Goal: Task Accomplishment & Management: Manage account settings

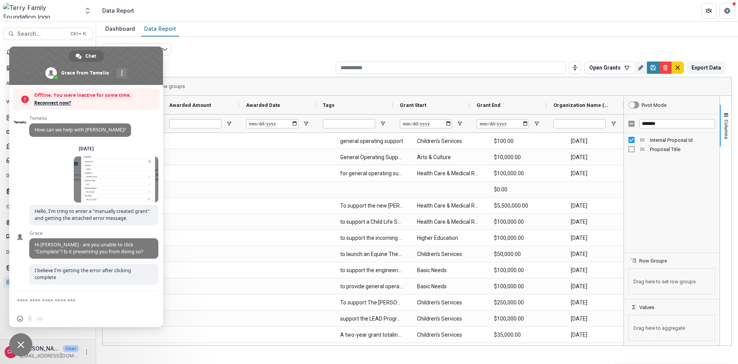
scroll to position [599, 0]
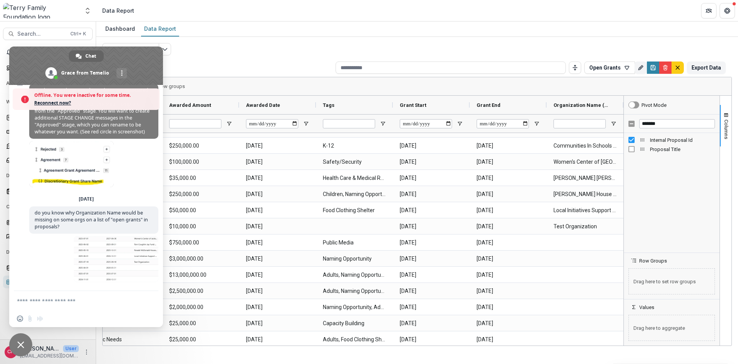
click at [18, 342] on span "Close chat" at bounding box center [20, 344] width 7 height 7
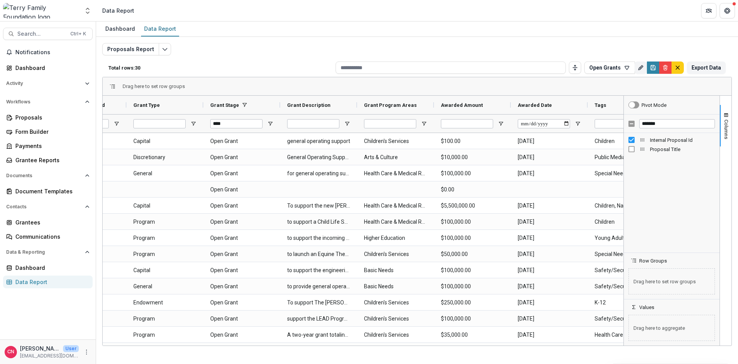
scroll to position [0, 0]
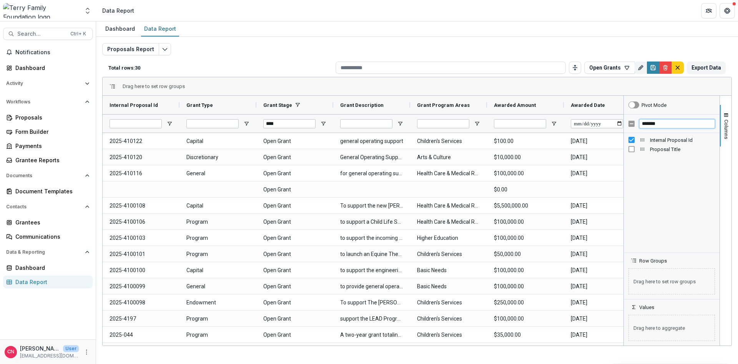
click at [665, 122] on input "*******" at bounding box center [677, 123] width 76 height 9
type input "*"
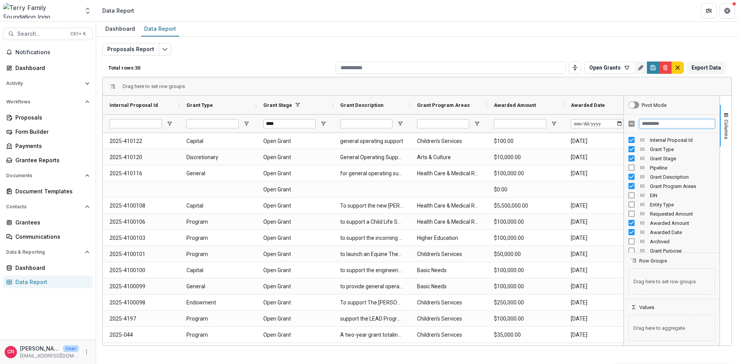
click at [674, 125] on input "Filter Columns Input" at bounding box center [677, 123] width 76 height 9
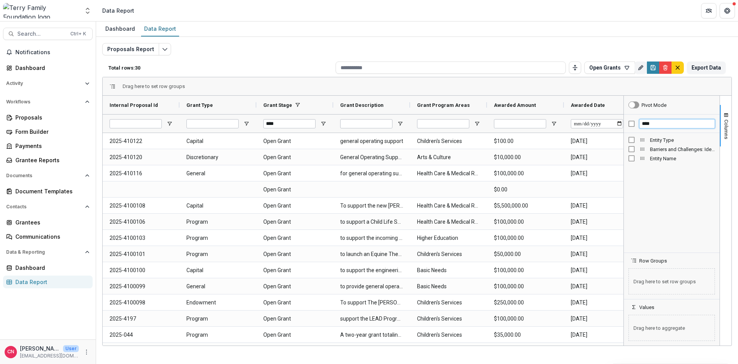
type input "****"
click at [671, 156] on span "Entity Name" at bounding box center [682, 159] width 65 height 6
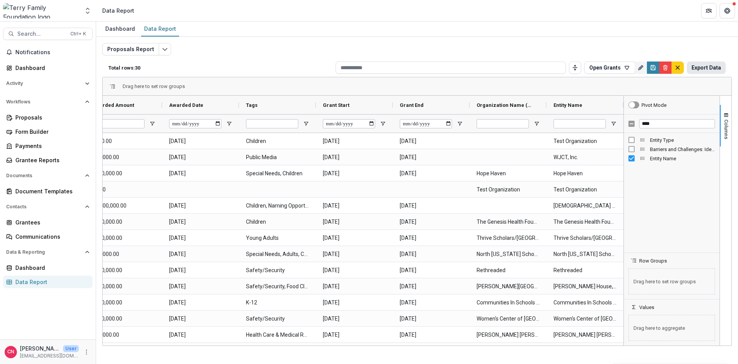
click at [708, 65] on button "Export Data" at bounding box center [706, 67] width 39 height 12
click at [25, 222] on div "Grantees" at bounding box center [50, 222] width 71 height 8
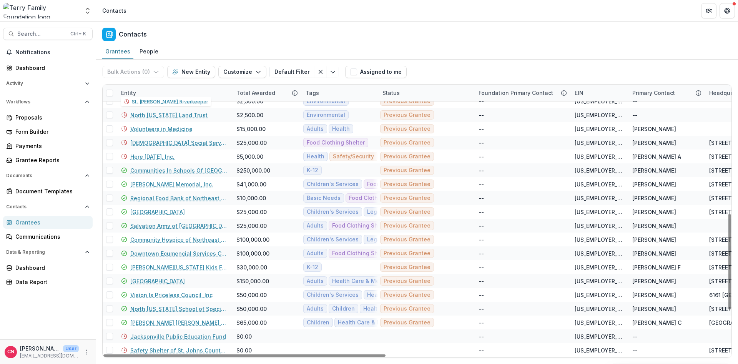
scroll to position [369, 0]
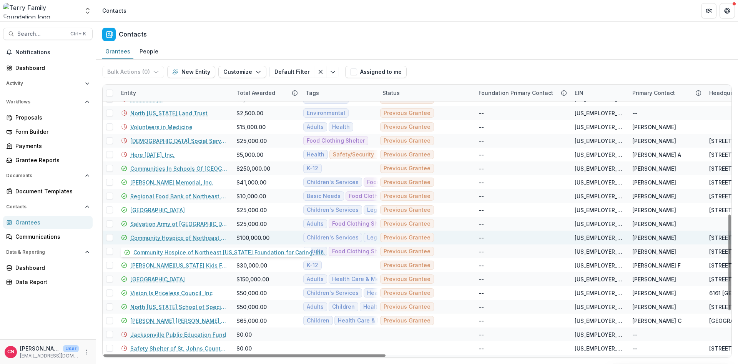
click at [177, 238] on link "Community Hospice of Northeast [US_STATE] Foundation for Caring, Inc." at bounding box center [178, 238] width 97 height 8
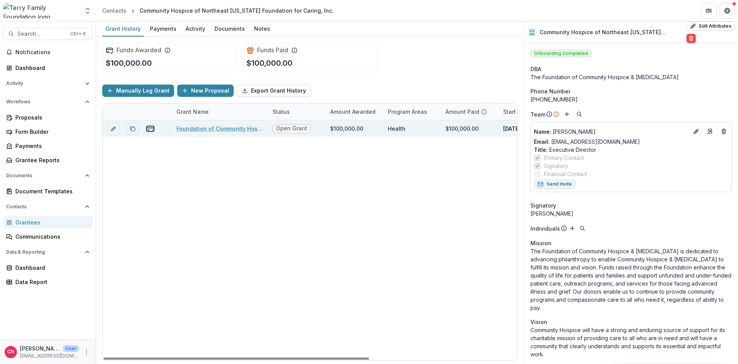
click at [231, 127] on link "Foundation of Community Hospice & Palliative Care, Naming in Dorion Family Pedi…" at bounding box center [219, 128] width 87 height 8
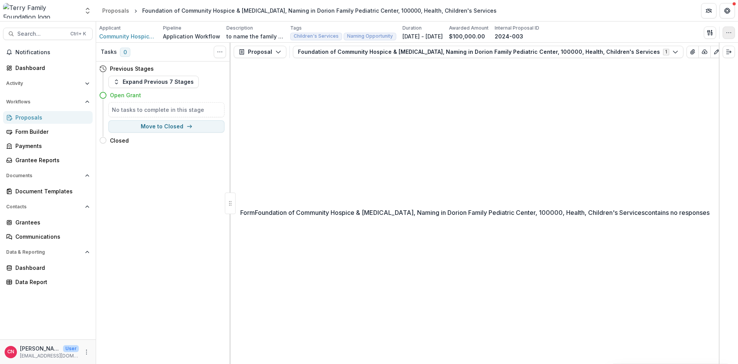
click at [729, 32] on icon "button" at bounding box center [728, 33] width 6 height 6
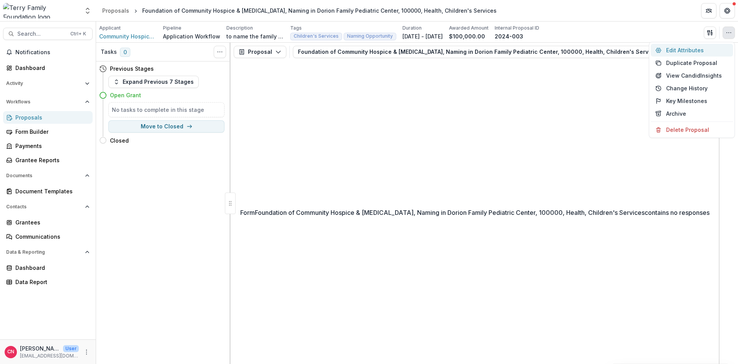
click at [674, 48] on button "Edit Attributes" at bounding box center [691, 50] width 82 height 13
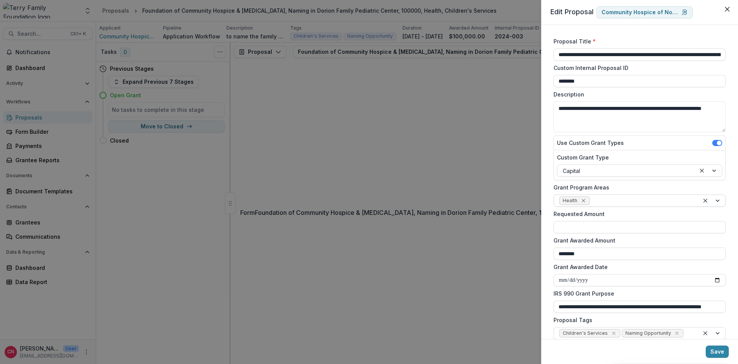
click at [584, 200] on icon "Remove Health" at bounding box center [582, 200] width 3 height 3
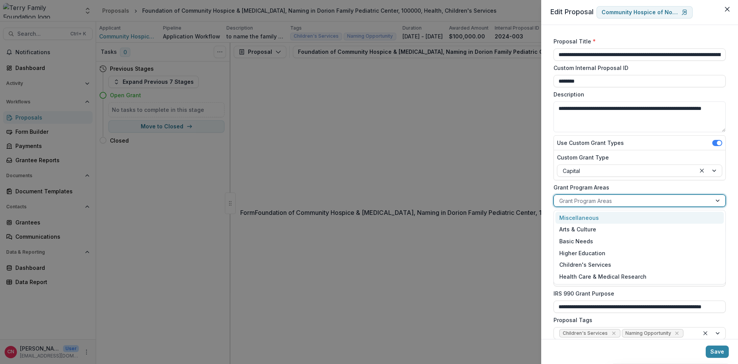
click at [718, 199] on div at bounding box center [718, 201] width 14 height 12
click at [608, 273] on div "Health Care & Medical Research" at bounding box center [639, 276] width 168 height 12
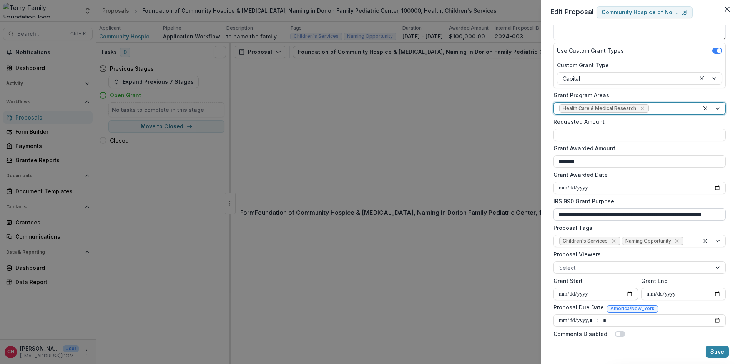
scroll to position [114, 0]
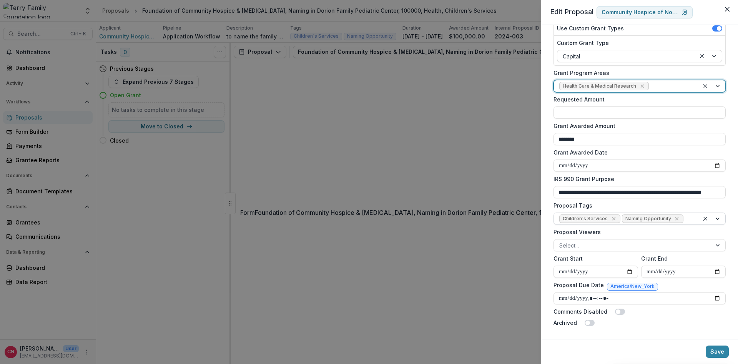
click at [718, 219] on div at bounding box center [712, 219] width 26 height 12
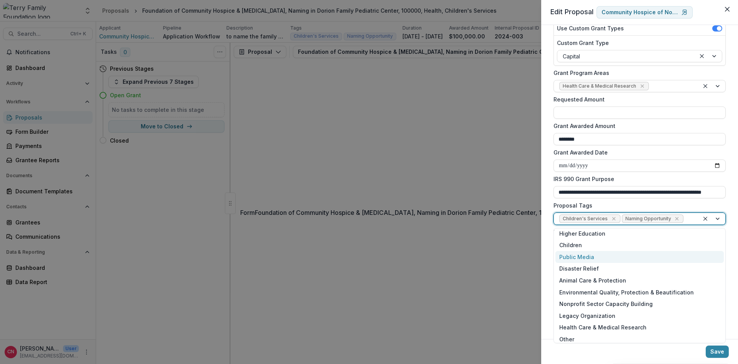
scroll to position [100, 0]
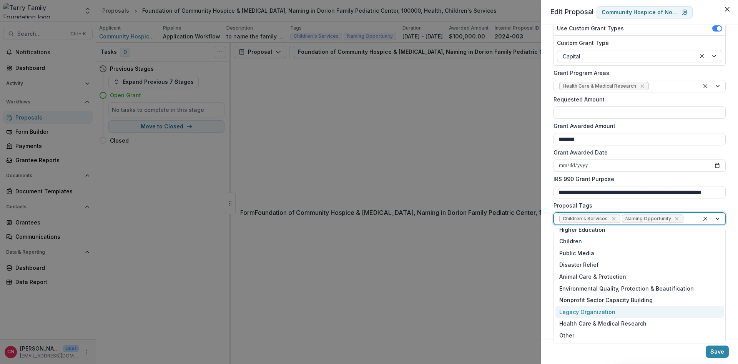
click at [608, 309] on div "Legacy Organization" at bounding box center [639, 312] width 168 height 12
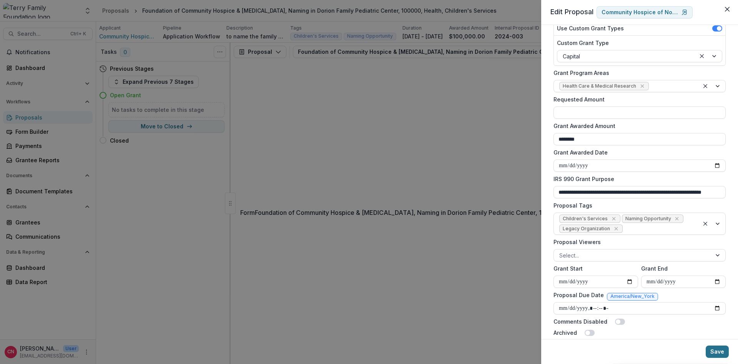
click at [714, 351] on button "Save" at bounding box center [716, 351] width 23 height 12
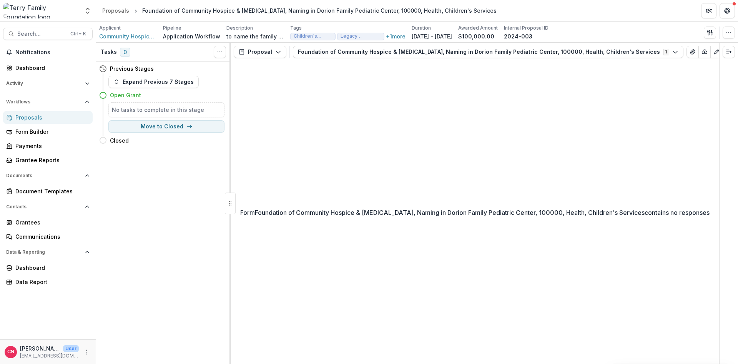
click at [137, 36] on span "Community Hospice of Northeast [US_STATE] Foundation for Caring, Inc." at bounding box center [128, 36] width 58 height 8
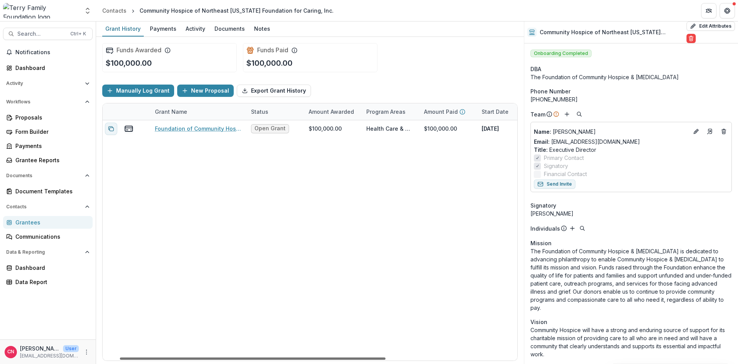
scroll to position [0, 18]
drag, startPoint x: 356, startPoint y: 357, endPoint x: 367, endPoint y: 365, distance: 13.6
click at [367, 360] on div at bounding box center [247, 358] width 265 height 2
click at [227, 26] on div "Documents" at bounding box center [229, 28] width 36 height 11
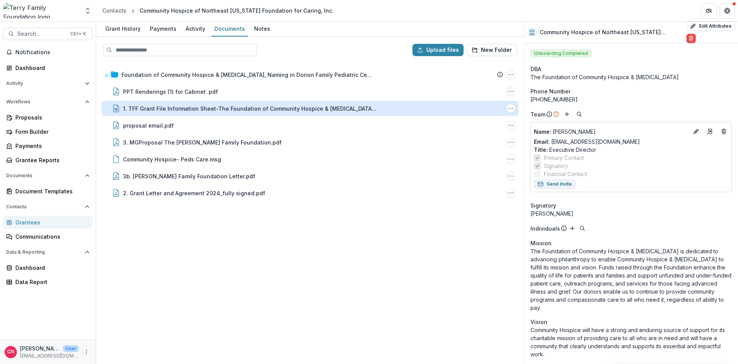
click at [197, 106] on div "1. TFF Grant File Information Sheet-The Foundation of Community Hospice & Palli…" at bounding box center [250, 108] width 254 height 8
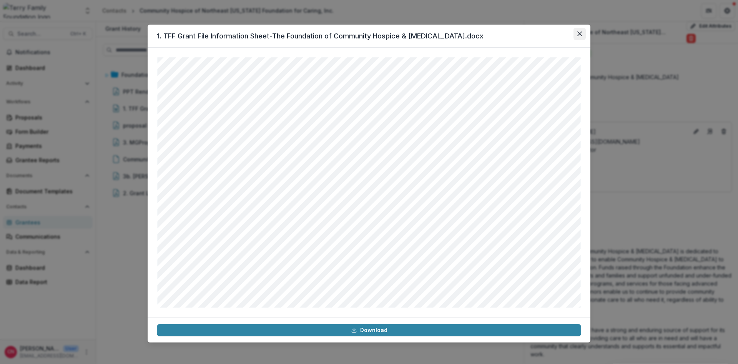
click at [581, 33] on icon "Close" at bounding box center [579, 34] width 5 height 5
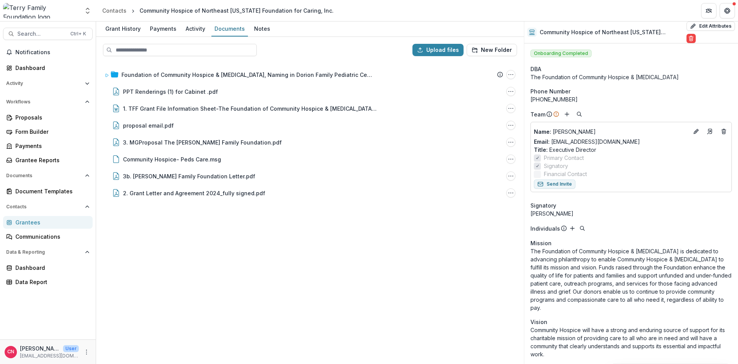
click at [27, 222] on div "Grantees" at bounding box center [50, 222] width 71 height 8
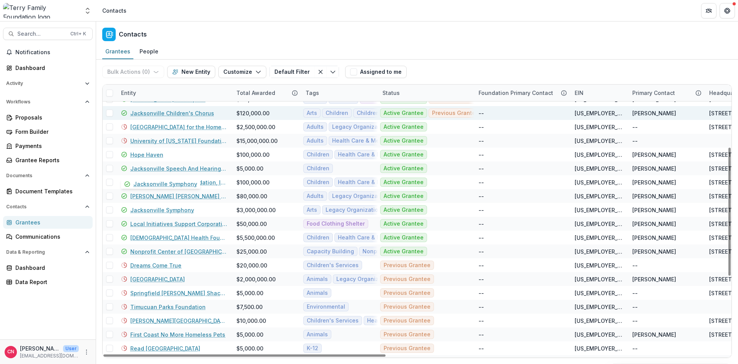
scroll to position [184, 0]
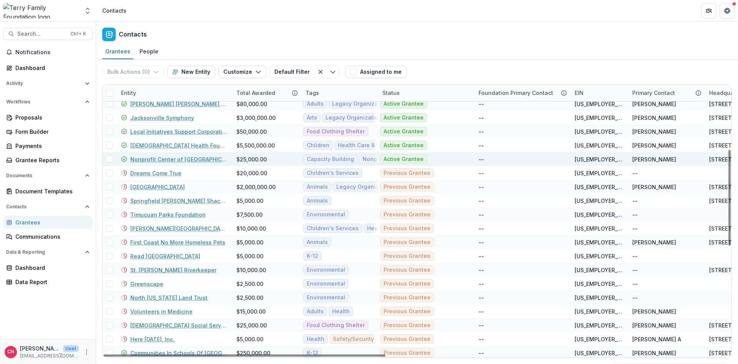
click at [195, 159] on link "Nonprofit Center of [GEOGRAPHIC_DATA][US_STATE]" at bounding box center [178, 159] width 97 height 8
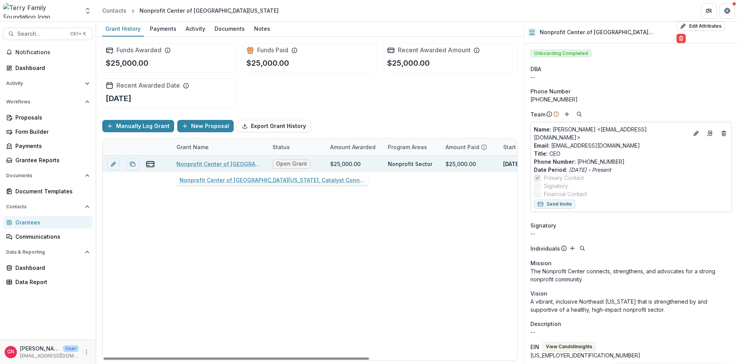
click at [233, 163] on link "Nonprofit Center of Northeast Florida, Catalyst Connect, 25000" at bounding box center [219, 164] width 87 height 8
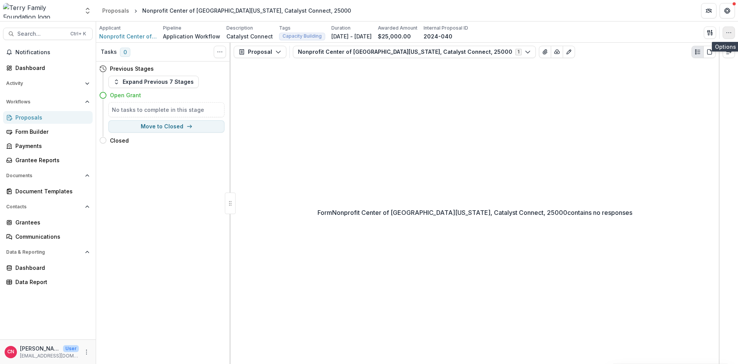
click at [727, 32] on icon "button" at bounding box center [728, 33] width 6 height 6
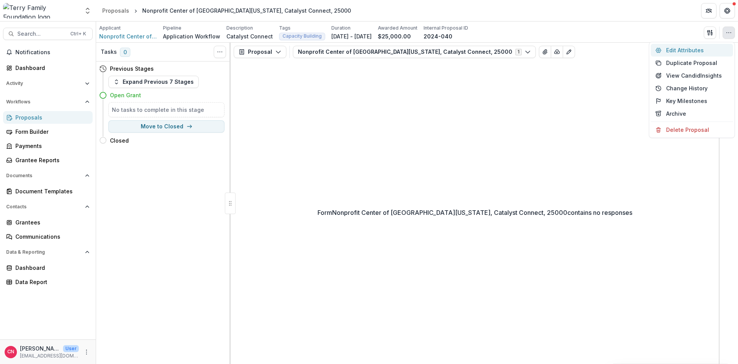
click at [683, 47] on button "Edit Attributes" at bounding box center [691, 50] width 82 height 13
type input "*******"
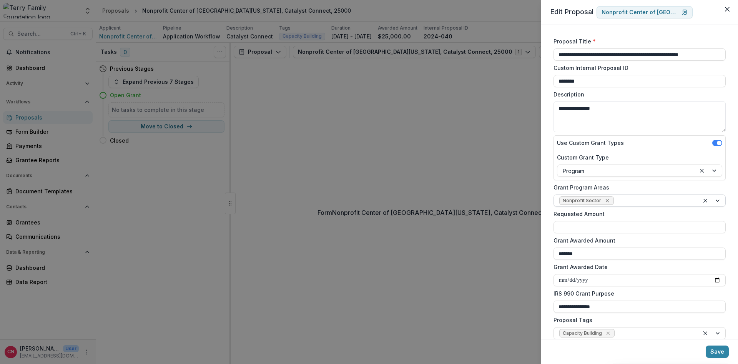
click at [605, 201] on icon "Remove Nonprofit Sector" at bounding box center [606, 200] width 3 height 3
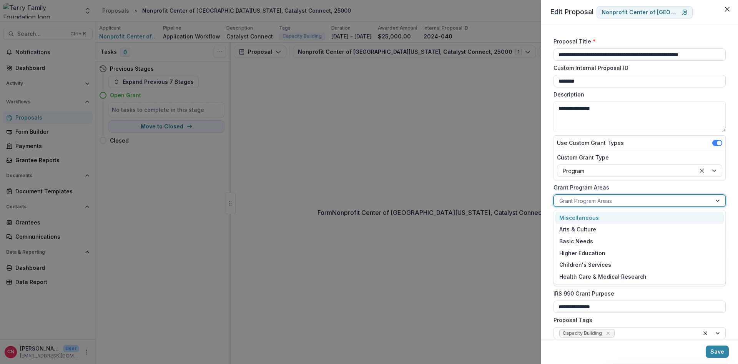
click at [717, 198] on div at bounding box center [718, 201] width 14 height 12
click at [597, 216] on div "Miscellaneous" at bounding box center [639, 218] width 168 height 12
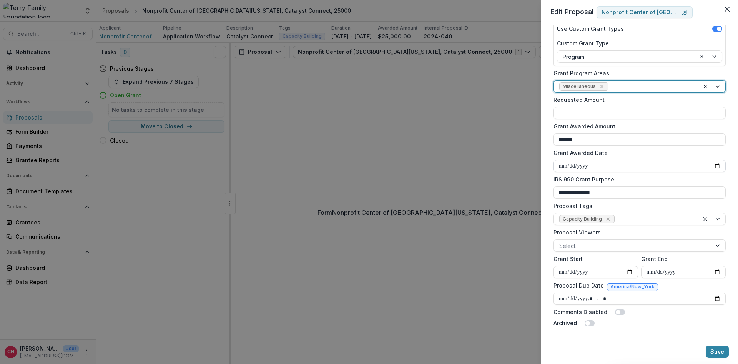
scroll to position [114, 0]
click at [606, 216] on icon "Remove Capacity Building" at bounding box center [608, 219] width 6 height 6
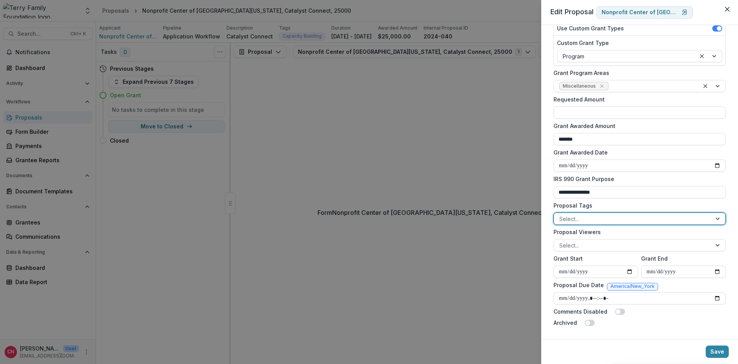
click at [715, 218] on div at bounding box center [718, 219] width 14 height 12
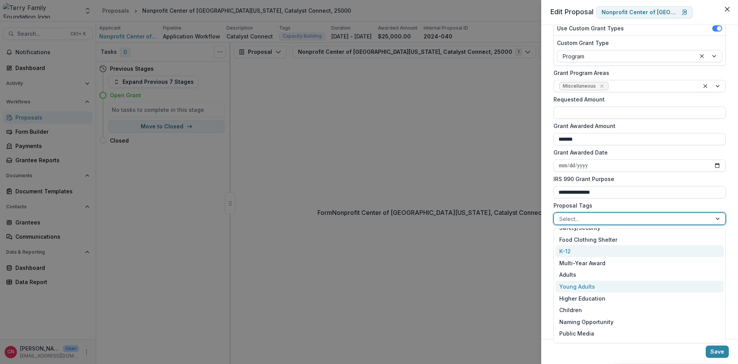
scroll to position [112, 0]
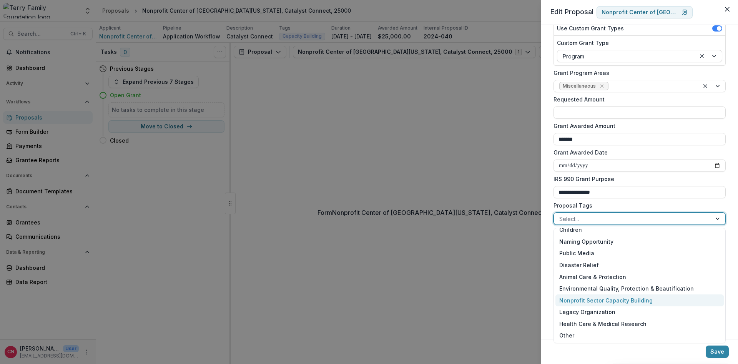
click at [600, 299] on div "Nonprofit Sector Capacity Building" at bounding box center [639, 300] width 168 height 12
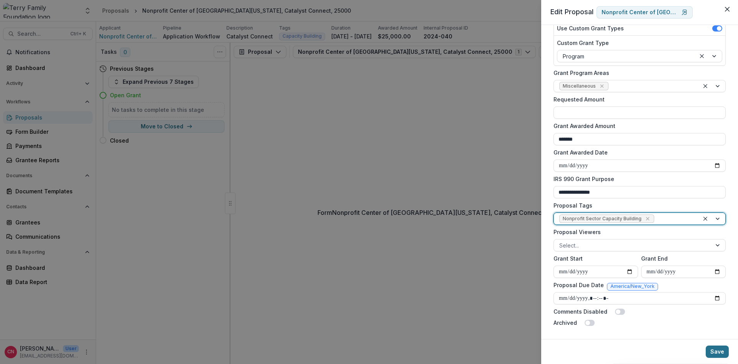
click at [713, 352] on button "Save" at bounding box center [716, 351] width 23 height 12
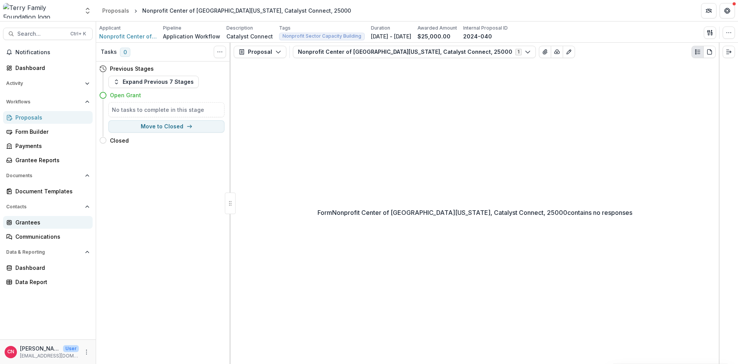
click at [21, 220] on div "Grantees" at bounding box center [50, 222] width 71 height 8
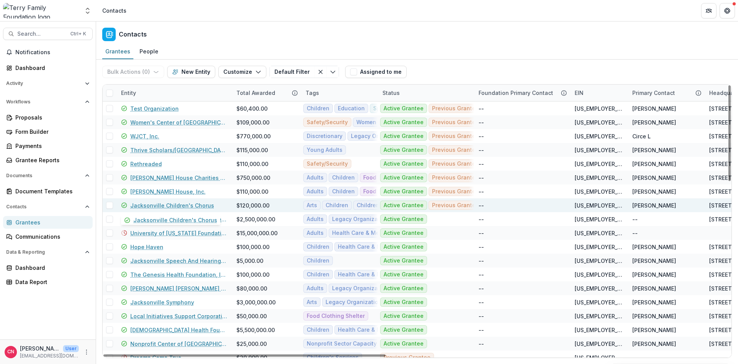
click at [181, 204] on link "Jacksonville Children's Chorus" at bounding box center [172, 205] width 84 height 8
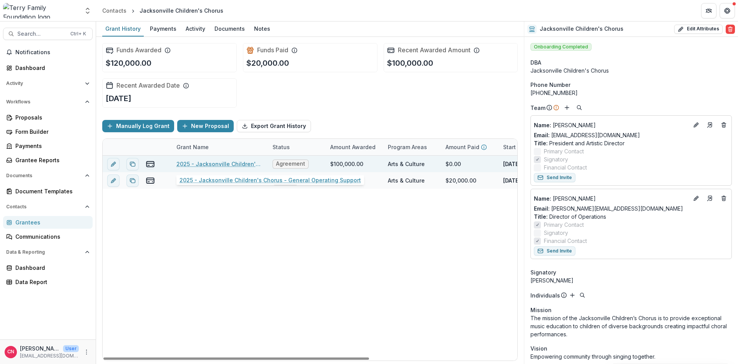
click at [220, 164] on link "2025 - Jacksonville Children's Chorus - General Operating Support" at bounding box center [219, 164] width 87 height 8
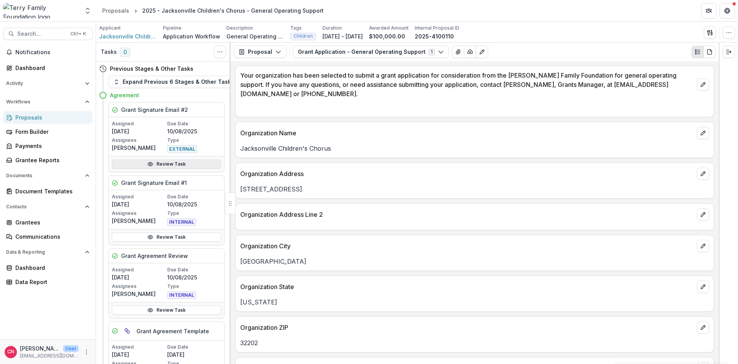
click at [154, 161] on link "Review Task" at bounding box center [166, 163] width 109 height 9
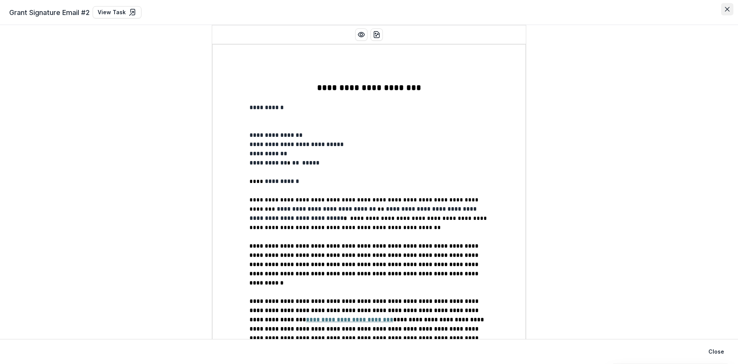
click at [725, 8] on icon "Close" at bounding box center [727, 9] width 5 height 5
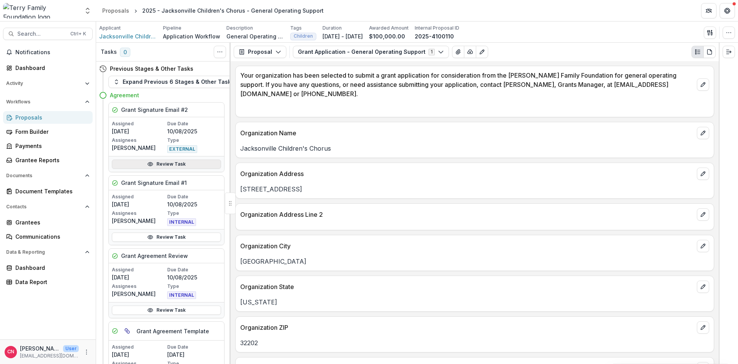
click at [164, 163] on link "Review Task" at bounding box center [166, 163] width 109 height 9
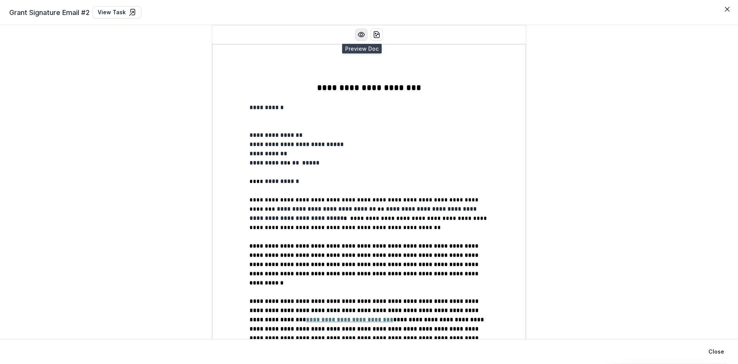
click at [359, 33] on icon "Preview preview-doc.pdf" at bounding box center [361, 35] width 8 height 8
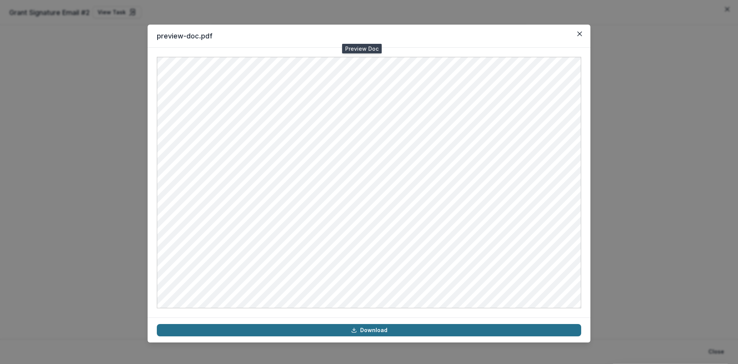
click at [355, 328] on icon at bounding box center [354, 330] width 6 height 6
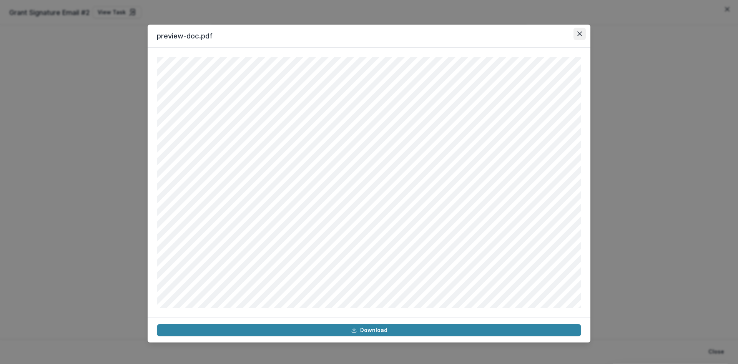
click at [576, 32] on button "Close" at bounding box center [579, 34] width 12 height 12
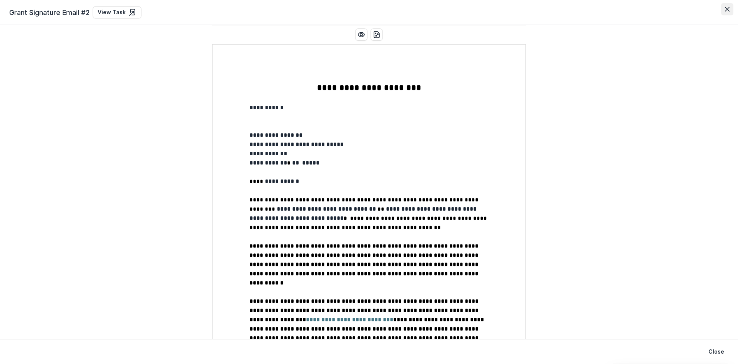
click at [725, 10] on icon "Close" at bounding box center [727, 9] width 5 height 5
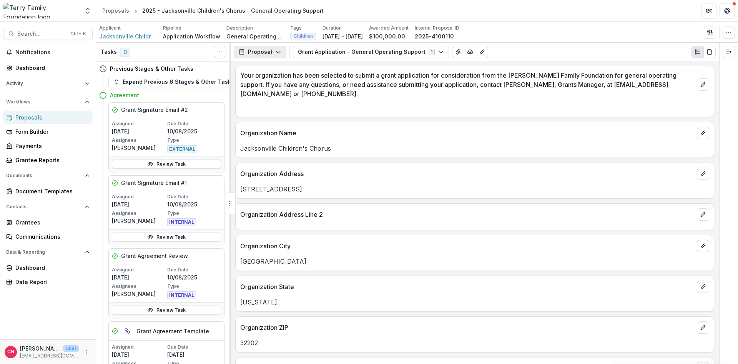
click at [279, 47] on button "Proposal" at bounding box center [260, 52] width 53 height 12
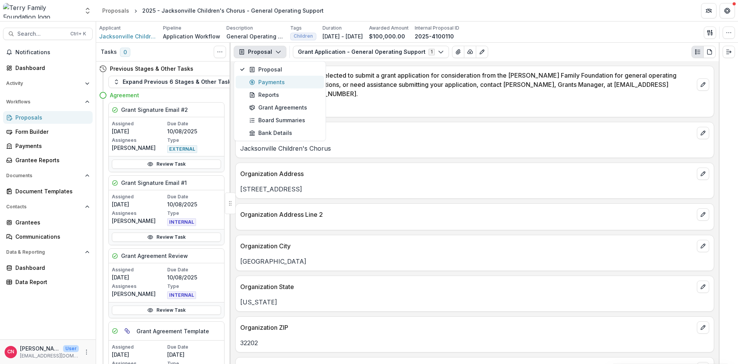
click at [277, 81] on div "Payments" at bounding box center [284, 82] width 70 height 8
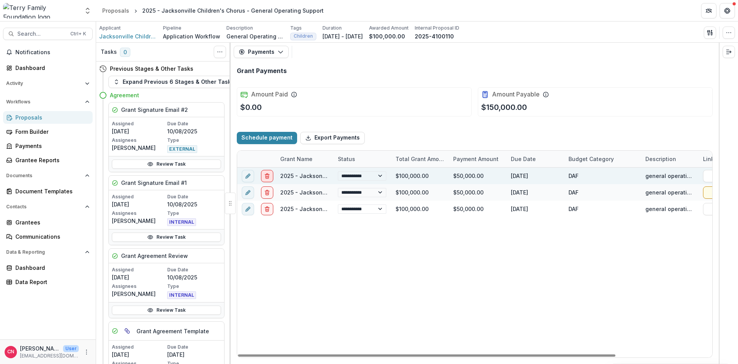
click at [266, 173] on icon "delete" at bounding box center [267, 176] width 6 height 6
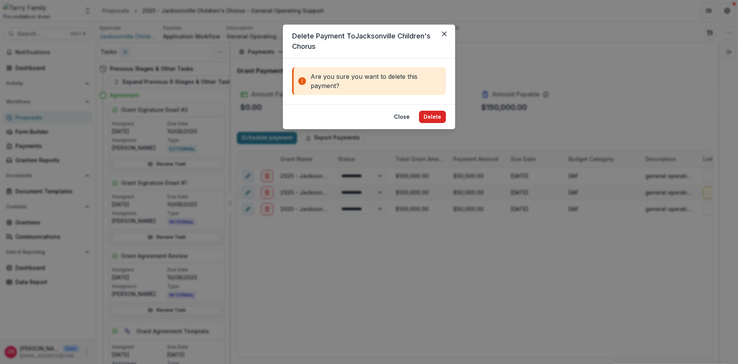
click at [428, 111] on button "Delete" at bounding box center [432, 117] width 27 height 12
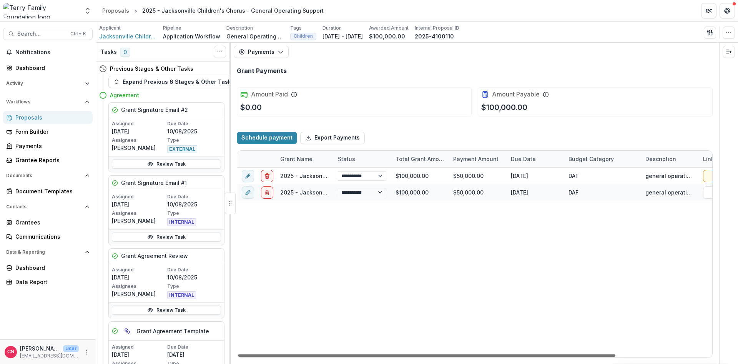
drag, startPoint x: 572, startPoint y: 355, endPoint x: 522, endPoint y: 356, distance: 50.0
click at [522, 356] on div at bounding box center [426, 355] width 377 height 2
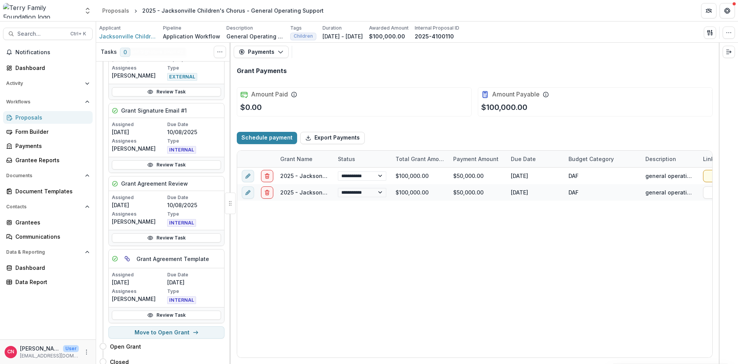
scroll to position [78, 0]
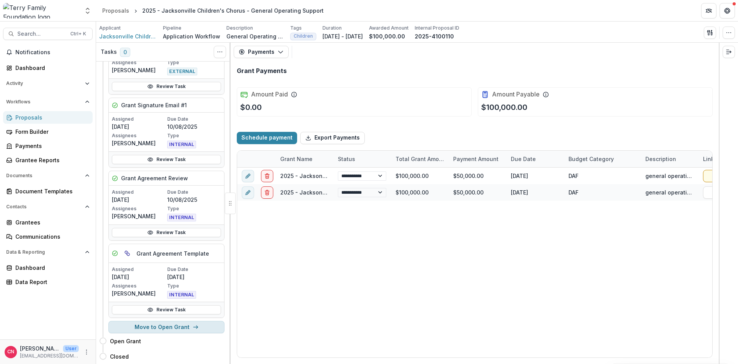
click at [167, 327] on button "Move to Open Grant" at bounding box center [166, 327] width 116 height 12
select select "**********"
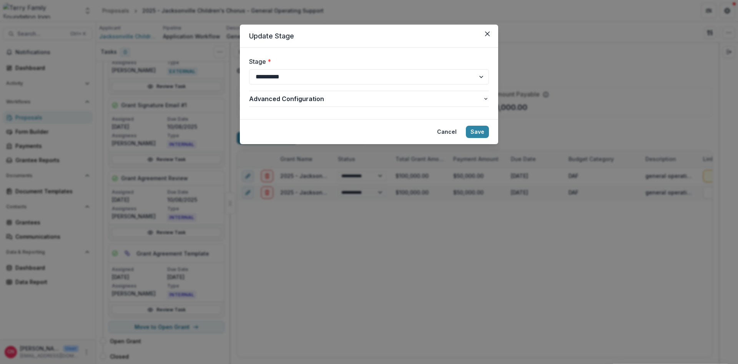
click at [476, 129] on button "Save" at bounding box center [477, 132] width 23 height 12
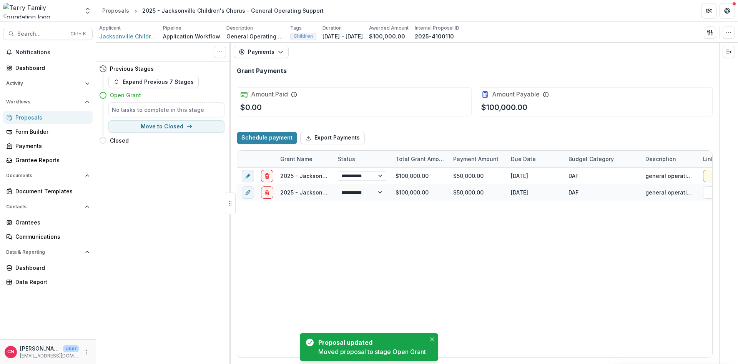
scroll to position [0, 0]
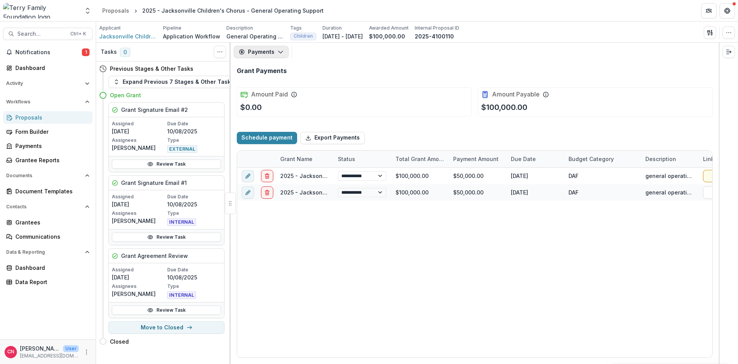
click at [277, 50] on icon "button" at bounding box center [280, 52] width 6 height 6
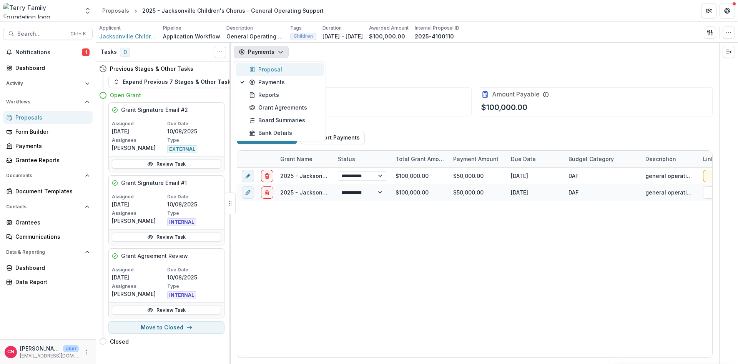
click at [275, 67] on div "Proposal" at bounding box center [284, 69] width 70 height 8
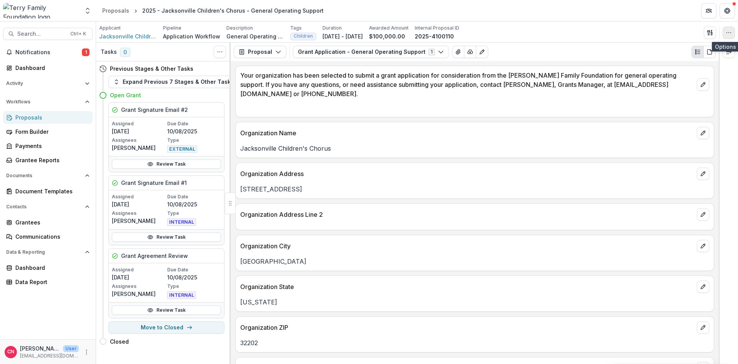
click at [729, 32] on icon "button" at bounding box center [728, 33] width 6 height 6
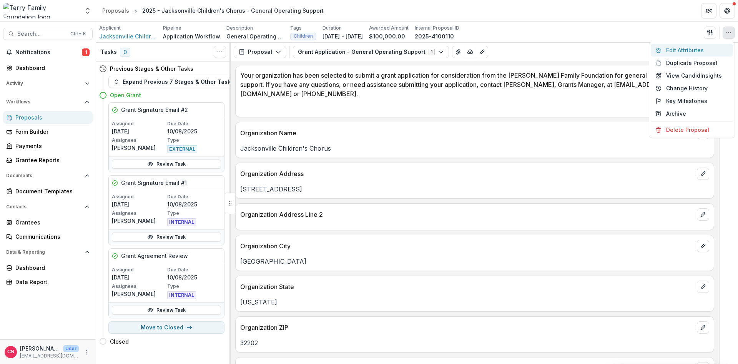
click at [677, 48] on button "Edit Attributes" at bounding box center [691, 50] width 82 height 13
type input "*******"
type input "********"
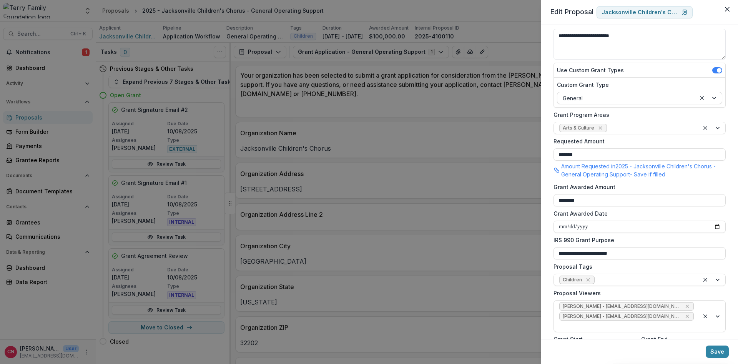
scroll to position [92, 0]
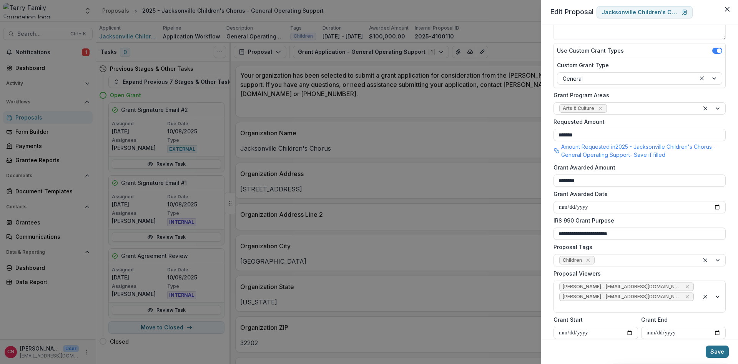
click at [719, 350] on button "Save" at bounding box center [716, 351] width 23 height 12
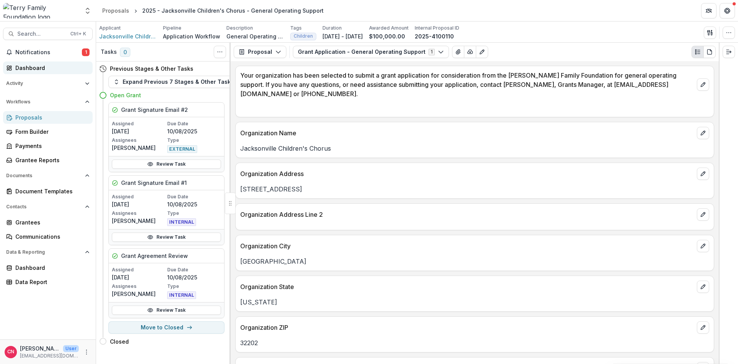
click at [35, 65] on div "Dashboard" at bounding box center [50, 68] width 71 height 8
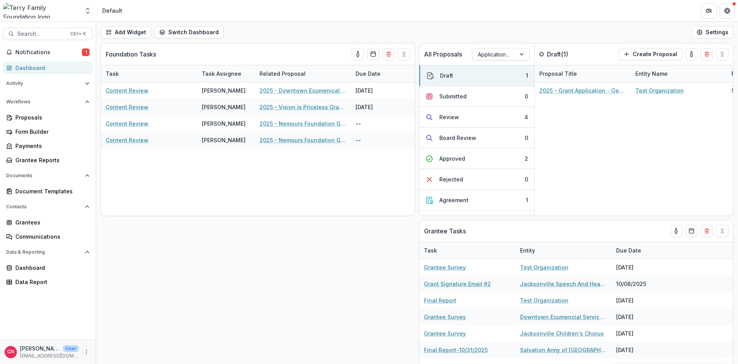
click at [31, 66] on div "Dashboard" at bounding box center [50, 68] width 71 height 8
click at [466, 198] on div "Agreement" at bounding box center [453, 200] width 29 height 8
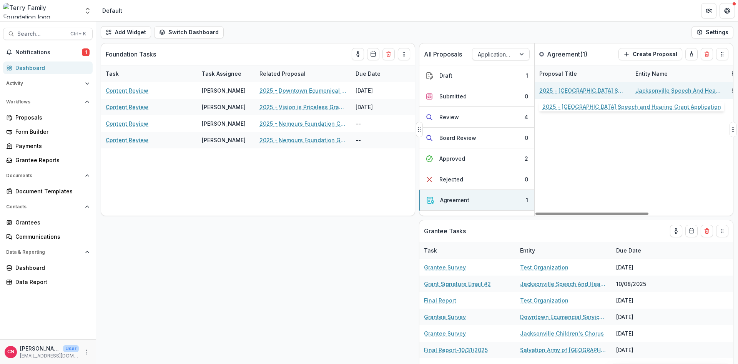
click at [593, 90] on link "2025 - [GEOGRAPHIC_DATA] Speech and Hearing Grant Application" at bounding box center [582, 90] width 87 height 8
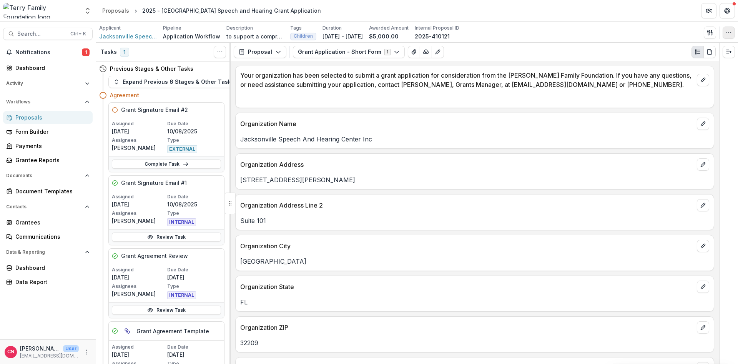
click at [727, 28] on button "button" at bounding box center [728, 33] width 12 height 12
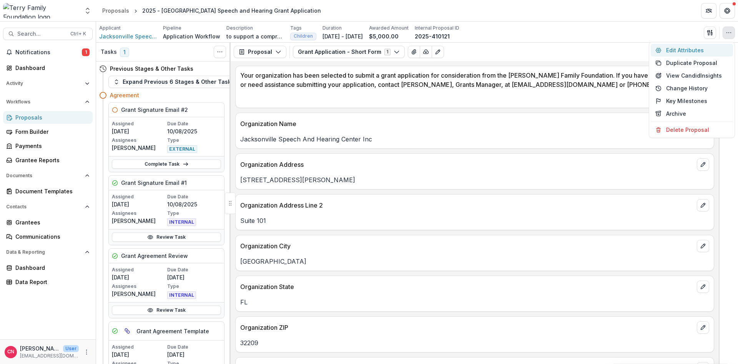
click at [688, 46] on button "Edit Attributes" at bounding box center [691, 50] width 82 height 13
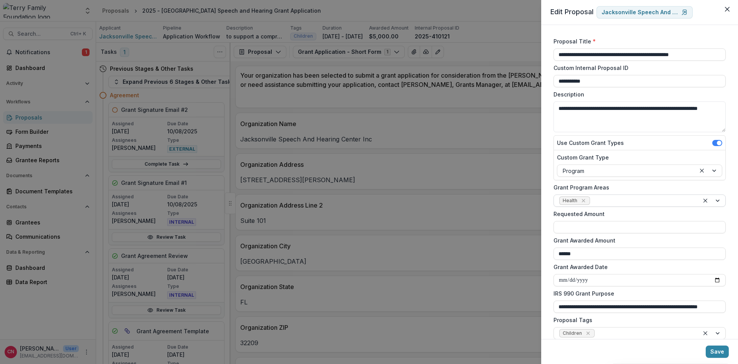
click at [716, 199] on div at bounding box center [712, 201] width 26 height 12
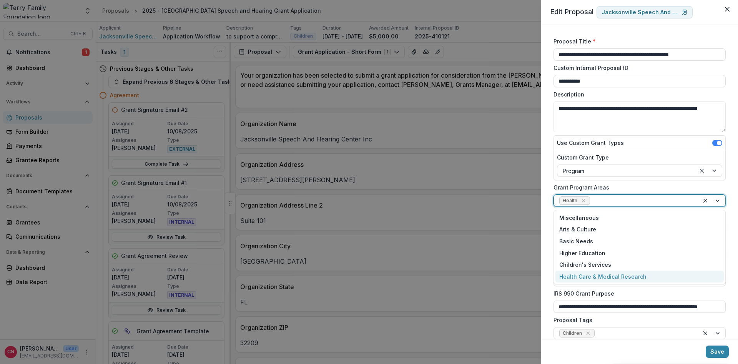
click at [614, 278] on div "Health Care & Medical Research" at bounding box center [639, 276] width 168 height 12
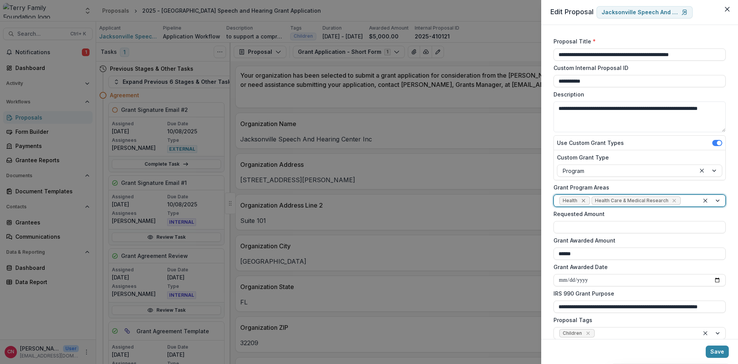
click at [584, 202] on icon "Remove Health" at bounding box center [582, 200] width 3 height 3
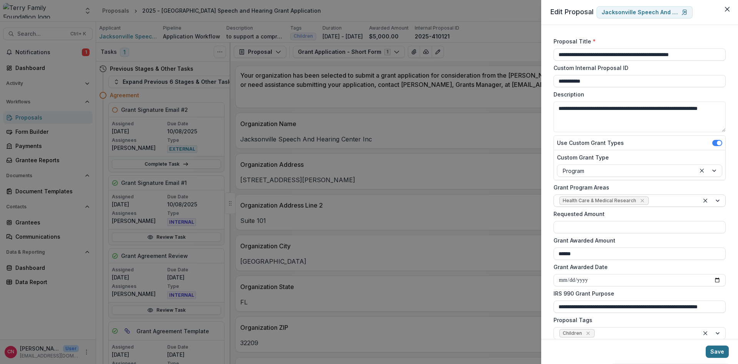
click at [715, 351] on button "Save" at bounding box center [716, 351] width 23 height 12
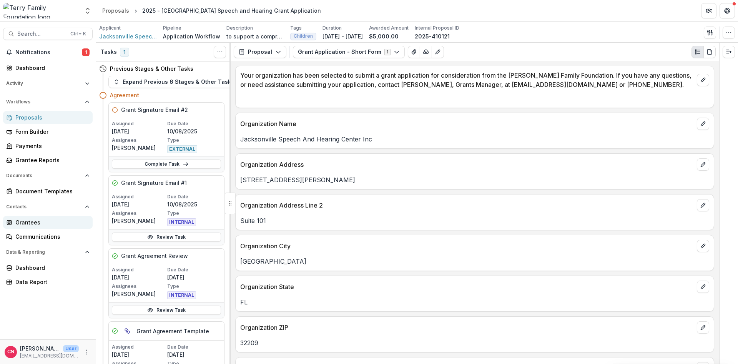
click at [31, 221] on div "Grantees" at bounding box center [50, 222] width 71 height 8
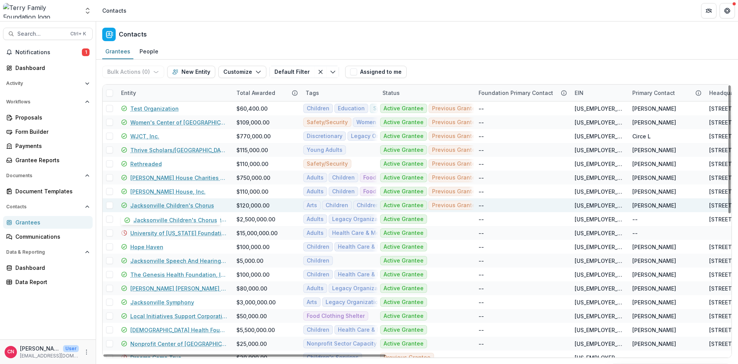
click at [189, 205] on link "Jacksonville Children's Chorus" at bounding box center [172, 205] width 84 height 8
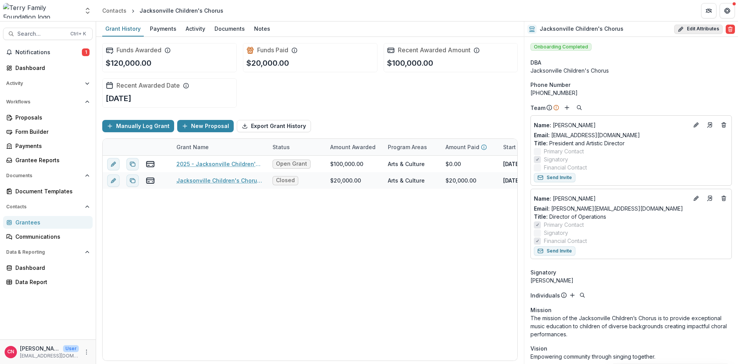
click at [699, 28] on button "Edit Attributes" at bounding box center [698, 29] width 48 height 9
select select
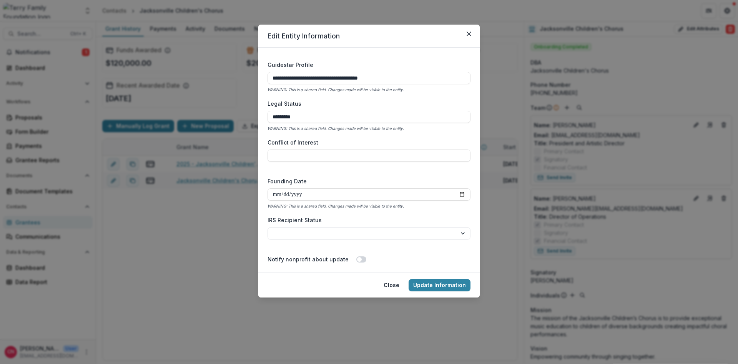
scroll to position [1128, 0]
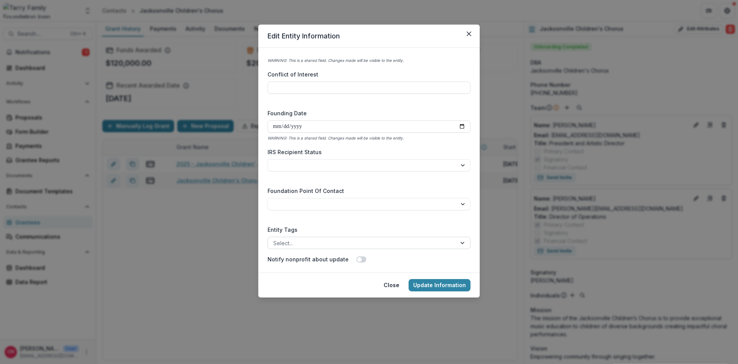
click at [461, 241] on div at bounding box center [463, 243] width 14 height 12
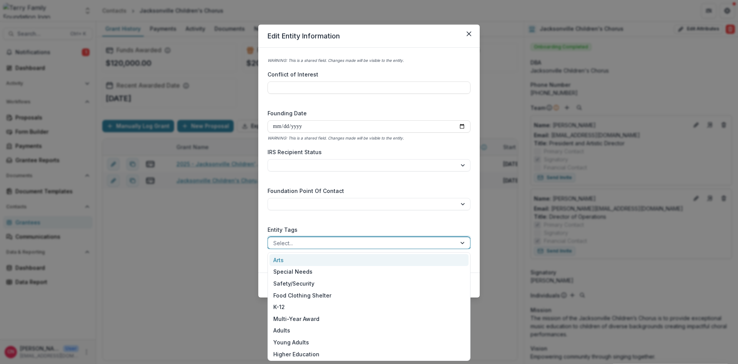
click at [288, 260] on div "Arts" at bounding box center [368, 260] width 199 height 12
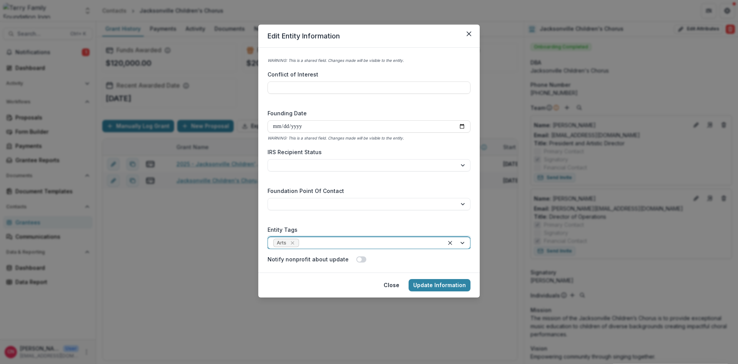
click at [462, 242] on div at bounding box center [457, 243] width 26 height 12
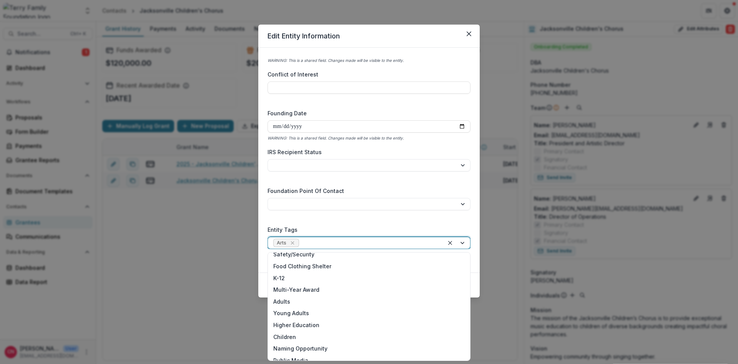
scroll to position [15, 0]
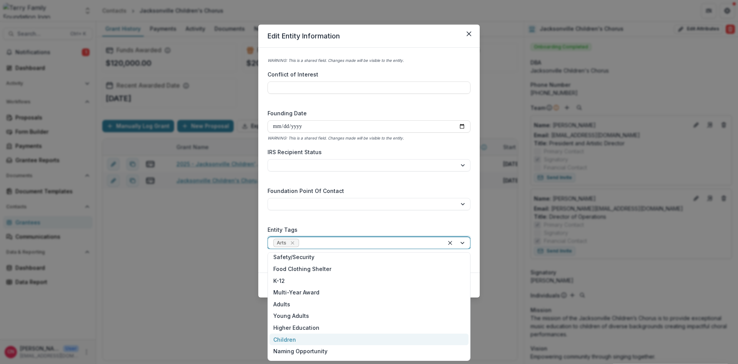
click at [281, 337] on div "Children" at bounding box center [368, 339] width 199 height 12
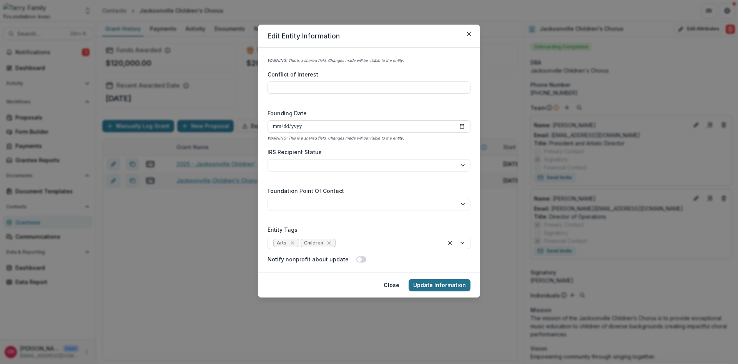
click at [434, 282] on button "Update Information" at bounding box center [439, 285] width 62 height 12
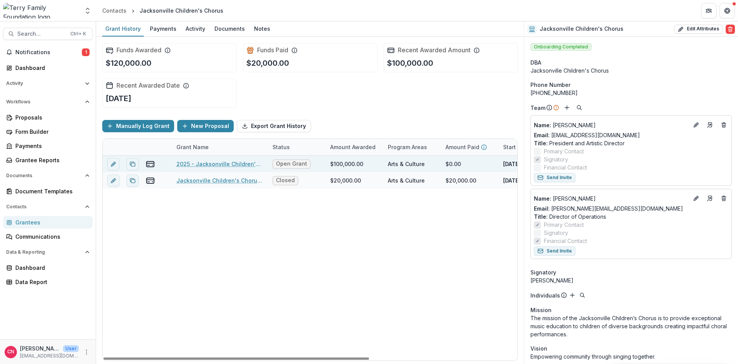
click at [223, 164] on link "2025 - Jacksonville Children's Chorus - General Operating Support" at bounding box center [219, 164] width 87 height 8
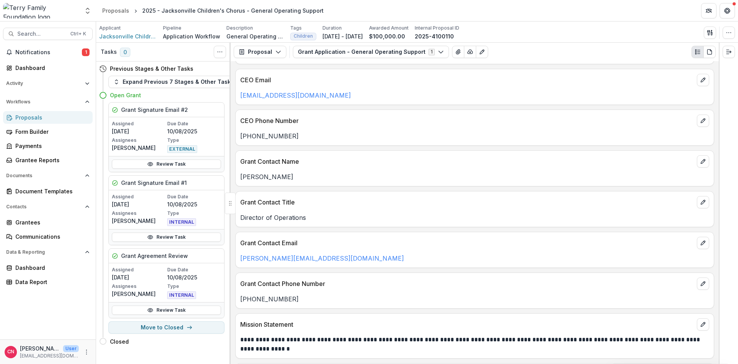
scroll to position [461, 0]
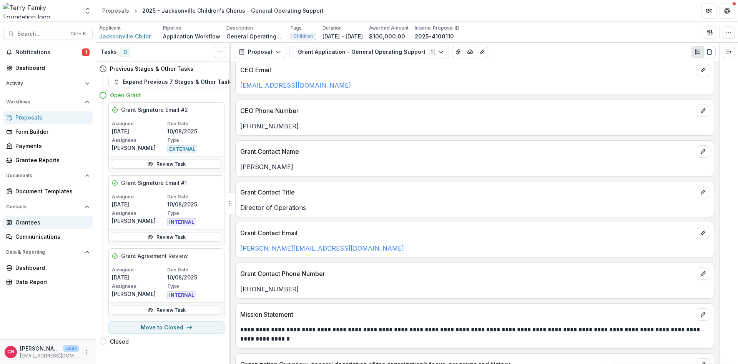
click at [18, 219] on div "Grantees" at bounding box center [50, 222] width 71 height 8
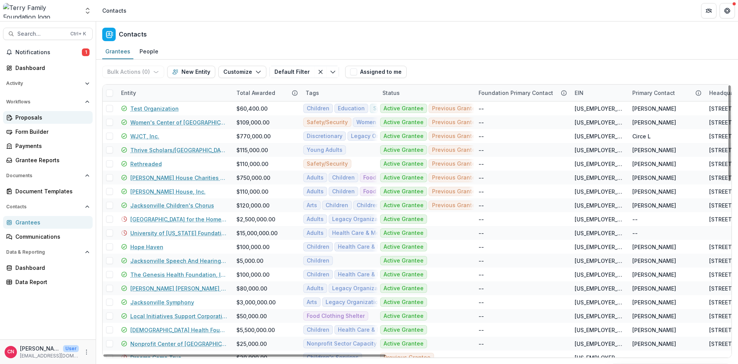
click at [22, 116] on div "Proposals" at bounding box center [50, 117] width 71 height 8
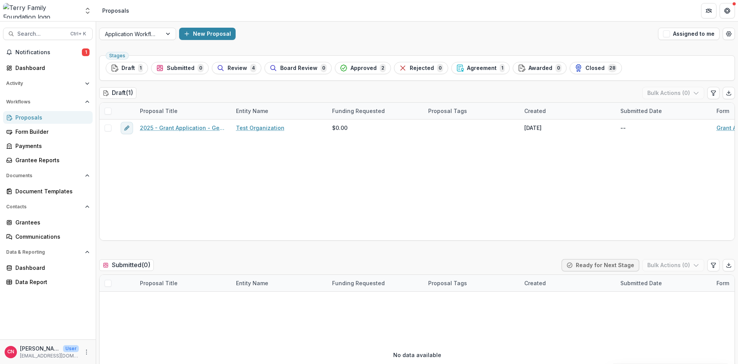
click at [29, 119] on div "Proposals" at bounding box center [50, 117] width 71 height 8
click at [25, 222] on div "Grantees" at bounding box center [50, 222] width 71 height 8
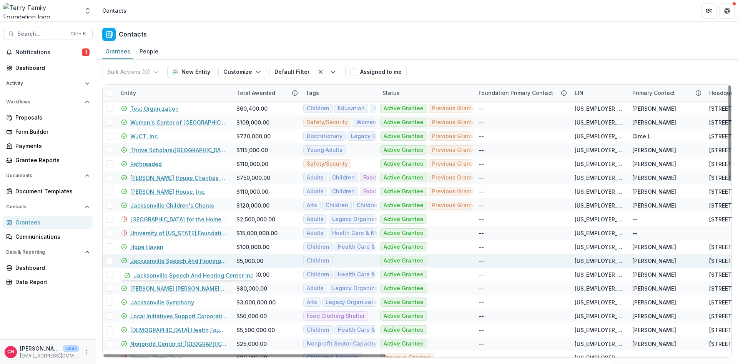
click at [149, 260] on link "Jacksonville Speech And Hearing Center Inc" at bounding box center [178, 261] width 97 height 8
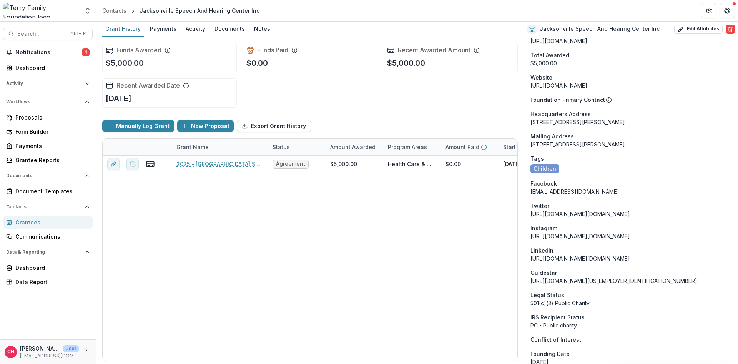
scroll to position [508, 0]
click at [691, 26] on button "Edit Attributes" at bounding box center [698, 29] width 48 height 9
select select "**"
select select
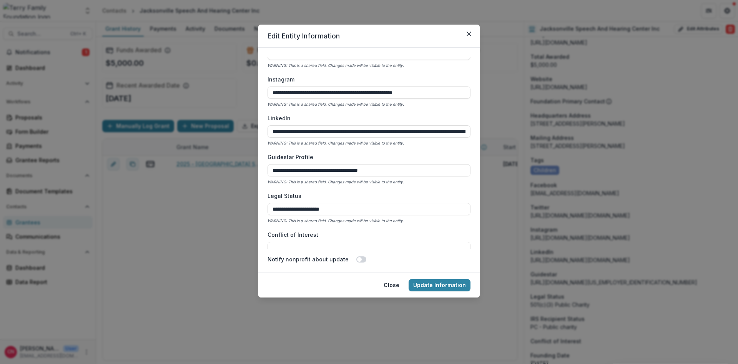
scroll to position [1128, 0]
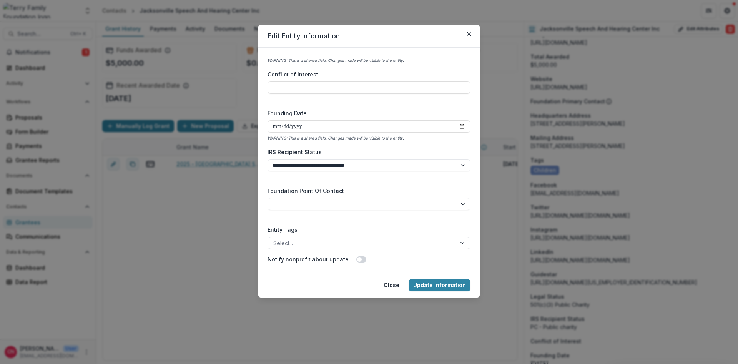
click at [460, 243] on div at bounding box center [463, 243] width 14 height 12
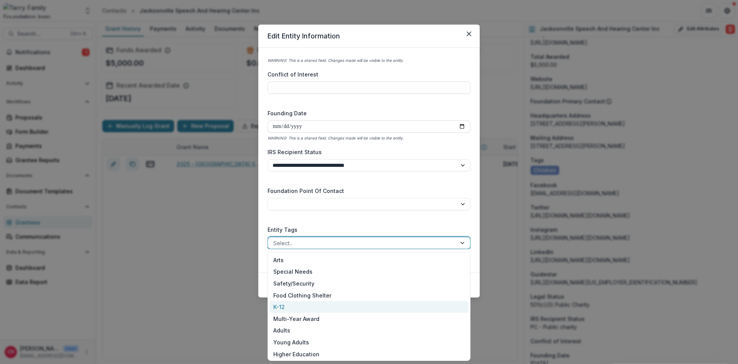
scroll to position [92, 0]
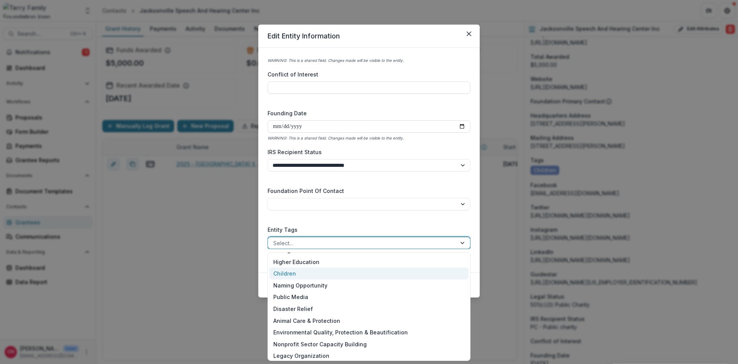
click at [297, 272] on div "Children" at bounding box center [368, 273] width 199 height 12
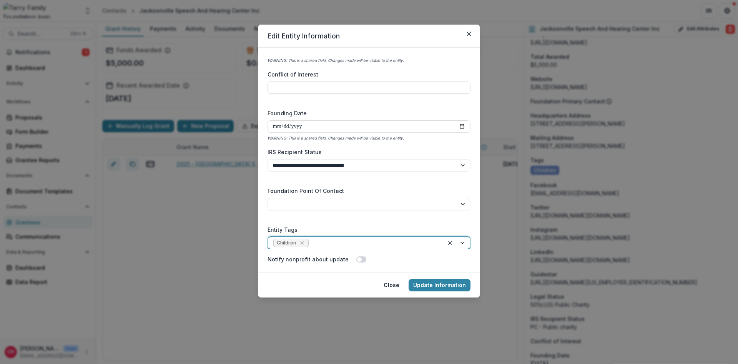
click at [462, 241] on div at bounding box center [457, 243] width 26 height 12
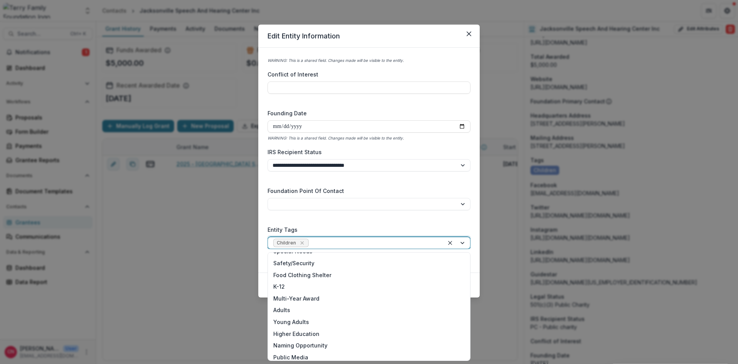
scroll to position [15, 0]
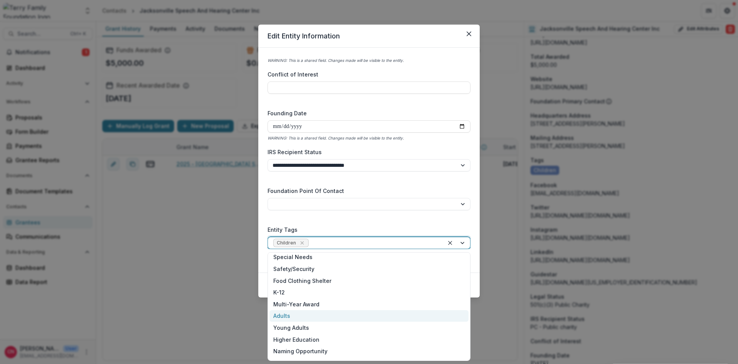
click at [283, 313] on div "Adults" at bounding box center [368, 316] width 199 height 12
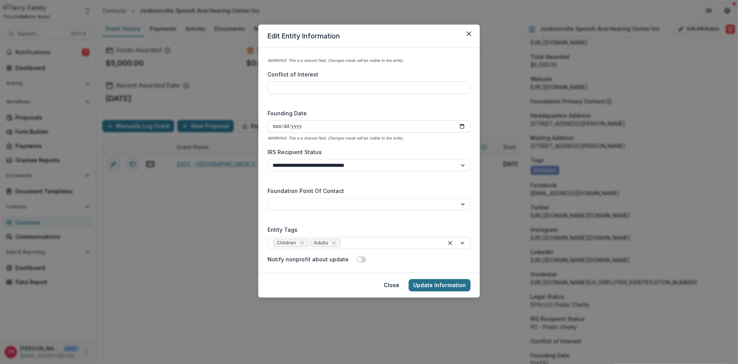
click at [430, 282] on button "Update Information" at bounding box center [439, 285] width 62 height 12
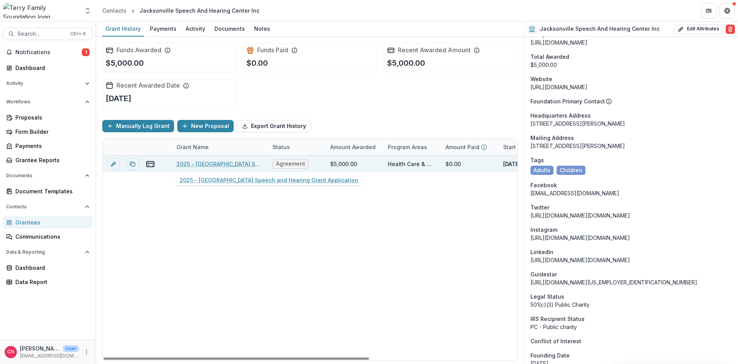
click at [227, 165] on link "2025 - [GEOGRAPHIC_DATA] Speech and Hearing Grant Application" at bounding box center [219, 164] width 87 height 8
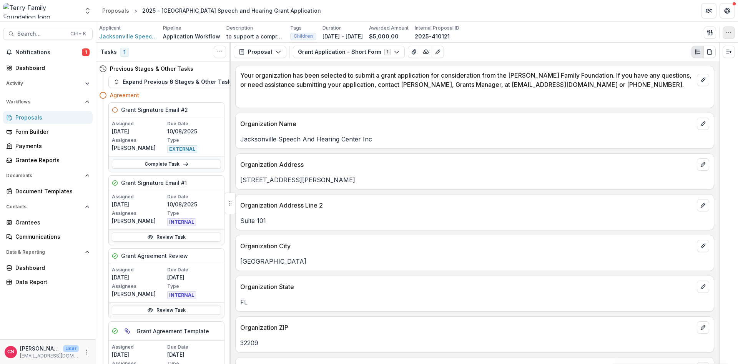
click at [728, 29] on button "button" at bounding box center [728, 33] width 12 height 12
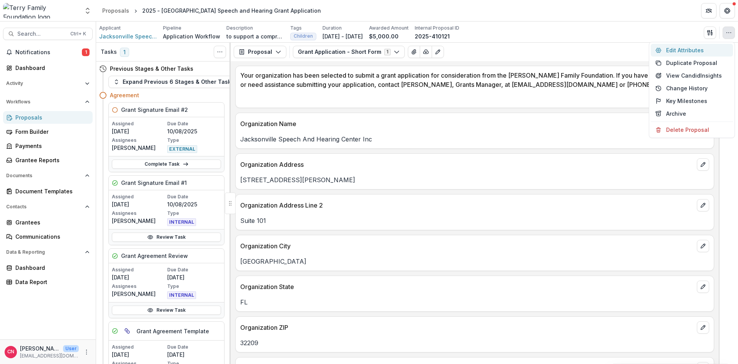
click at [675, 47] on button "Edit Attributes" at bounding box center [691, 50] width 82 height 13
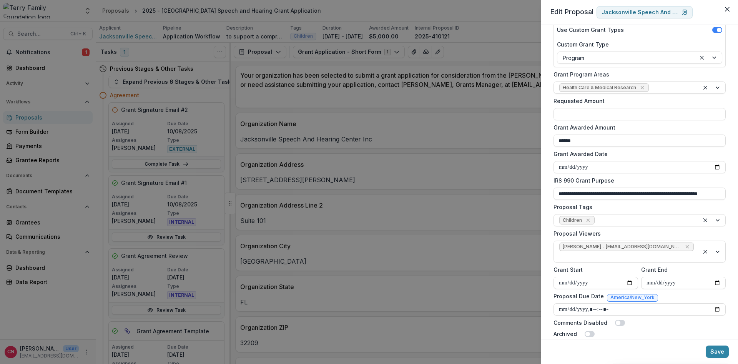
scroll to position [114, 0]
click at [719, 218] on div at bounding box center [712, 219] width 26 height 12
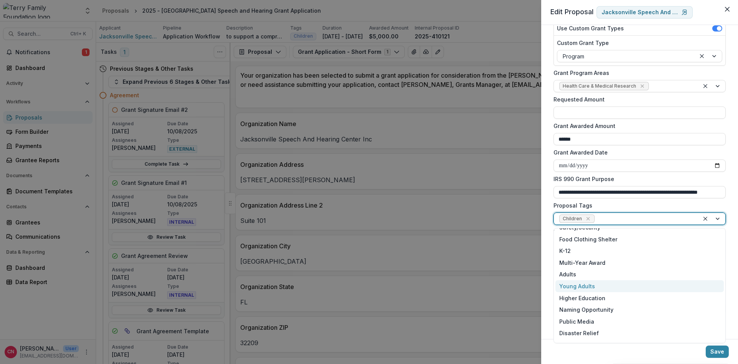
scroll to position [46, 0]
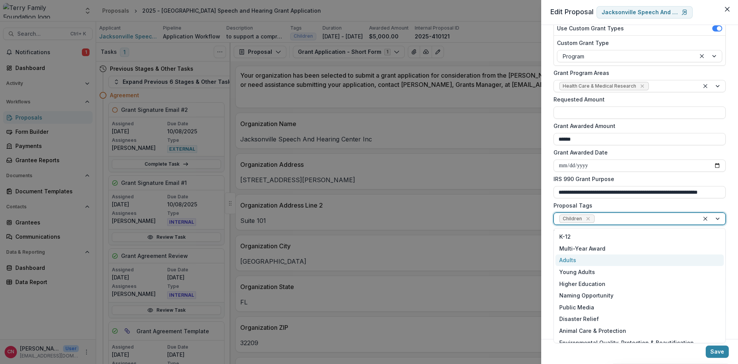
click at [577, 259] on div "Adults" at bounding box center [639, 260] width 168 height 12
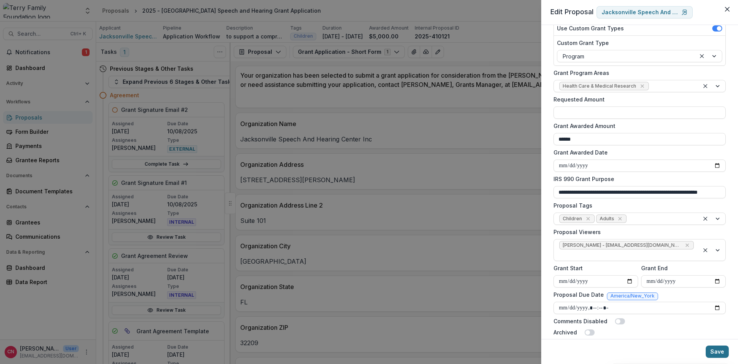
click at [716, 348] on button "Save" at bounding box center [716, 351] width 23 height 12
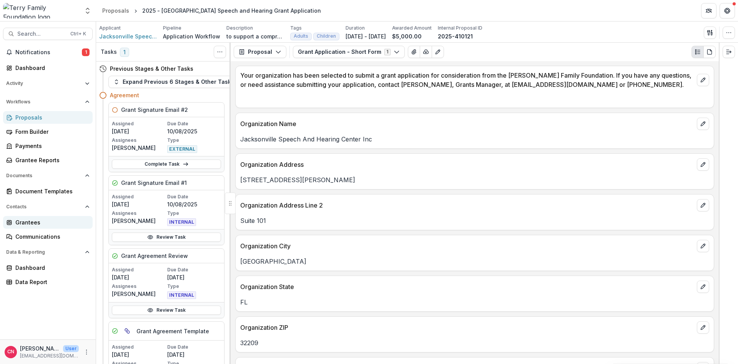
click at [25, 221] on div "Grantees" at bounding box center [50, 222] width 71 height 8
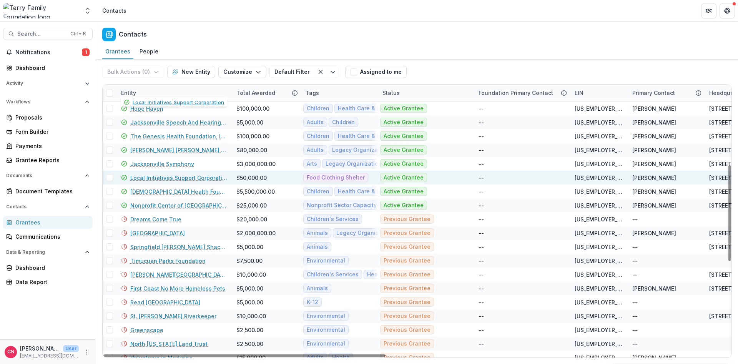
scroll to position [277, 0]
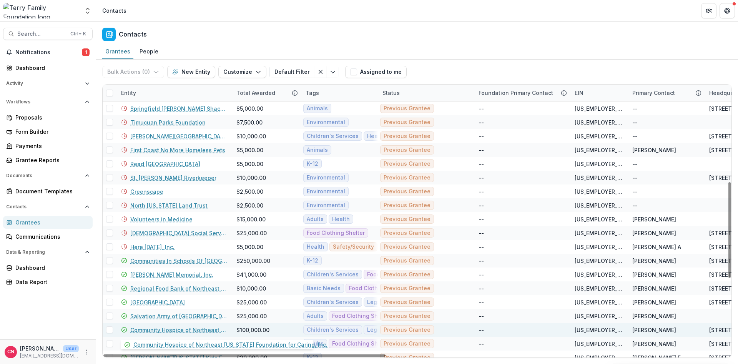
click at [165, 330] on link "Community Hospice of Northeast [US_STATE] Foundation for Caring, Inc." at bounding box center [178, 330] width 97 height 8
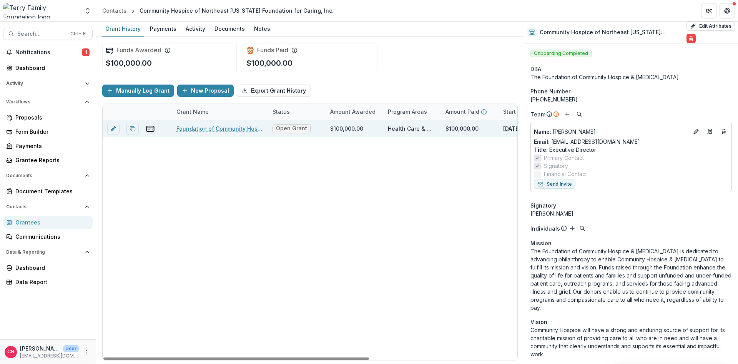
click at [228, 128] on link "Foundation of Community Hospice & Palliative Care, Naming in Dorion Family Pedi…" at bounding box center [219, 128] width 87 height 8
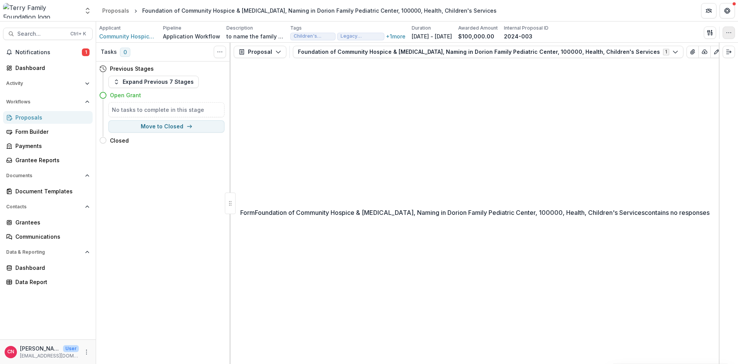
click at [732, 32] on button "button" at bounding box center [728, 33] width 12 height 12
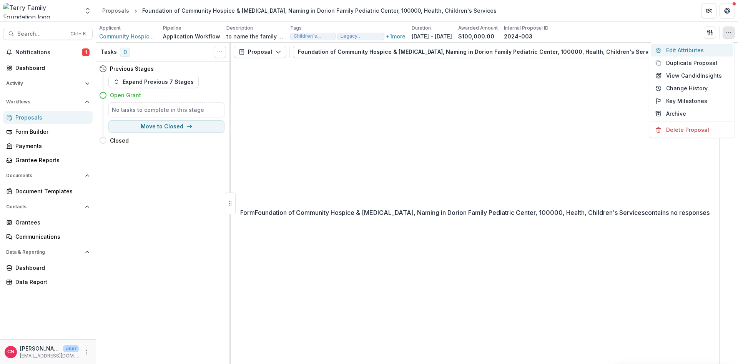
click at [681, 48] on button "Edit Attributes" at bounding box center [691, 50] width 82 height 13
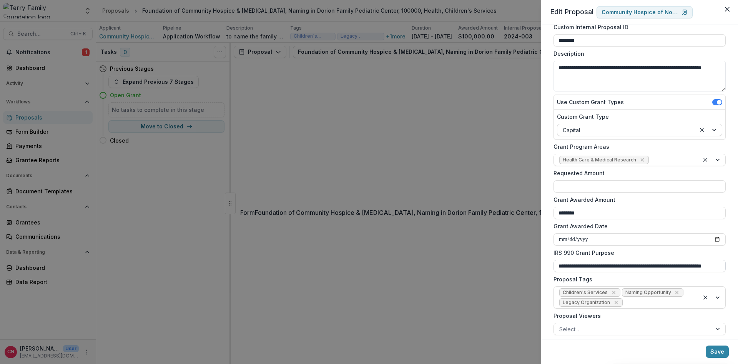
scroll to position [124, 0]
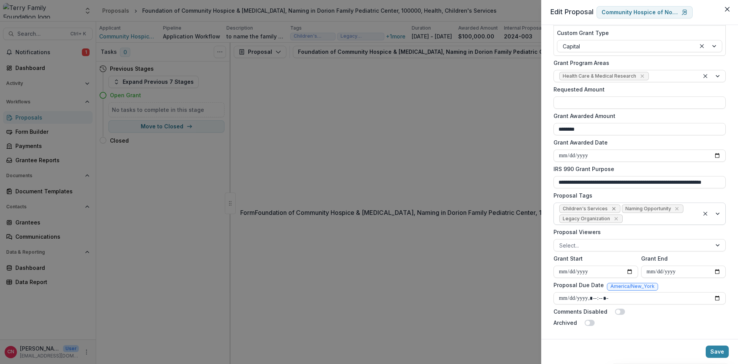
click at [612, 209] on icon "Remove Children's Services" at bounding box center [613, 208] width 3 height 3
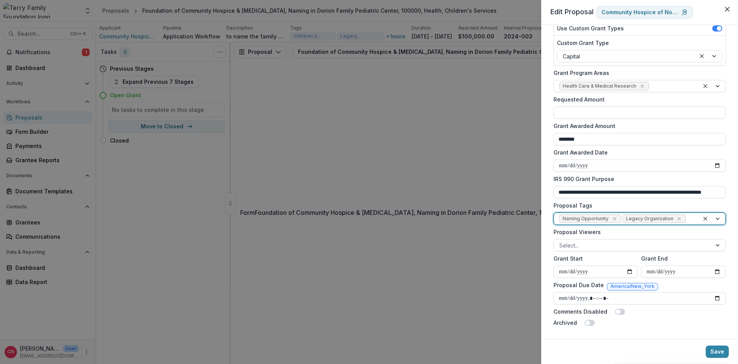
click at [717, 216] on div at bounding box center [712, 219] width 26 height 12
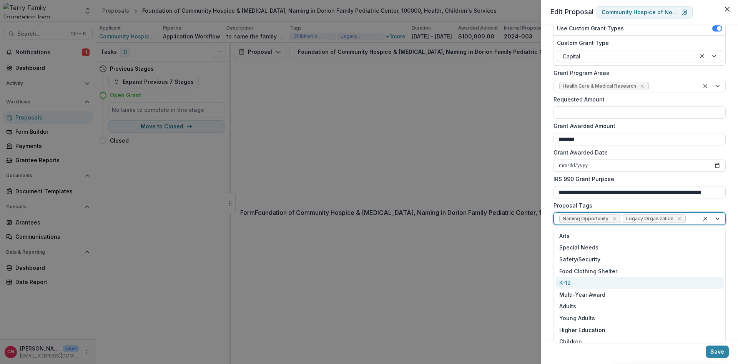
scroll to position [88, 0]
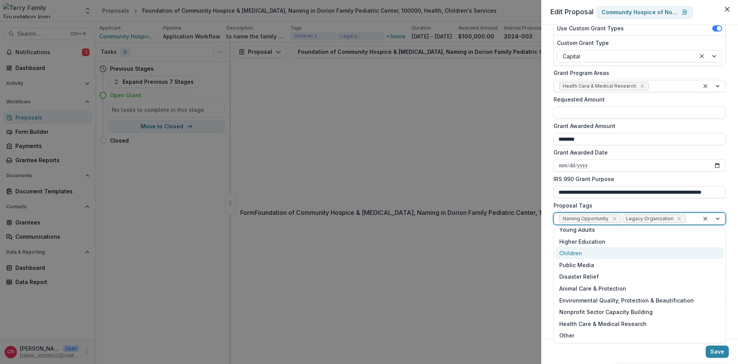
click at [579, 253] on div "Children" at bounding box center [639, 253] width 168 height 12
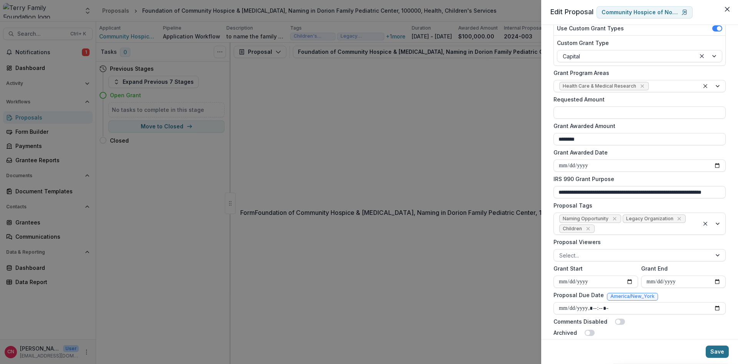
click at [715, 349] on button "Save" at bounding box center [716, 351] width 23 height 12
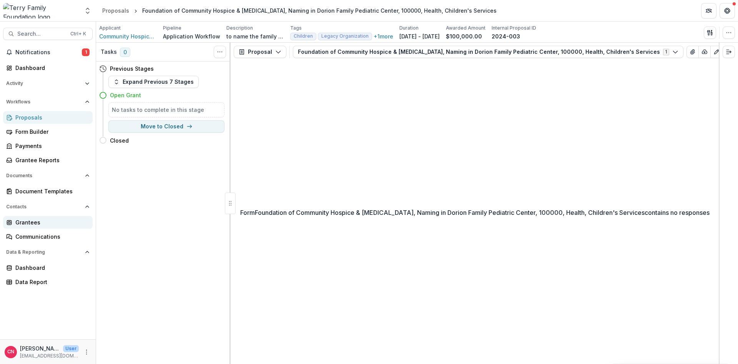
click at [23, 219] on div "Grantees" at bounding box center [50, 222] width 71 height 8
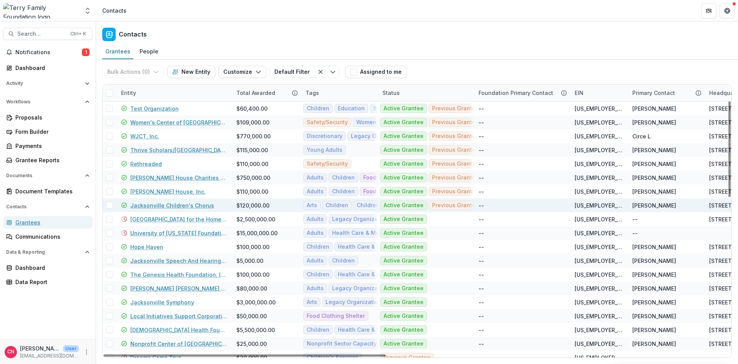
scroll to position [92, 0]
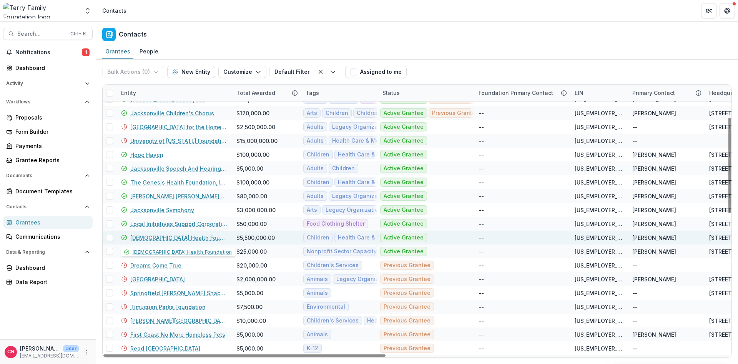
click at [177, 238] on link "[DEMOGRAPHIC_DATA] Health Foundation" at bounding box center [178, 238] width 97 height 8
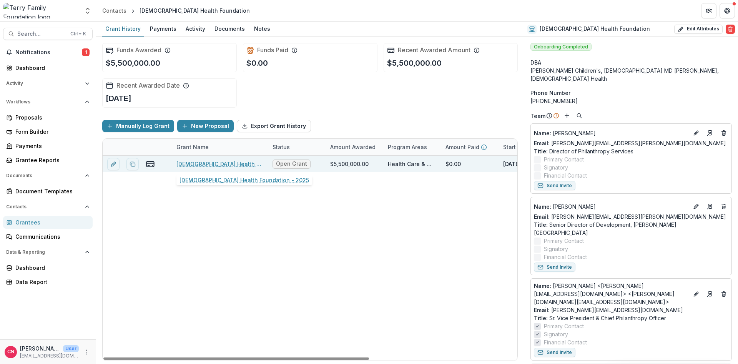
click at [197, 163] on link "[DEMOGRAPHIC_DATA] Health Foundation - 2025" at bounding box center [219, 164] width 87 height 8
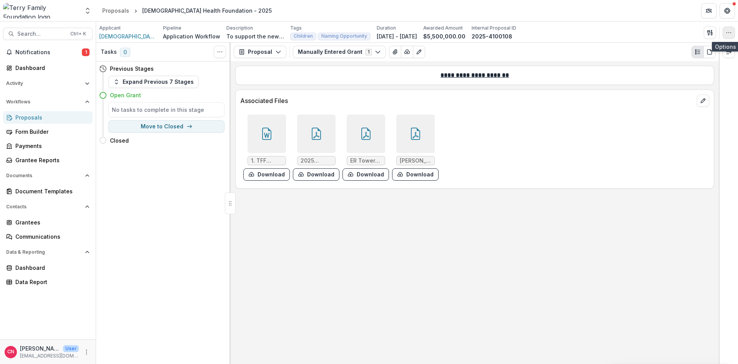
click at [728, 30] on icon "button" at bounding box center [728, 33] width 6 height 6
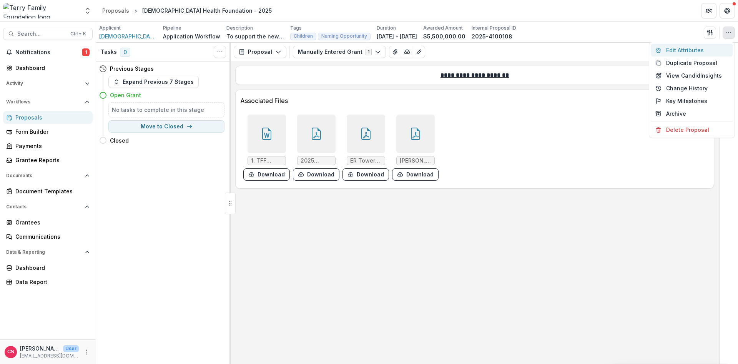
click at [675, 48] on button "Edit Attributes" at bounding box center [691, 50] width 82 height 13
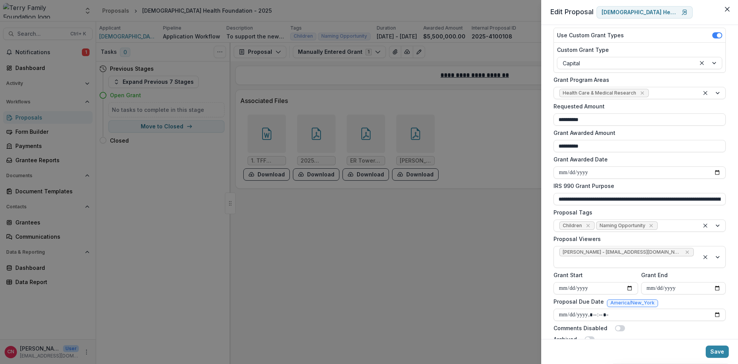
scroll to position [114, 0]
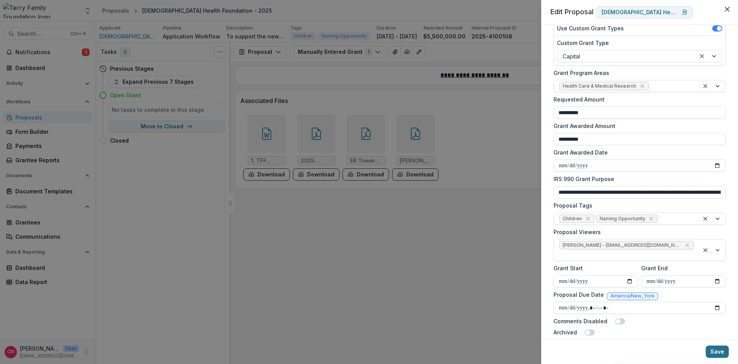
drag, startPoint x: 715, startPoint y: 350, endPoint x: 695, endPoint y: 320, distance: 35.7
click at [715, 350] on button "Save" at bounding box center [716, 351] width 23 height 12
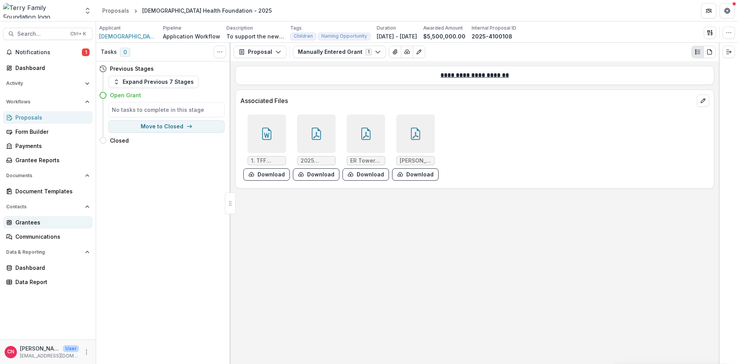
click at [35, 219] on div "Grantees" at bounding box center [50, 222] width 71 height 8
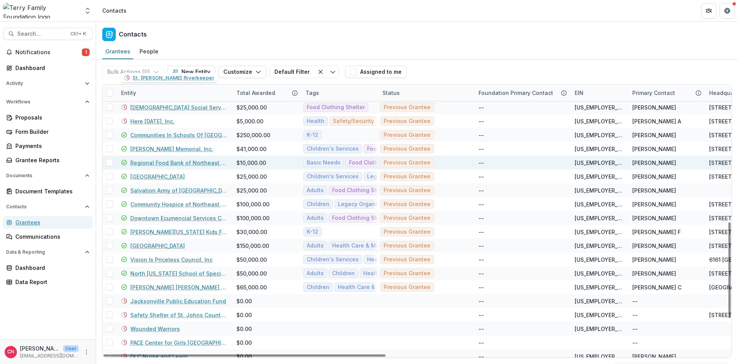
scroll to position [415, 0]
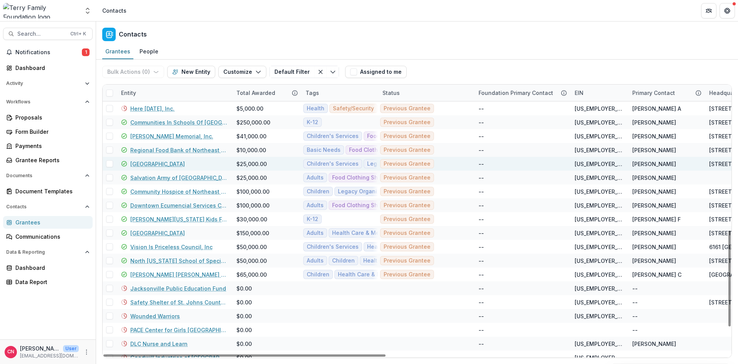
click at [174, 162] on link "[GEOGRAPHIC_DATA]" at bounding box center [157, 164] width 55 height 8
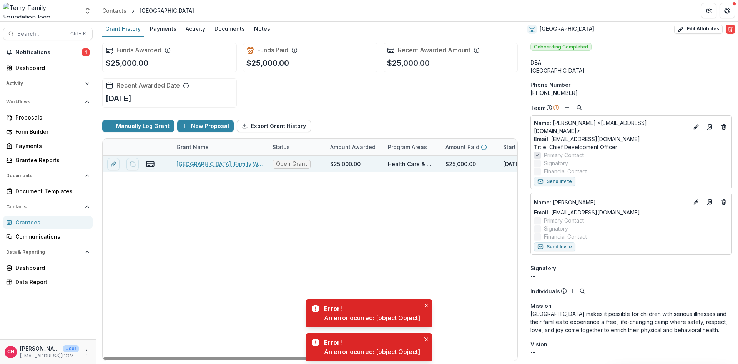
click at [194, 165] on link "Camp Boggy Creek, Family Weekend Retreats, 25000" at bounding box center [219, 164] width 87 height 8
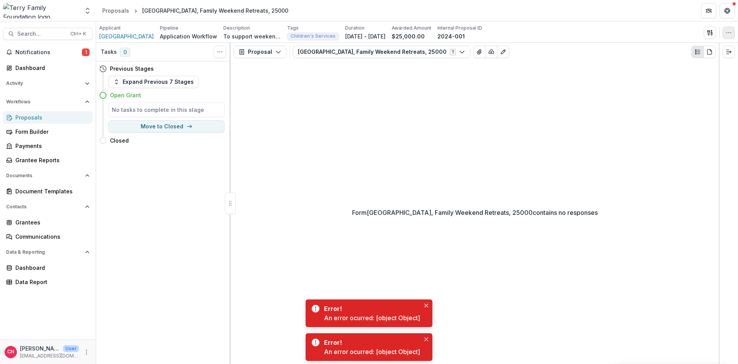
click at [730, 28] on button "button" at bounding box center [728, 33] width 12 height 12
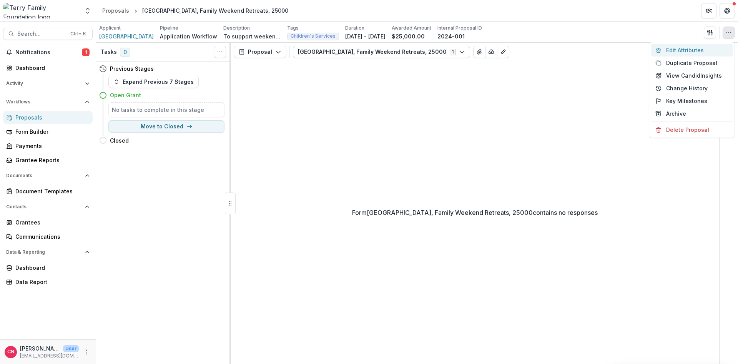
click at [682, 46] on button "Edit Attributes" at bounding box center [691, 50] width 82 height 13
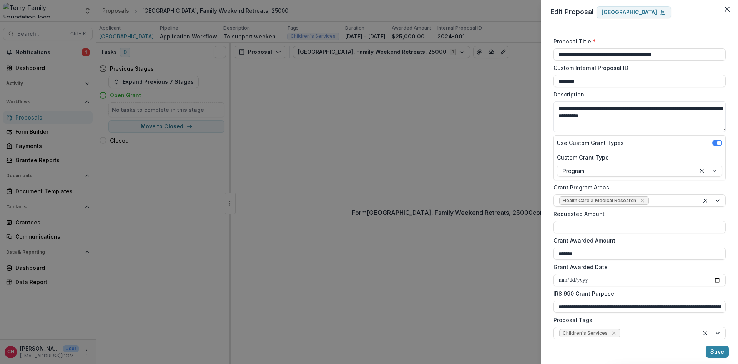
scroll to position [114, 0]
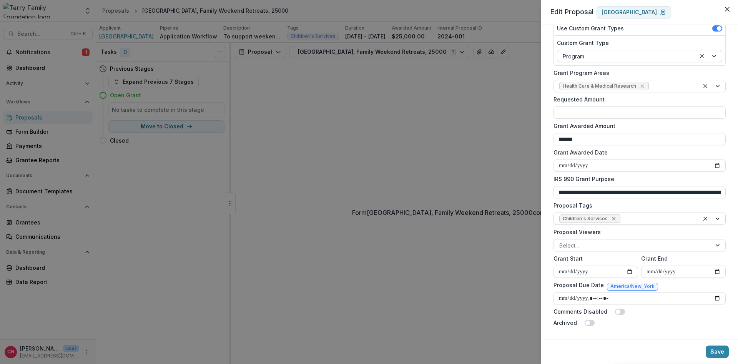
click at [611, 219] on icon "Remove Children's Services" at bounding box center [613, 219] width 6 height 6
click at [718, 219] on div at bounding box center [718, 219] width 14 height 12
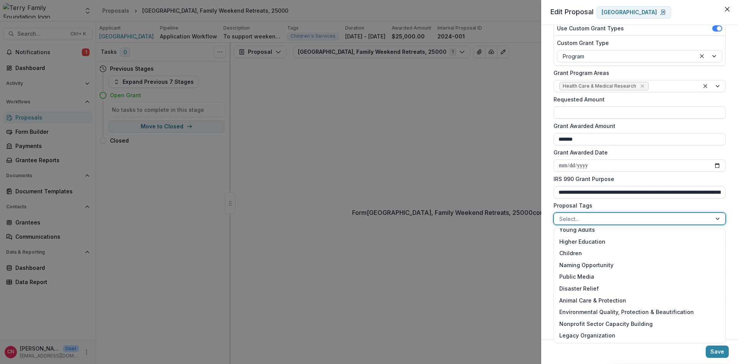
scroll to position [92, 0]
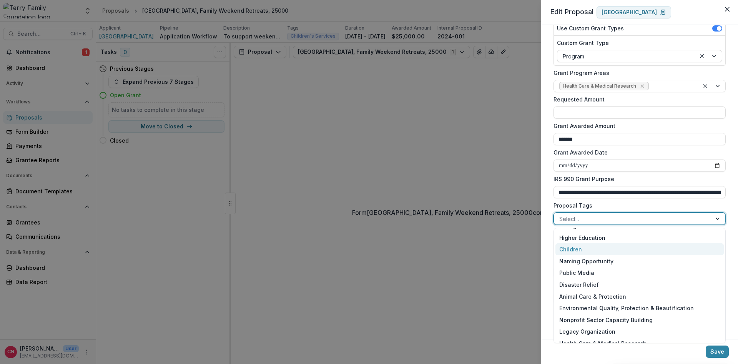
click at [572, 248] on div "Children" at bounding box center [639, 249] width 168 height 12
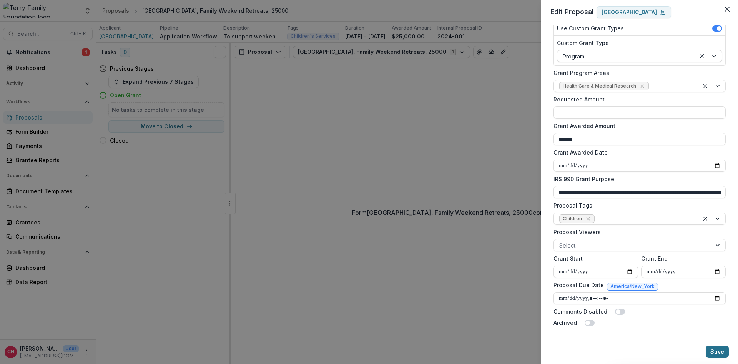
click at [717, 350] on button "Save" at bounding box center [716, 351] width 23 height 12
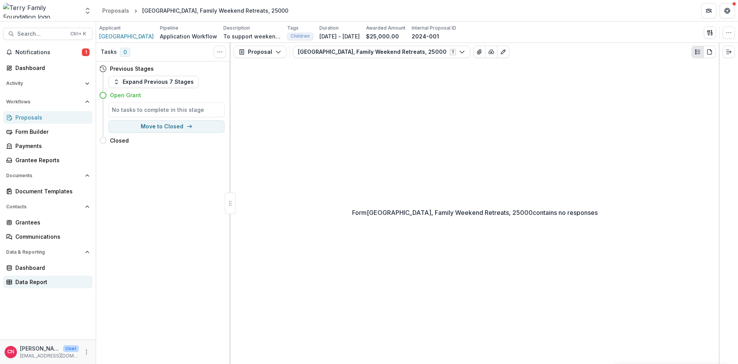
click at [30, 280] on div "Data Report" at bounding box center [50, 282] width 71 height 8
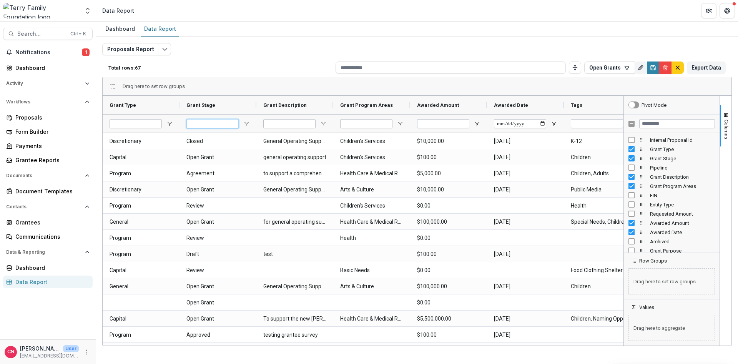
click at [213, 122] on input "Grant Stage Filter Input" at bounding box center [212, 123] width 52 height 9
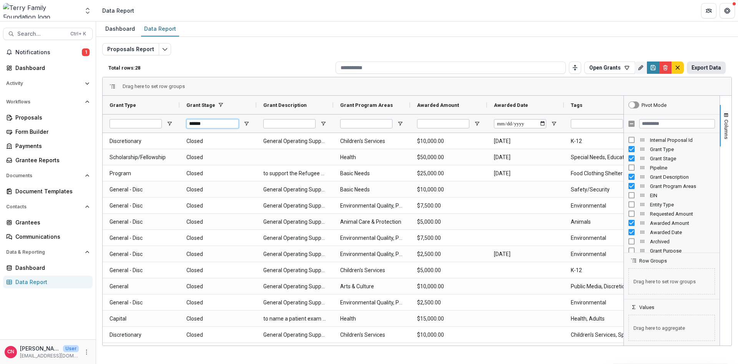
type input "******"
click at [706, 64] on button "Export Data" at bounding box center [706, 67] width 39 height 12
click at [657, 125] on input "Filter Columns Input" at bounding box center [677, 123] width 76 height 9
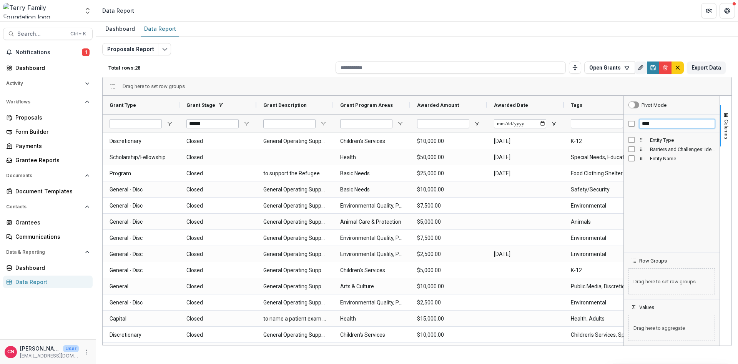
type input "****"
click at [705, 63] on button "Export Data" at bounding box center [706, 67] width 39 height 12
click at [702, 65] on button "Export Data" at bounding box center [706, 67] width 39 height 12
click at [28, 221] on div "Grantees" at bounding box center [50, 222] width 71 height 8
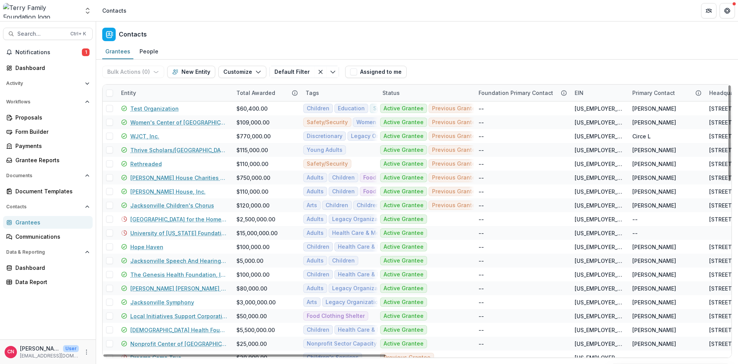
click at [143, 90] on div "Entity" at bounding box center [173, 93] width 115 height 17
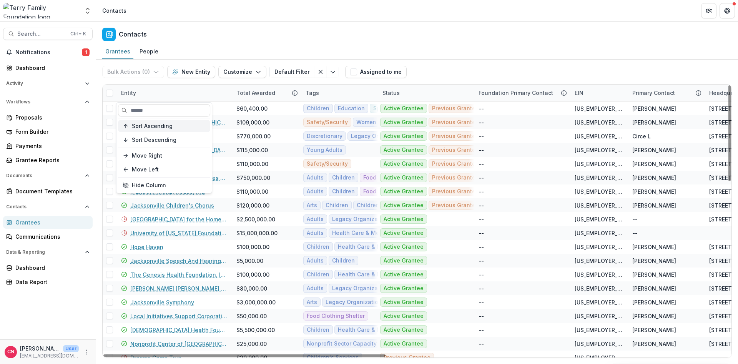
click at [164, 124] on span "Sort Ascending" at bounding box center [152, 126] width 41 height 7
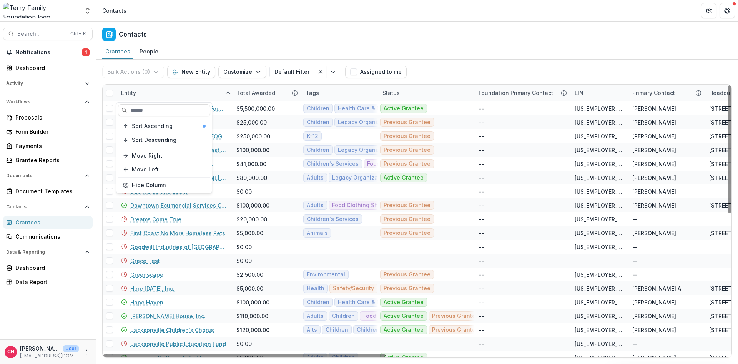
click at [181, 93] on div "Entity" at bounding box center [173, 93] width 115 height 17
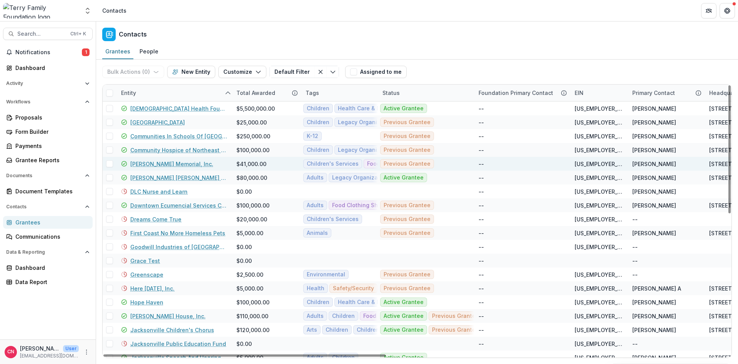
click at [148, 163] on link "[PERSON_NAME] Memorial, Inc." at bounding box center [171, 164] width 83 height 8
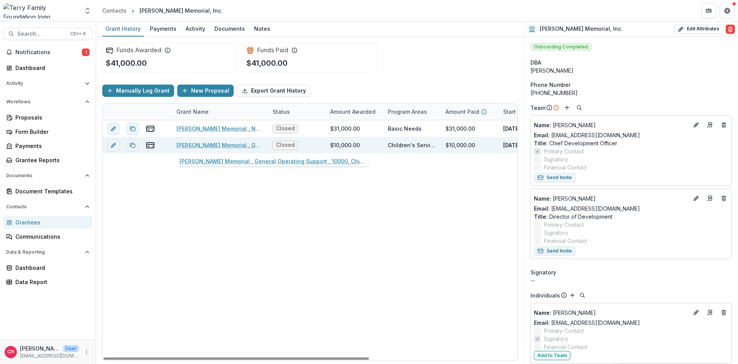
click at [212, 144] on link "[PERSON_NAME] Memorial , General Operating Support , 10000, Children's Services" at bounding box center [219, 145] width 87 height 8
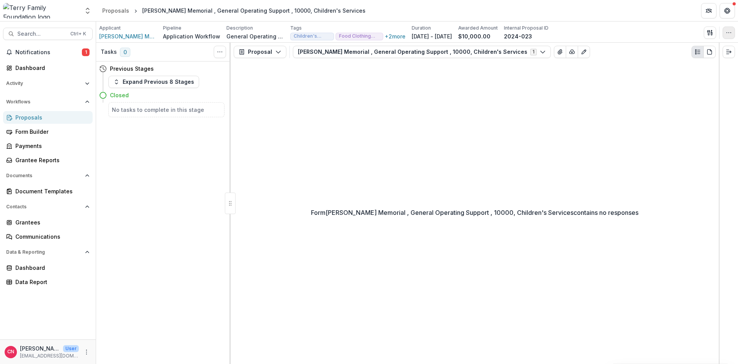
click at [728, 28] on button "button" at bounding box center [728, 33] width 12 height 12
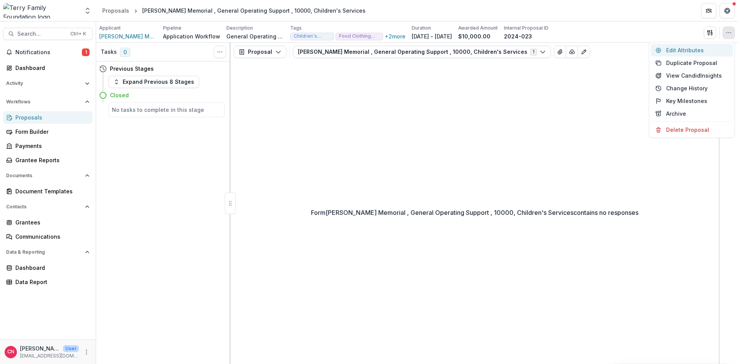
click at [672, 50] on button "Edit Attributes" at bounding box center [691, 50] width 82 height 13
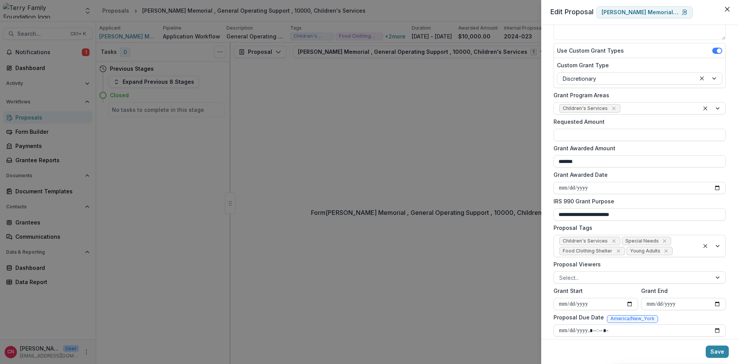
scroll to position [124, 0]
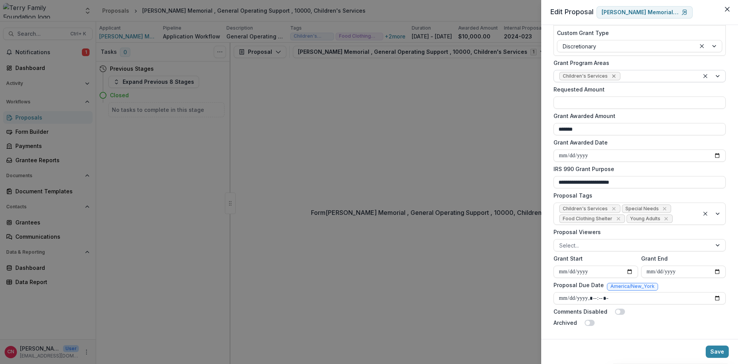
click at [612, 74] on icon "Remove Children's Services" at bounding box center [613, 76] width 6 height 6
click at [716, 73] on div at bounding box center [718, 76] width 14 height 12
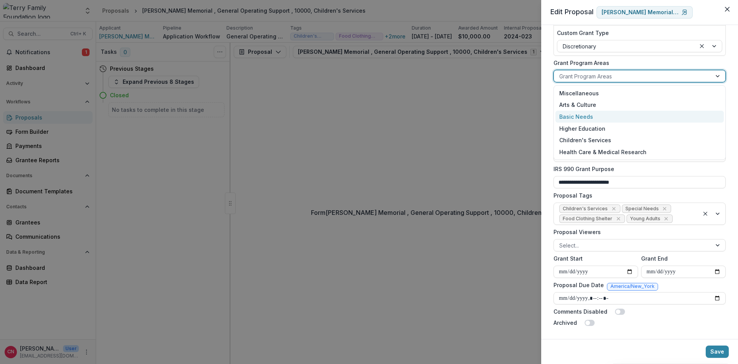
click at [590, 114] on div "Basic Needs" at bounding box center [639, 117] width 168 height 12
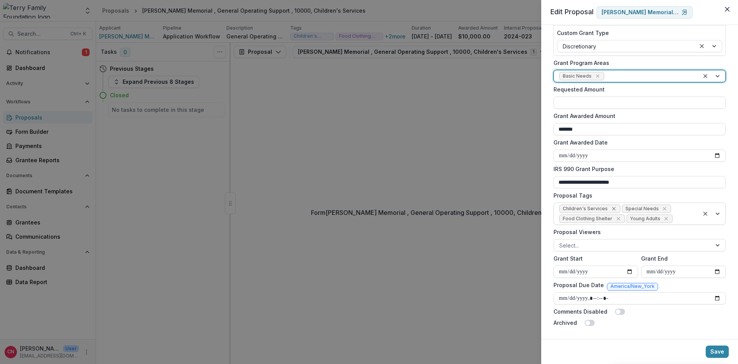
click at [613, 209] on icon "Remove Children's Services" at bounding box center [613, 209] width 6 height 6
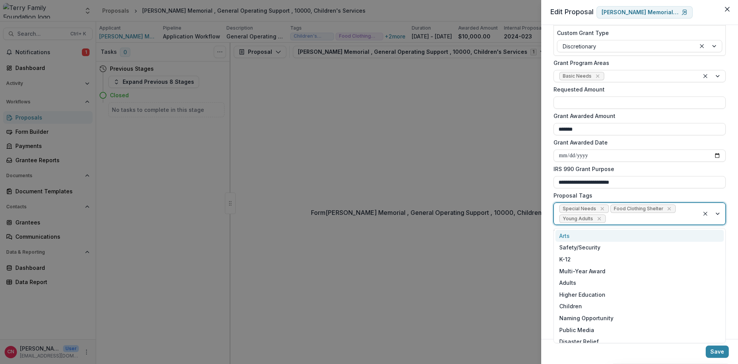
click at [719, 215] on div at bounding box center [712, 214] width 26 height 22
click at [574, 304] on div "Children" at bounding box center [639, 306] width 168 height 12
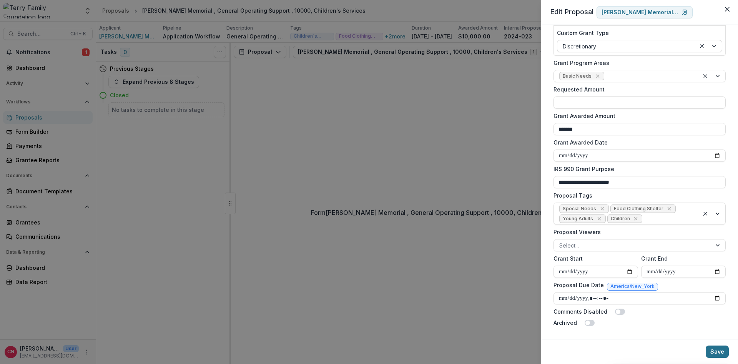
click at [717, 351] on button "Save" at bounding box center [716, 351] width 23 height 12
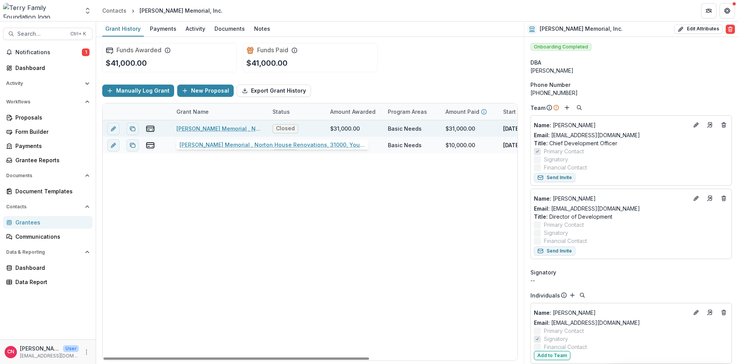
click at [216, 128] on link "[PERSON_NAME] Memorial , Norton House Renovations, 31000, Young Adults" at bounding box center [219, 128] width 87 height 8
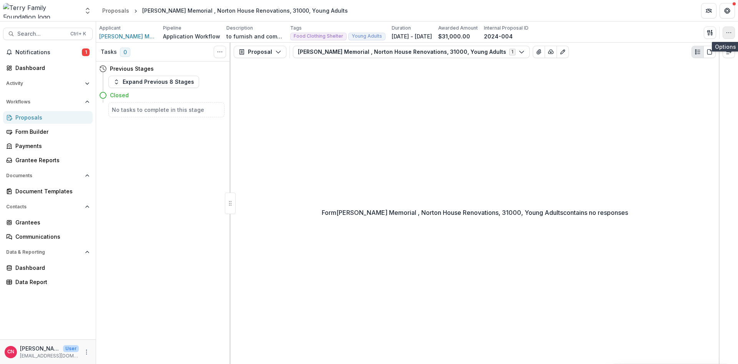
click at [724, 31] on button "button" at bounding box center [728, 33] width 12 height 12
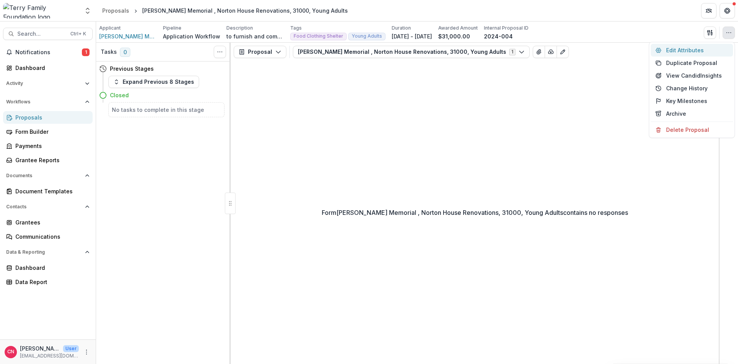
click at [672, 48] on button "Edit Attributes" at bounding box center [691, 50] width 82 height 13
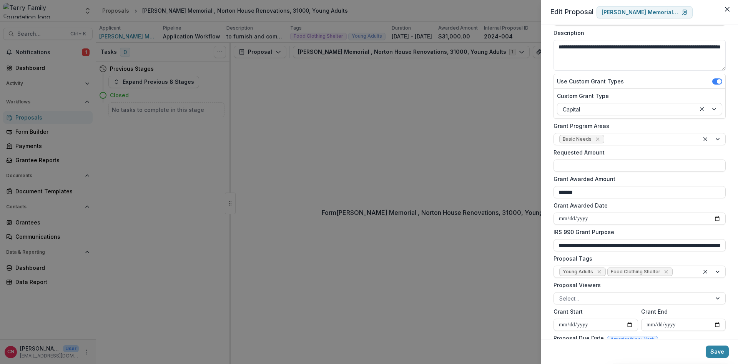
scroll to position [114, 0]
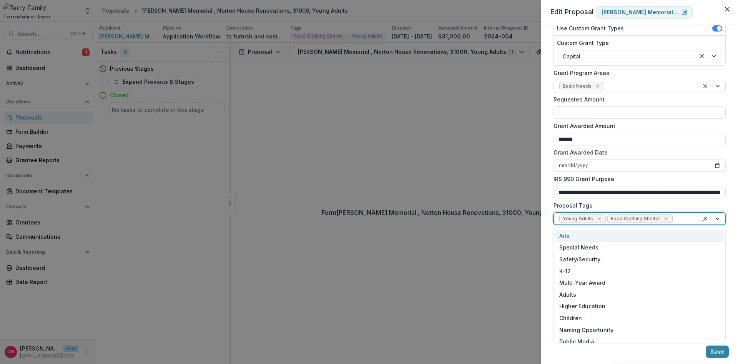
click at [719, 216] on div at bounding box center [712, 219] width 26 height 12
drag, startPoint x: 571, startPoint y: 317, endPoint x: 580, endPoint y: 305, distance: 14.8
click at [571, 315] on div "Children" at bounding box center [639, 318] width 168 height 12
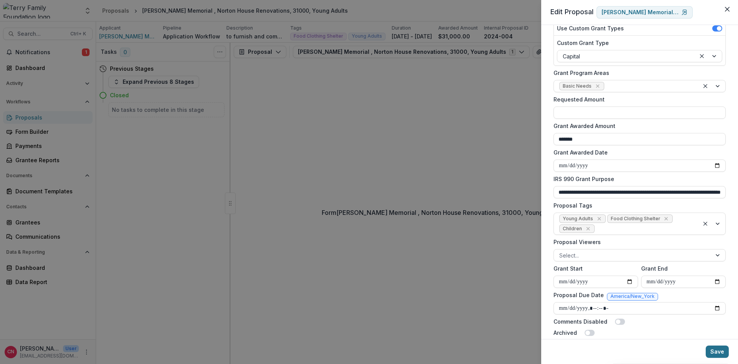
click at [716, 350] on button "Save" at bounding box center [716, 351] width 23 height 12
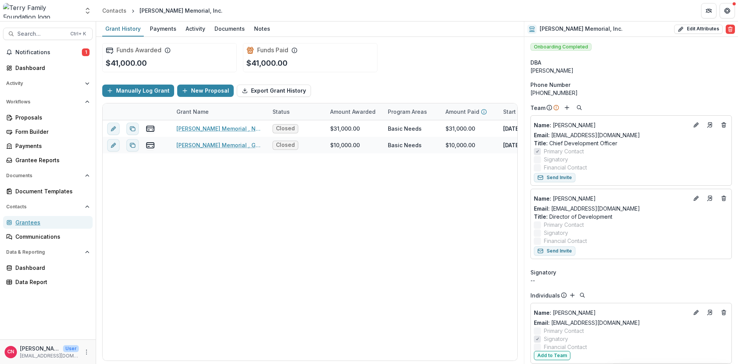
drag, startPoint x: 33, startPoint y: 223, endPoint x: 39, endPoint y: 215, distance: 10.7
click at [33, 223] on div "Grantees" at bounding box center [50, 222] width 71 height 8
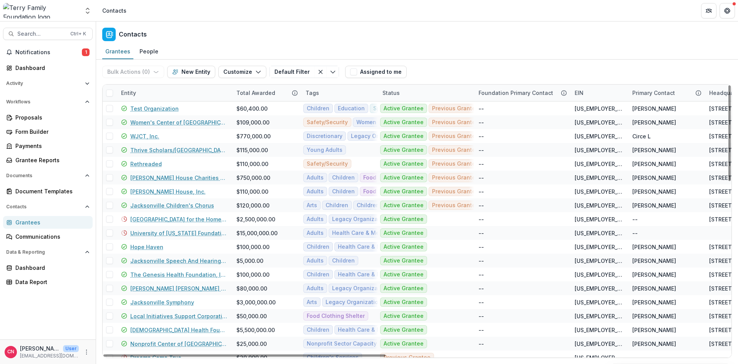
click at [169, 89] on div "Entity" at bounding box center [173, 93] width 115 height 17
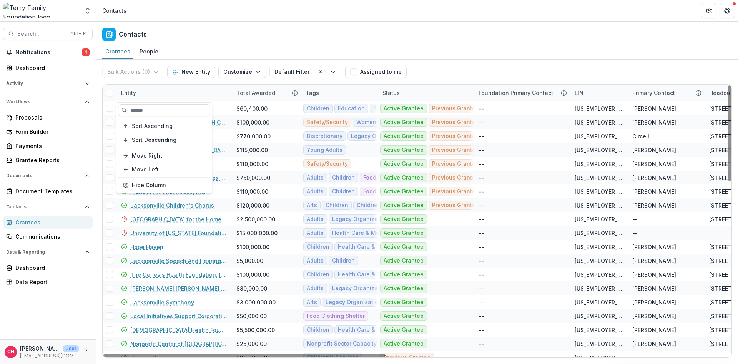
drag, startPoint x: 157, startPoint y: 125, endPoint x: 244, endPoint y: 98, distance: 90.6
click at [158, 125] on span "Sort Ascending" at bounding box center [152, 126] width 41 height 7
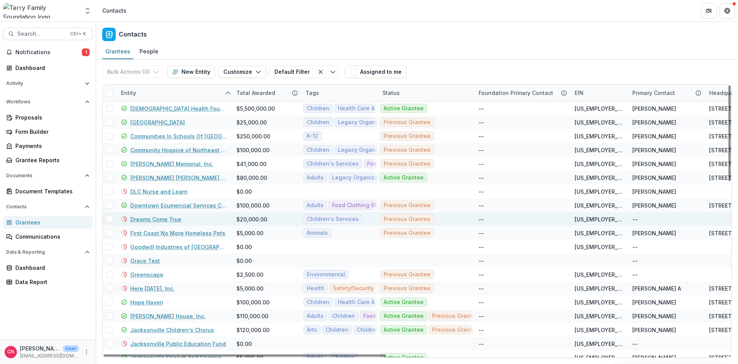
click at [156, 216] on link "Dreams Come True" at bounding box center [155, 219] width 51 height 8
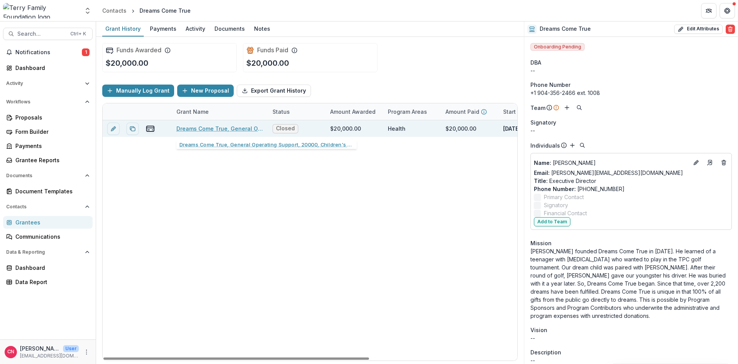
click at [219, 126] on link "Dreams Come True, General Operating Support, 20000, Children's Services" at bounding box center [219, 128] width 87 height 8
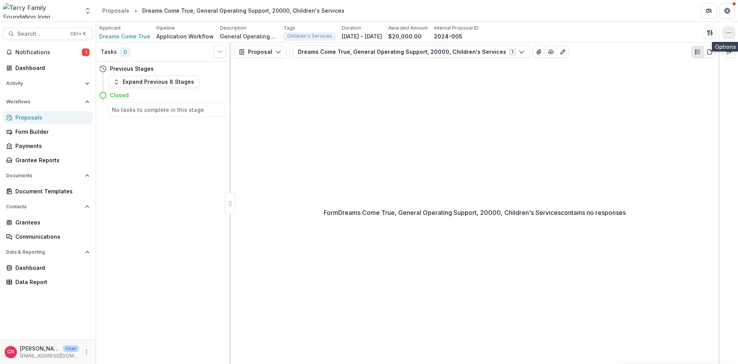
click at [726, 31] on icon "button" at bounding box center [728, 33] width 6 height 6
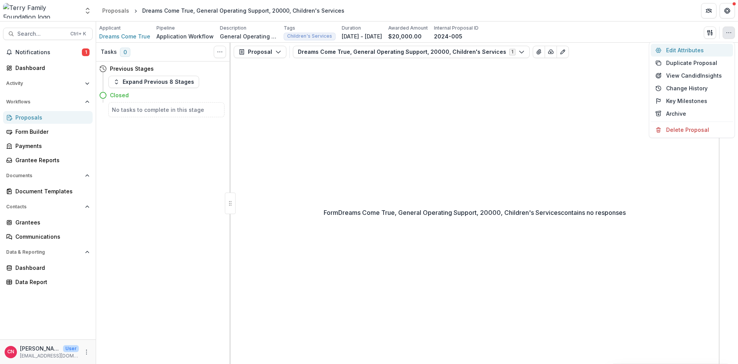
click at [677, 46] on button "Edit Attributes" at bounding box center [691, 50] width 82 height 13
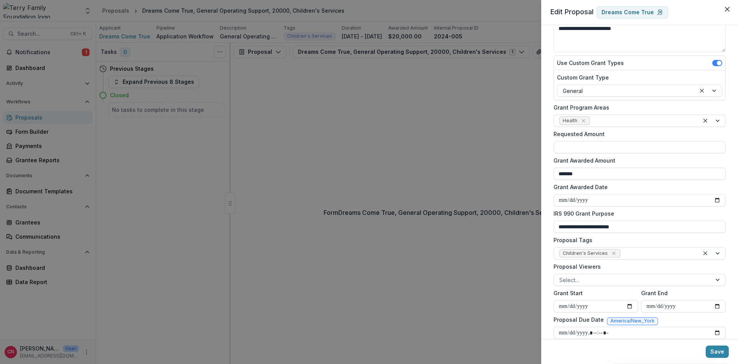
scroll to position [114, 0]
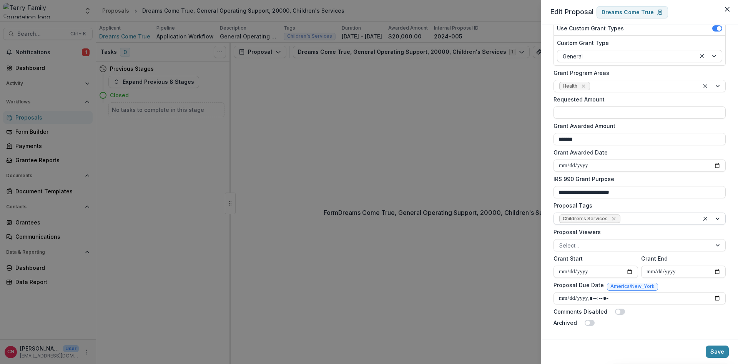
click at [717, 217] on div at bounding box center [712, 219] width 26 height 12
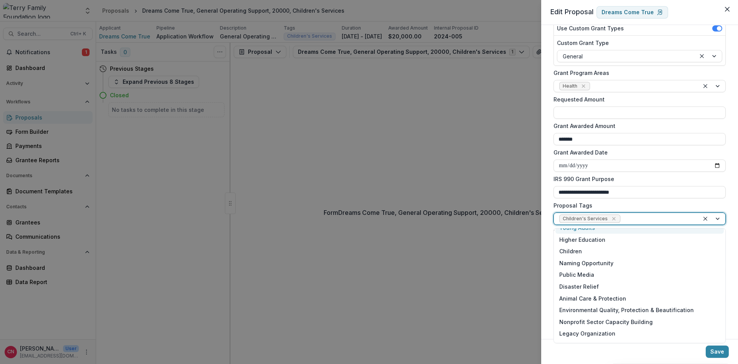
scroll to position [92, 0]
click at [574, 249] on div "Children" at bounding box center [639, 249] width 168 height 12
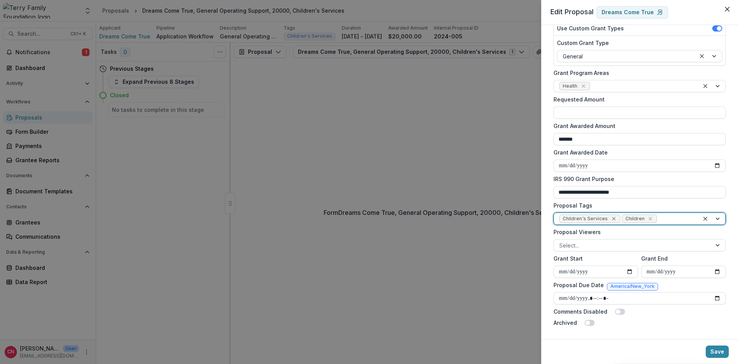
click at [610, 217] on icon "Remove Children's Services" at bounding box center [613, 219] width 6 height 6
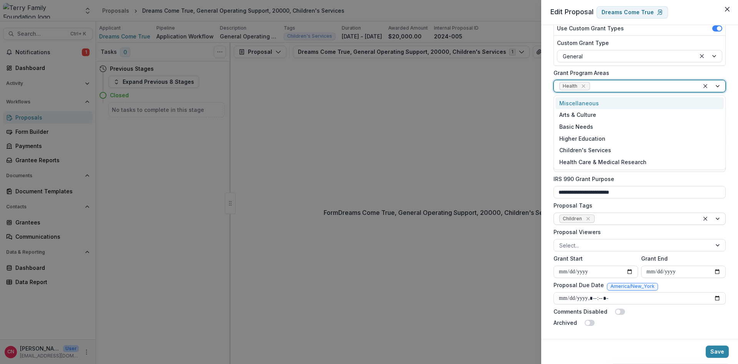
click at [717, 85] on div at bounding box center [712, 86] width 26 height 12
click at [591, 158] on div "Health Care & Medical Research" at bounding box center [639, 162] width 168 height 12
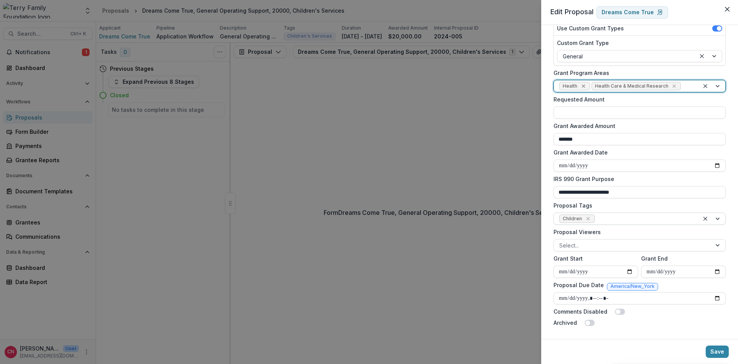
click at [582, 83] on icon "Remove Health" at bounding box center [583, 86] width 6 height 6
click at [714, 350] on button "Save" at bounding box center [716, 351] width 23 height 12
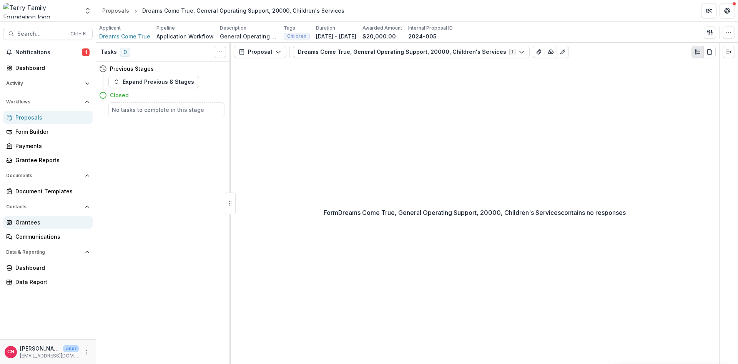
click at [23, 218] on div "Grantees" at bounding box center [50, 222] width 71 height 8
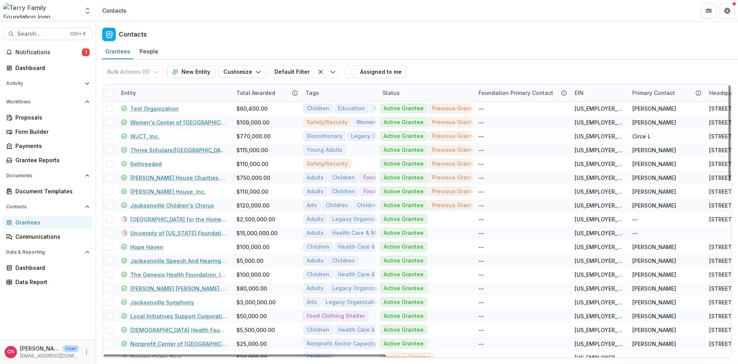
click at [154, 91] on div "Entity" at bounding box center [173, 93] width 115 height 17
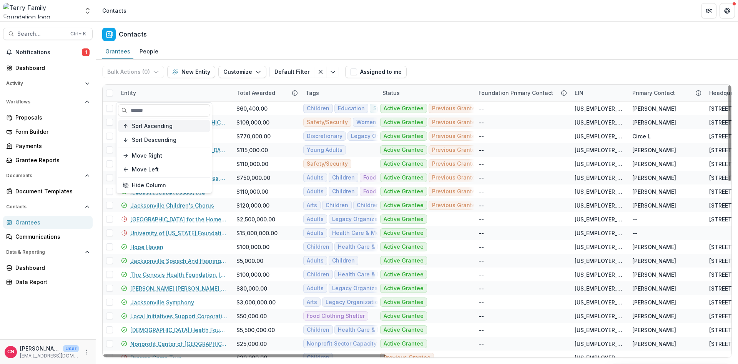
click at [154, 126] on span "Sort Ascending" at bounding box center [152, 126] width 41 height 7
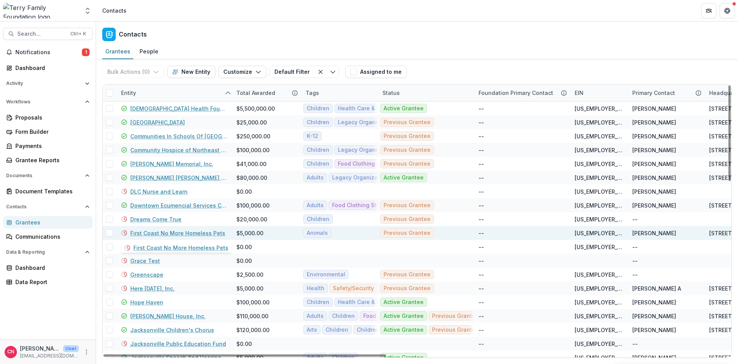
click at [152, 232] on link "First Coast No More Homeless Pets" at bounding box center [177, 233] width 95 height 8
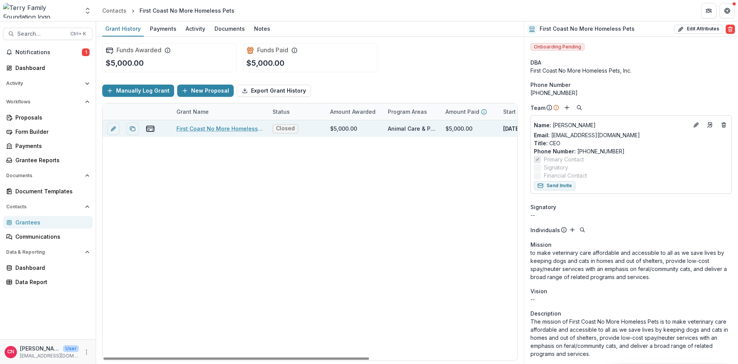
click at [214, 126] on link "First Coast No More Homeless Pets, General Operating Support , 5000, Animals" at bounding box center [219, 128] width 87 height 8
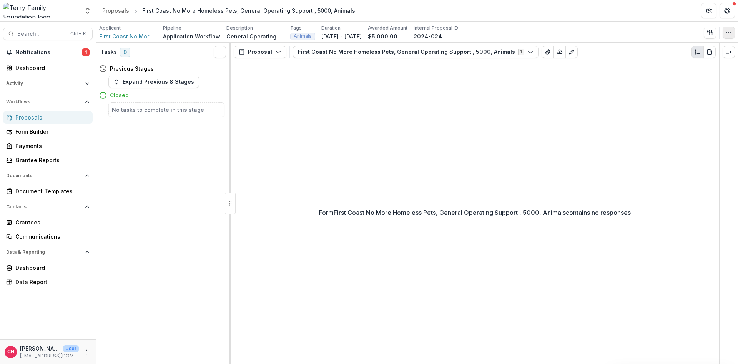
click at [727, 30] on icon "button" at bounding box center [728, 33] width 6 height 6
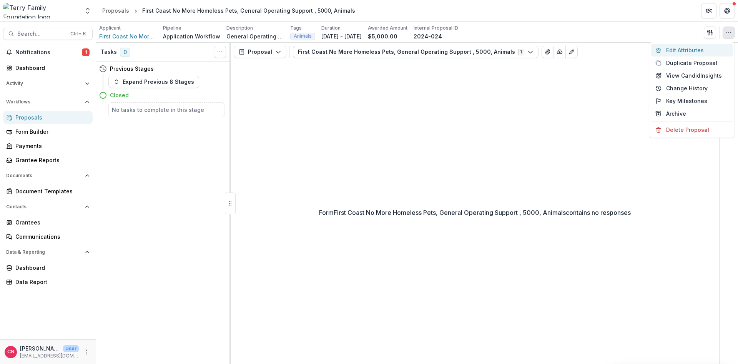
click at [678, 48] on button "Edit Attributes" at bounding box center [691, 50] width 82 height 13
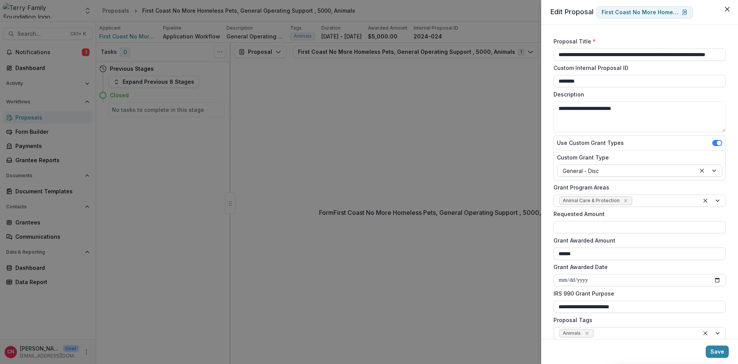
scroll to position [46, 0]
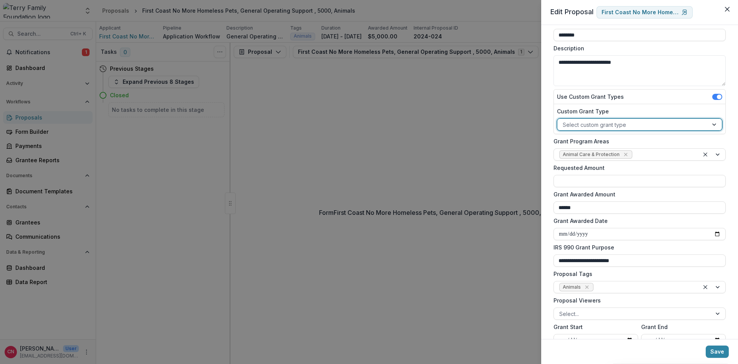
click at [713, 122] on div at bounding box center [715, 125] width 14 height 12
click at [587, 141] on div "Discretionary" at bounding box center [639, 142] width 161 height 12
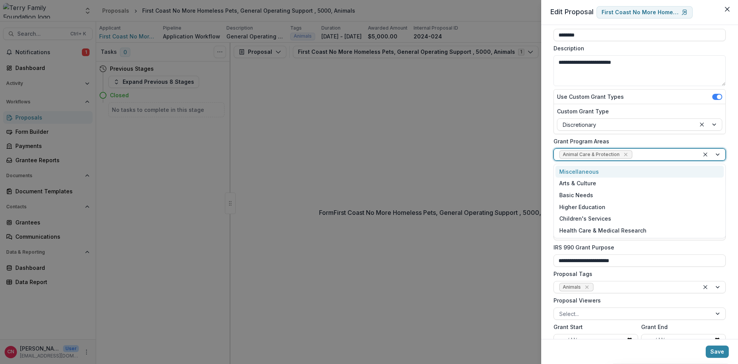
click at [718, 153] on div at bounding box center [712, 155] width 26 height 12
click at [589, 169] on div "Miscellaneous" at bounding box center [639, 172] width 168 height 12
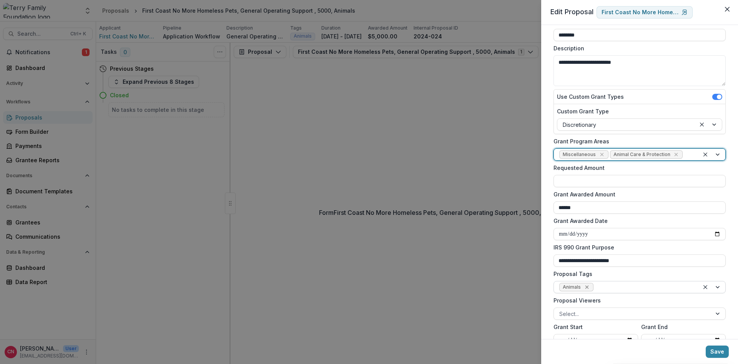
click at [587, 286] on icon "Remove Animals" at bounding box center [586, 286] width 3 height 3
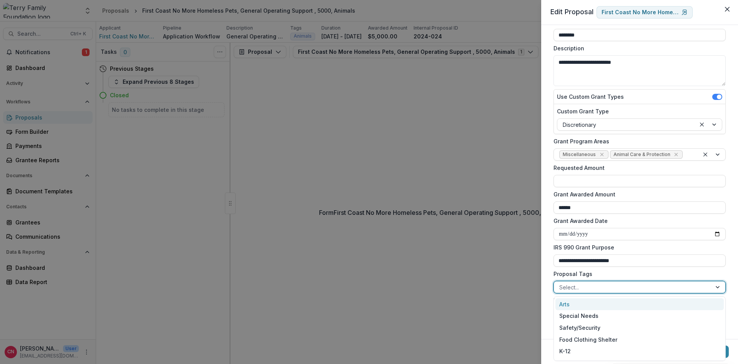
click at [718, 285] on div at bounding box center [718, 287] width 14 height 12
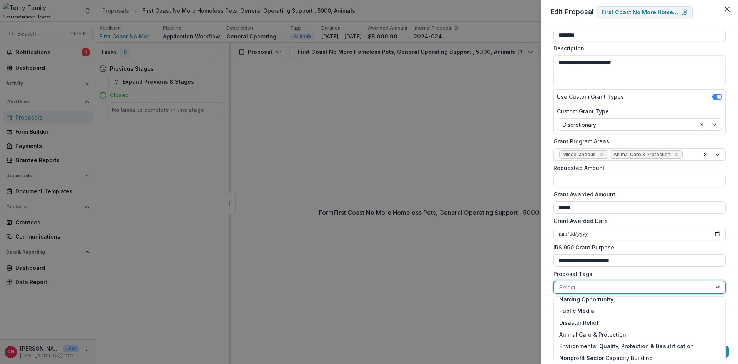
scroll to position [138, 0]
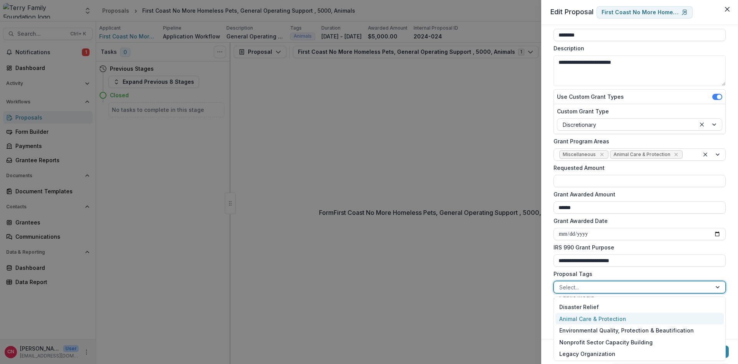
click at [611, 316] on div "Animal Care & Protection" at bounding box center [639, 319] width 168 height 12
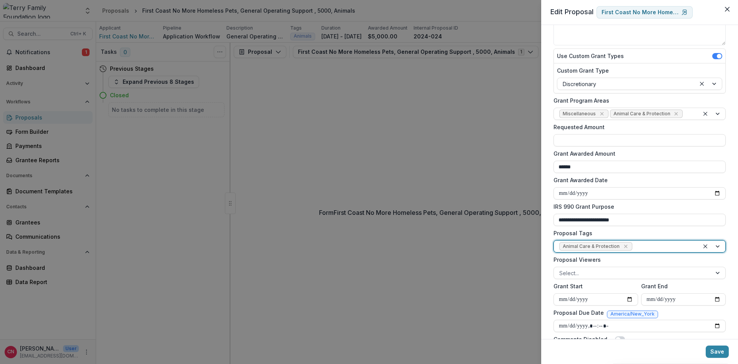
scroll to position [114, 0]
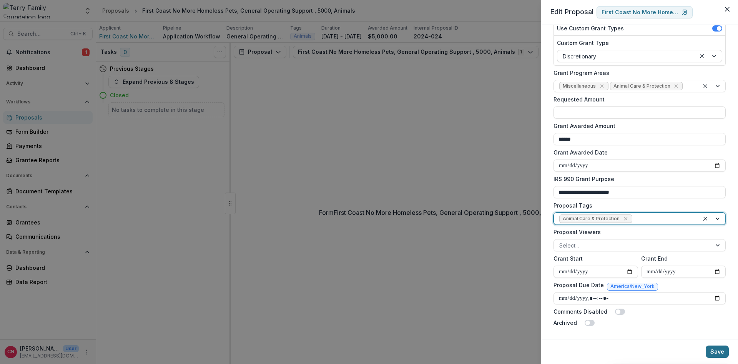
click at [714, 349] on button "Save" at bounding box center [716, 351] width 23 height 12
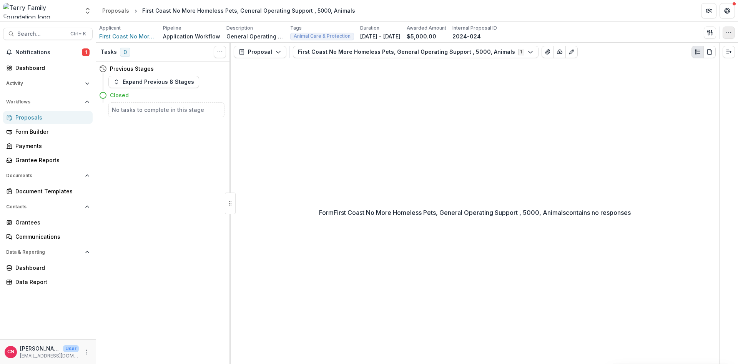
click at [727, 30] on icon "button" at bounding box center [728, 33] width 6 height 6
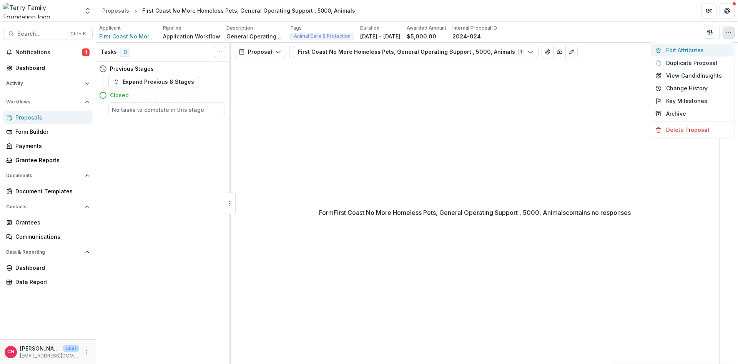
click at [672, 45] on button "Edit Attributes" at bounding box center [691, 50] width 82 height 13
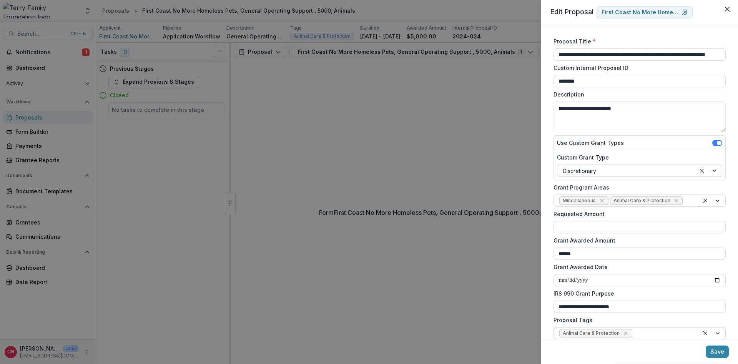
drag, startPoint x: 716, startPoint y: 348, endPoint x: 695, endPoint y: 328, distance: 29.3
click at [716, 348] on button "Save" at bounding box center [716, 351] width 23 height 12
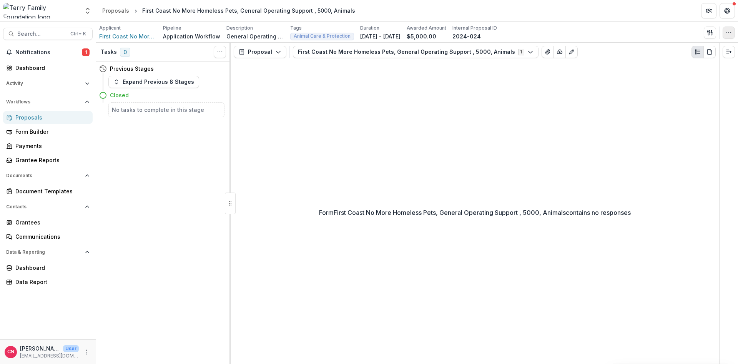
click at [727, 32] on icon "button" at bounding box center [728, 33] width 6 height 6
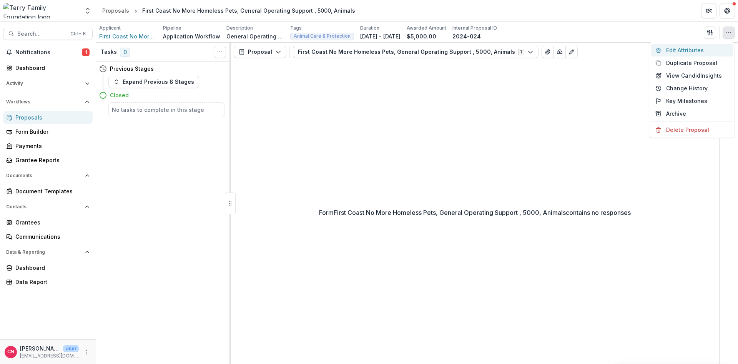
click at [677, 50] on button "Edit Attributes" at bounding box center [691, 50] width 82 height 13
type input "******"
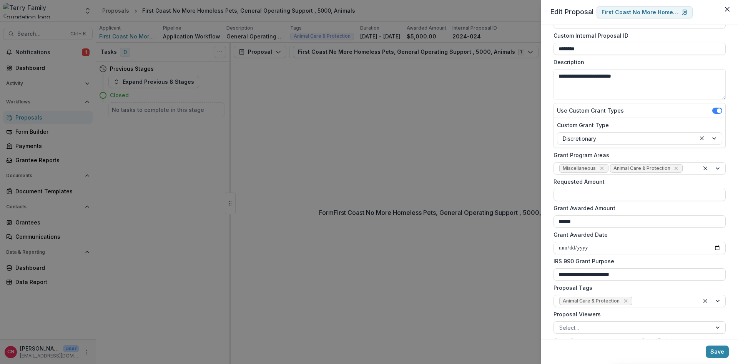
scroll to position [46, 0]
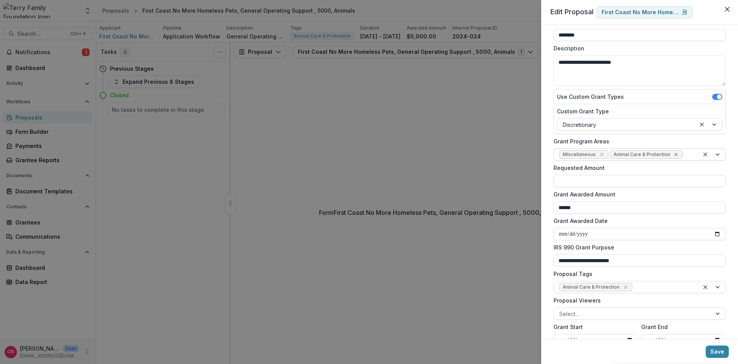
click at [674, 155] on icon "Remove Animal Care & Protection" at bounding box center [676, 154] width 6 height 6
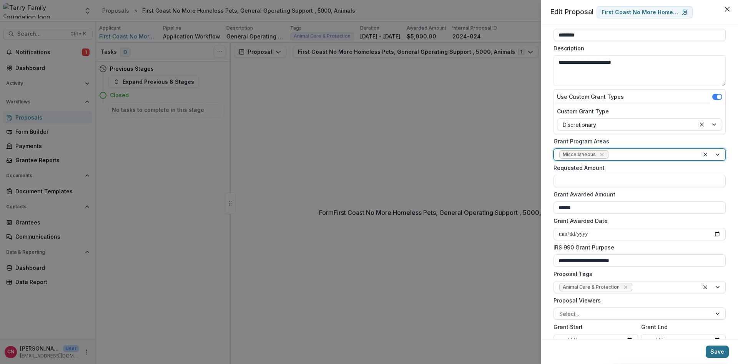
click at [714, 350] on button "Save" at bounding box center [716, 351] width 23 height 12
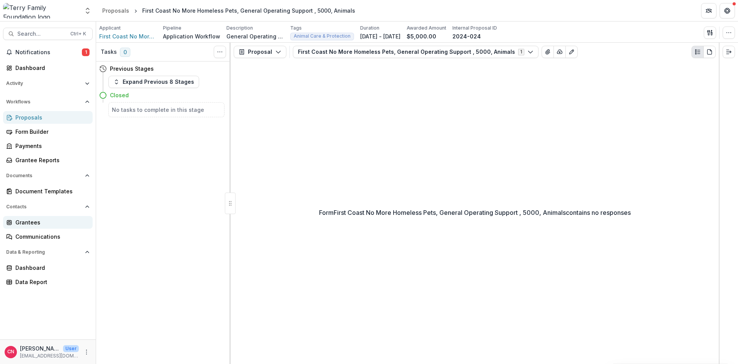
click at [34, 224] on div "Grantees" at bounding box center [50, 222] width 71 height 8
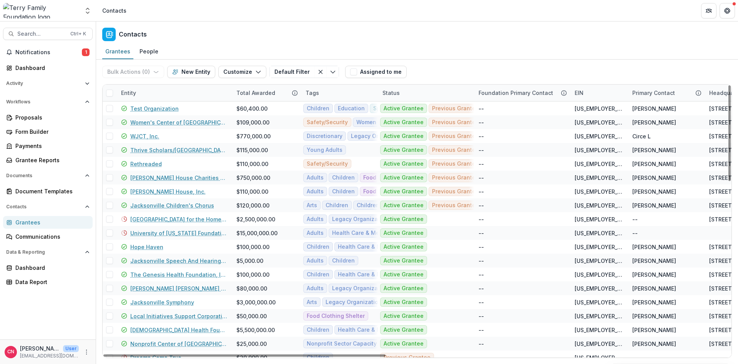
click at [156, 90] on div "Entity" at bounding box center [173, 93] width 115 height 17
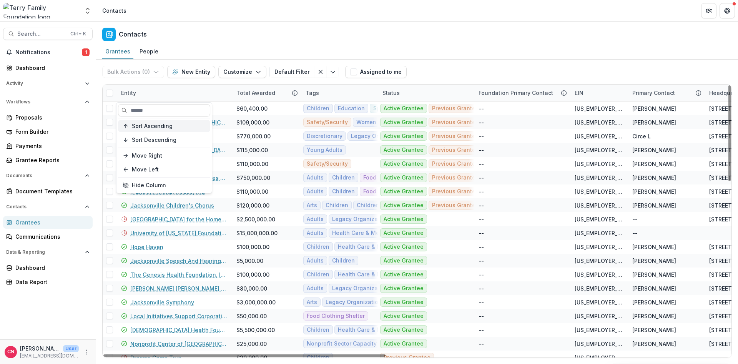
click at [156, 126] on span "Sort Ascending" at bounding box center [152, 126] width 41 height 7
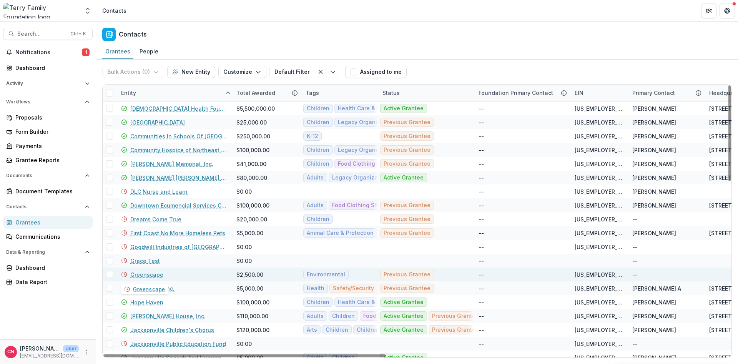
click at [156, 273] on link "Greenscape" at bounding box center [146, 274] width 33 height 8
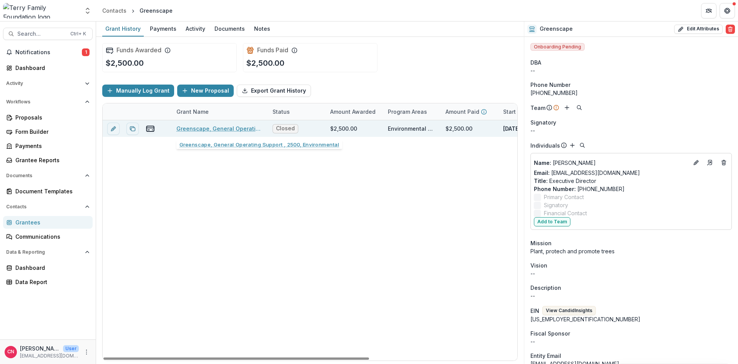
click at [226, 127] on link "Greenscape, General Operating Support , 2500, Environmental" at bounding box center [219, 128] width 87 height 8
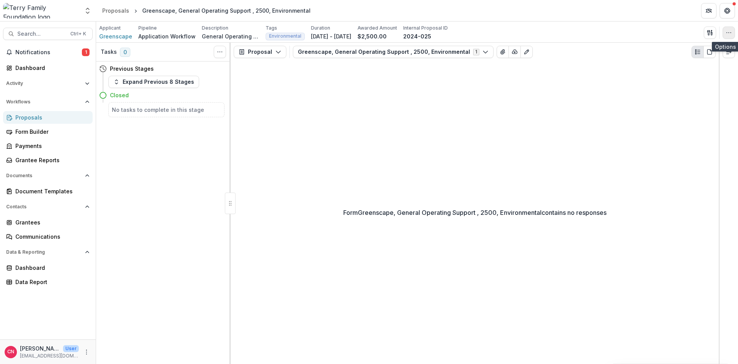
click at [732, 30] on button "button" at bounding box center [728, 33] width 12 height 12
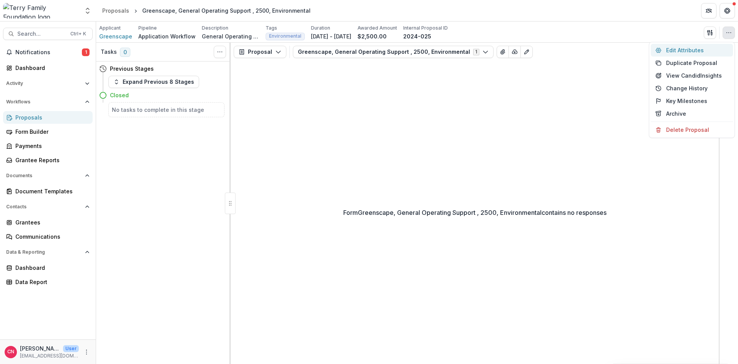
click at [670, 48] on button "Edit Attributes" at bounding box center [691, 50] width 82 height 13
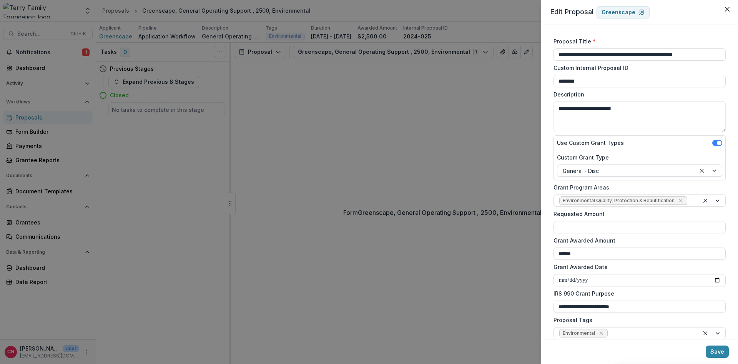
click at [715, 168] on div at bounding box center [708, 171] width 26 height 12
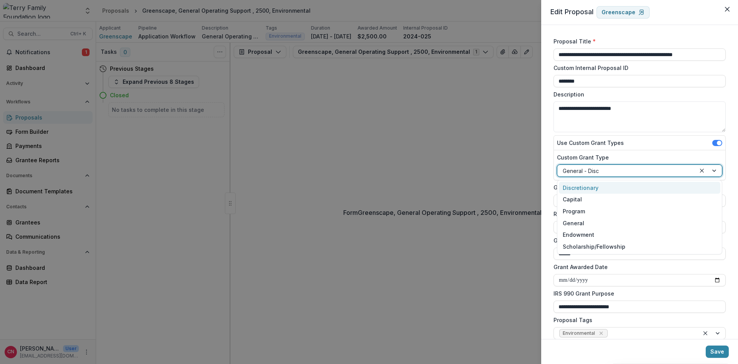
click at [568, 189] on div "Discretionary" at bounding box center [639, 188] width 161 height 12
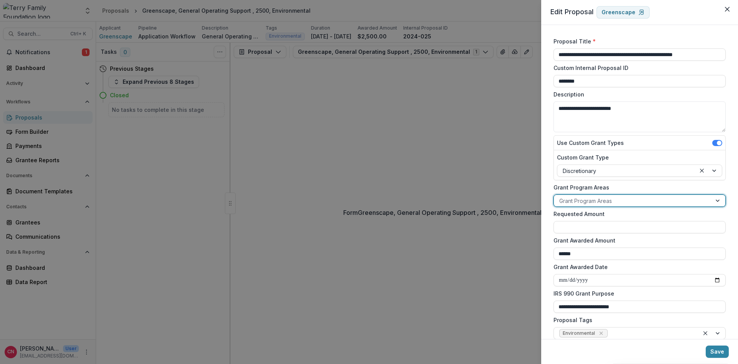
drag, startPoint x: 719, startPoint y: 198, endPoint x: 705, endPoint y: 204, distance: 14.8
click at [719, 198] on div at bounding box center [718, 201] width 14 height 12
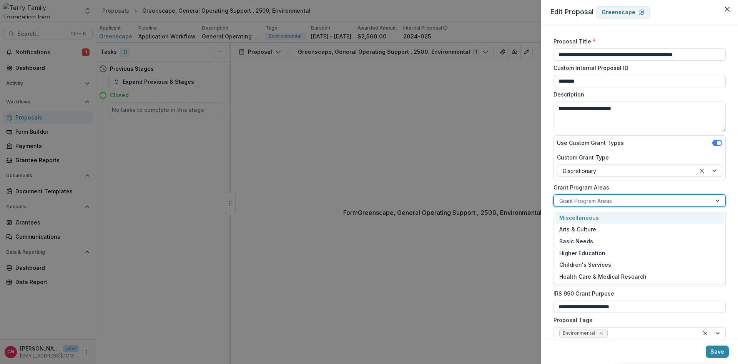
click at [588, 215] on div "Miscellaneous" at bounding box center [639, 218] width 168 height 12
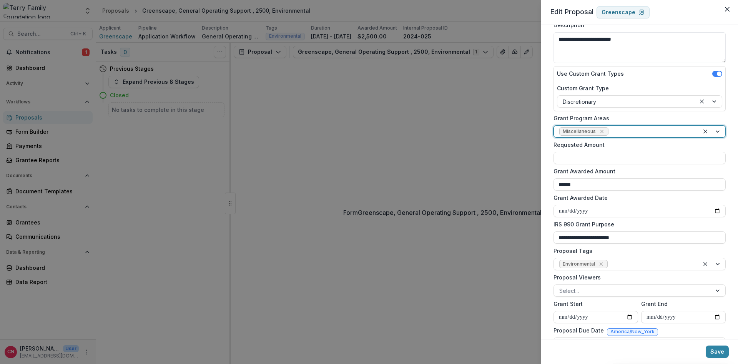
scroll to position [92, 0]
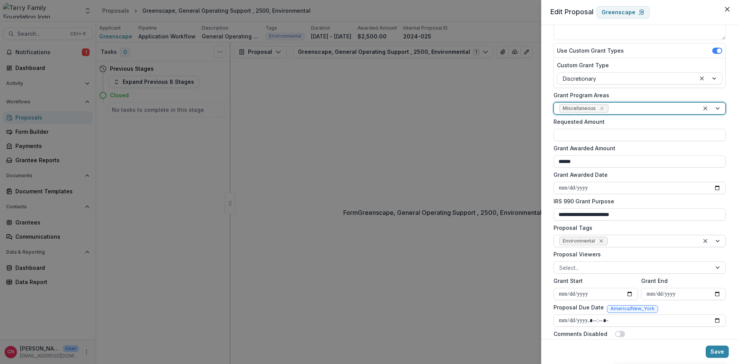
click at [600, 240] on icon "Remove Environmental" at bounding box center [601, 241] width 6 height 6
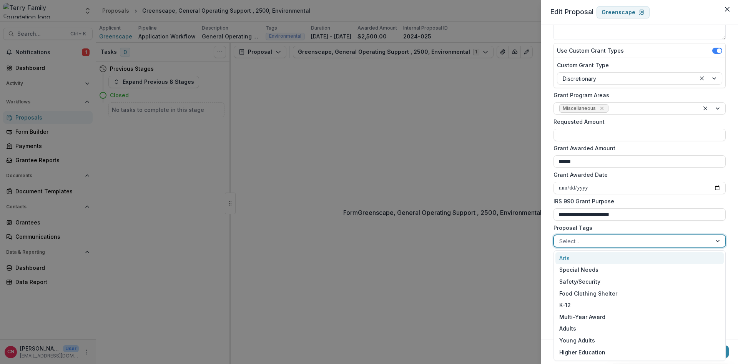
click at [720, 239] on div at bounding box center [718, 241] width 14 height 12
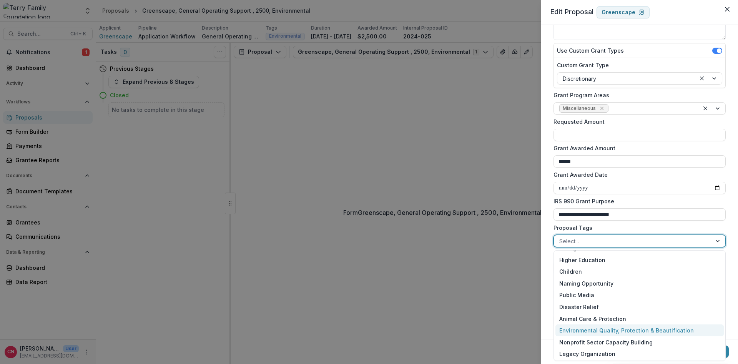
click at [637, 326] on div "Environmental Quality, Protection & Beautification" at bounding box center [639, 330] width 168 height 12
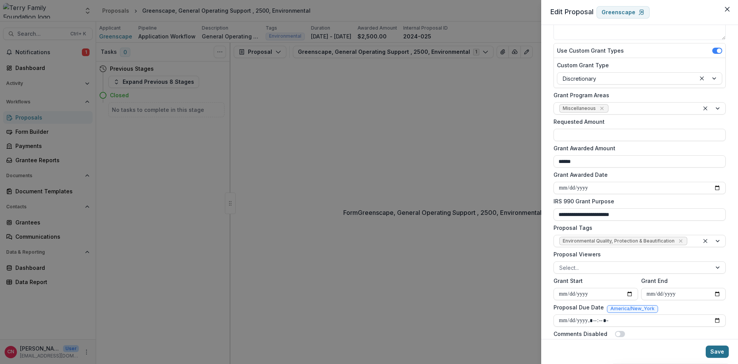
click at [715, 351] on button "Save" at bounding box center [716, 351] width 23 height 12
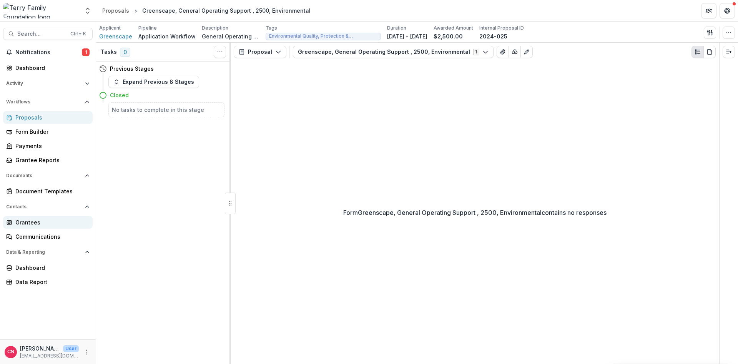
click at [28, 217] on link "Grantees" at bounding box center [48, 222] width 90 height 13
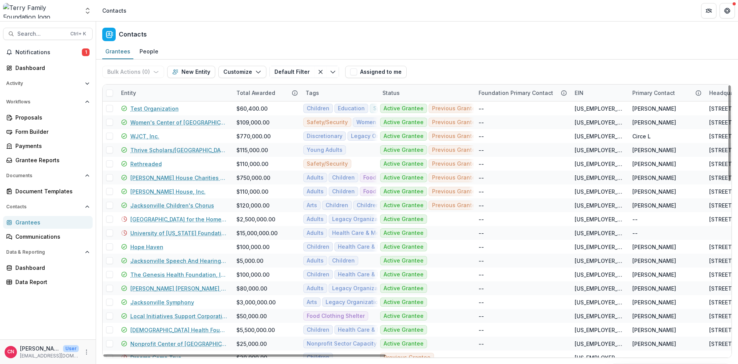
click at [158, 90] on div "Entity" at bounding box center [173, 93] width 115 height 17
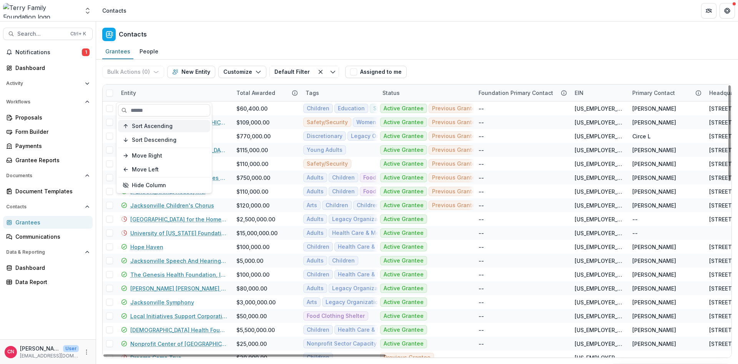
click at [148, 125] on span "Sort Ascending" at bounding box center [152, 126] width 41 height 7
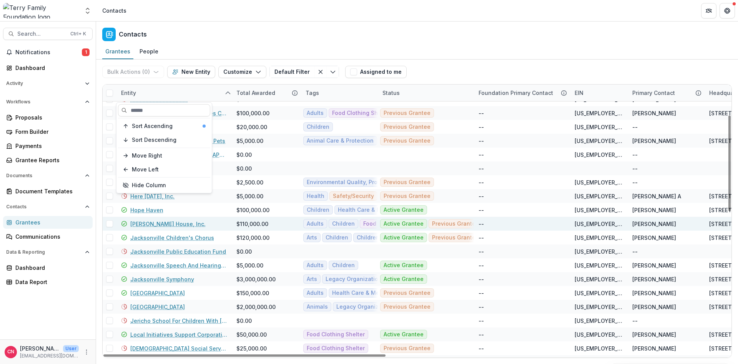
scroll to position [46, 0]
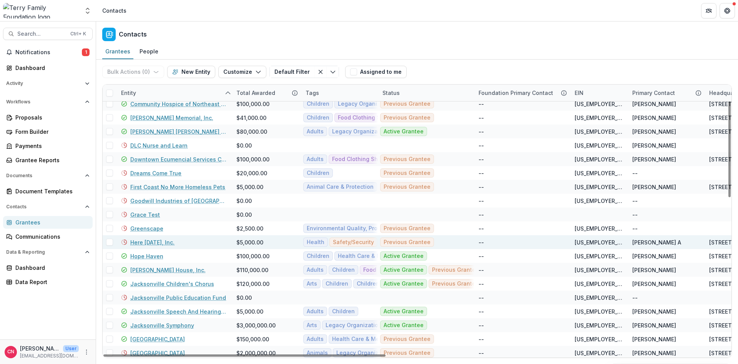
click at [156, 239] on link "Here [DATE], Inc." at bounding box center [152, 242] width 44 height 8
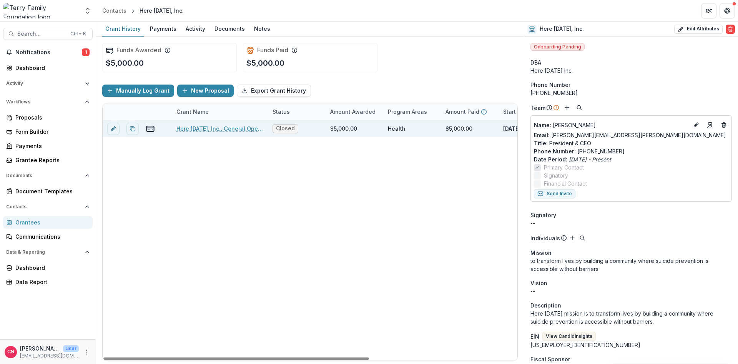
click at [230, 128] on link "Here [DATE], Inc., General Operating Support , 5000, Safety/Security, Health" at bounding box center [219, 128] width 87 height 8
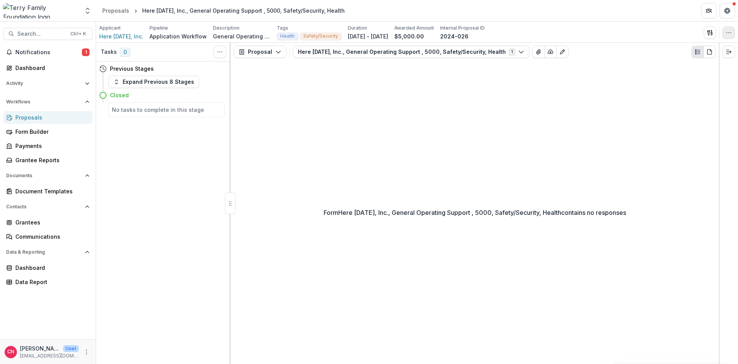
click at [727, 30] on icon "button" at bounding box center [728, 33] width 6 height 6
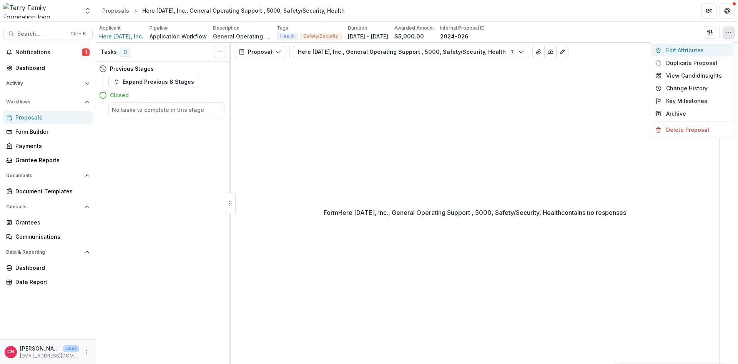
click at [673, 46] on button "Edit Attributes" at bounding box center [691, 50] width 82 height 13
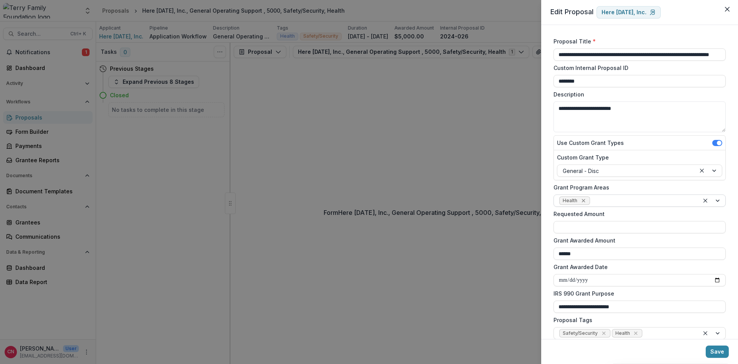
click at [583, 201] on icon "Remove Health" at bounding box center [582, 200] width 3 height 3
click at [718, 199] on div at bounding box center [718, 201] width 14 height 12
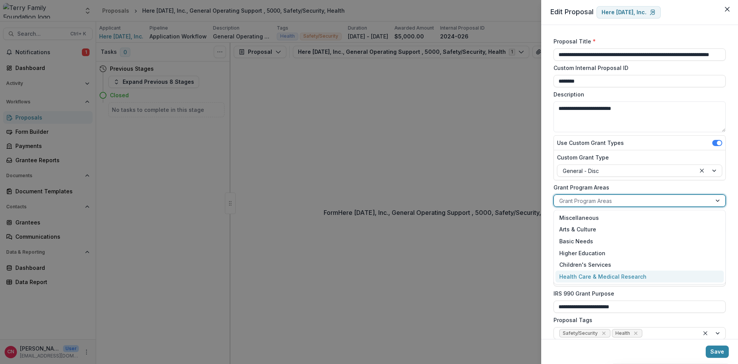
click at [622, 274] on div "Health Care & Medical Research" at bounding box center [639, 276] width 168 height 12
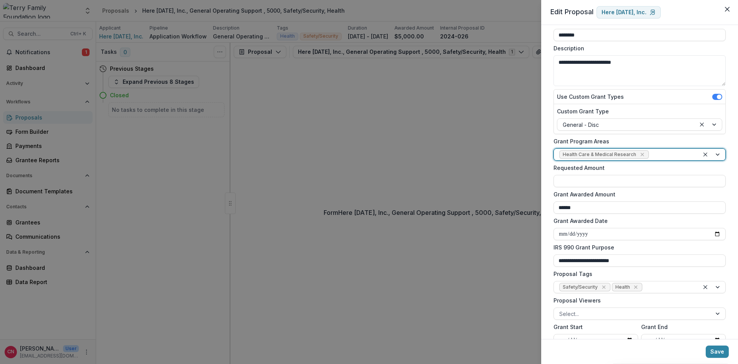
scroll to position [92, 0]
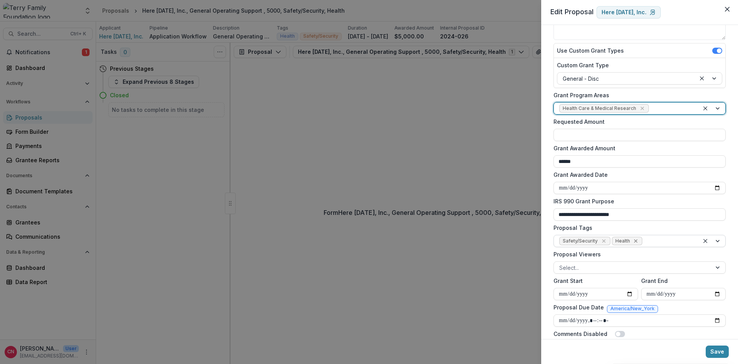
click at [636, 241] on icon "Remove Health" at bounding box center [635, 241] width 6 height 6
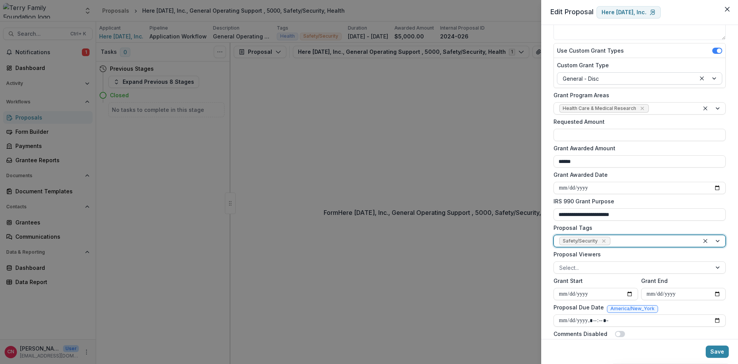
click at [715, 76] on div at bounding box center [708, 79] width 26 height 12
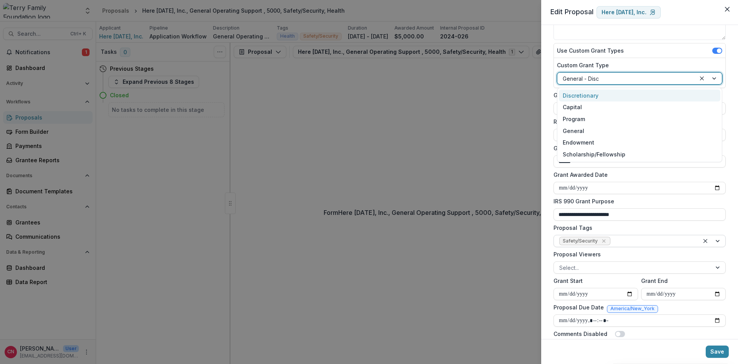
click at [591, 93] on div "Discretionary" at bounding box center [639, 96] width 161 height 12
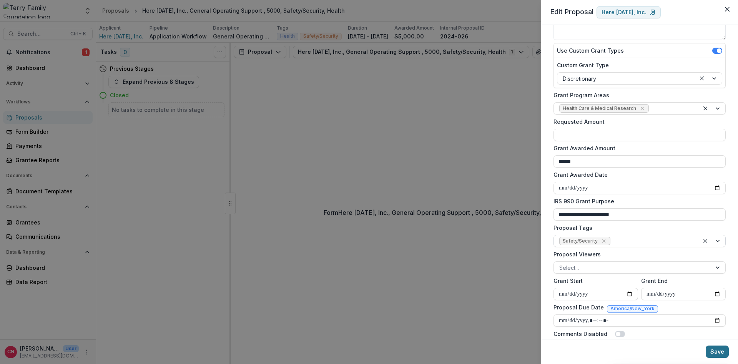
click at [716, 348] on button "Save" at bounding box center [716, 351] width 23 height 12
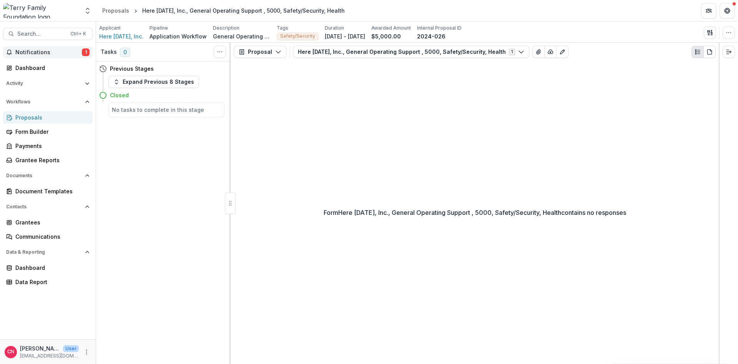
click at [23, 52] on span "Notifications" at bounding box center [48, 52] width 66 height 7
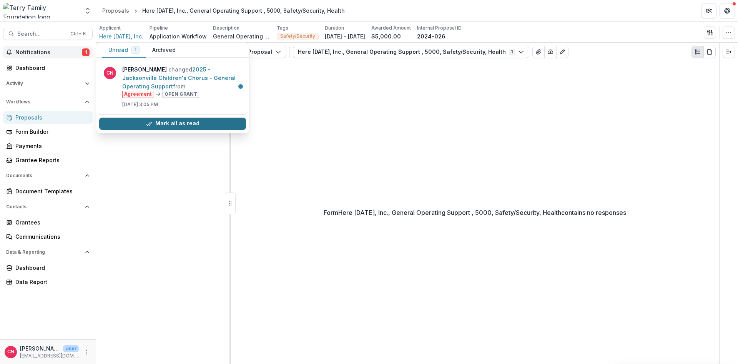
click at [189, 121] on button "Mark all as read" at bounding box center [172, 124] width 147 height 12
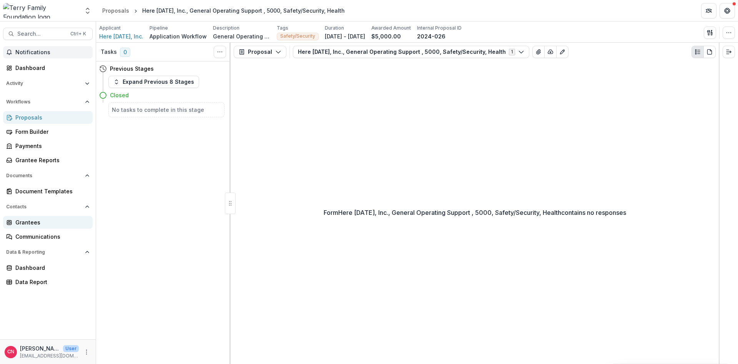
click at [20, 222] on div "Grantees" at bounding box center [50, 222] width 71 height 8
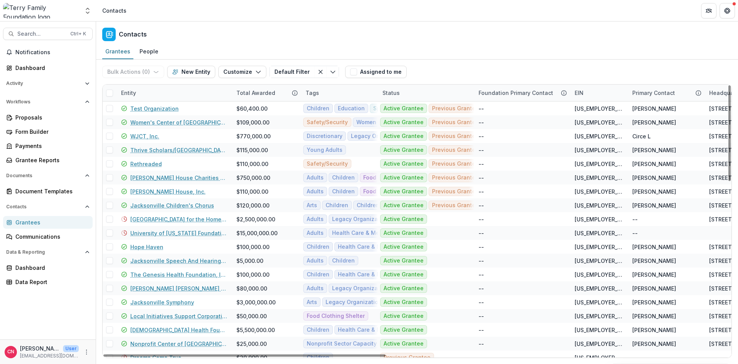
click at [170, 90] on div "Entity" at bounding box center [173, 93] width 115 height 17
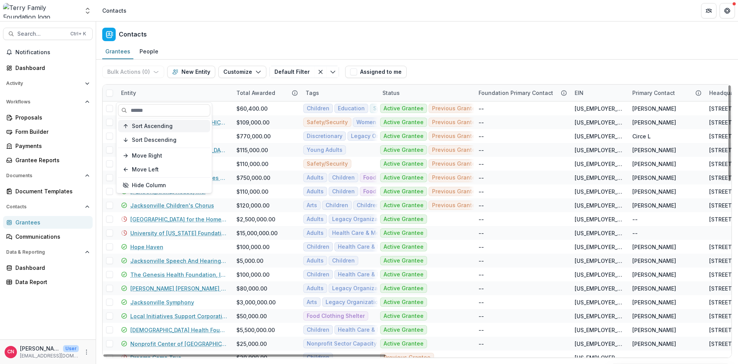
click at [157, 123] on span "Sort Ascending" at bounding box center [152, 126] width 41 height 7
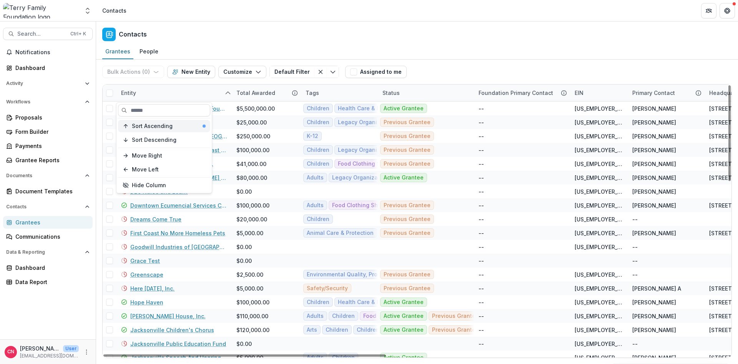
click at [160, 124] on span "Sort Ascending" at bounding box center [152, 126] width 41 height 7
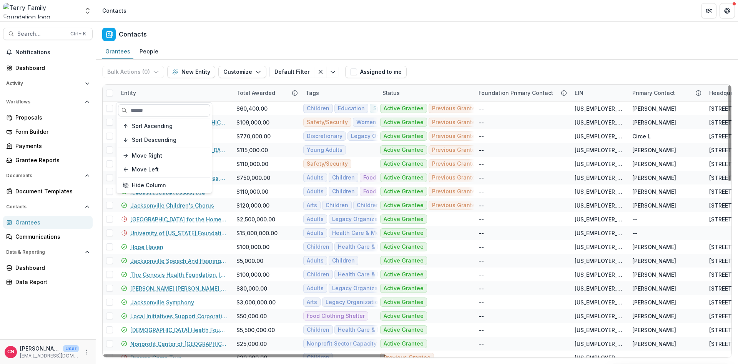
click at [175, 107] on input at bounding box center [164, 110] width 92 height 12
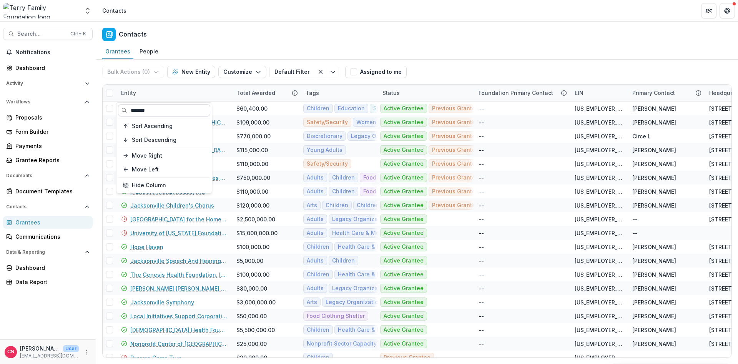
type input "*******"
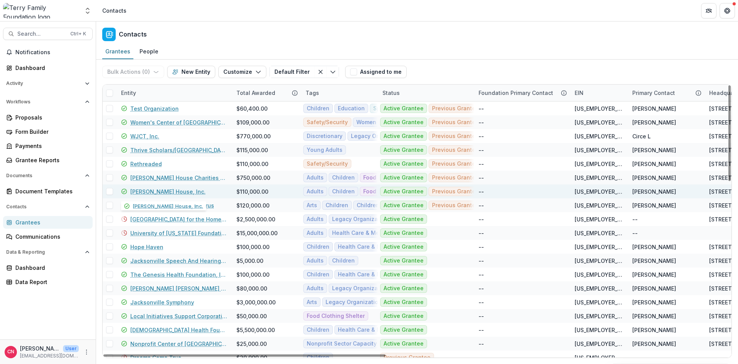
click at [171, 191] on link "[PERSON_NAME] House, Inc." at bounding box center [167, 191] width 75 height 8
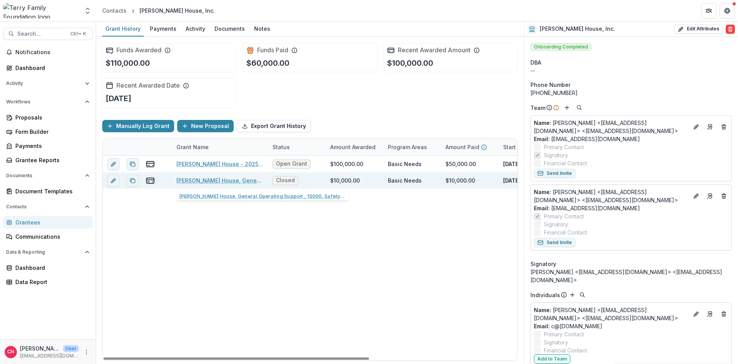
click at [219, 180] on link "[PERSON_NAME] House, General Operating Support , 10000, Safety/Security" at bounding box center [219, 180] width 87 height 8
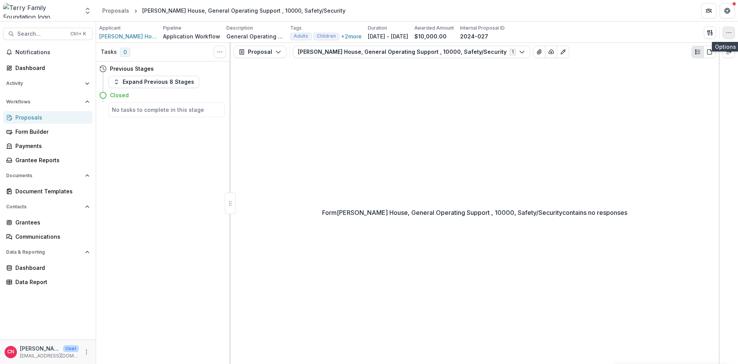
click at [725, 31] on icon "button" at bounding box center [728, 33] width 6 height 6
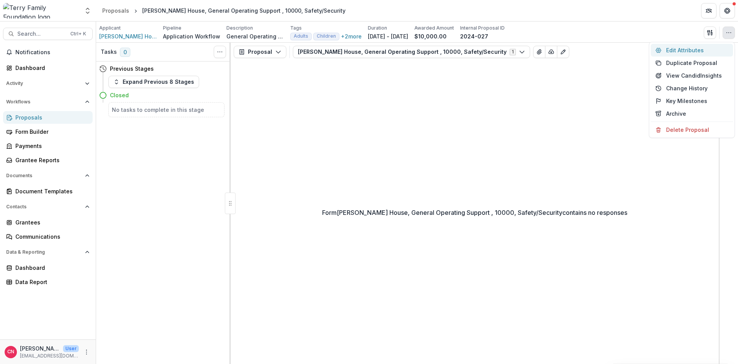
click at [678, 48] on button "Edit Attributes" at bounding box center [691, 50] width 82 height 13
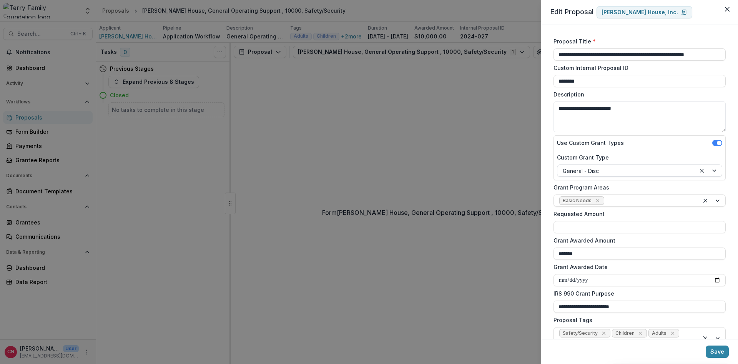
click at [712, 172] on div at bounding box center [708, 171] width 26 height 12
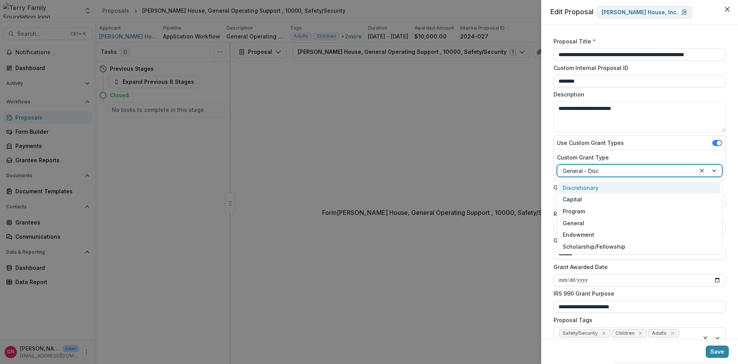
click at [582, 187] on div "Discretionary" at bounding box center [639, 188] width 161 height 12
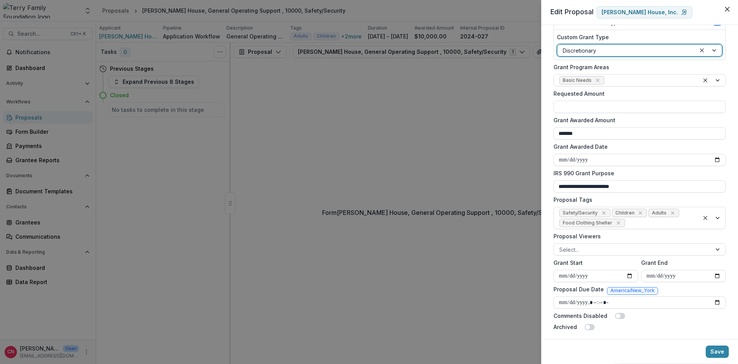
scroll to position [124, 0]
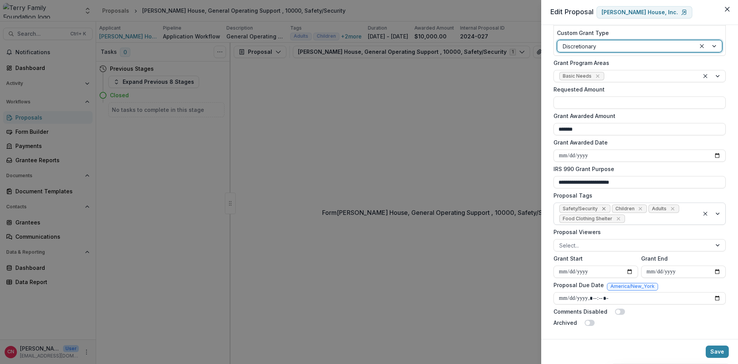
click at [600, 207] on icon "Remove Safety/Security" at bounding box center [603, 209] width 6 height 6
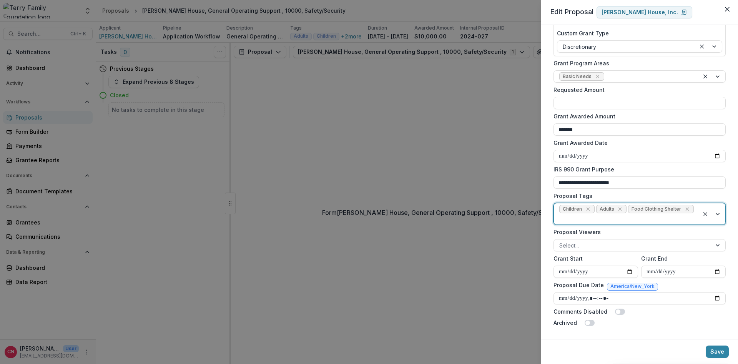
scroll to position [114, 0]
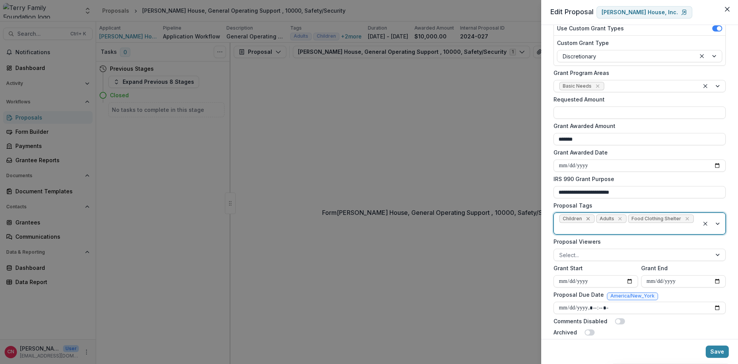
click at [586, 219] on icon "Remove Children" at bounding box center [588, 219] width 6 height 6
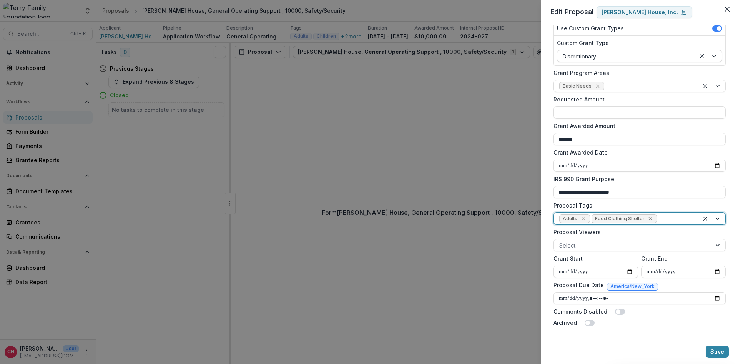
click at [649, 218] on icon "Remove Food Clothing Shelter" at bounding box center [650, 218] width 3 height 3
click at [585, 219] on icon "Remove Adults" at bounding box center [583, 219] width 6 height 6
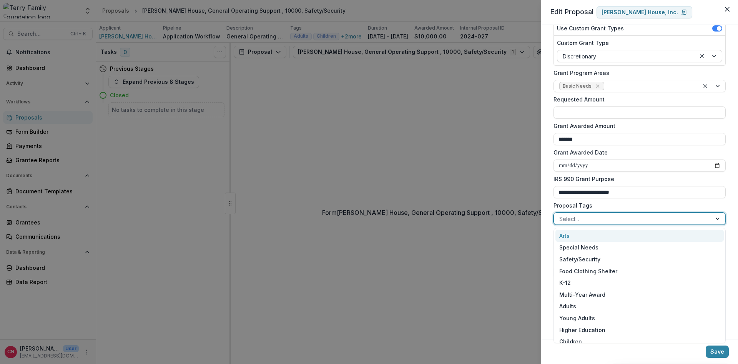
click at [720, 216] on div at bounding box center [718, 219] width 14 height 12
click at [579, 260] on div "Safety/Security" at bounding box center [639, 259] width 168 height 12
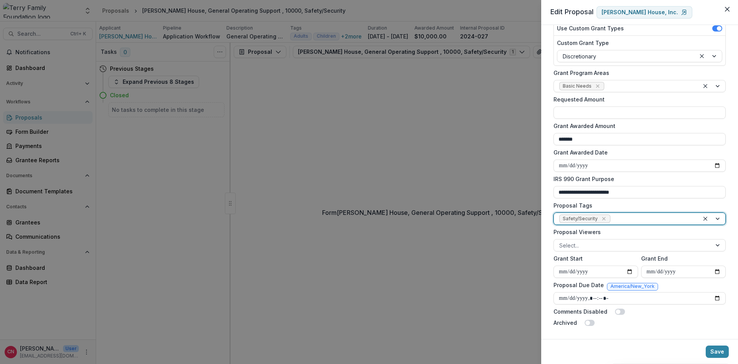
click at [718, 219] on div at bounding box center [712, 219] width 26 height 12
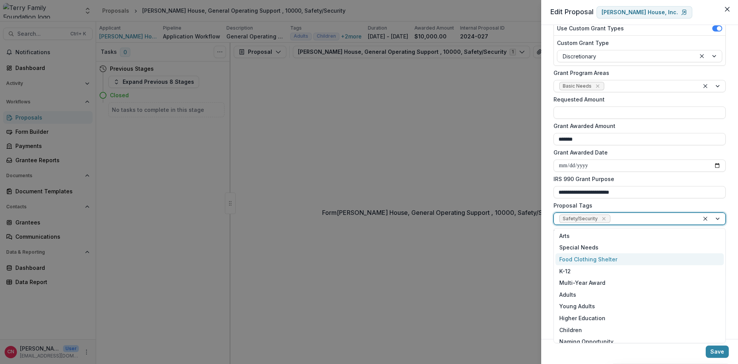
click at [605, 258] on div "Food Clothing Shelter" at bounding box center [639, 259] width 168 height 12
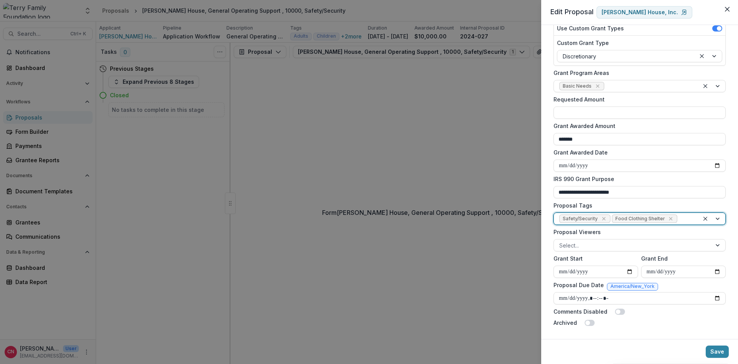
click at [717, 217] on div at bounding box center [712, 219] width 26 height 12
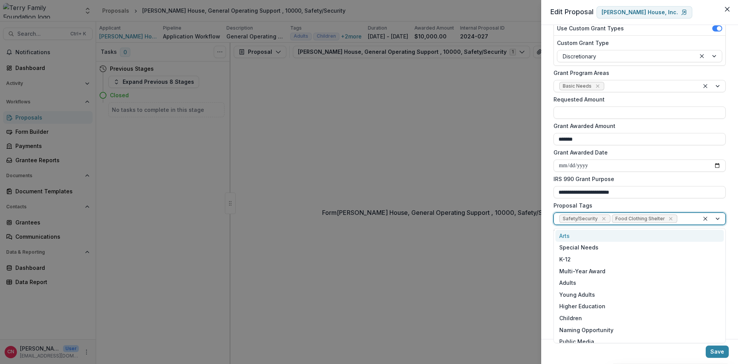
click at [718, 217] on div at bounding box center [712, 219] width 26 height 12
click at [717, 216] on div at bounding box center [712, 219] width 26 height 12
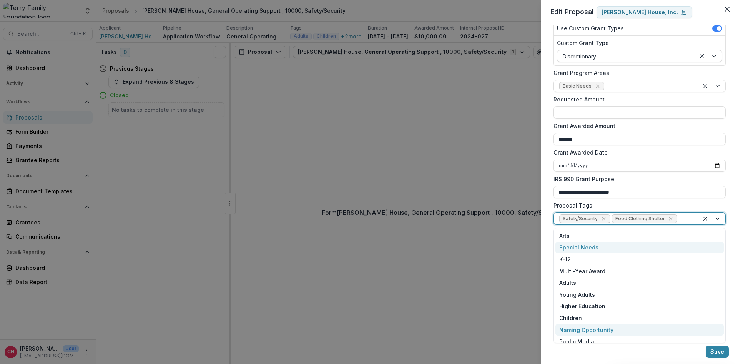
scroll to position [46, 0]
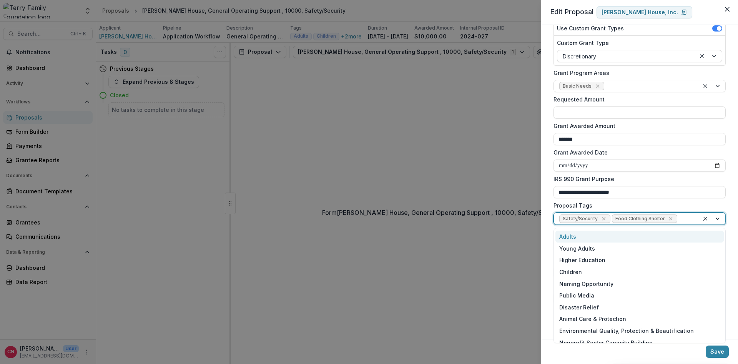
click at [567, 236] on div "Adults" at bounding box center [639, 237] width 168 height 12
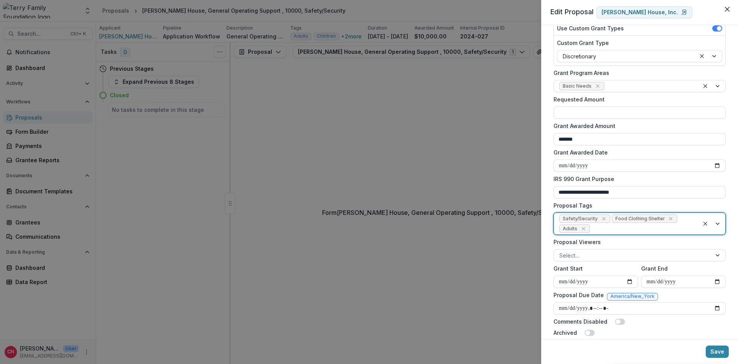
click at [718, 224] on div at bounding box center [712, 224] width 26 height 22
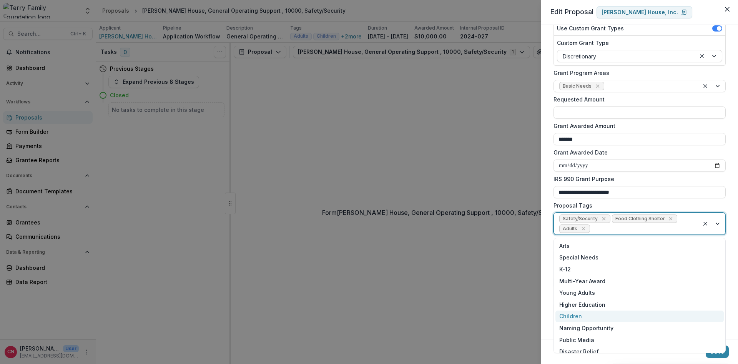
drag, startPoint x: 572, startPoint y: 314, endPoint x: 597, endPoint y: 281, distance: 41.3
click at [573, 312] on div "Children" at bounding box center [639, 316] width 168 height 12
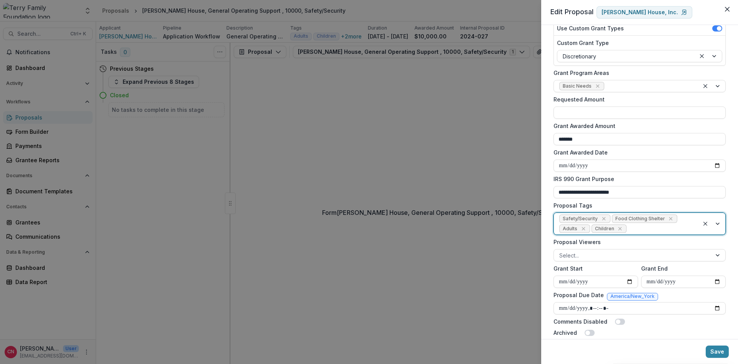
scroll to position [124, 0]
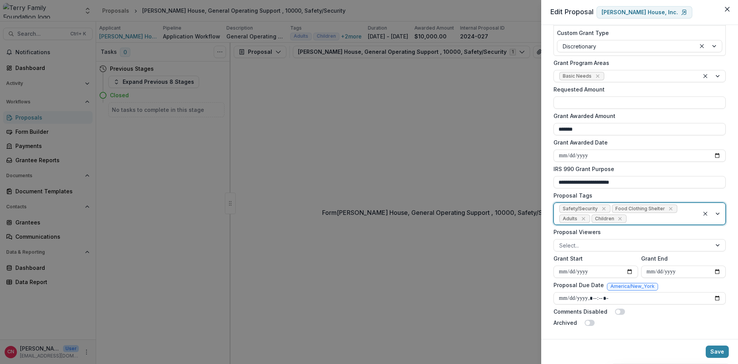
drag, startPoint x: 721, startPoint y: 350, endPoint x: 708, endPoint y: 333, distance: 21.9
click at [722, 350] on button "Save" at bounding box center [716, 351] width 23 height 12
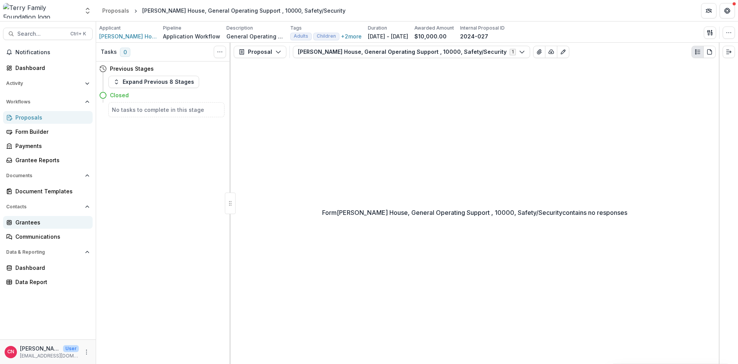
click at [26, 222] on div "Grantees" at bounding box center [50, 222] width 71 height 8
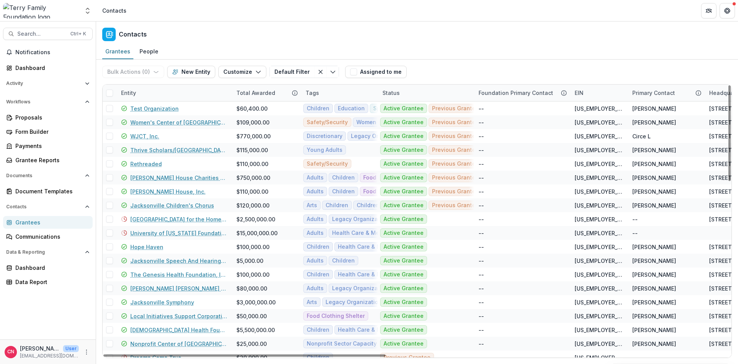
click at [168, 88] on div "Entity" at bounding box center [173, 93] width 115 height 17
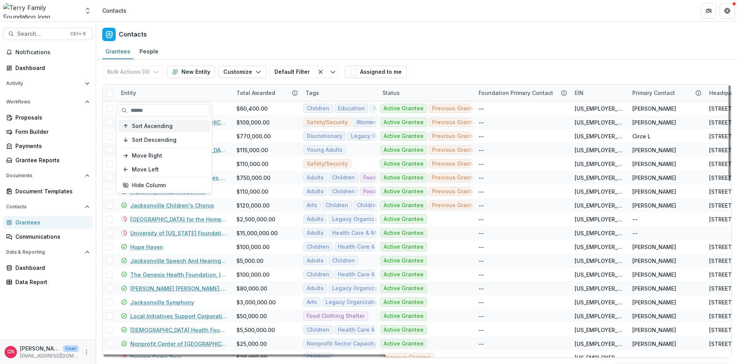
click at [170, 128] on span "Sort Ascending" at bounding box center [152, 126] width 41 height 7
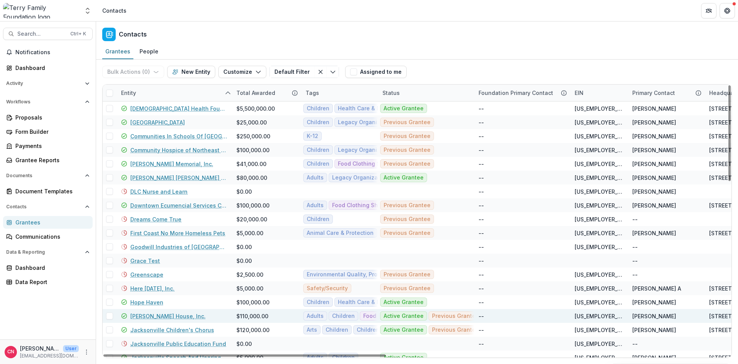
click at [156, 318] on link "[PERSON_NAME] House, Inc." at bounding box center [167, 316] width 75 height 8
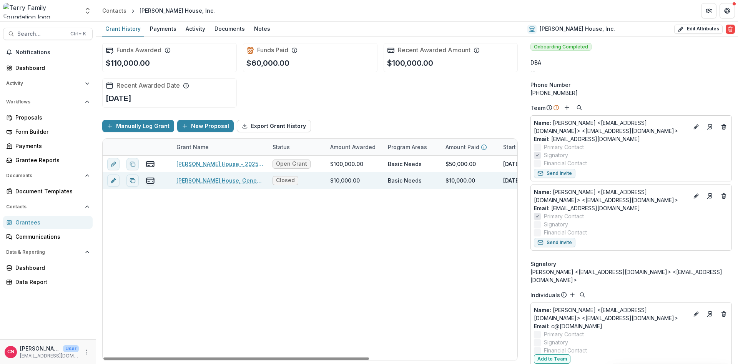
click at [202, 179] on link "[PERSON_NAME] House, General Operating Support , 10000, Safety/Security" at bounding box center [219, 180] width 87 height 8
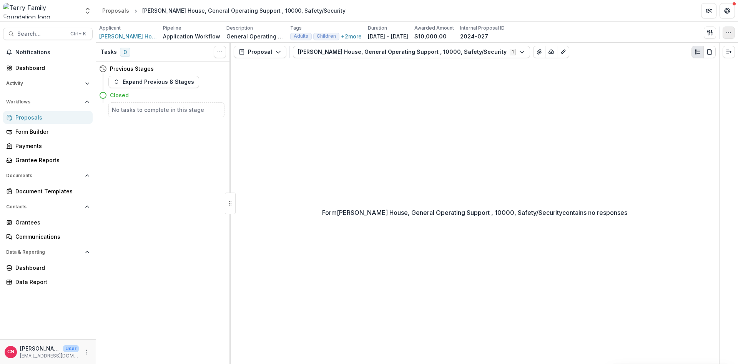
click at [726, 27] on button "button" at bounding box center [728, 33] width 12 height 12
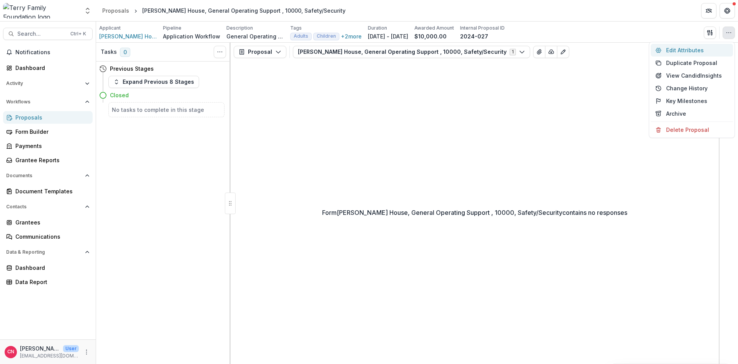
click at [680, 49] on button "Edit Attributes" at bounding box center [691, 50] width 82 height 13
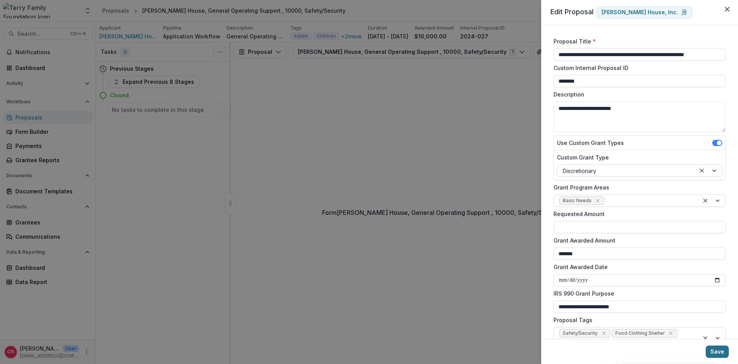
click at [715, 351] on button "Save" at bounding box center [716, 351] width 23 height 12
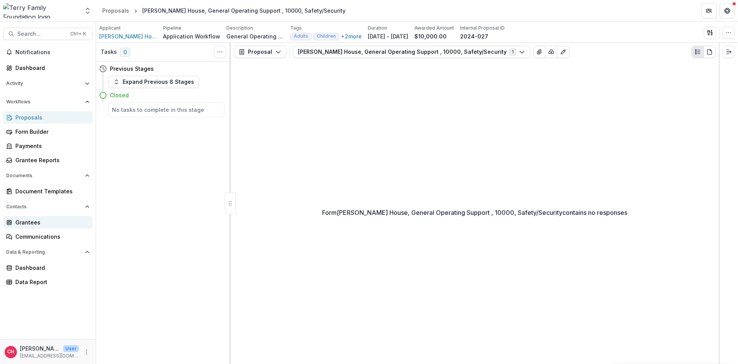
click at [16, 221] on div "Grantees" at bounding box center [50, 222] width 71 height 8
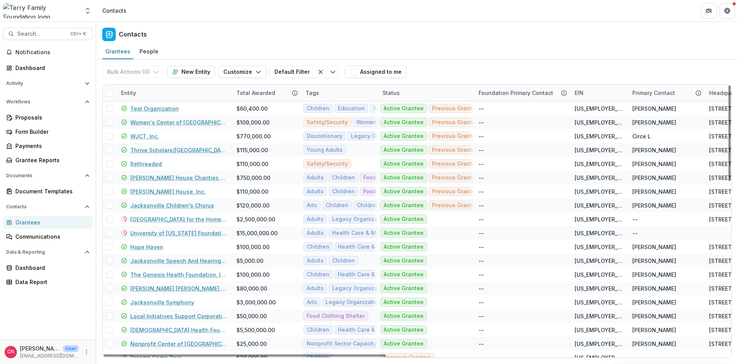
click at [153, 86] on div "Entity" at bounding box center [173, 93] width 115 height 17
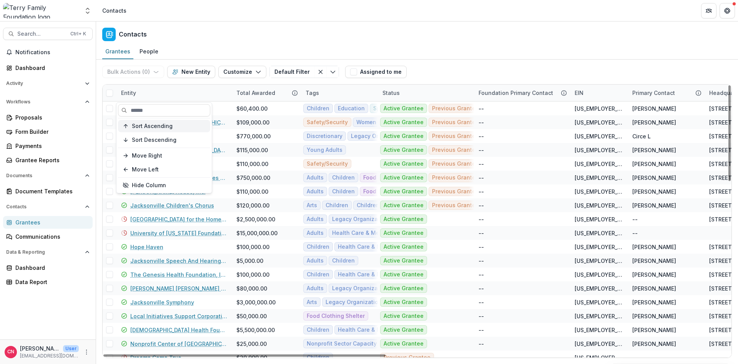
click at [168, 126] on span "Sort Ascending" at bounding box center [152, 126] width 41 height 7
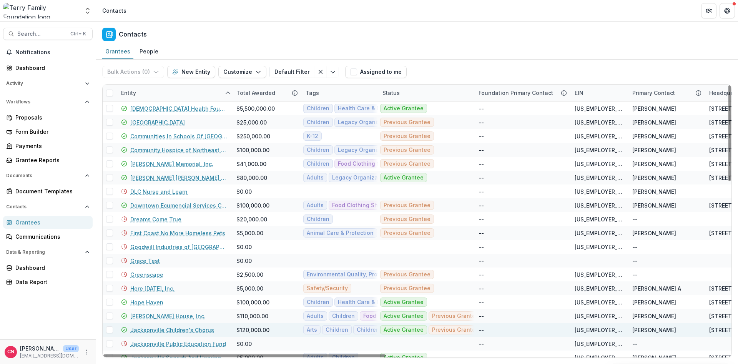
click at [177, 329] on link "Jacksonville Children's Chorus" at bounding box center [172, 330] width 84 height 8
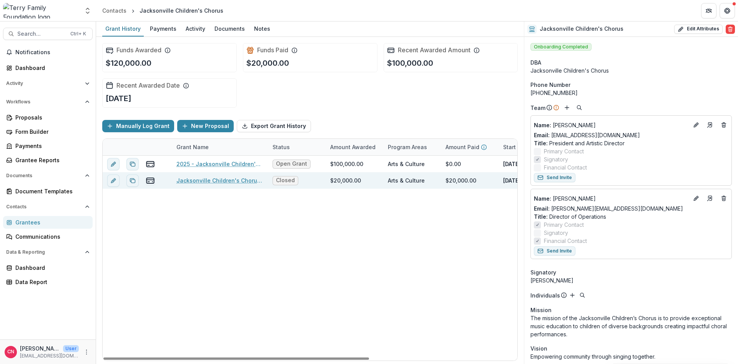
click at [219, 180] on link "Jacksonville Children's Chorus, [DATE]-[DATE] Programming Support , 20000, Arts…" at bounding box center [219, 180] width 87 height 8
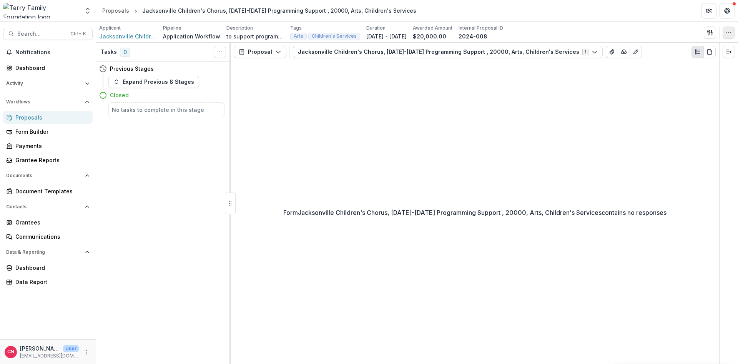
click at [727, 32] on icon "button" at bounding box center [728, 33] width 6 height 6
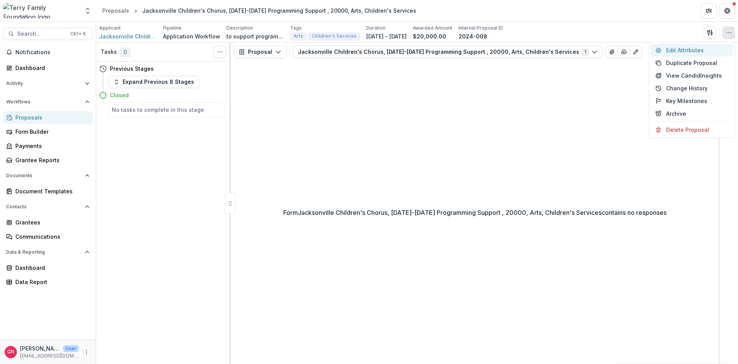
click at [681, 48] on button "Edit Attributes" at bounding box center [691, 50] width 82 height 13
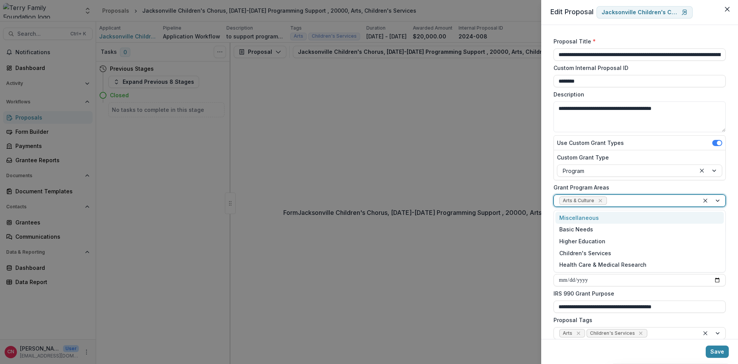
click at [716, 201] on div at bounding box center [712, 201] width 26 height 12
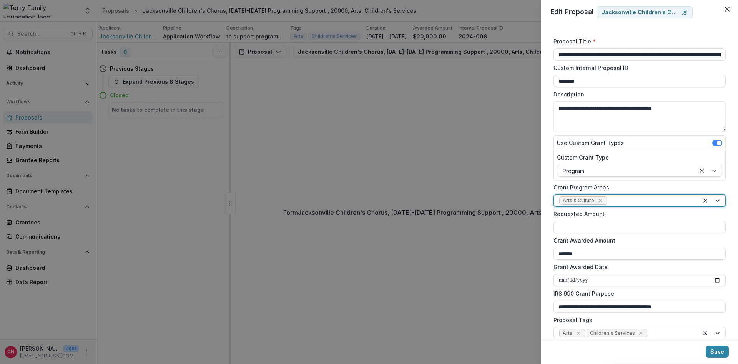
click at [650, 196] on div "Arts & Culture" at bounding box center [626, 201] width 145 height 12
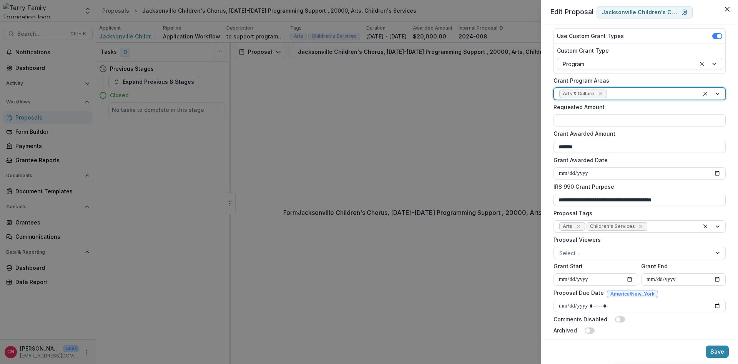
scroll to position [114, 0]
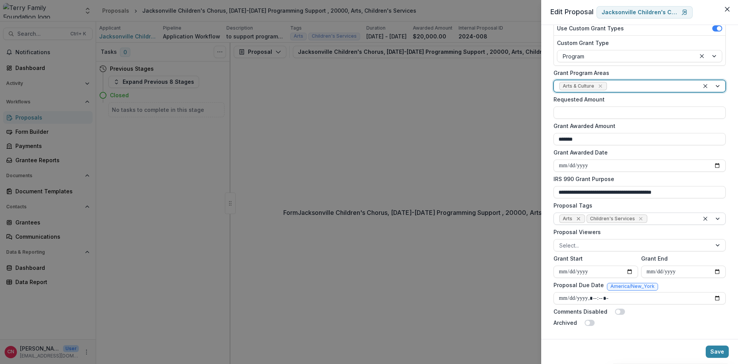
click at [575, 217] on icon "Remove Arts" at bounding box center [578, 219] width 6 height 6
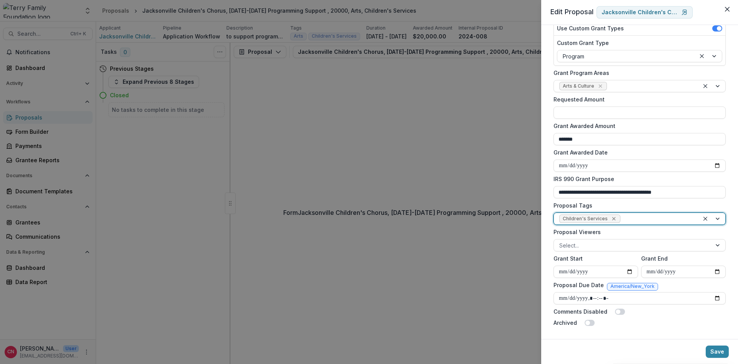
click at [614, 220] on icon "Remove Children's Services" at bounding box center [613, 219] width 6 height 6
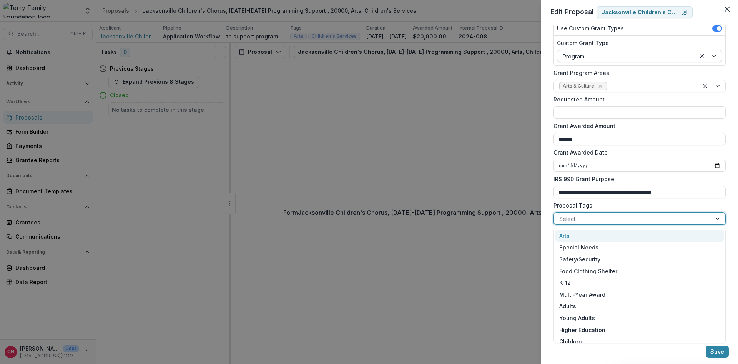
click at [718, 217] on div at bounding box center [718, 219] width 14 height 12
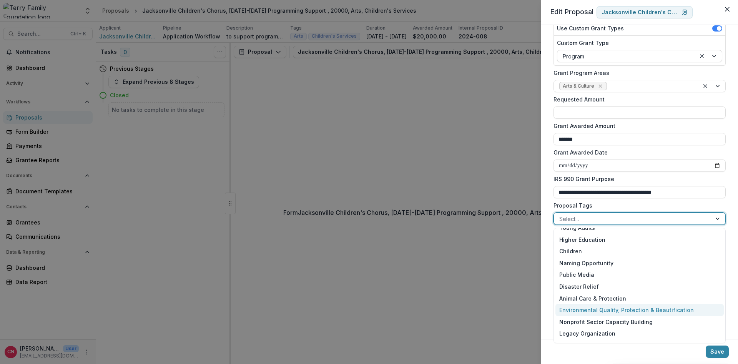
scroll to position [92, 0]
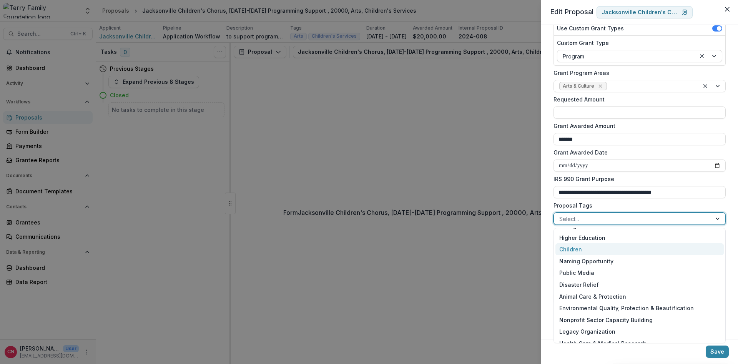
click at [567, 246] on div "Children" at bounding box center [639, 249] width 168 height 12
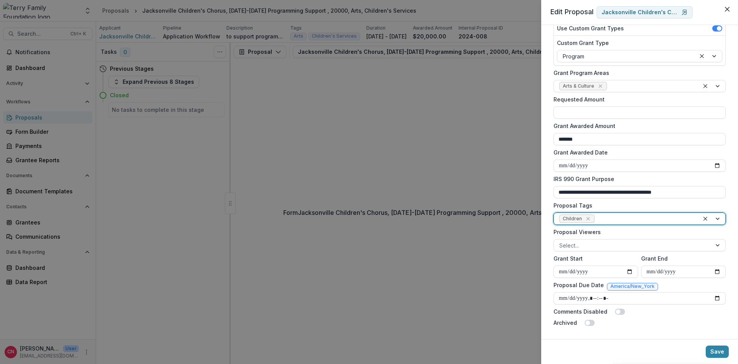
scroll to position [0, 0]
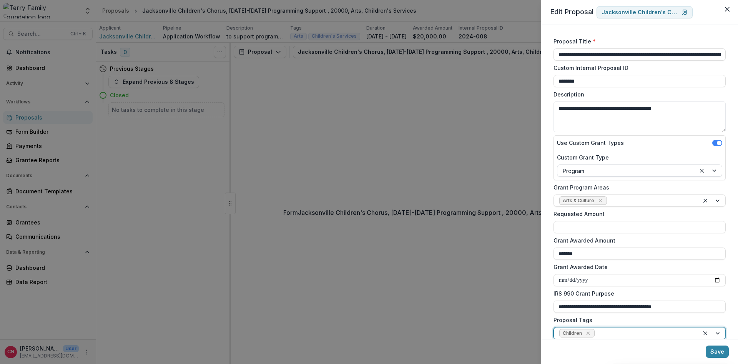
click at [715, 169] on div at bounding box center [708, 171] width 26 height 12
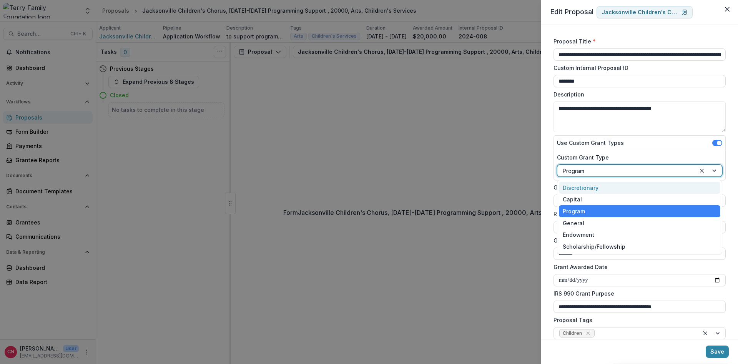
click at [587, 186] on div "Discretionary" at bounding box center [639, 188] width 161 height 12
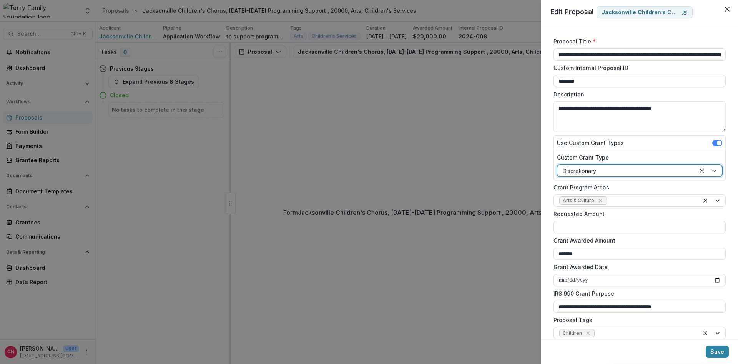
click at [711, 167] on div at bounding box center [708, 171] width 26 height 12
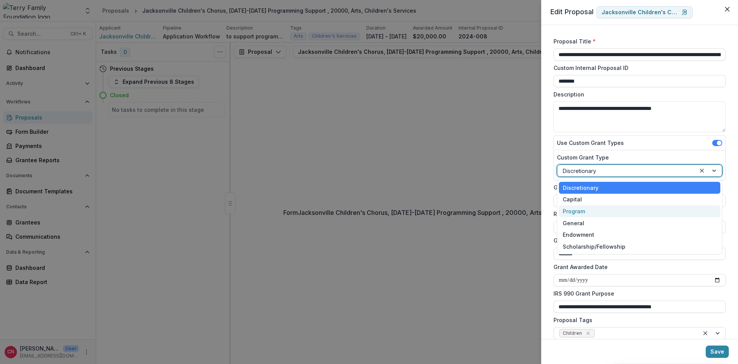
click at [570, 211] on div "Program" at bounding box center [639, 211] width 161 height 12
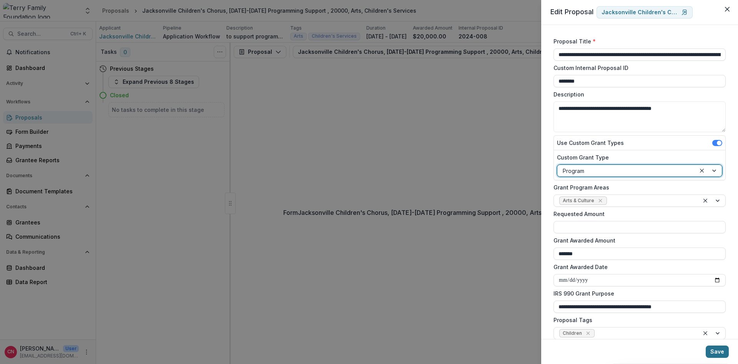
click at [717, 350] on button "Save" at bounding box center [716, 351] width 23 height 12
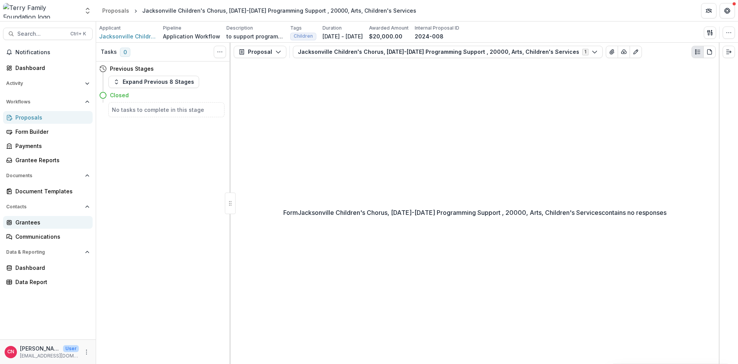
click at [26, 221] on div "Grantees" at bounding box center [50, 222] width 71 height 8
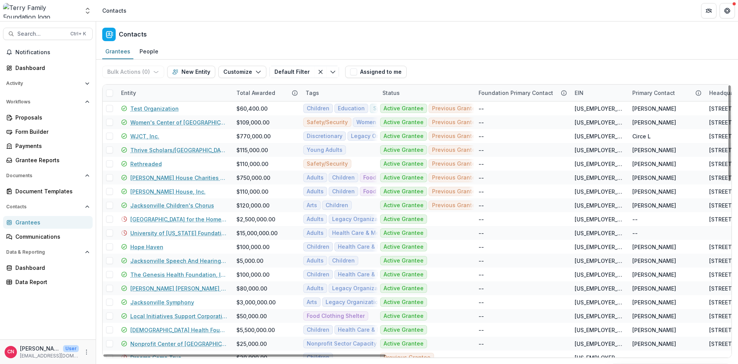
click at [151, 92] on div "Entity" at bounding box center [173, 93] width 115 height 17
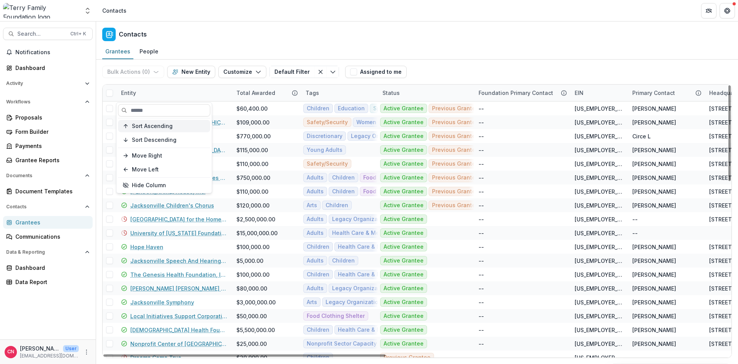
click at [162, 124] on span "Sort Ascending" at bounding box center [152, 126] width 41 height 7
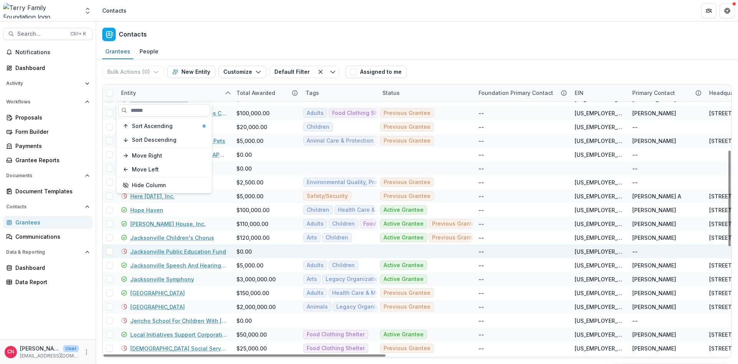
scroll to position [231, 0]
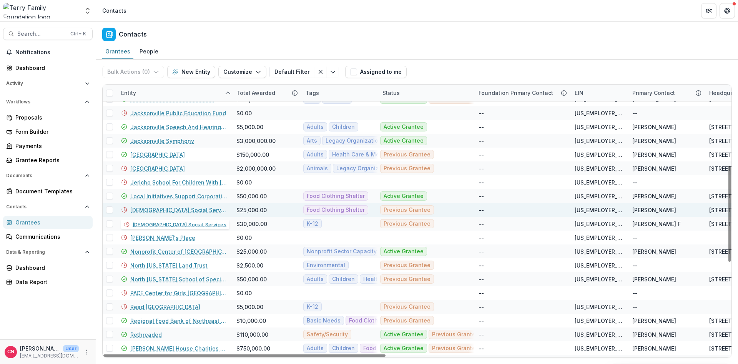
click at [165, 208] on link "[DEMOGRAPHIC_DATA] Social Services" at bounding box center [178, 210] width 97 height 8
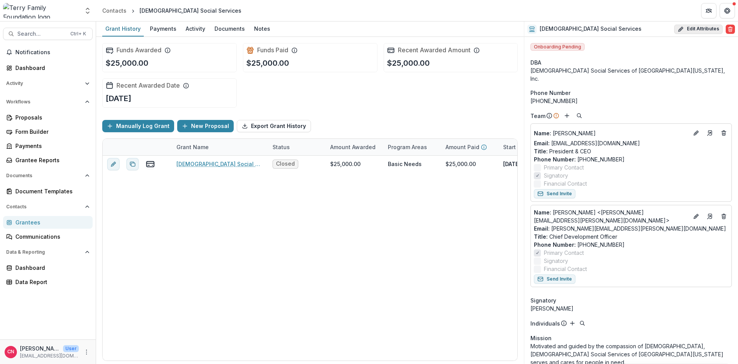
click at [691, 27] on button "Edit Attributes" at bounding box center [698, 29] width 48 height 9
select select
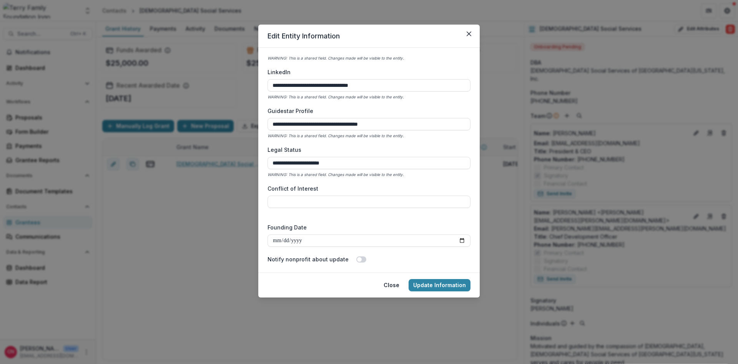
scroll to position [1128, 0]
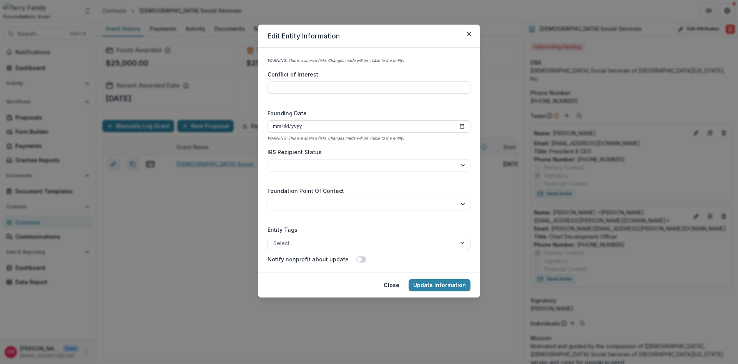
click at [460, 242] on div at bounding box center [463, 243] width 14 height 12
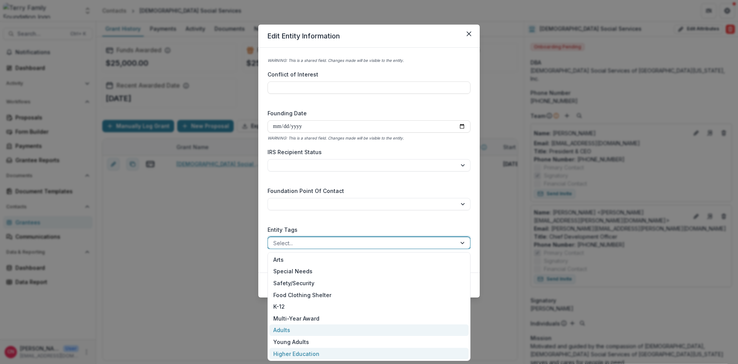
scroll to position [0, 0]
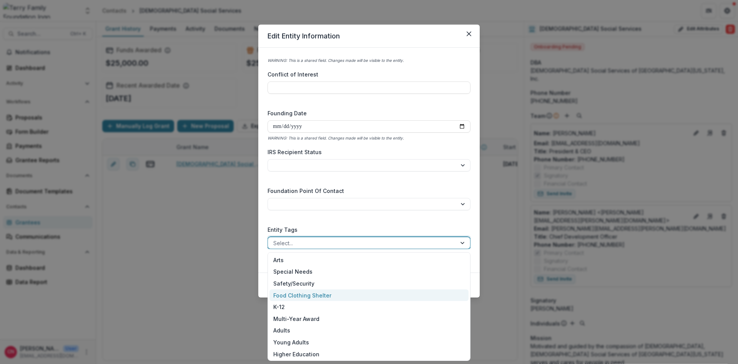
click at [302, 294] on div "Food Clothing Shelter" at bounding box center [368, 295] width 199 height 12
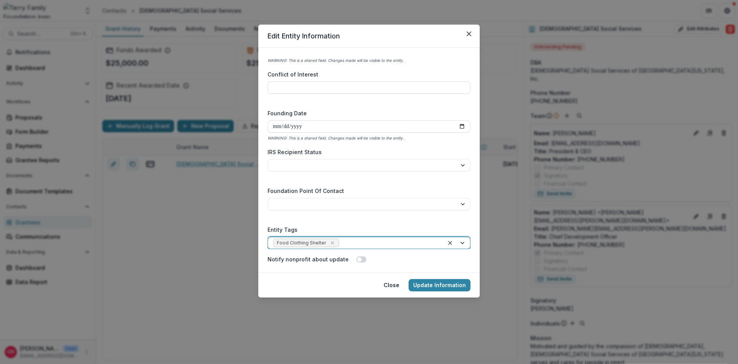
click at [463, 241] on div at bounding box center [457, 243] width 26 height 12
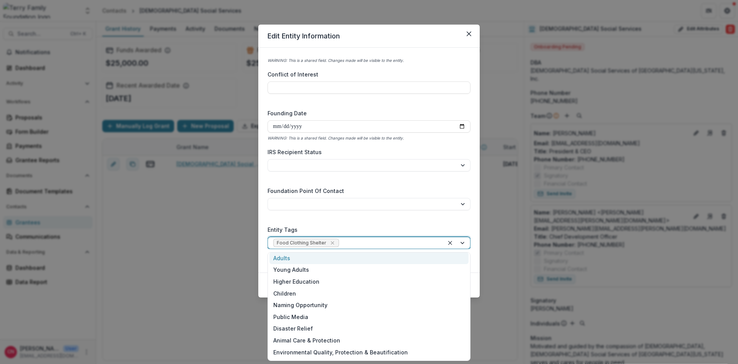
scroll to position [107, 0]
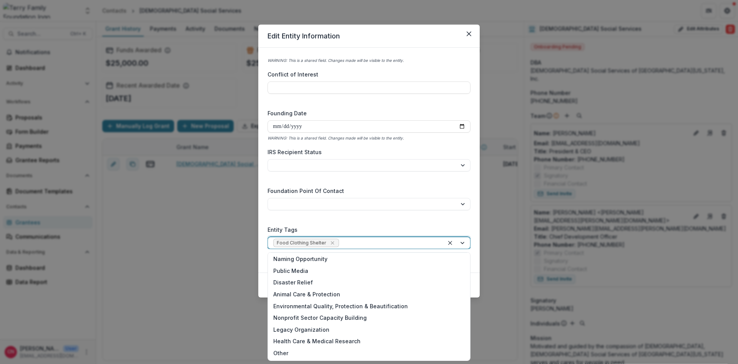
click at [366, 242] on div at bounding box center [389, 243] width 98 height 10
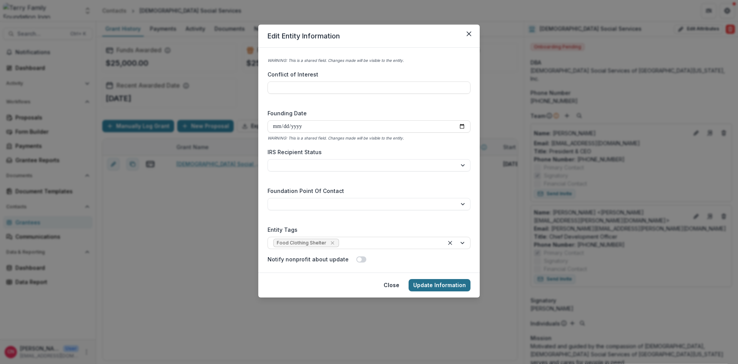
click at [433, 284] on button "Update Information" at bounding box center [439, 285] width 62 height 12
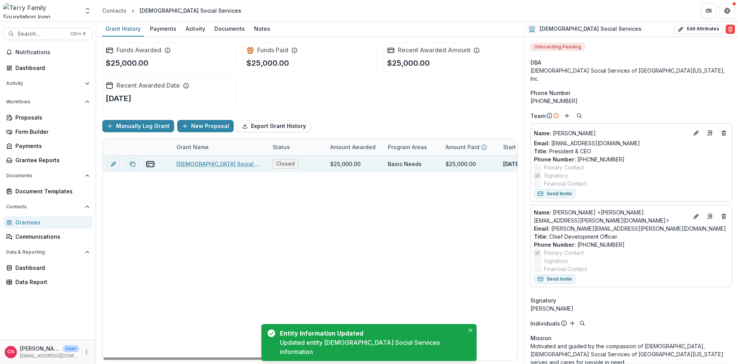
click at [217, 163] on link "[DEMOGRAPHIC_DATA] Social Services - 2025 Program" at bounding box center [219, 164] width 87 height 8
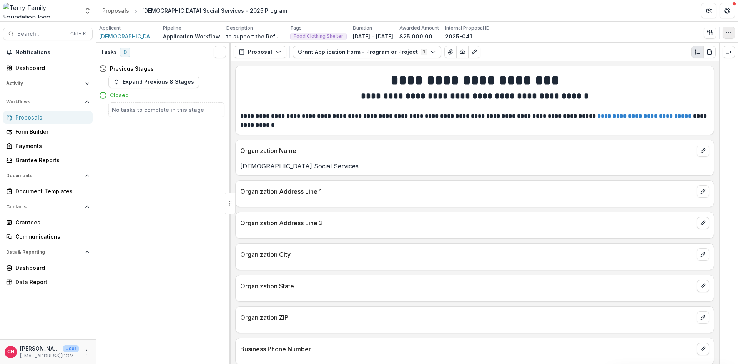
click at [728, 30] on icon "button" at bounding box center [728, 33] width 6 height 6
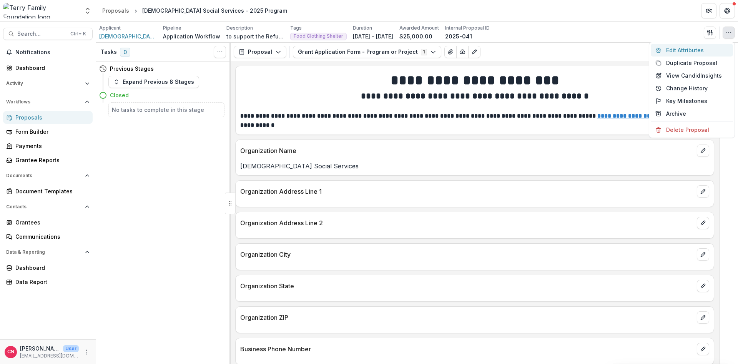
click at [668, 48] on button "Edit Attributes" at bounding box center [691, 50] width 82 height 13
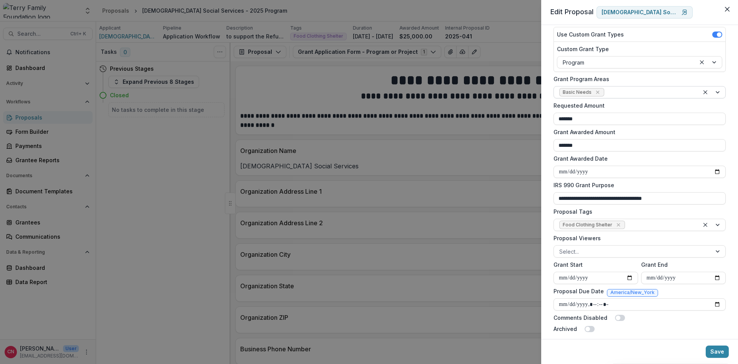
scroll to position [114, 0]
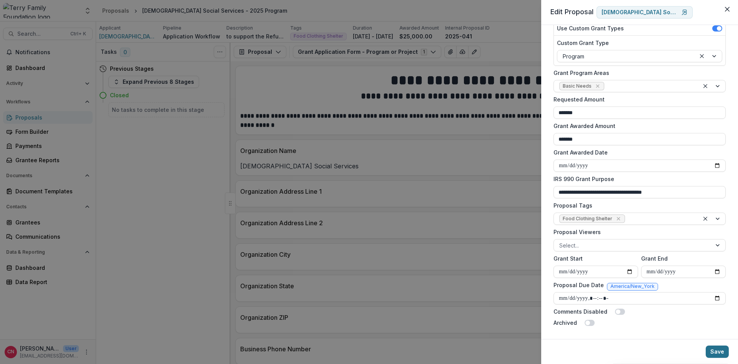
click at [719, 349] on button "Save" at bounding box center [716, 351] width 23 height 12
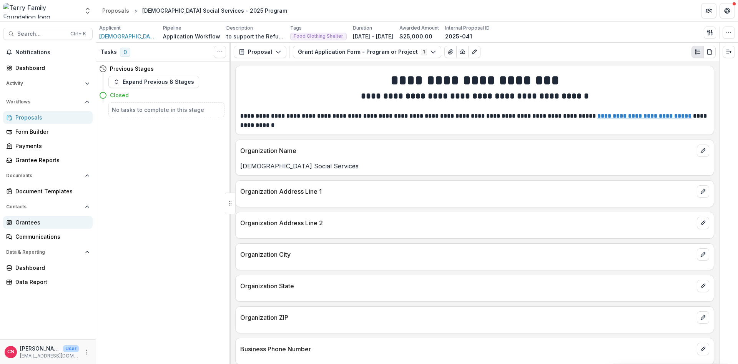
click at [35, 219] on div "Grantees" at bounding box center [50, 222] width 71 height 8
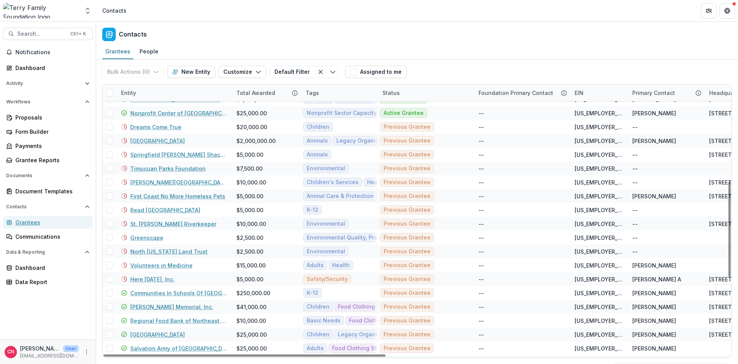
scroll to position [323, 0]
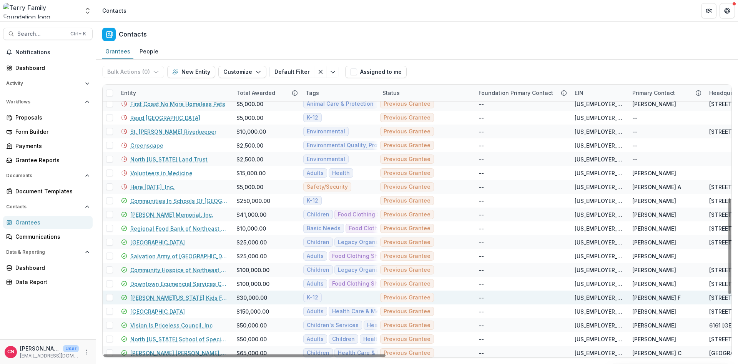
click at [151, 299] on link "[PERSON_NAME][US_STATE] Kids Foundation, Inc." at bounding box center [178, 298] width 97 height 8
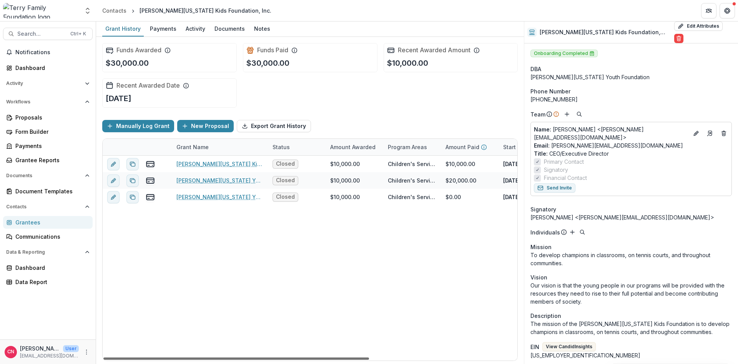
drag, startPoint x: 247, startPoint y: 357, endPoint x: 240, endPoint y: 354, distance: 7.6
click at [240, 357] on div at bounding box center [235, 358] width 265 height 2
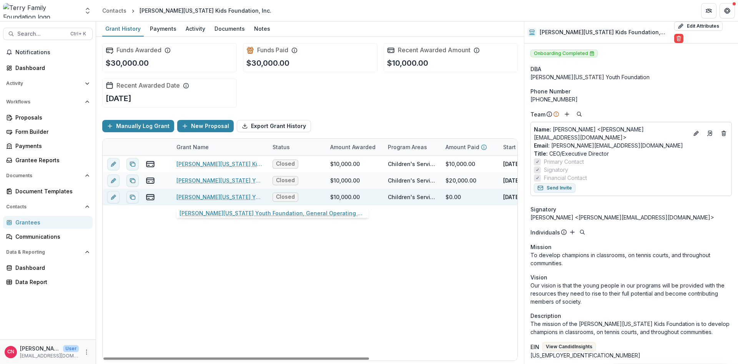
click at [215, 195] on link "[PERSON_NAME][US_STATE] Youth Foundation, General Operating Support 2, 10000" at bounding box center [219, 197] width 87 height 8
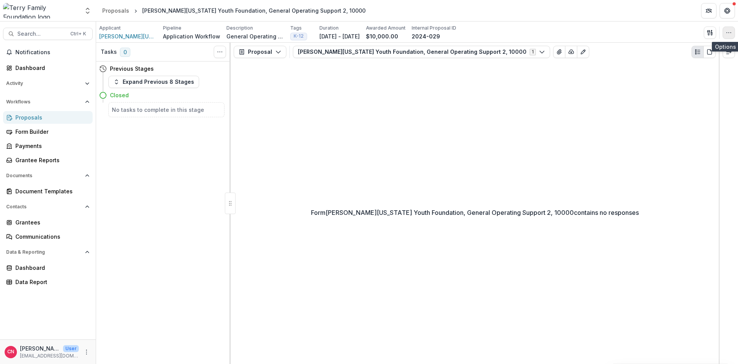
click at [730, 28] on button "button" at bounding box center [728, 33] width 12 height 12
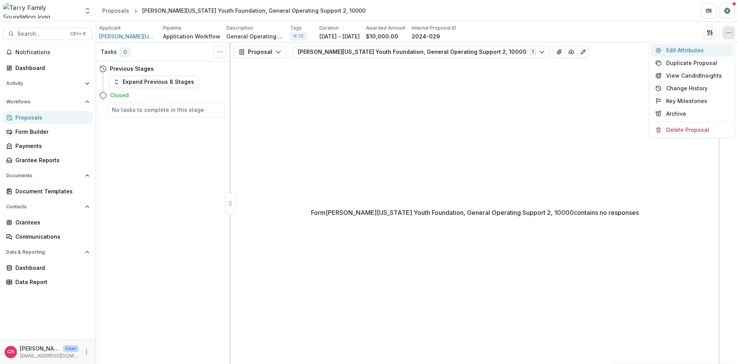
click at [667, 49] on button "Edit Attributes" at bounding box center [691, 50] width 82 height 13
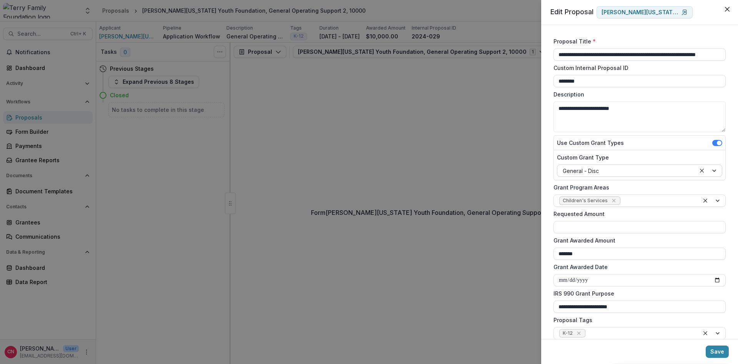
drag, startPoint x: 719, startPoint y: 170, endPoint x: 712, endPoint y: 170, distance: 7.3
click at [720, 170] on div at bounding box center [708, 171] width 26 height 12
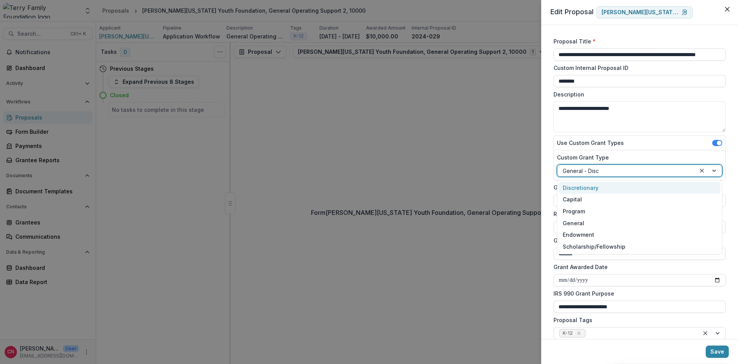
click at [599, 186] on div "Discretionary" at bounding box center [639, 188] width 161 height 12
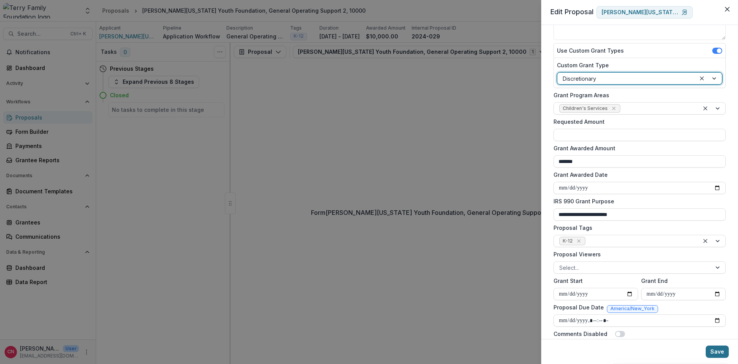
click at [715, 350] on button "Save" at bounding box center [716, 351] width 23 height 12
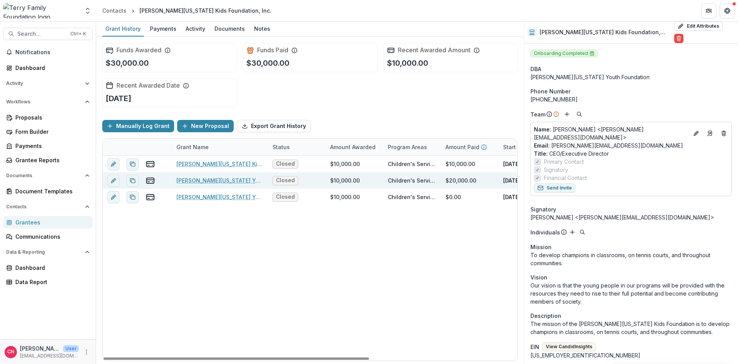
click at [229, 179] on link "[PERSON_NAME][US_STATE] Youth Foundation, General Operating Support , 10000, Ch…" at bounding box center [219, 180] width 87 height 8
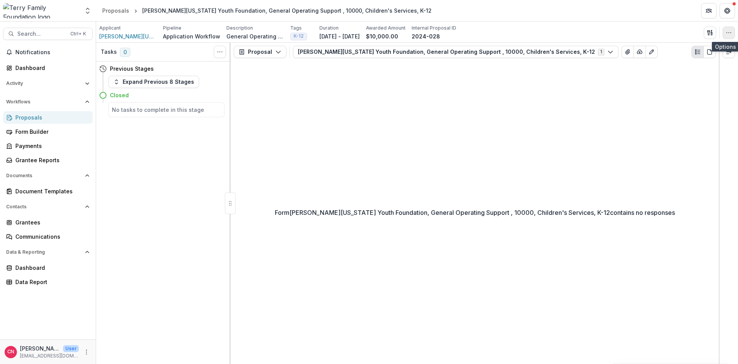
click at [727, 28] on button "button" at bounding box center [728, 33] width 12 height 12
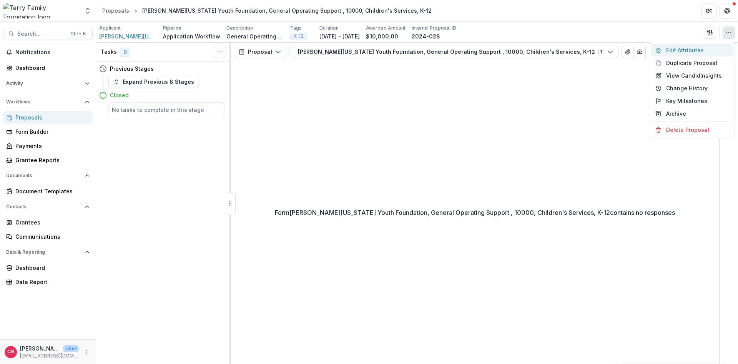
click at [670, 46] on button "Edit Attributes" at bounding box center [691, 50] width 82 height 13
type input "*******"
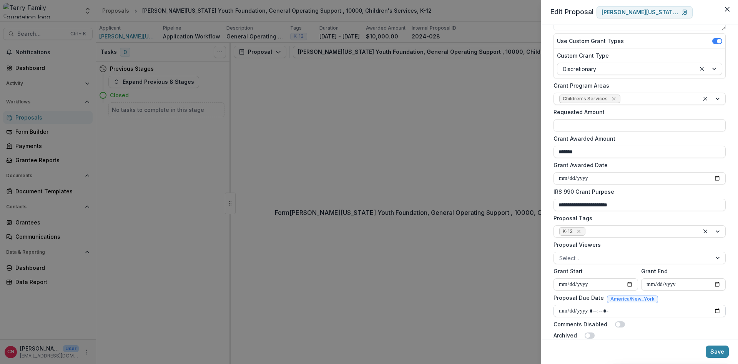
scroll to position [114, 0]
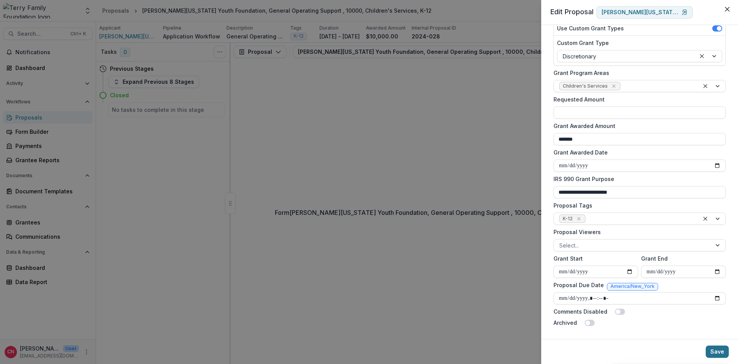
click at [717, 352] on button "Save" at bounding box center [716, 351] width 23 height 12
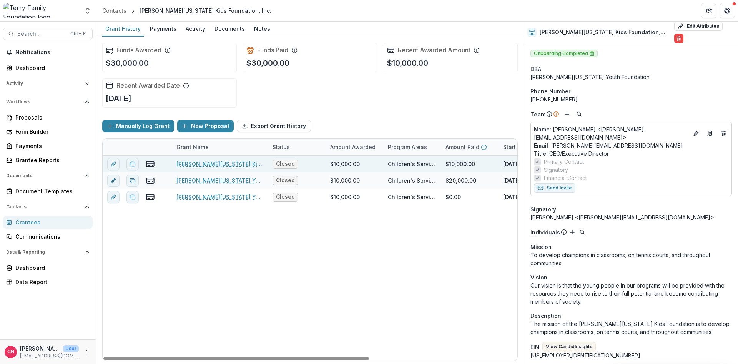
click at [204, 161] on link "[PERSON_NAME][US_STATE] Kids Foundation, Inc. - 2025" at bounding box center [219, 164] width 87 height 8
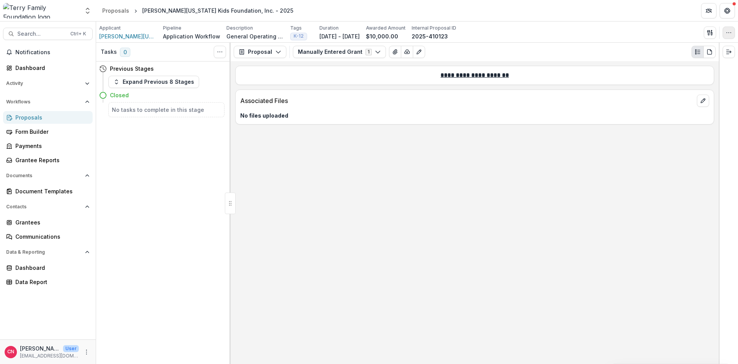
click at [727, 32] on icon "button" at bounding box center [728, 33] width 6 height 6
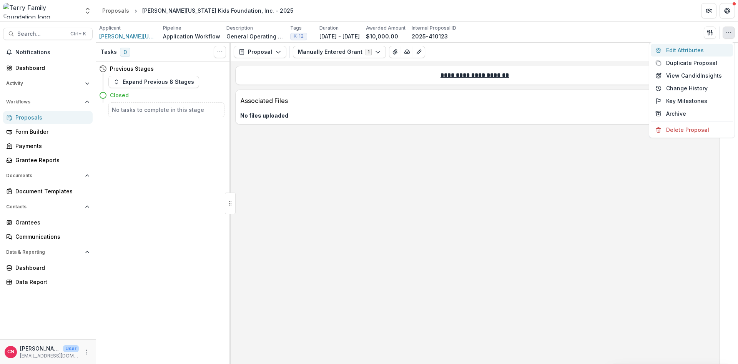
click at [668, 47] on button "Edit Attributes" at bounding box center [691, 50] width 82 height 13
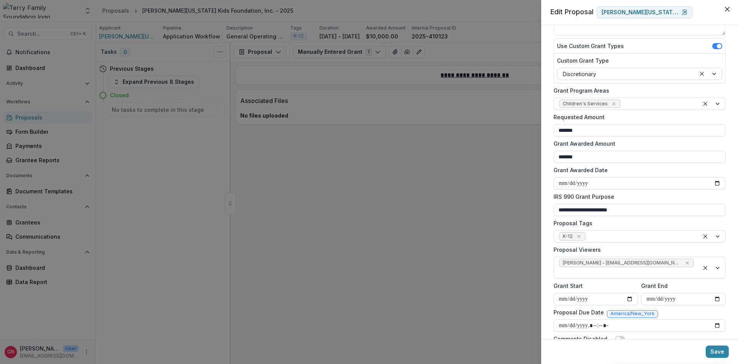
scroll to position [114, 0]
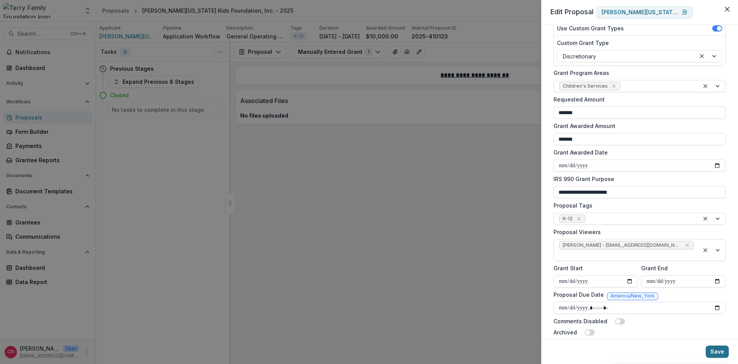
click at [710, 352] on button "Save" at bounding box center [716, 351] width 23 height 12
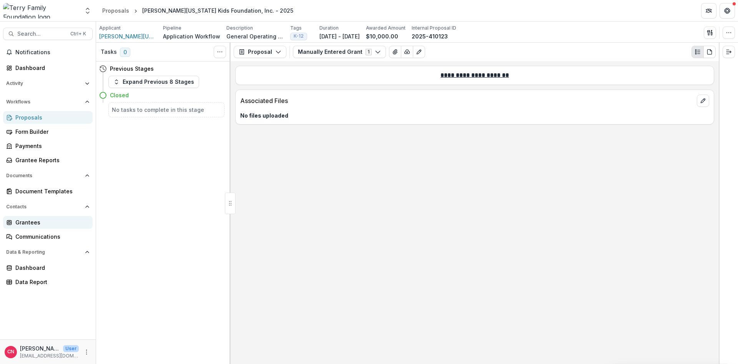
click at [28, 222] on div "Grantees" at bounding box center [50, 222] width 71 height 8
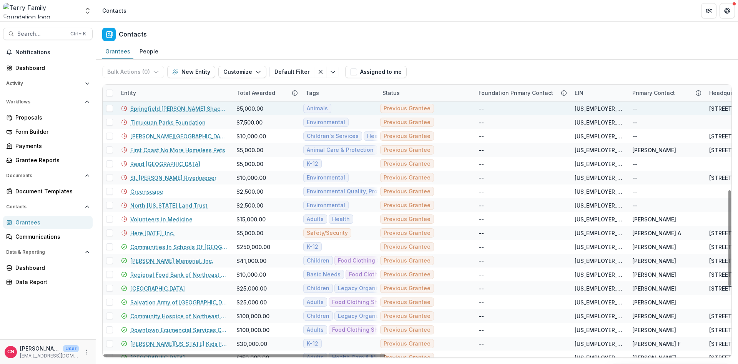
scroll to position [415, 0]
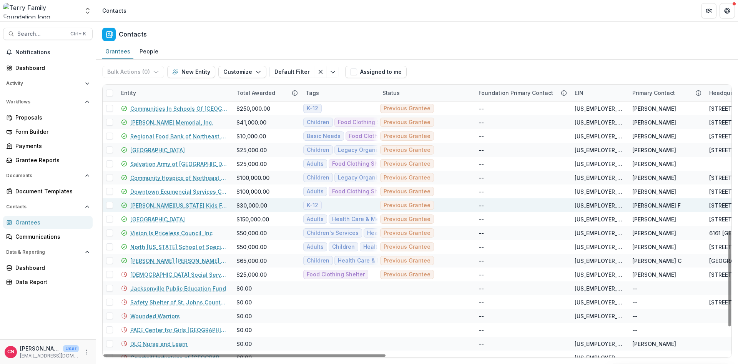
click at [131, 206] on link "[PERSON_NAME][US_STATE] Kids Foundation, Inc." at bounding box center [178, 205] width 97 height 8
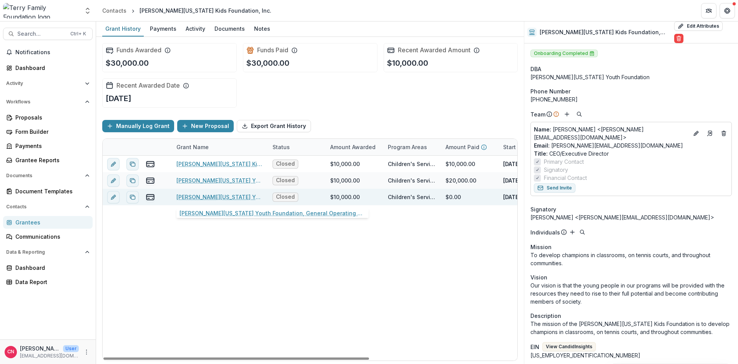
click at [196, 196] on link "[PERSON_NAME][US_STATE] Youth Foundation, General Operating Support 2, 10000" at bounding box center [219, 197] width 87 height 8
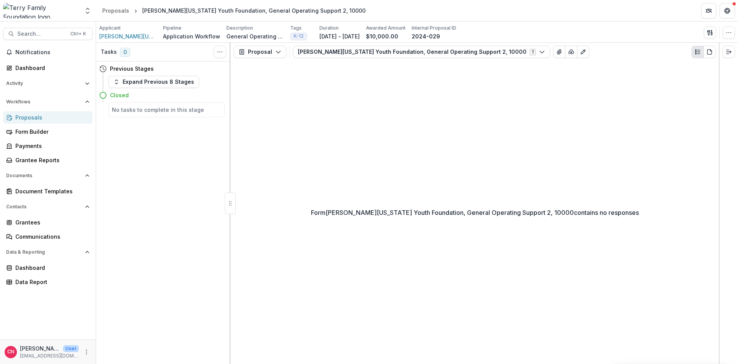
click at [30, 117] on div "Proposals" at bounding box center [50, 117] width 71 height 8
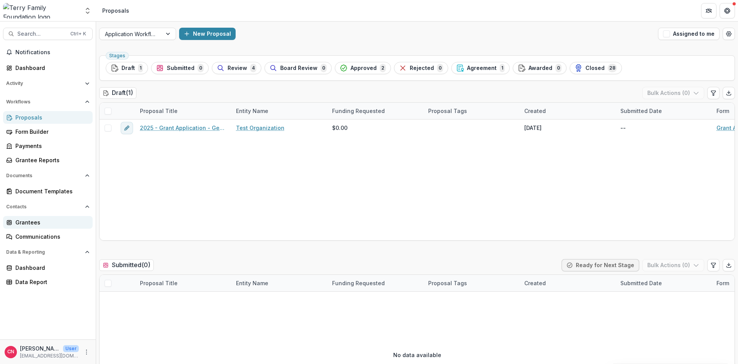
drag, startPoint x: 18, startPoint y: 221, endPoint x: 18, endPoint y: 217, distance: 4.2
click at [18, 220] on div "Grantees" at bounding box center [50, 222] width 71 height 8
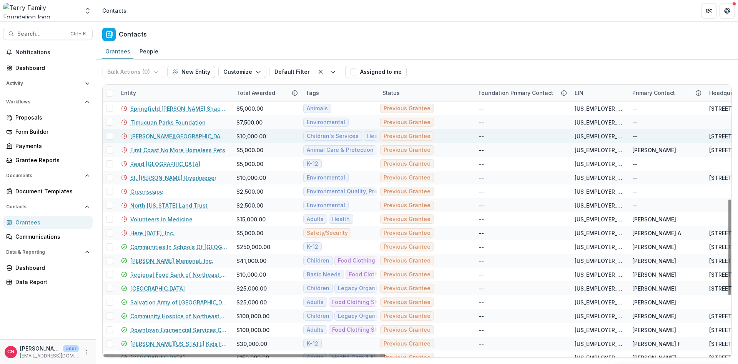
scroll to position [415, 0]
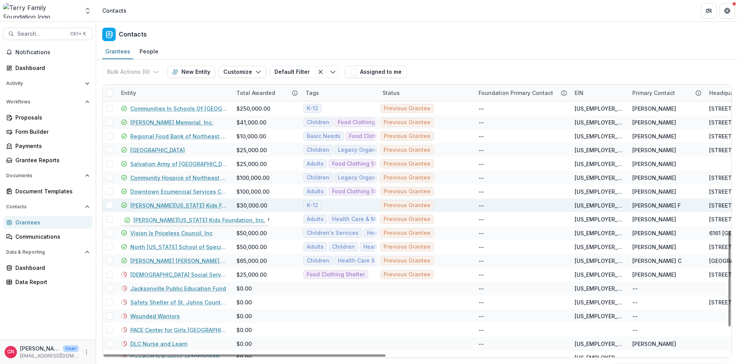
click at [160, 202] on link "[PERSON_NAME][US_STATE] Kids Foundation, Inc." at bounding box center [178, 205] width 97 height 8
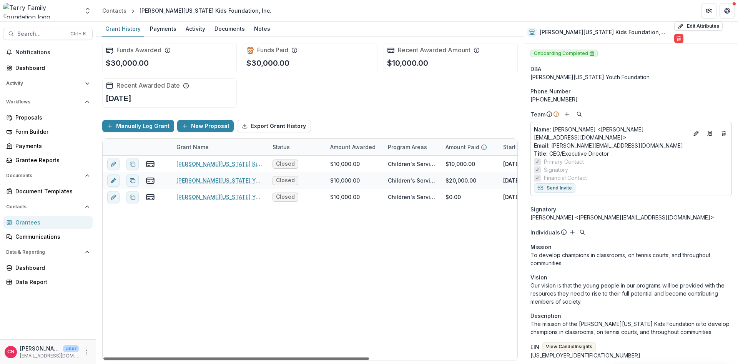
drag, startPoint x: 250, startPoint y: 357, endPoint x: 241, endPoint y: 342, distance: 17.9
click at [241, 357] on div at bounding box center [235, 358] width 265 height 2
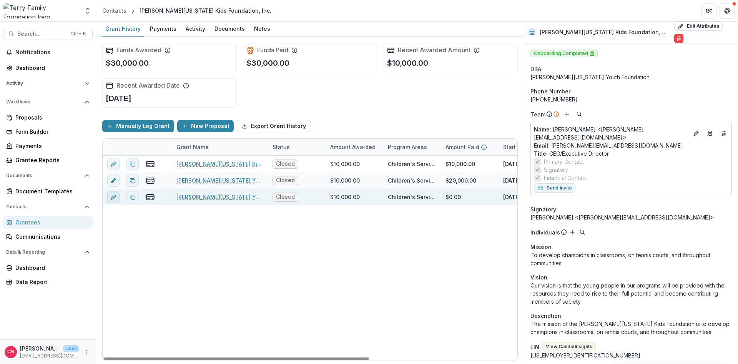
click at [107, 194] on button "edit" at bounding box center [113, 197] width 12 height 12
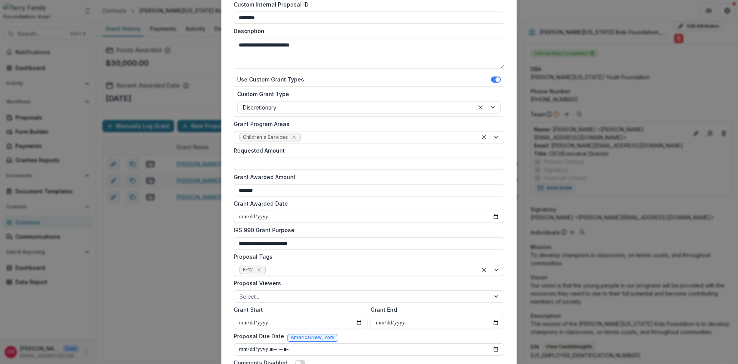
scroll to position [162, 0]
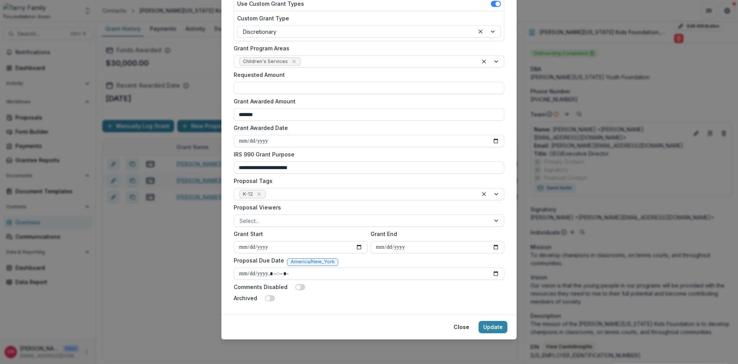
drag, startPoint x: 460, startPoint y: 324, endPoint x: 378, endPoint y: 282, distance: 92.3
click at [459, 324] on button "Close" at bounding box center [461, 327] width 25 height 12
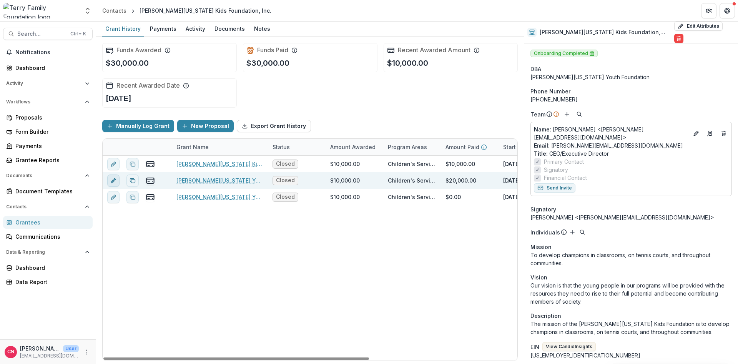
click at [114, 177] on button "edit" at bounding box center [113, 180] width 12 height 12
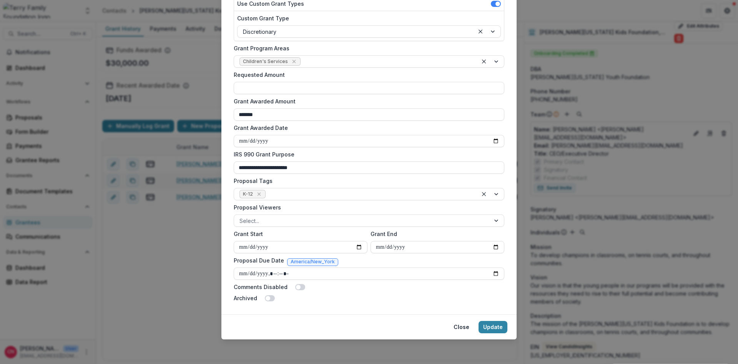
drag, startPoint x: 458, startPoint y: 328, endPoint x: 247, endPoint y: 207, distance: 243.1
click at [457, 325] on button "Close" at bounding box center [461, 327] width 25 height 12
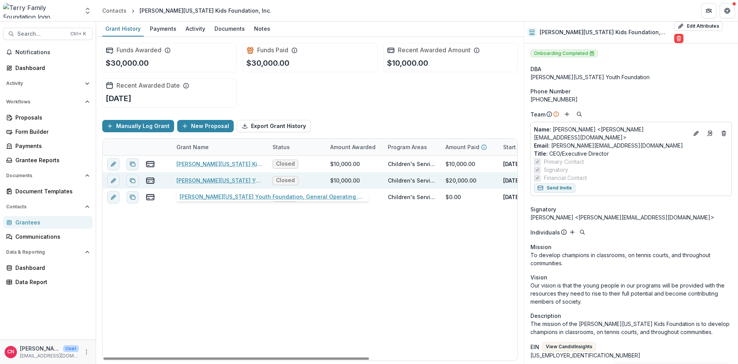
click at [214, 178] on link "[PERSON_NAME][US_STATE] Youth Foundation, General Operating Support , 10000, Ch…" at bounding box center [219, 180] width 87 height 8
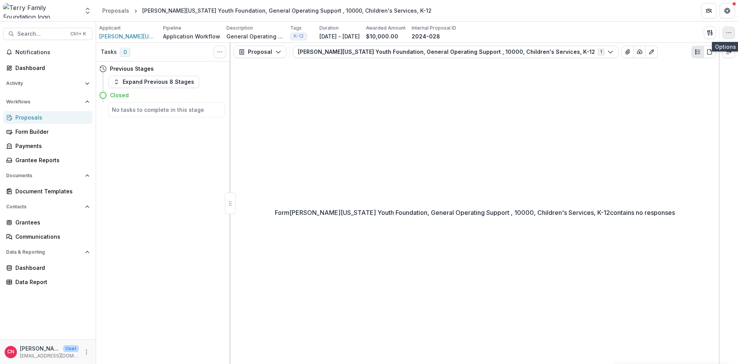
click at [729, 33] on icon "button" at bounding box center [728, 33] width 6 height 6
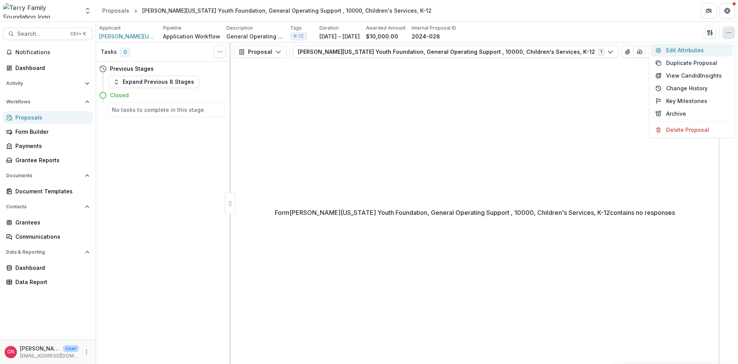
click at [668, 46] on button "Edit Attributes" at bounding box center [691, 50] width 82 height 13
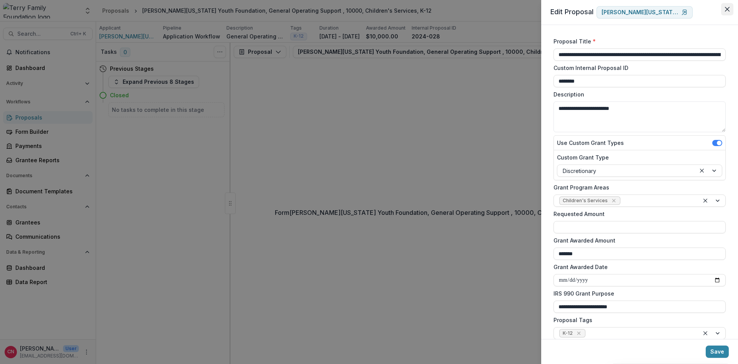
click at [727, 8] on icon "Close" at bounding box center [727, 9] width 5 height 5
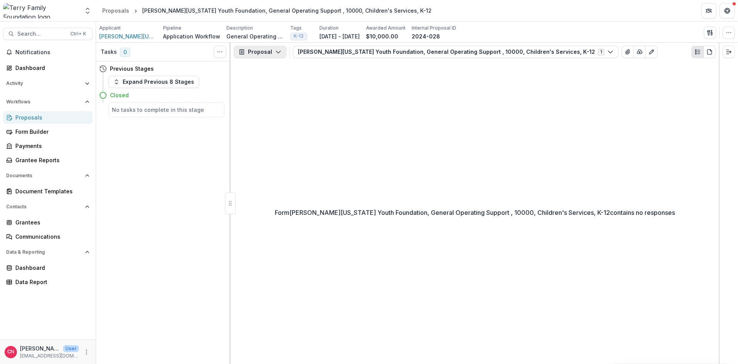
click at [277, 52] on icon "button" at bounding box center [278, 52] width 6 height 6
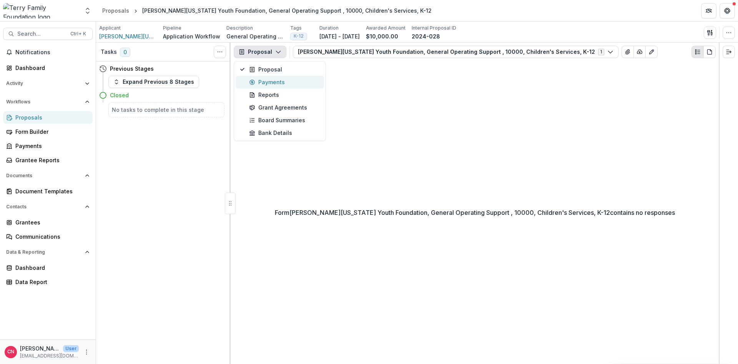
click at [274, 81] on div "Payments" at bounding box center [284, 82] width 70 height 8
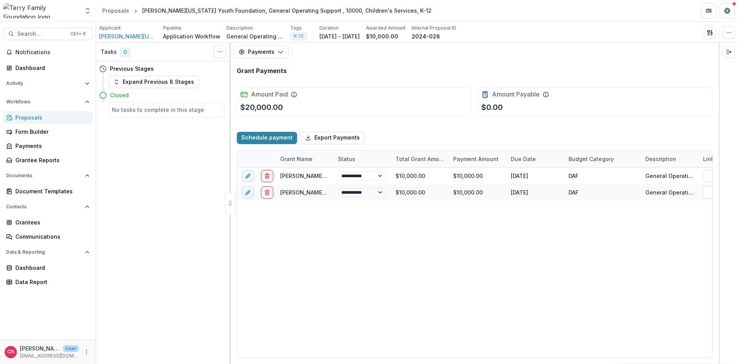
select select "**********"
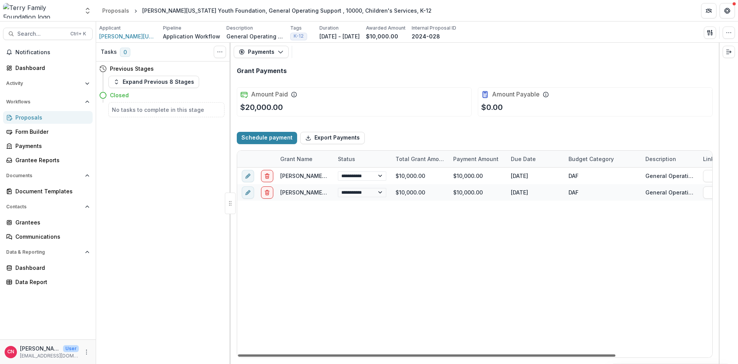
drag, startPoint x: 451, startPoint y: 355, endPoint x: 417, endPoint y: 360, distance: 33.8
click at [417, 357] on div at bounding box center [426, 355] width 377 height 2
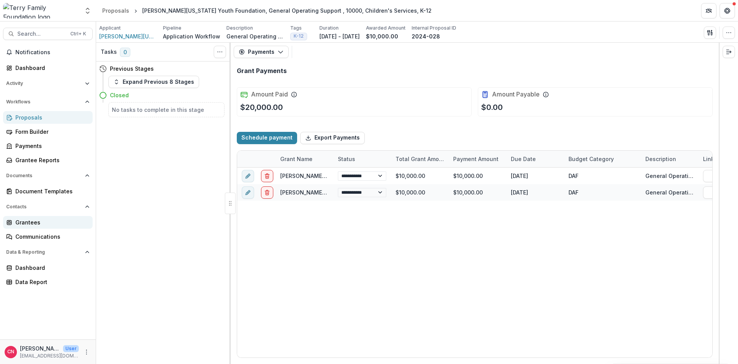
click at [26, 222] on div "Grantees" at bounding box center [50, 222] width 71 height 8
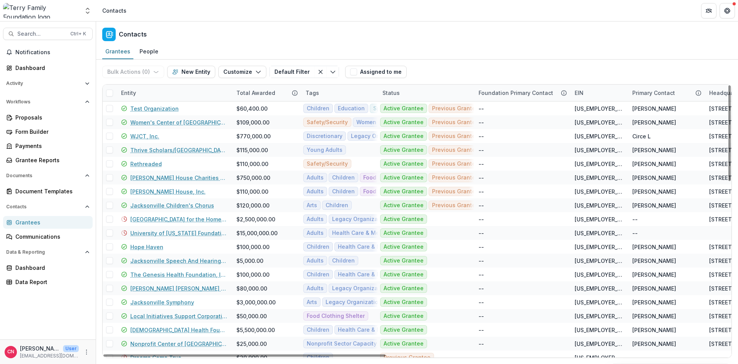
click at [163, 90] on div "Entity" at bounding box center [173, 93] width 115 height 17
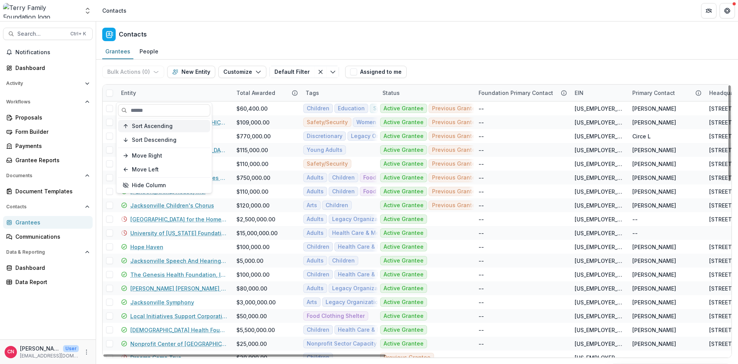
click at [154, 123] on span "Sort Ascending" at bounding box center [152, 126] width 41 height 7
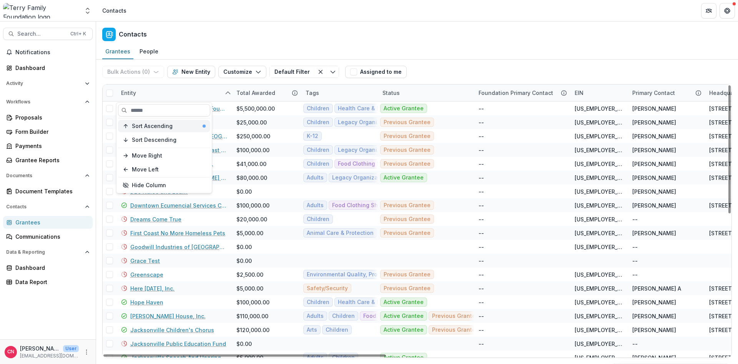
click at [143, 125] on span "Sort Ascending" at bounding box center [152, 126] width 41 height 7
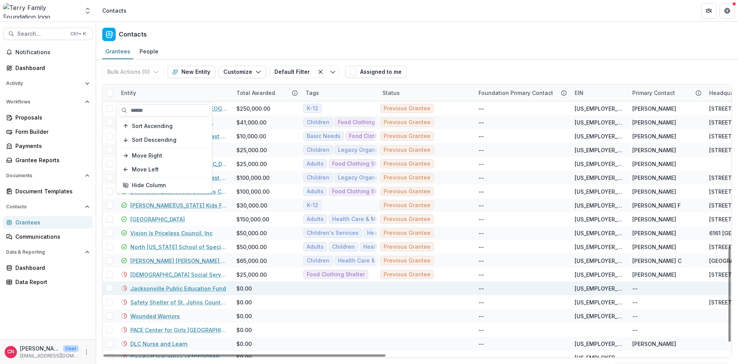
scroll to position [491, 0]
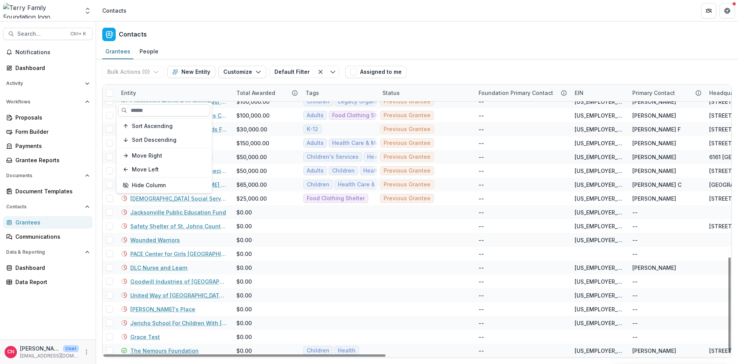
click at [193, 106] on input at bounding box center [164, 110] width 92 height 12
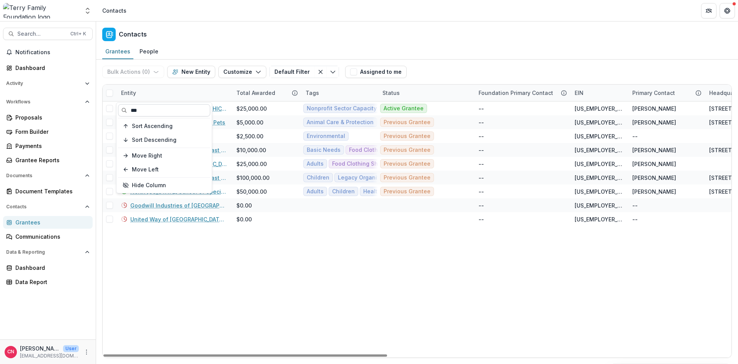
scroll to position [0, 0]
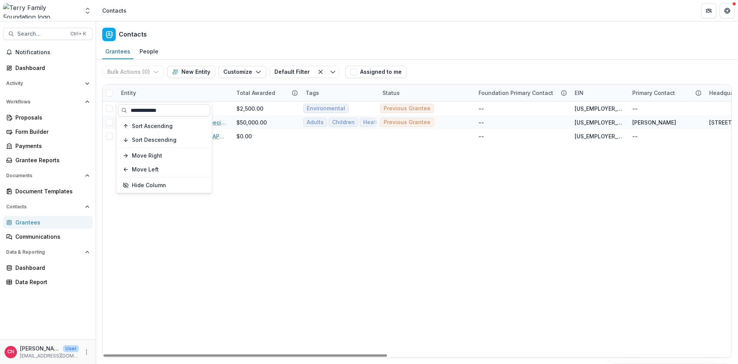
click at [176, 112] on input "**********" at bounding box center [164, 110] width 92 height 12
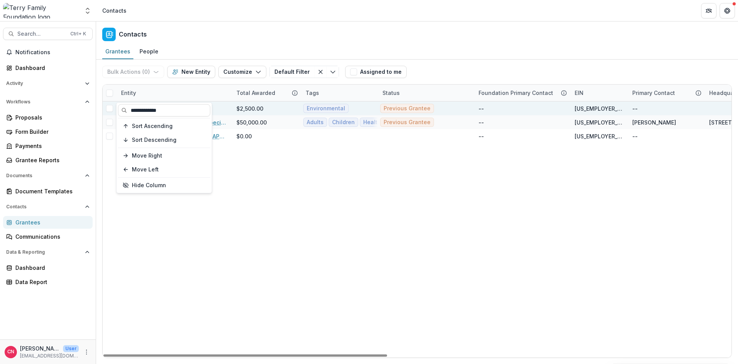
type input "**********"
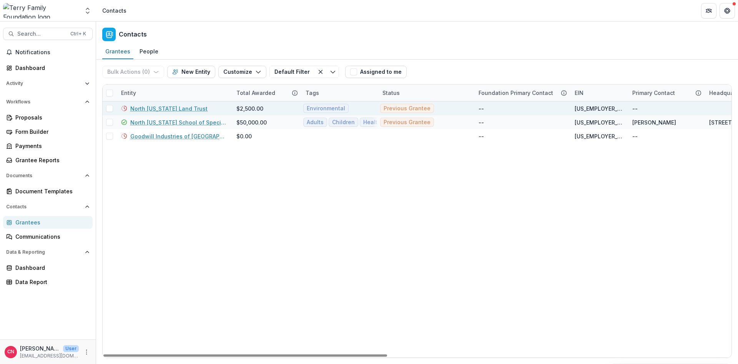
click at [229, 108] on div "North [US_STATE] Land Trust" at bounding box center [173, 108] width 115 height 14
click at [176, 108] on link "North [US_STATE] Land Trust" at bounding box center [168, 108] width 77 height 8
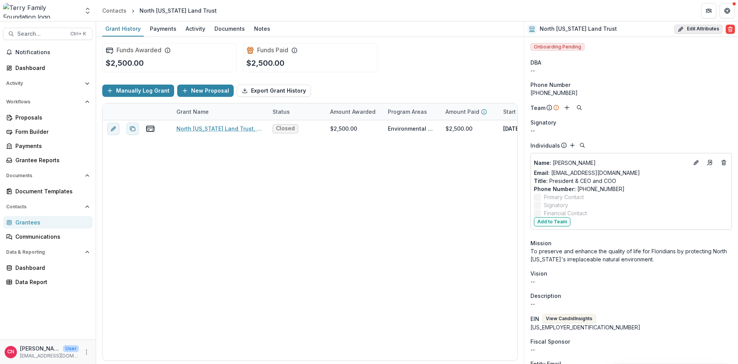
click at [689, 27] on button "Edit Attributes" at bounding box center [698, 29] width 48 height 9
select select
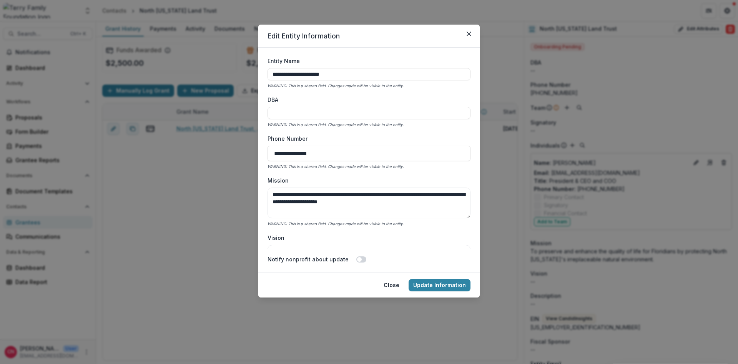
drag, startPoint x: 392, startPoint y: 284, endPoint x: 673, endPoint y: 51, distance: 364.8
click at [390, 284] on button "Close" at bounding box center [391, 285] width 25 height 12
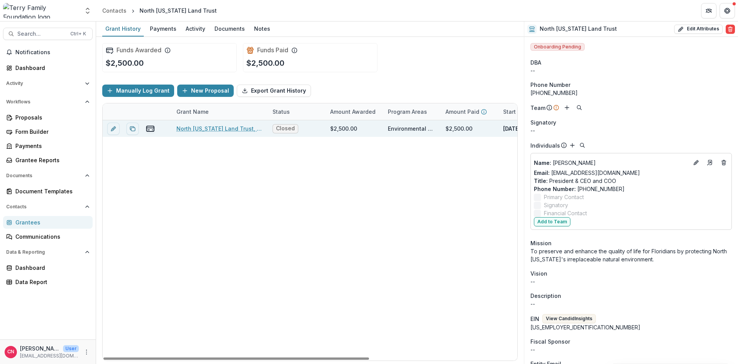
click at [207, 128] on link "North [US_STATE] Land Trust, General Operating Support , 2500, Environmental" at bounding box center [219, 128] width 87 height 8
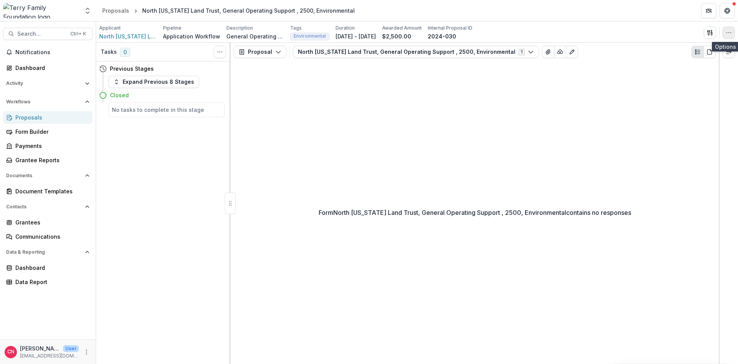
click at [727, 32] on icon "button" at bounding box center [728, 33] width 6 height 6
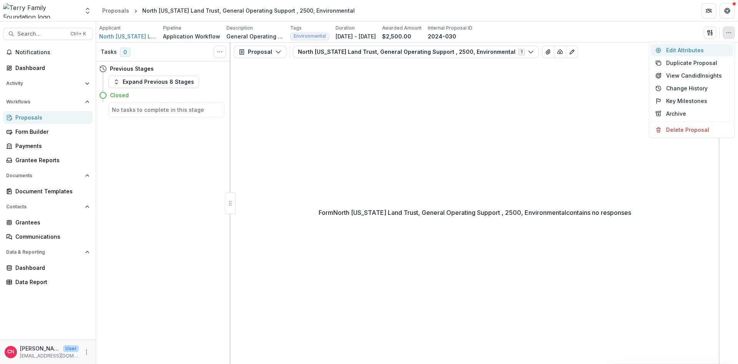
click at [678, 48] on button "Edit Attributes" at bounding box center [691, 50] width 82 height 13
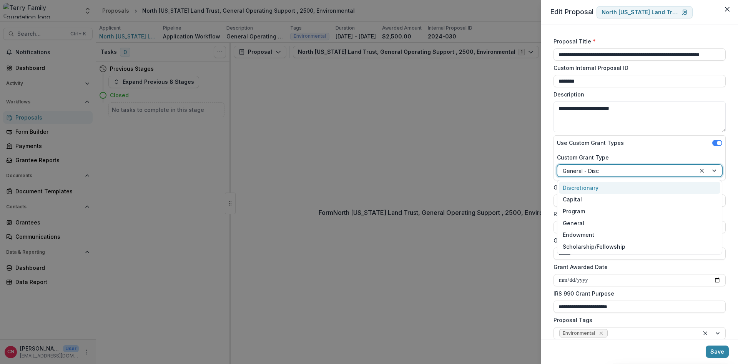
click at [715, 172] on div at bounding box center [708, 171] width 26 height 12
click at [585, 189] on div "Discretionary" at bounding box center [639, 188] width 161 height 12
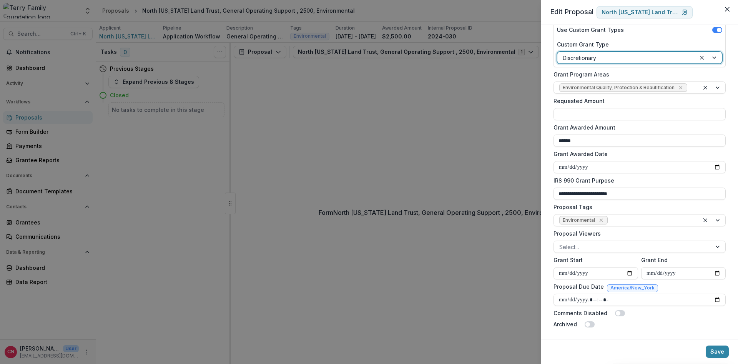
scroll to position [114, 0]
click at [717, 86] on div at bounding box center [712, 86] width 26 height 12
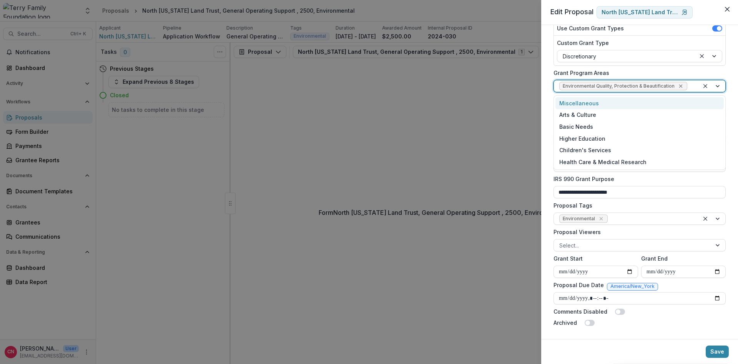
click at [677, 84] on icon "Remove Environmental Quality, Protection & Beautification" at bounding box center [680, 86] width 6 height 6
click at [581, 100] on div "Miscellaneous" at bounding box center [639, 103] width 168 height 12
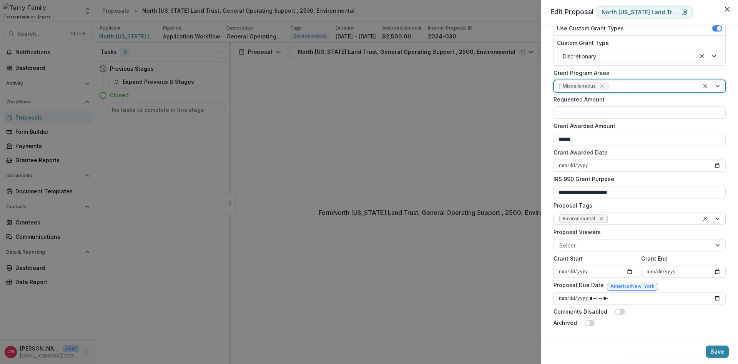
click at [600, 216] on icon "Remove Environmental" at bounding box center [601, 219] width 6 height 6
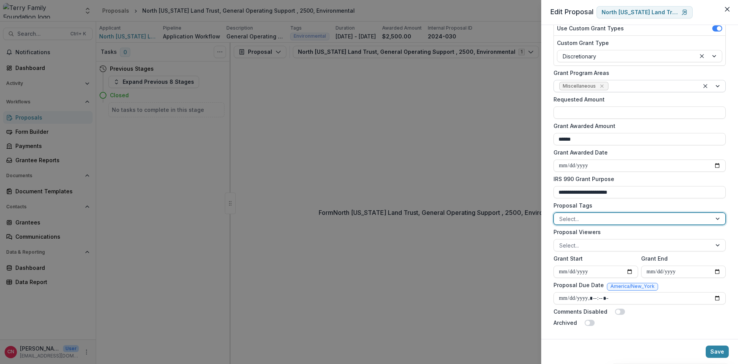
click at [715, 216] on div at bounding box center [718, 219] width 14 height 12
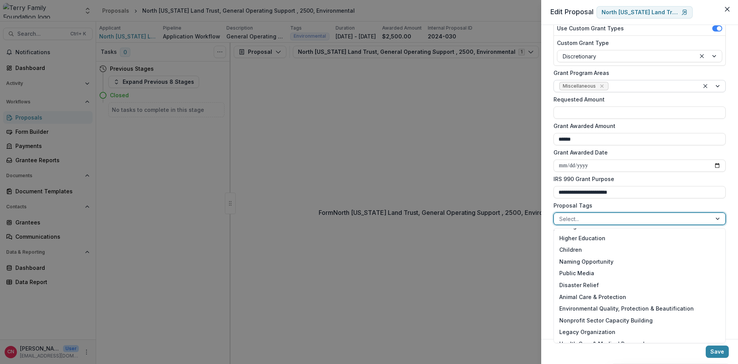
scroll to position [112, 0]
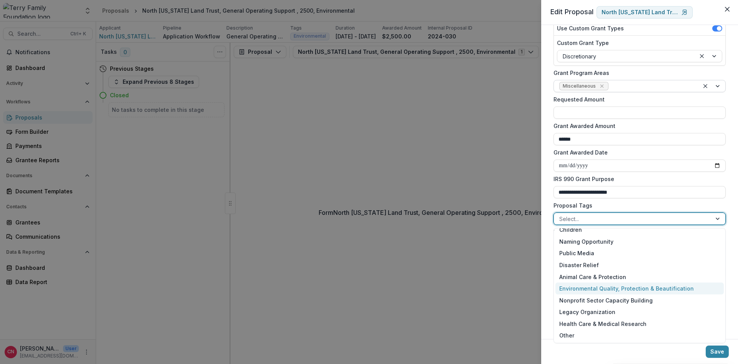
click at [594, 287] on div "Environmental Quality, Protection & Beautification" at bounding box center [639, 288] width 168 height 12
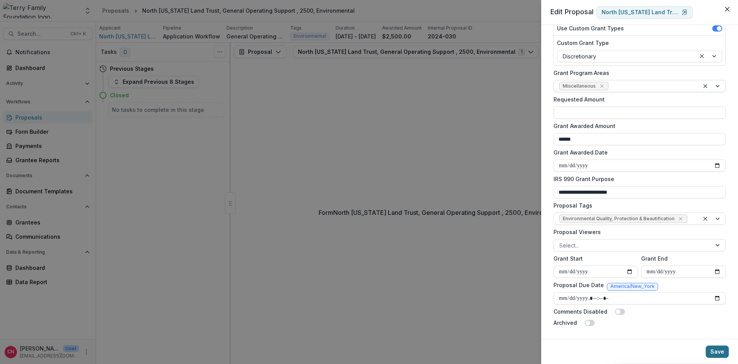
click at [716, 348] on button "Save" at bounding box center [716, 351] width 23 height 12
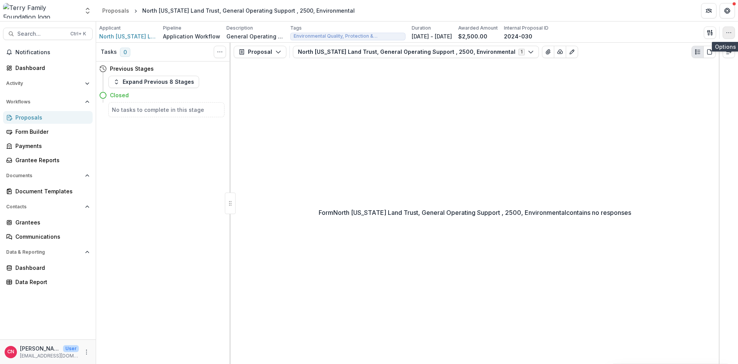
click at [730, 31] on icon "button" at bounding box center [728, 33] width 6 height 6
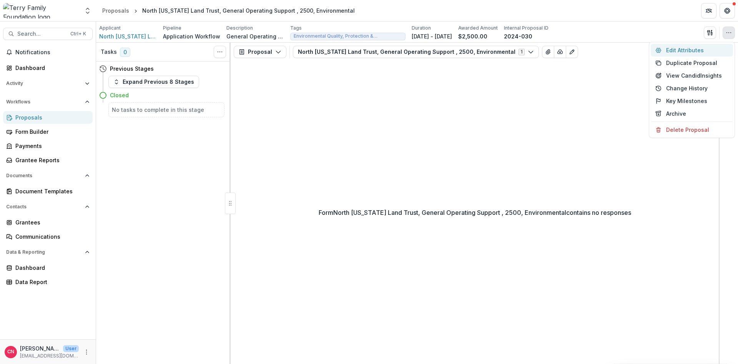
click at [675, 49] on button "Edit Attributes" at bounding box center [691, 50] width 82 height 13
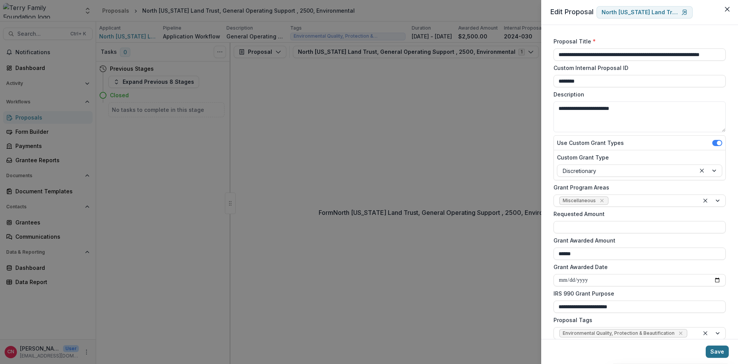
click at [713, 350] on button "Save" at bounding box center [716, 351] width 23 height 12
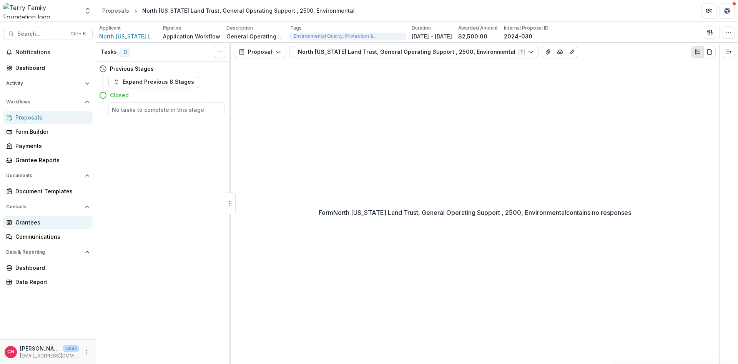
click at [20, 224] on div "Grantees" at bounding box center [50, 222] width 71 height 8
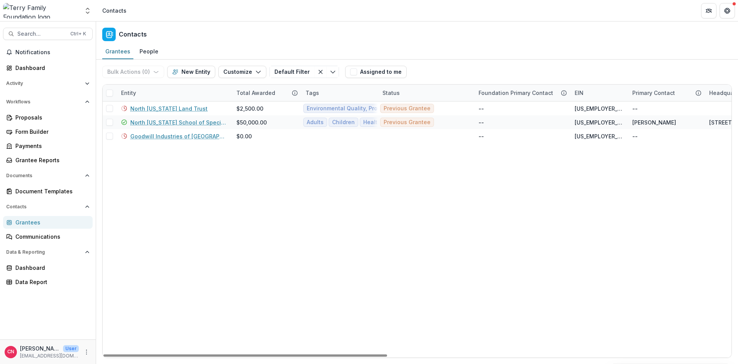
click at [149, 92] on div "Entity" at bounding box center [173, 93] width 115 height 17
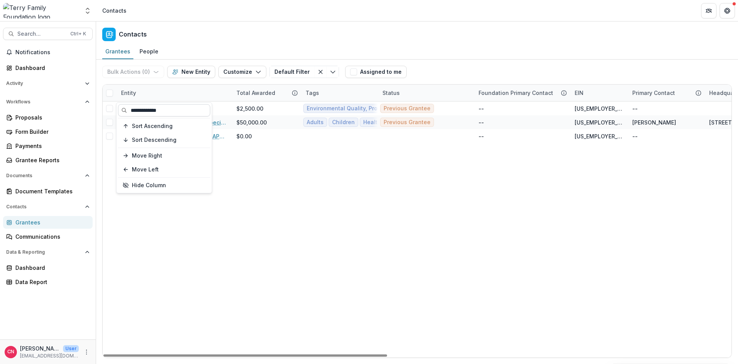
click at [173, 110] on input "**********" at bounding box center [164, 110] width 92 height 12
drag, startPoint x: 173, startPoint y: 110, endPoint x: 80, endPoint y: 99, distance: 94.0
click at [98, 103] on body "Skip to content Aggregate Analysis Foundations [PERSON_NAME] Family Foundation …" at bounding box center [369, 182] width 738 height 364
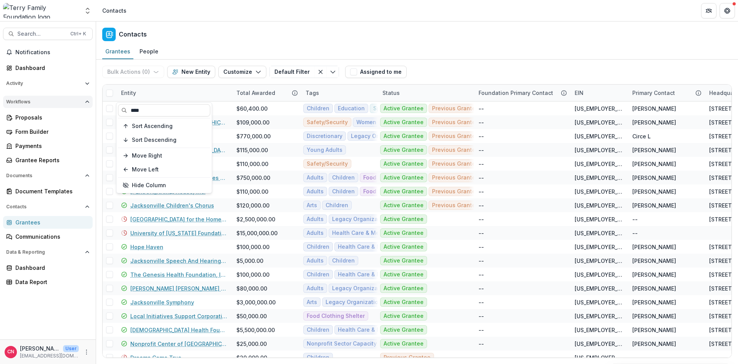
type input "****"
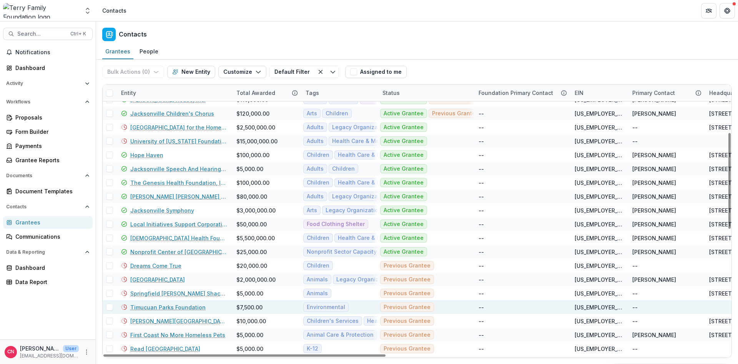
scroll to position [138, 0]
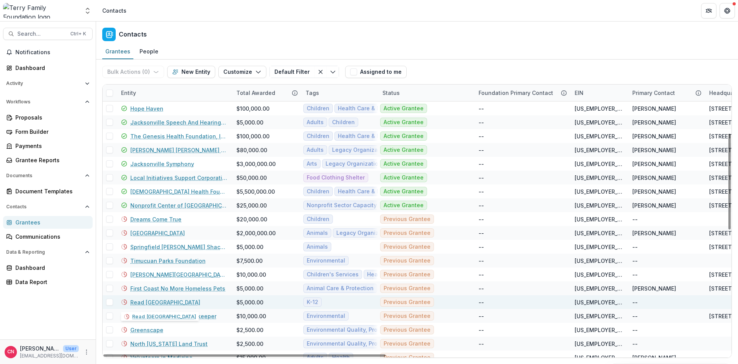
click at [148, 299] on link "Read [GEOGRAPHIC_DATA]" at bounding box center [165, 302] width 70 height 8
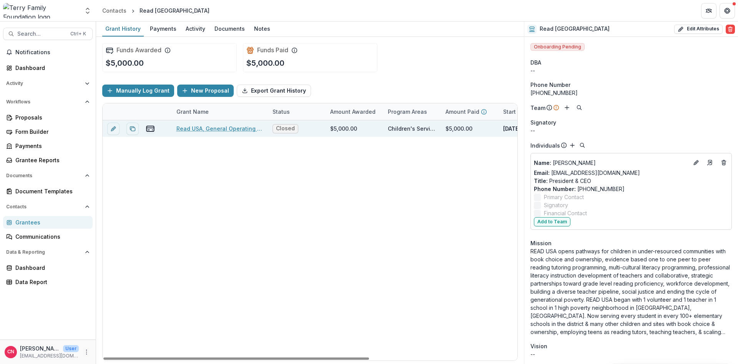
click at [234, 127] on link "Read USA, General Operating Support , 5000, Education, K-12" at bounding box center [219, 128] width 87 height 8
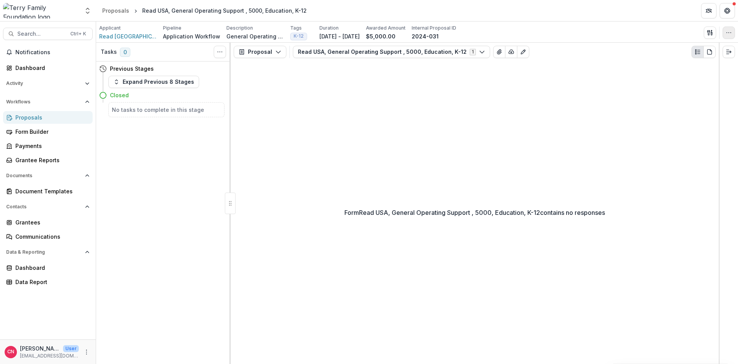
click at [729, 30] on icon "button" at bounding box center [728, 33] width 6 height 6
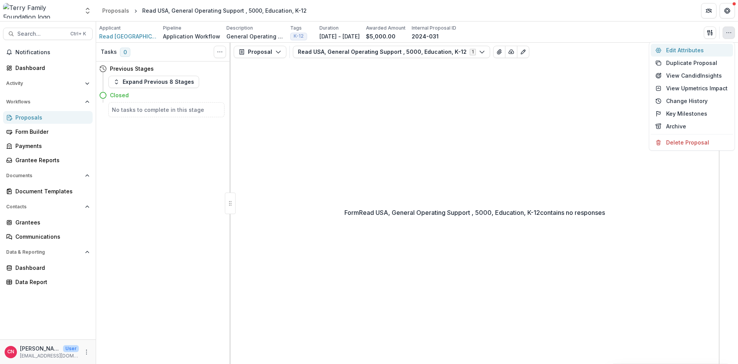
click at [673, 45] on button "Edit Attributes" at bounding box center [691, 50] width 82 height 13
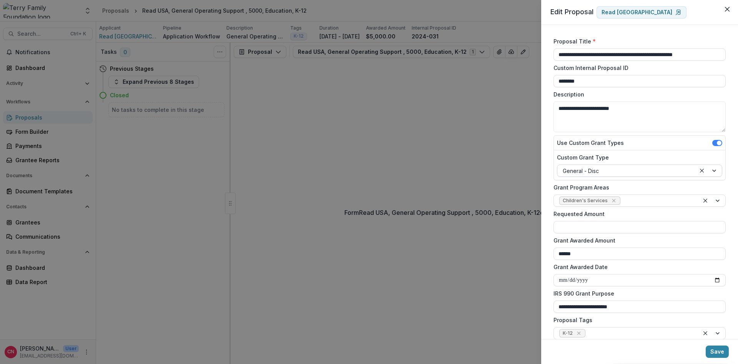
click at [715, 169] on div at bounding box center [708, 171] width 26 height 12
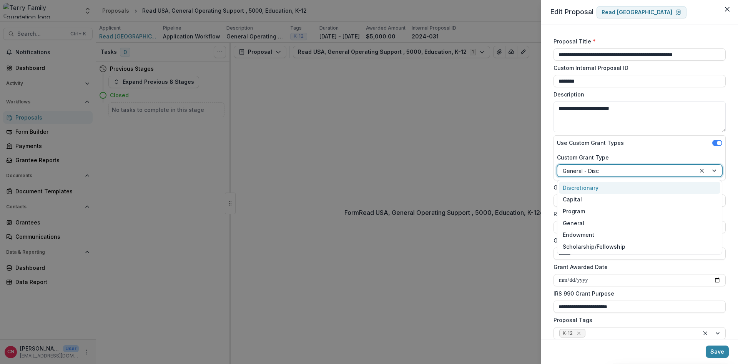
click at [597, 187] on div "Discretionary" at bounding box center [639, 188] width 161 height 12
click at [613, 197] on div "Remove Children's Services" at bounding box center [614, 201] width 8 height 8
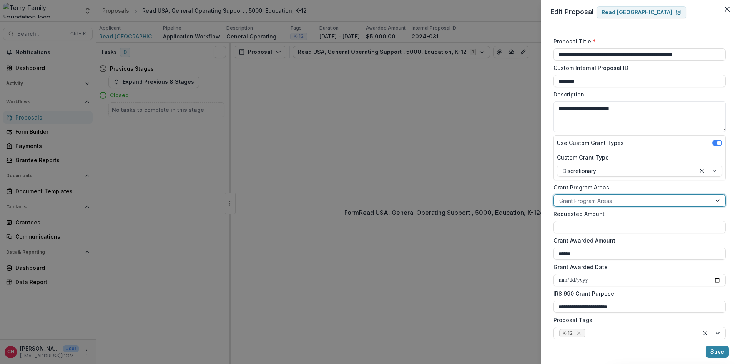
click at [716, 198] on div at bounding box center [718, 201] width 14 height 12
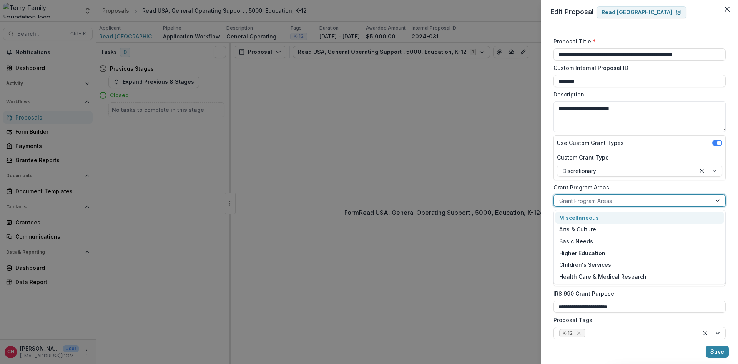
click at [583, 217] on div "Miscellaneous" at bounding box center [639, 218] width 168 height 12
click at [717, 198] on div at bounding box center [712, 201] width 26 height 12
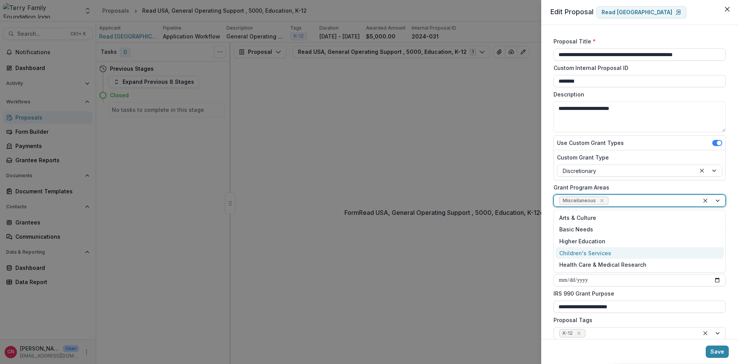
drag, startPoint x: 571, startPoint y: 250, endPoint x: 578, endPoint y: 244, distance: 9.6
click at [571, 250] on div "Children's Services" at bounding box center [639, 253] width 168 height 12
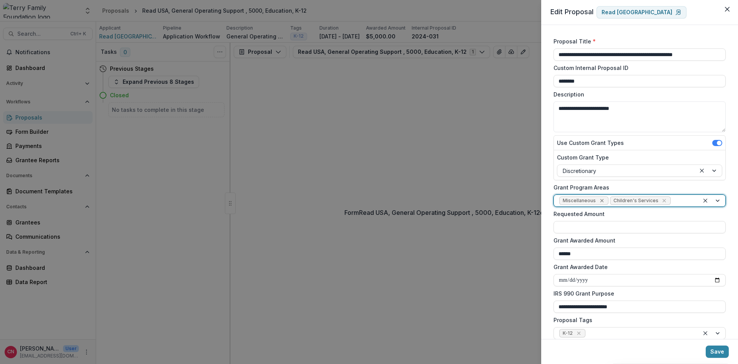
click at [600, 199] on icon "Remove Miscellaneous" at bounding box center [602, 200] width 6 height 6
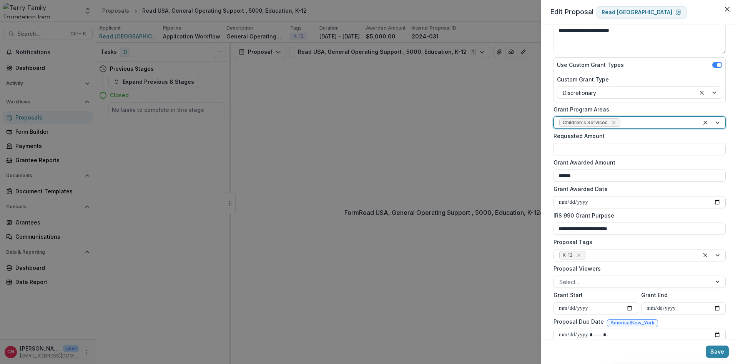
scroll to position [92, 0]
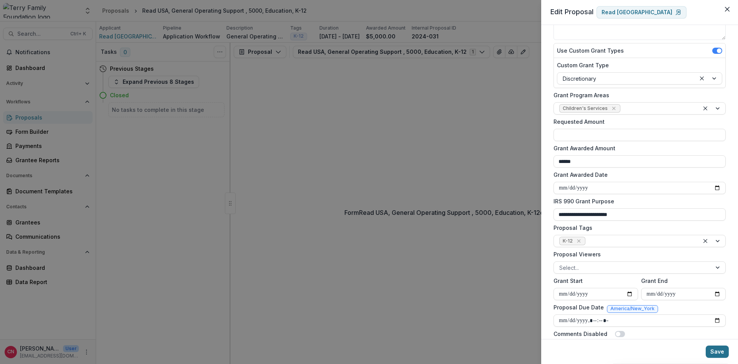
click at [719, 349] on button "Save" at bounding box center [716, 351] width 23 height 12
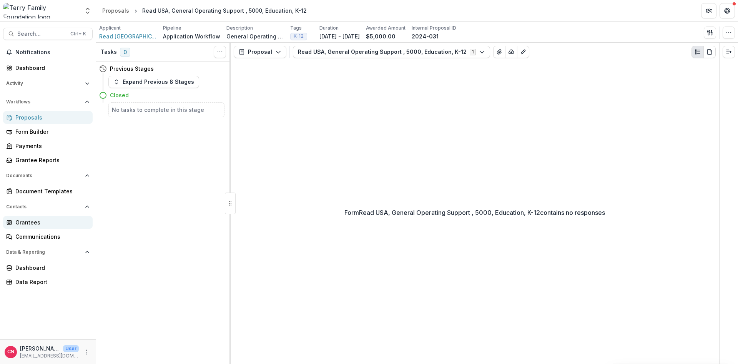
click at [27, 225] on div "Grantees" at bounding box center [50, 222] width 71 height 8
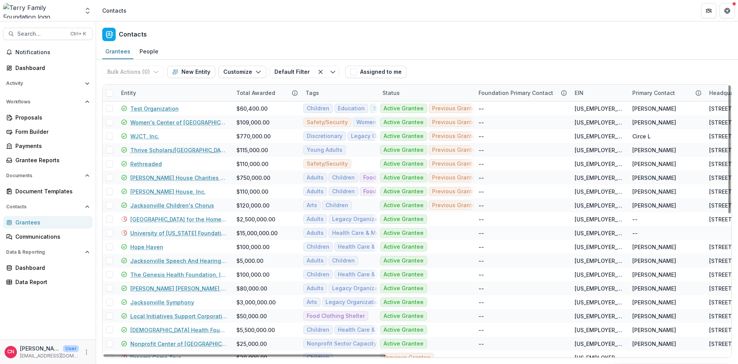
click at [158, 86] on div "Entity" at bounding box center [173, 93] width 115 height 17
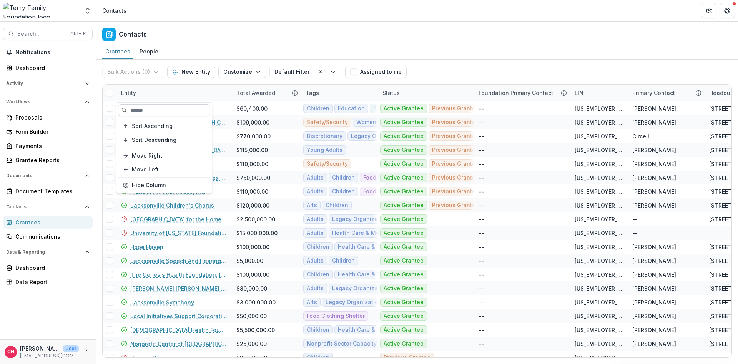
click at [182, 109] on input at bounding box center [164, 110] width 92 height 12
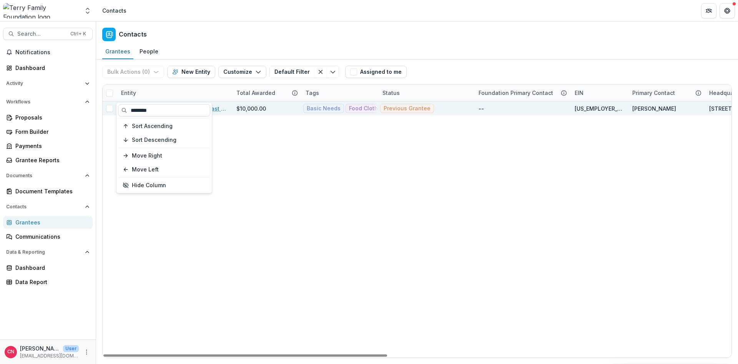
type input "********"
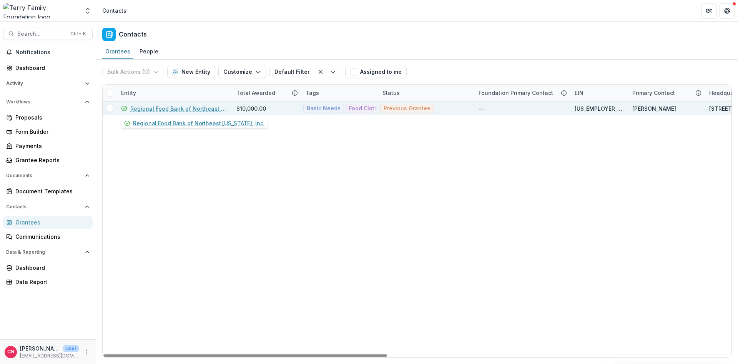
click at [221, 106] on link "Regional Food Bank of Northeast [US_STATE], Inc." at bounding box center [178, 108] width 97 height 8
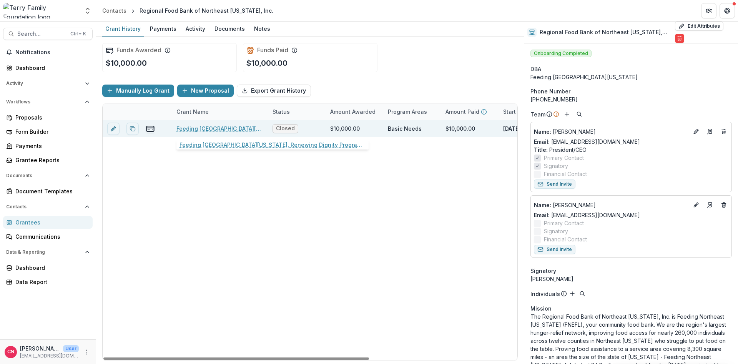
click at [194, 128] on link "Feeding [GEOGRAPHIC_DATA][US_STATE], Renewing Dignity Program, 10000, Basic Nee…" at bounding box center [219, 128] width 87 height 8
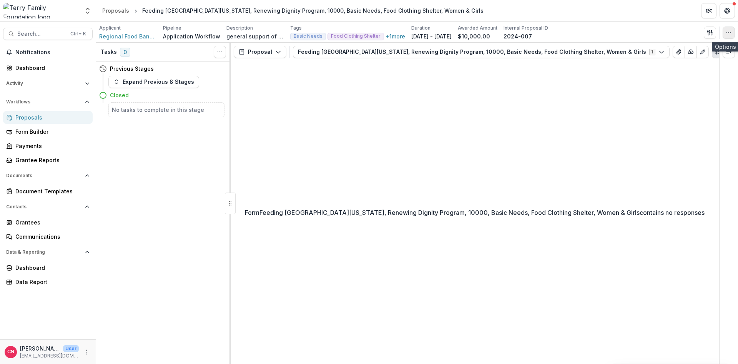
click at [729, 32] on icon "button" at bounding box center [728, 33] width 6 height 6
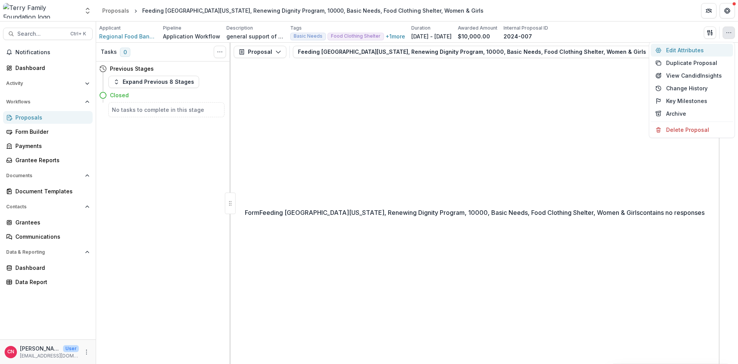
click at [670, 48] on button "Edit Attributes" at bounding box center [691, 50] width 82 height 13
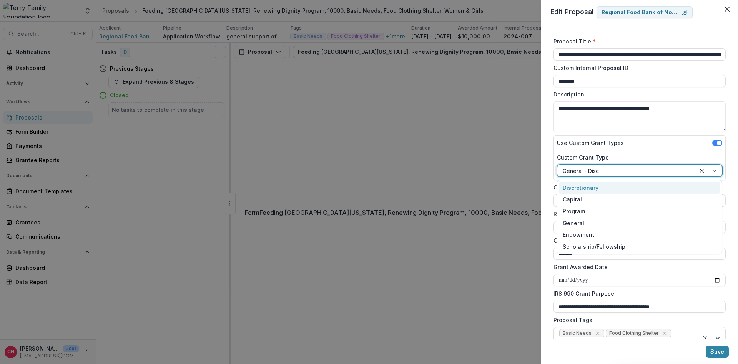
click at [714, 170] on div at bounding box center [708, 171] width 26 height 12
click at [588, 187] on div "Discretionary" at bounding box center [639, 188] width 161 height 12
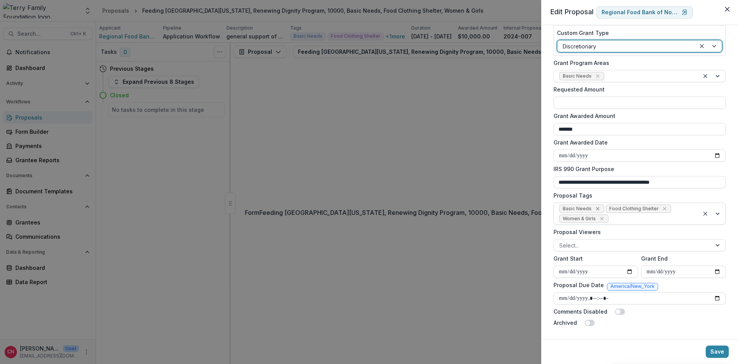
click at [596, 207] on icon "Remove Basic Needs" at bounding box center [597, 209] width 6 height 6
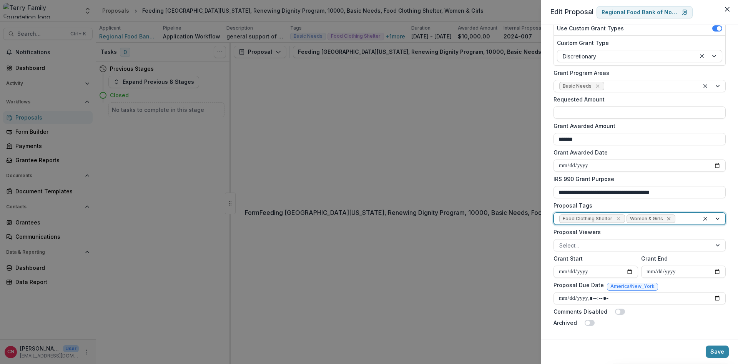
click at [668, 218] on icon "Remove Women & Girls" at bounding box center [668, 219] width 6 height 6
click at [717, 218] on div at bounding box center [712, 219] width 26 height 12
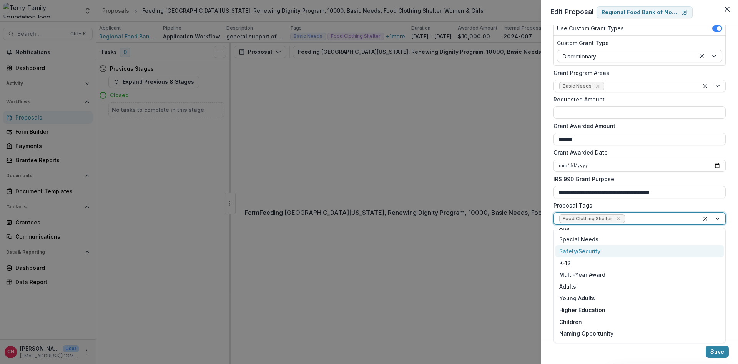
scroll to position [0, 0]
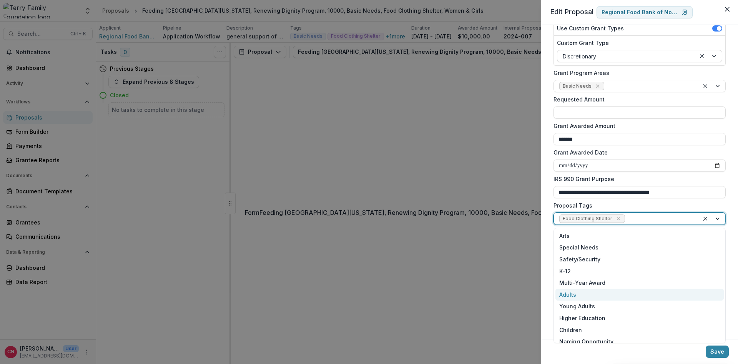
click at [576, 292] on div "Adults" at bounding box center [639, 295] width 168 height 12
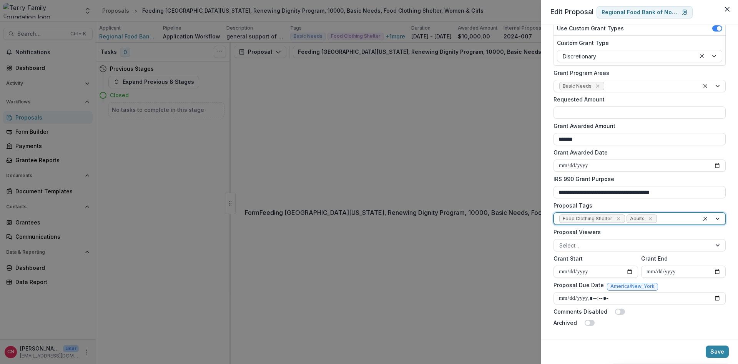
click at [717, 217] on div at bounding box center [712, 219] width 26 height 12
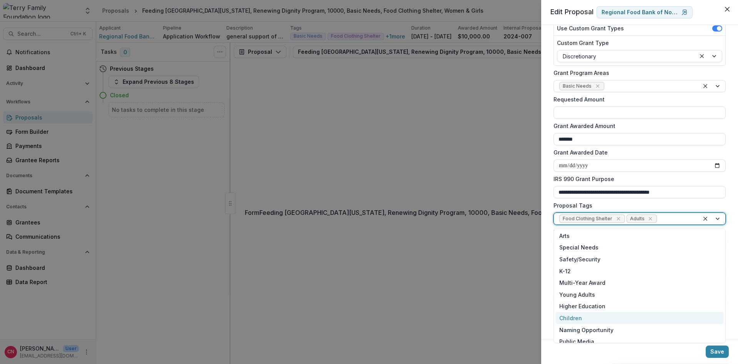
click at [572, 314] on div "Children" at bounding box center [639, 318] width 168 height 12
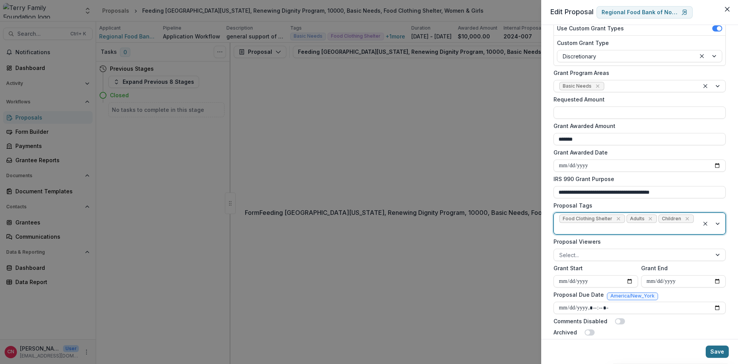
click at [717, 350] on button "Save" at bounding box center [716, 351] width 23 height 12
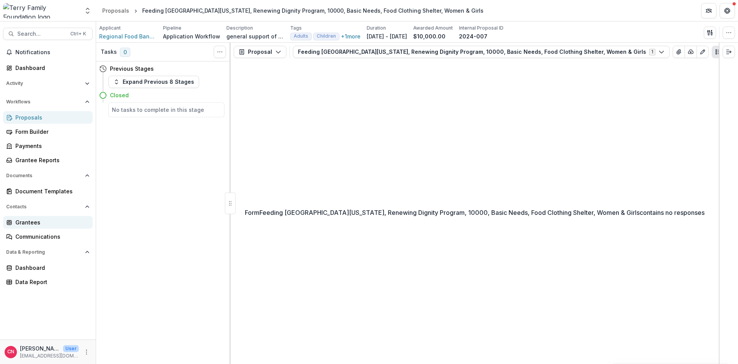
click at [31, 221] on div "Grantees" at bounding box center [50, 222] width 71 height 8
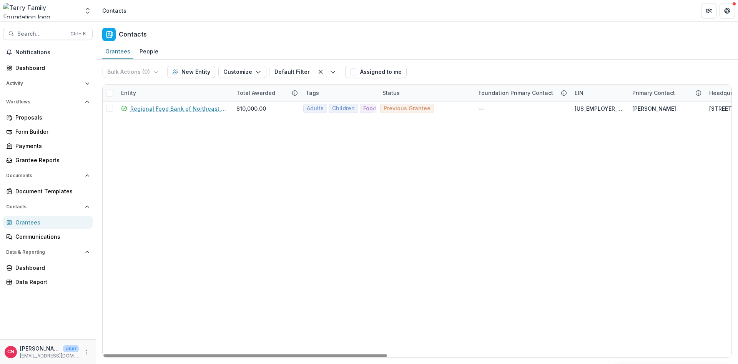
click at [30, 219] on div "Grantees" at bounding box center [50, 222] width 71 height 8
drag, startPoint x: 22, startPoint y: 221, endPoint x: 60, endPoint y: 201, distance: 43.6
click at [22, 219] on div "Grantees" at bounding box center [50, 222] width 71 height 8
click at [166, 88] on div "Entity" at bounding box center [173, 93] width 115 height 17
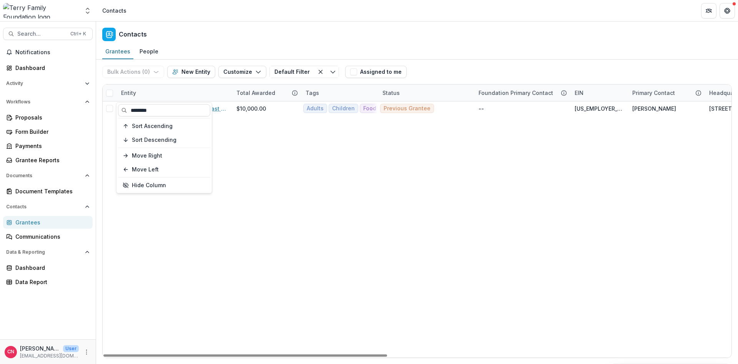
drag, startPoint x: 176, startPoint y: 109, endPoint x: 104, endPoint y: 90, distance: 73.7
click at [114, 103] on body "Skip to content Aggregate Analysis Foundations [PERSON_NAME] Family Foundation …" at bounding box center [369, 182] width 738 height 364
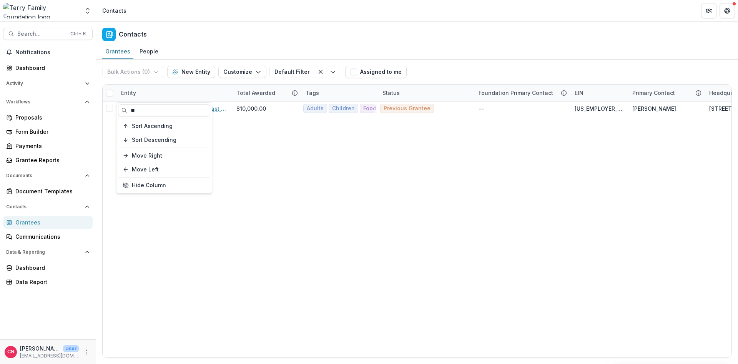
type input "*"
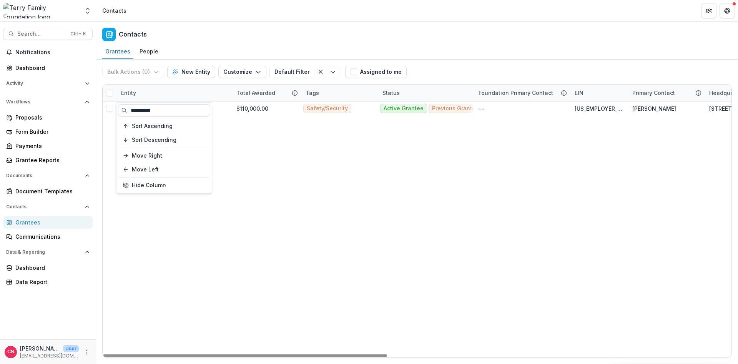
click at [201, 109] on input "**********" at bounding box center [164, 110] width 92 height 12
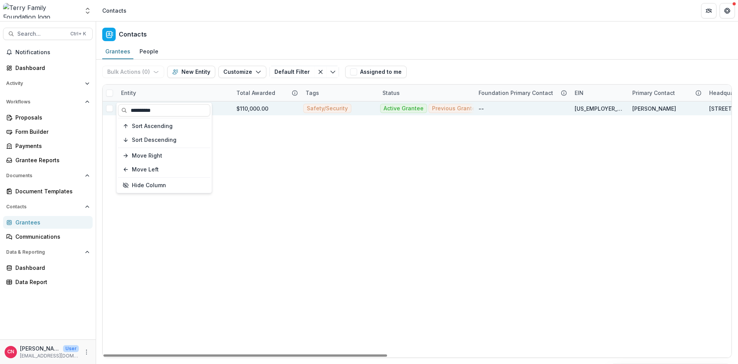
type input "**********"
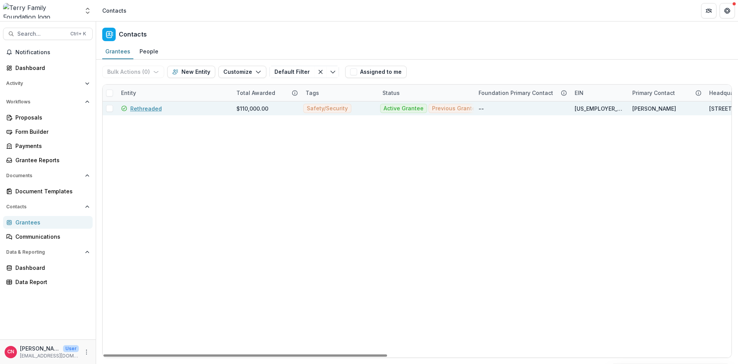
click at [242, 105] on div "$110,000.00" at bounding box center [252, 108] width 32 height 8
click at [149, 104] on link "Rethreaded" at bounding box center [146, 108] width 32 height 8
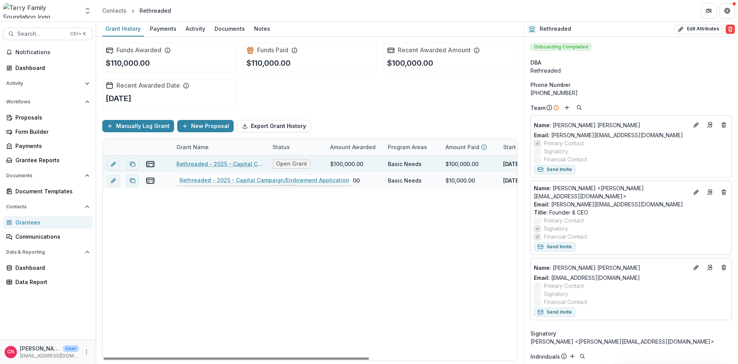
click at [228, 159] on div "Rethreaded - 2025 - Capital Campaign/Endowment Application" at bounding box center [219, 164] width 87 height 17
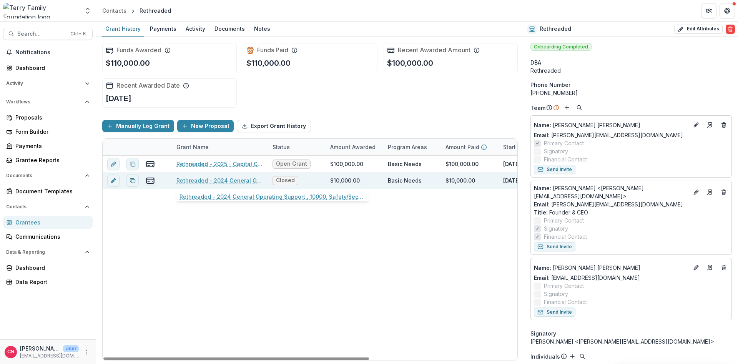
click at [230, 176] on link "Rethreaded - 2024 General Operating Support , 10000, Safety/Security, Basic Nee…" at bounding box center [219, 180] width 87 height 8
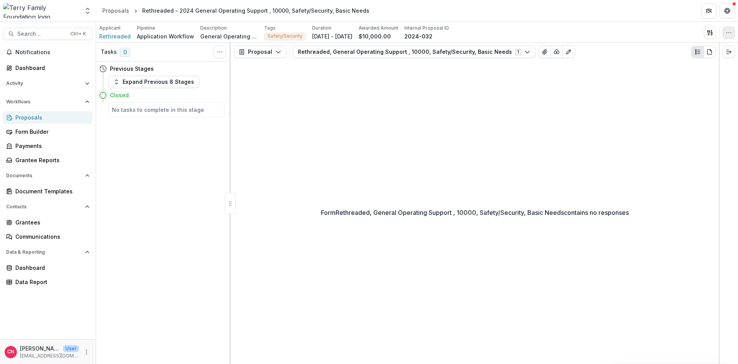
click at [729, 30] on icon "button" at bounding box center [728, 33] width 6 height 6
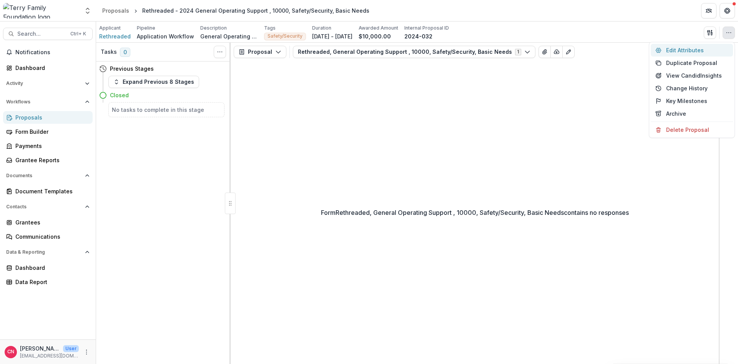
click at [669, 47] on button "Edit Attributes" at bounding box center [691, 50] width 82 height 13
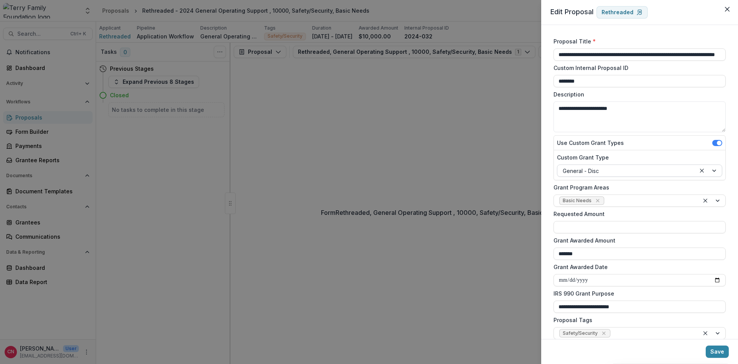
click at [717, 170] on div at bounding box center [708, 171] width 26 height 12
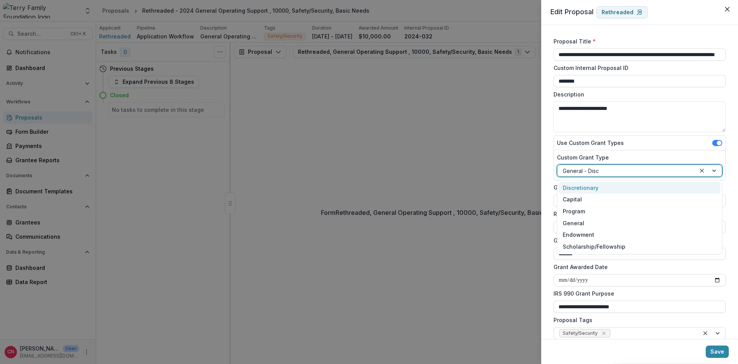
click at [598, 187] on div "Discretionary" at bounding box center [639, 188] width 161 height 12
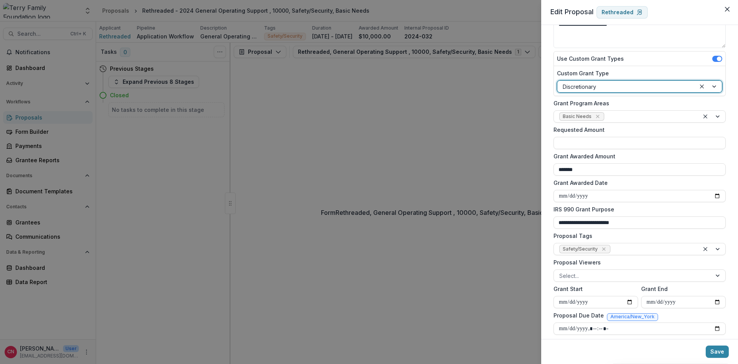
scroll to position [92, 0]
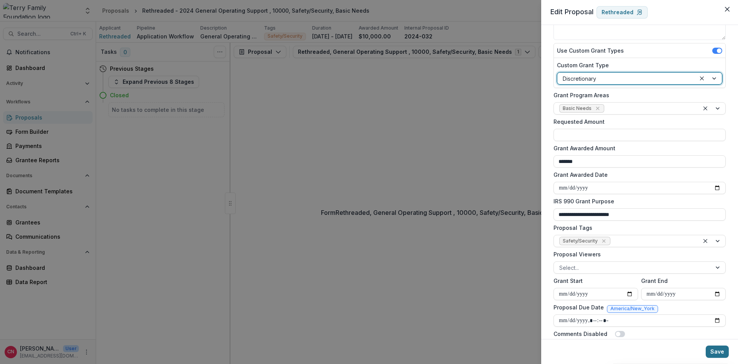
click at [717, 349] on button "Save" at bounding box center [716, 351] width 23 height 12
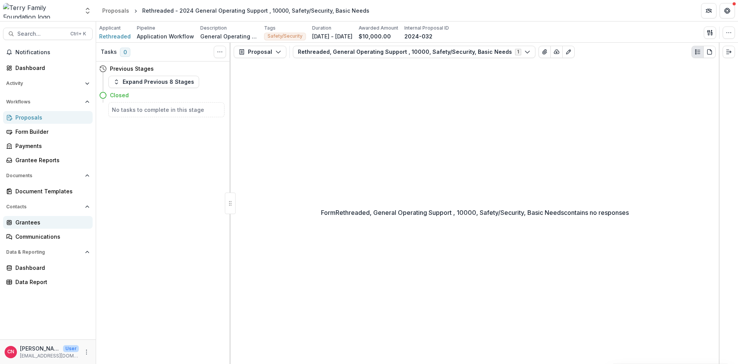
click at [34, 222] on div "Grantees" at bounding box center [50, 222] width 71 height 8
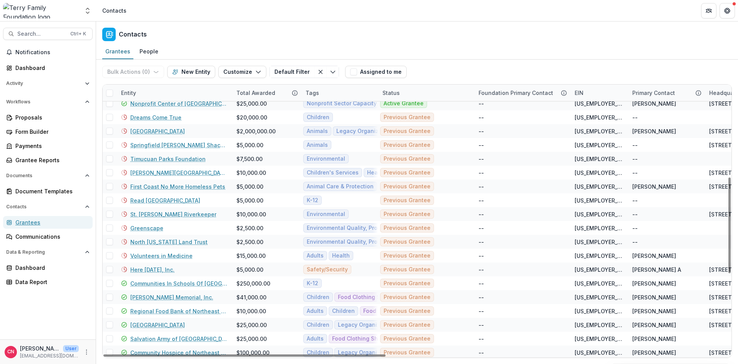
scroll to position [214, 0]
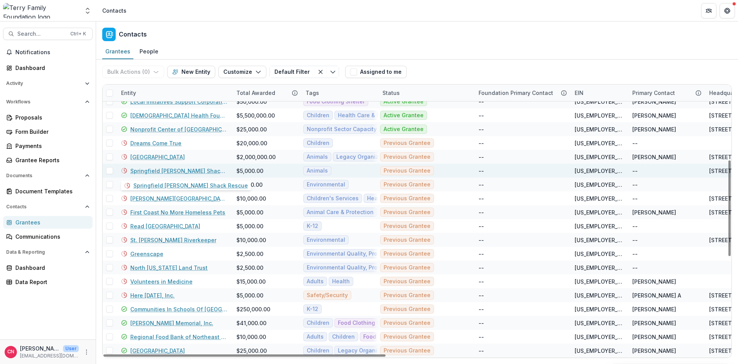
click at [190, 171] on link "Springfield [PERSON_NAME] Shack Rescue" at bounding box center [178, 171] width 97 height 8
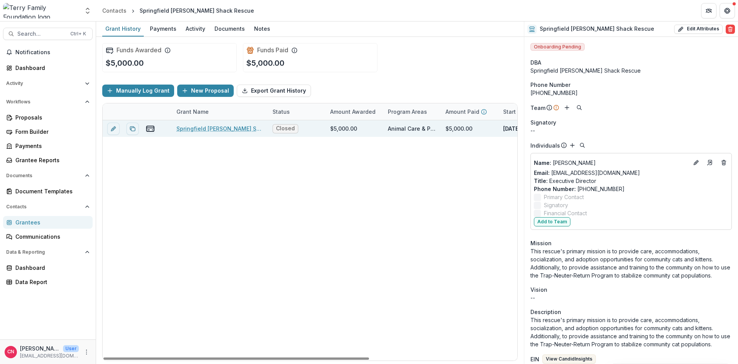
click at [225, 127] on link "Springfield [PERSON_NAME] Shack Rescue, General Operating Support , 5000, Anima…" at bounding box center [219, 128] width 87 height 8
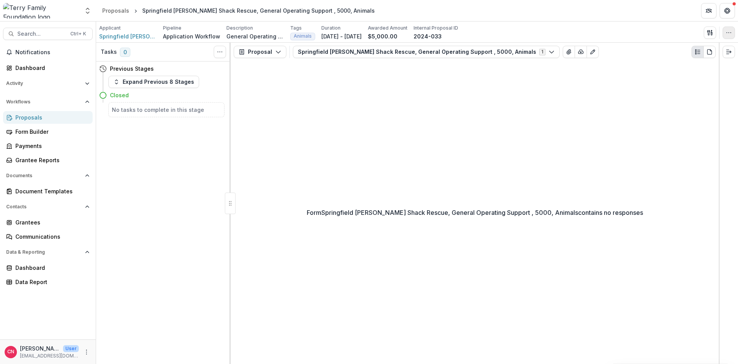
click at [723, 30] on button "button" at bounding box center [728, 33] width 12 height 12
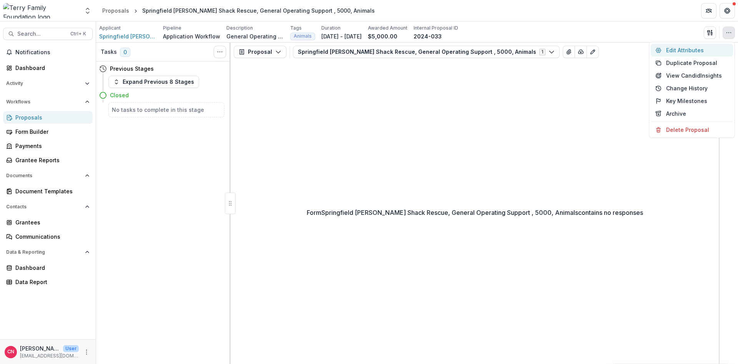
click at [674, 49] on button "Edit Attributes" at bounding box center [691, 50] width 82 height 13
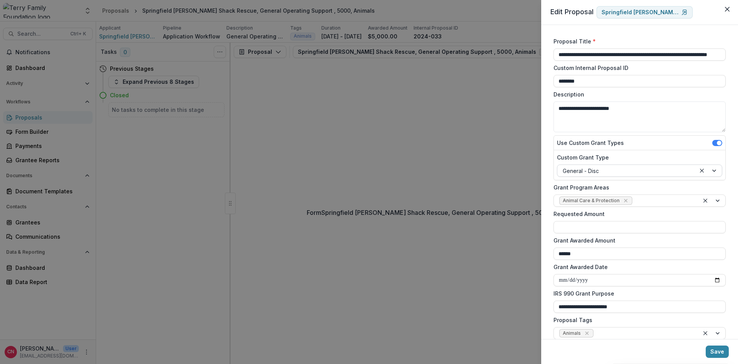
click at [716, 169] on div at bounding box center [708, 171] width 26 height 12
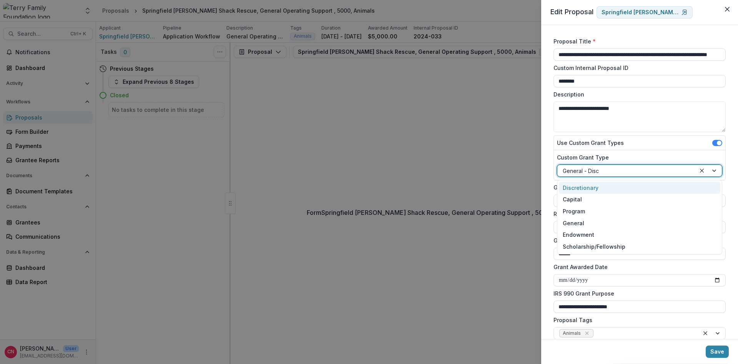
click at [592, 185] on div "Discretionary" at bounding box center [639, 188] width 161 height 12
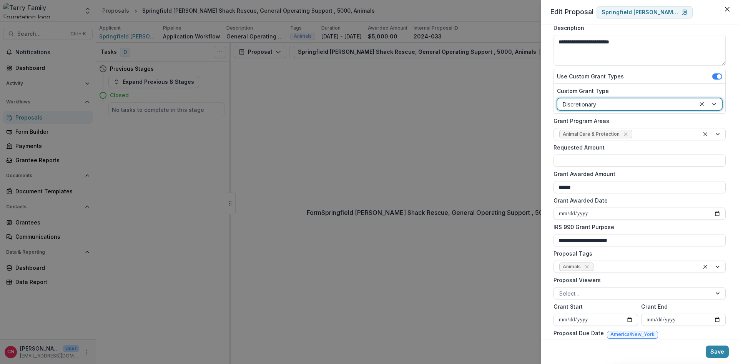
scroll to position [92, 0]
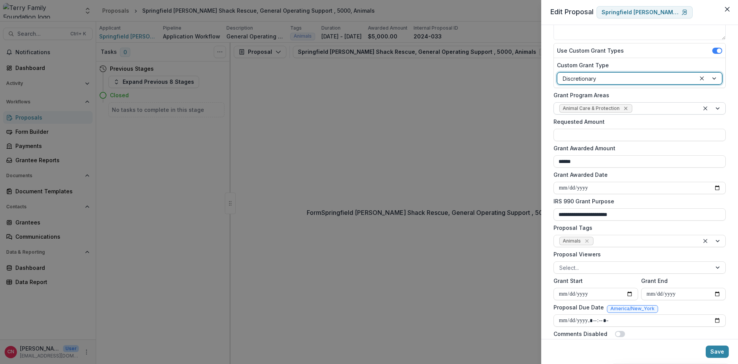
click at [624, 108] on icon "Remove Animal Care & Protection" at bounding box center [625, 108] width 3 height 3
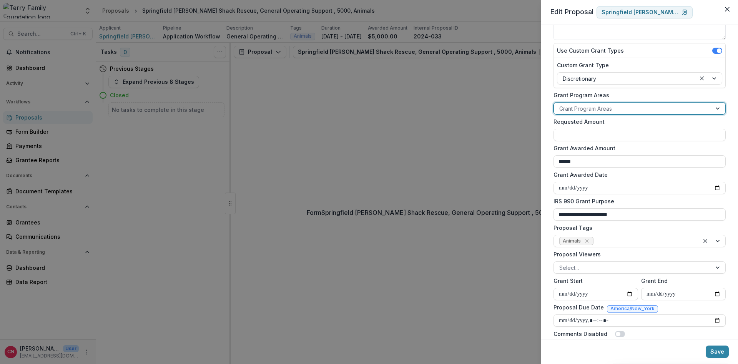
click at [717, 108] on div at bounding box center [718, 109] width 14 height 12
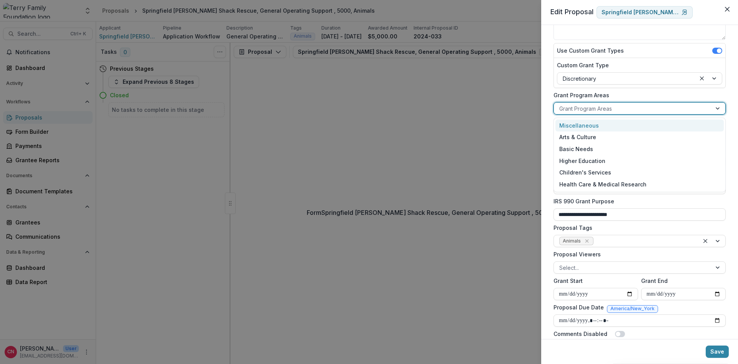
click at [582, 122] on div "Miscellaneous" at bounding box center [639, 125] width 168 height 12
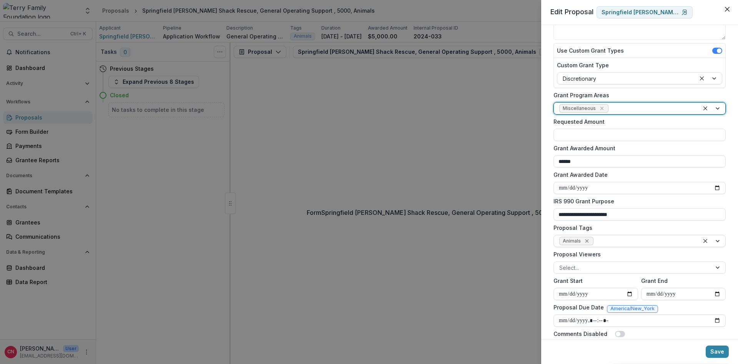
click at [586, 239] on icon "Remove Animals" at bounding box center [587, 241] width 6 height 6
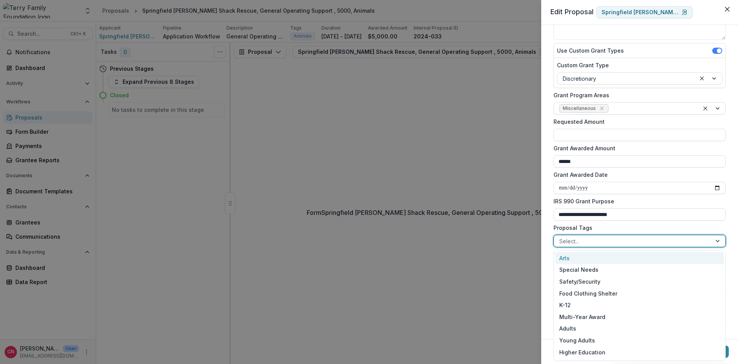
click at [715, 240] on div at bounding box center [718, 241] width 14 height 12
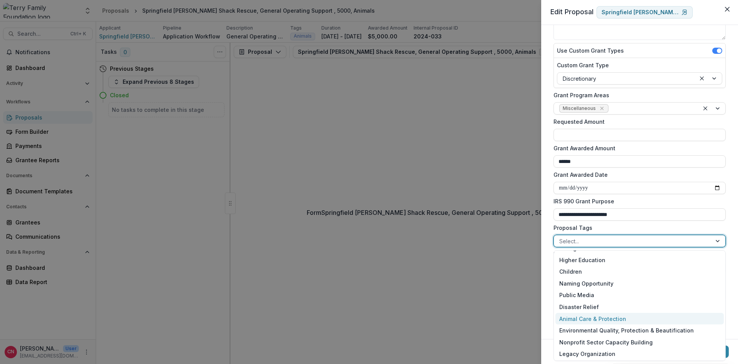
click at [596, 316] on div "Animal Care & Protection" at bounding box center [639, 319] width 168 height 12
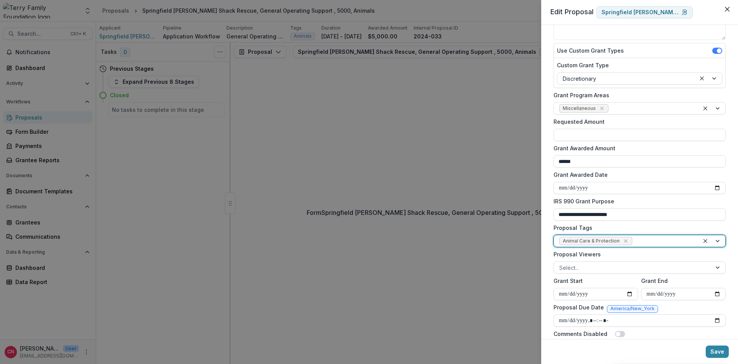
scroll to position [114, 0]
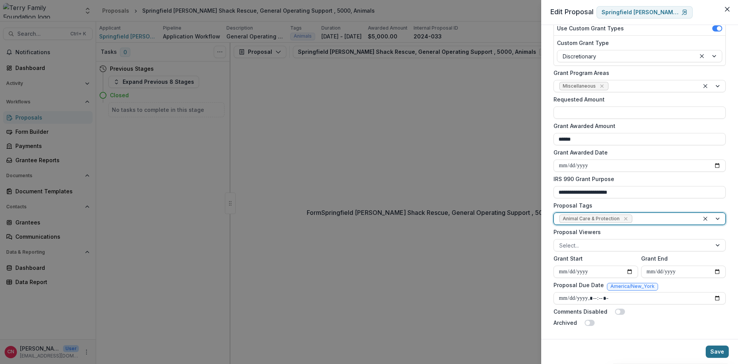
click at [718, 348] on button "Save" at bounding box center [716, 351] width 23 height 12
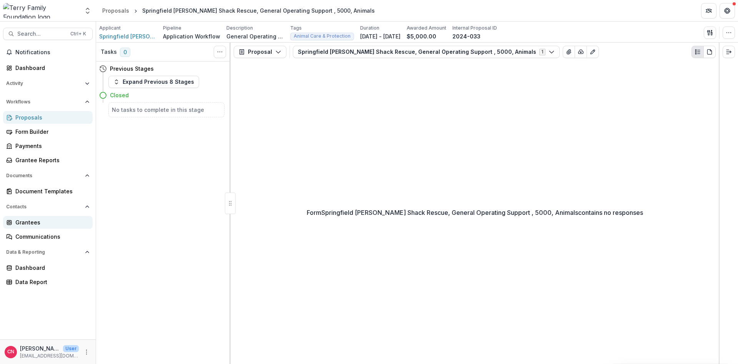
click at [36, 221] on div "Grantees" at bounding box center [50, 222] width 71 height 8
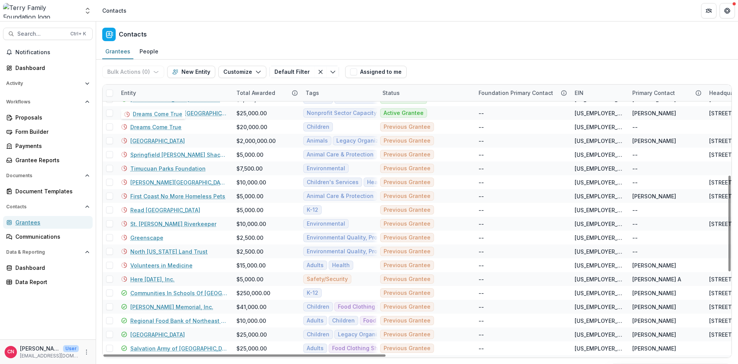
scroll to position [277, 0]
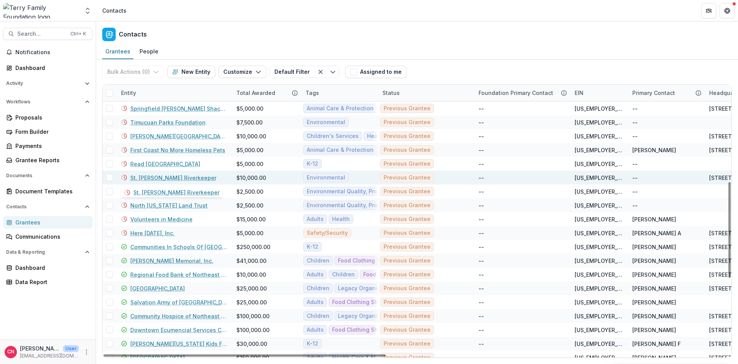
click at [169, 177] on link "St. [PERSON_NAME] Riverkeeper" at bounding box center [173, 178] width 86 height 8
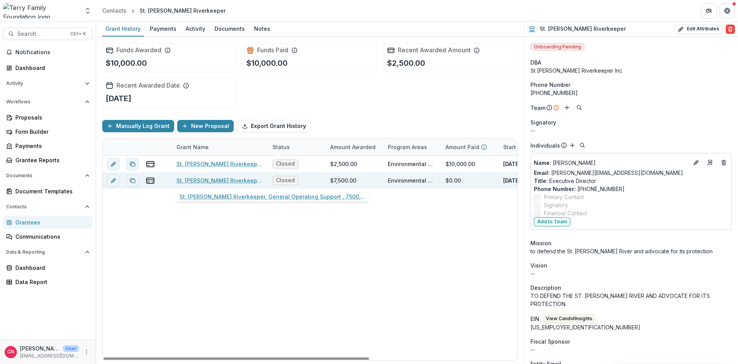
click at [223, 180] on link "St. [PERSON_NAME] Riverkeeper, General Operating Support , 7500, Environmental" at bounding box center [219, 180] width 87 height 8
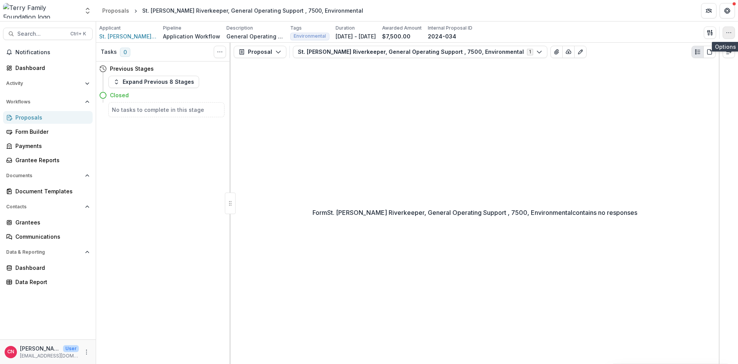
click at [729, 30] on icon "button" at bounding box center [728, 33] width 6 height 6
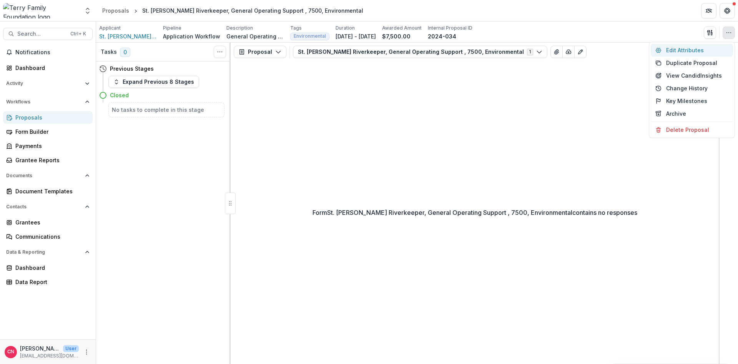
click at [668, 48] on button "Edit Attributes" at bounding box center [691, 50] width 82 height 13
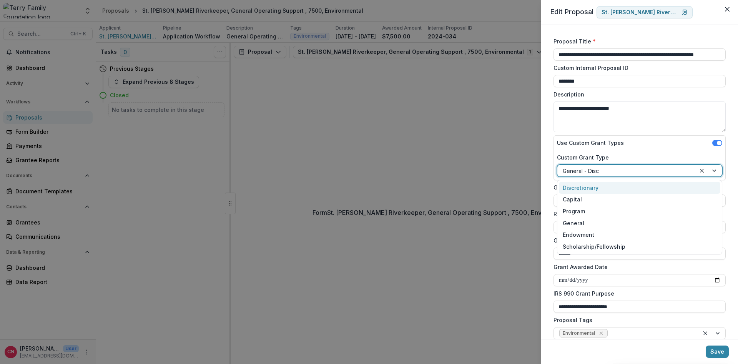
click at [716, 168] on div at bounding box center [708, 171] width 26 height 12
click at [591, 187] on div "Discretionary" at bounding box center [639, 188] width 161 height 12
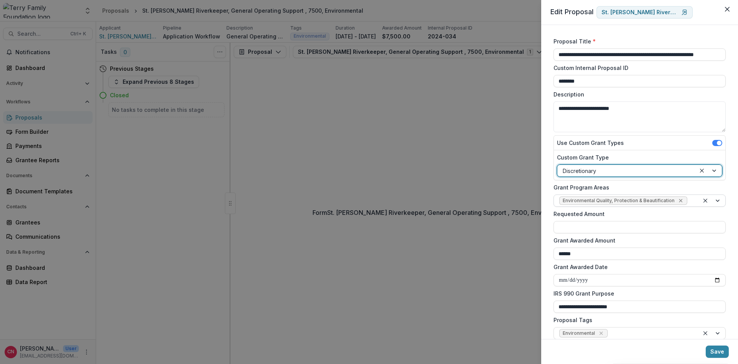
click at [678, 200] on icon "Remove Environmental Quality, Protection & Beautification" at bounding box center [679, 200] width 3 height 3
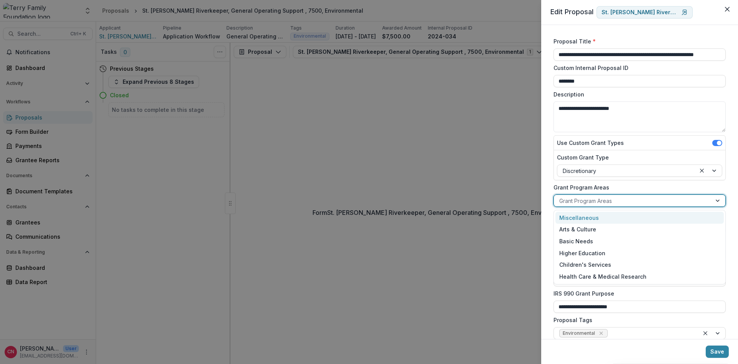
click at [719, 200] on div at bounding box center [718, 201] width 14 height 12
click at [590, 216] on div "Miscellaneous" at bounding box center [639, 218] width 168 height 12
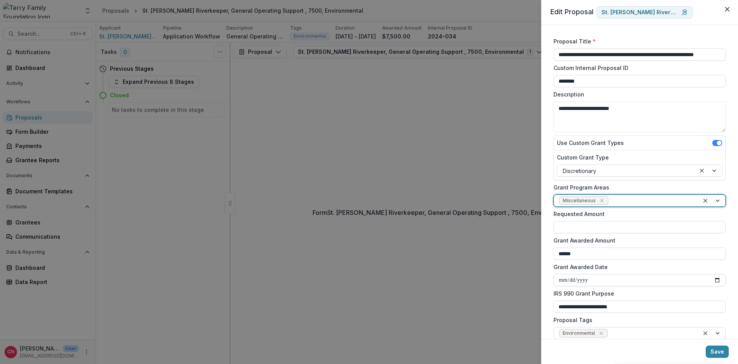
scroll to position [92, 0]
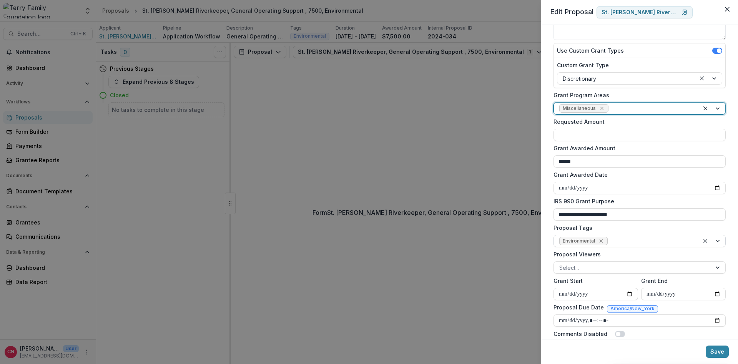
click at [599, 240] on icon "Remove Environmental" at bounding box center [600, 240] width 3 height 3
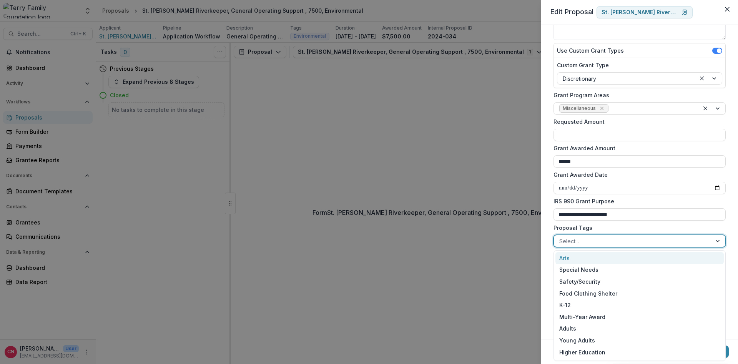
click at [718, 241] on div at bounding box center [718, 241] width 14 height 12
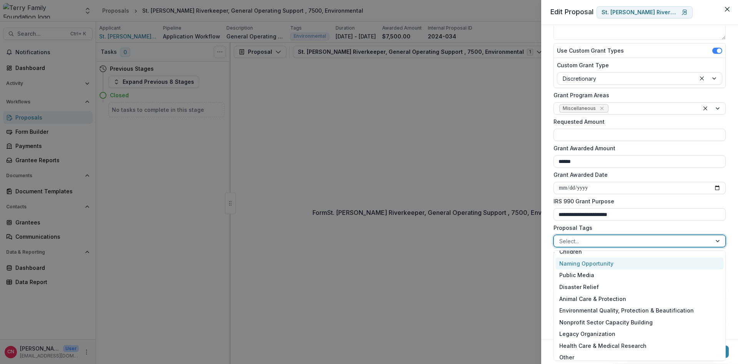
scroll to position [116, 0]
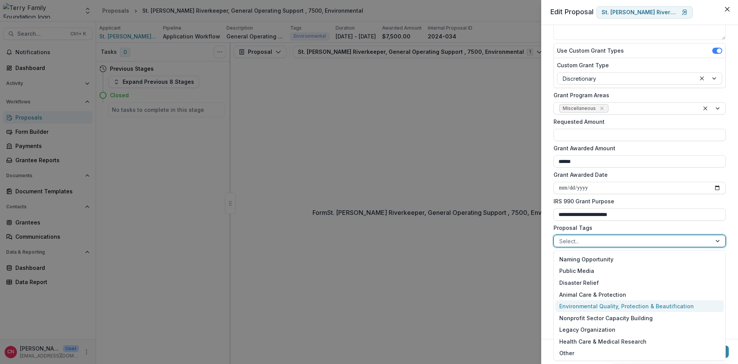
click at [659, 302] on div "Environmental Quality, Protection & Beautification" at bounding box center [639, 306] width 168 height 12
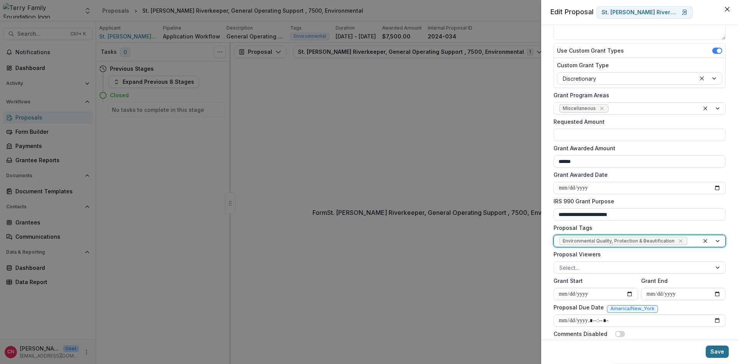
click at [717, 349] on button "Save" at bounding box center [716, 351] width 23 height 12
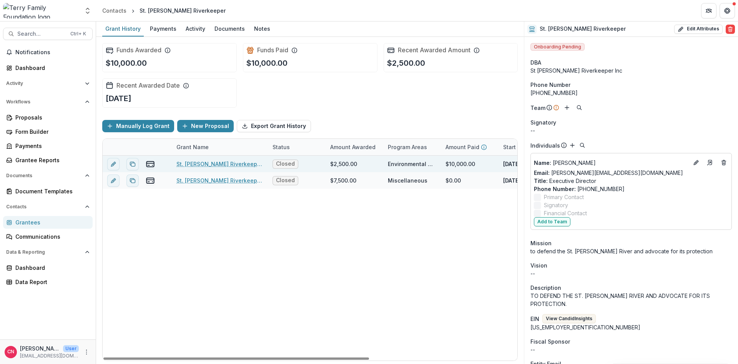
click at [219, 163] on link "St. [PERSON_NAME] Riverkeeper, General Operating Support , 2500, Environmental" at bounding box center [219, 164] width 87 height 8
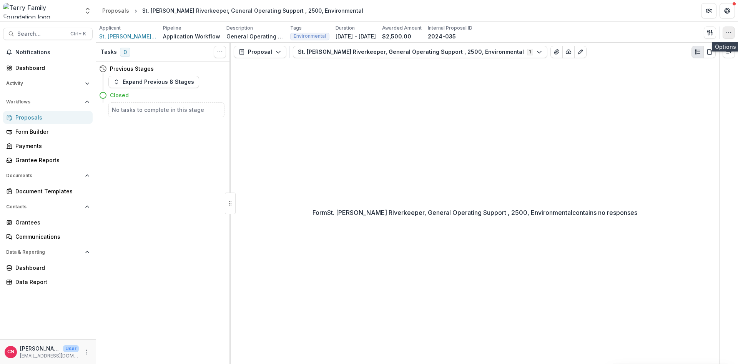
click at [729, 30] on icon "button" at bounding box center [728, 33] width 6 height 6
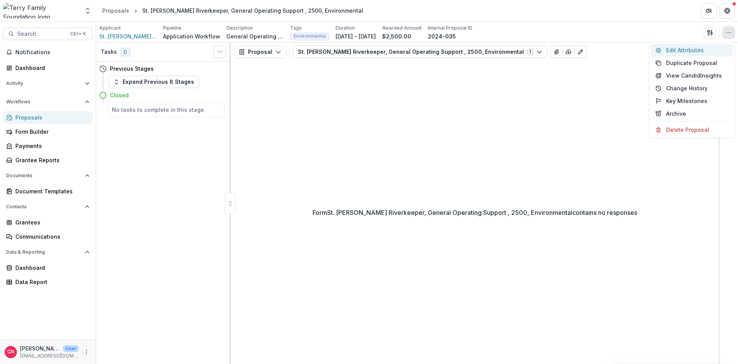
click at [677, 47] on button "Edit Attributes" at bounding box center [691, 50] width 82 height 13
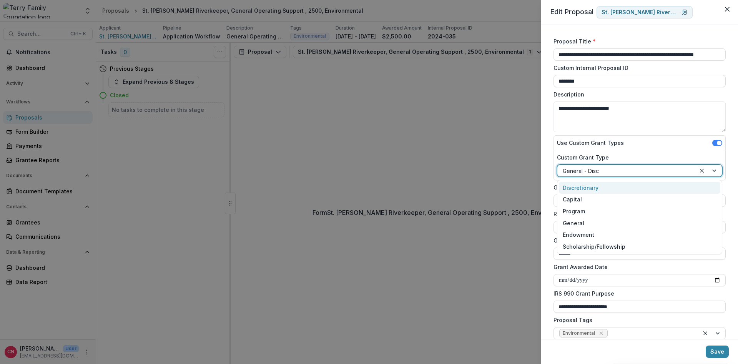
click at [712, 171] on div at bounding box center [708, 171] width 26 height 12
click at [577, 186] on div "Discretionary" at bounding box center [639, 188] width 161 height 12
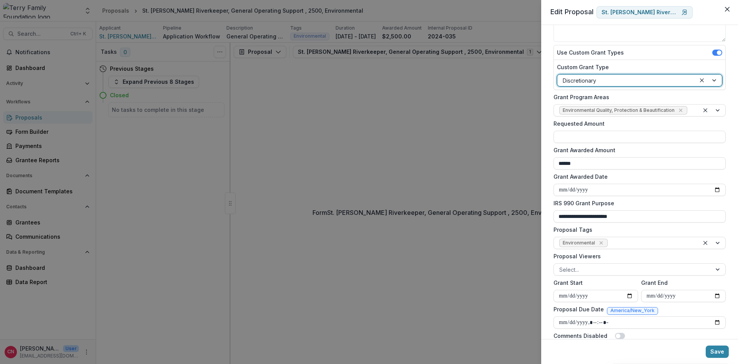
scroll to position [114, 0]
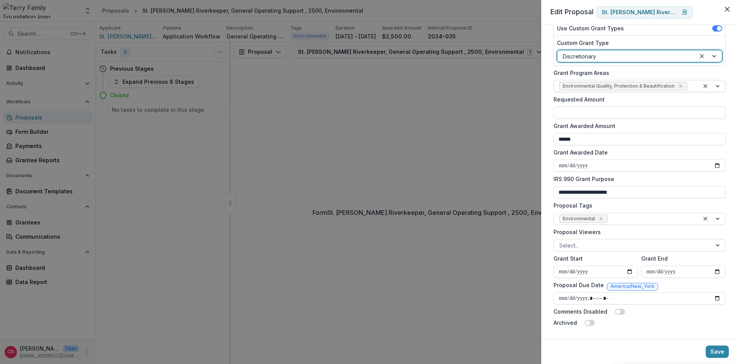
click at [720, 83] on div at bounding box center [712, 86] width 26 height 12
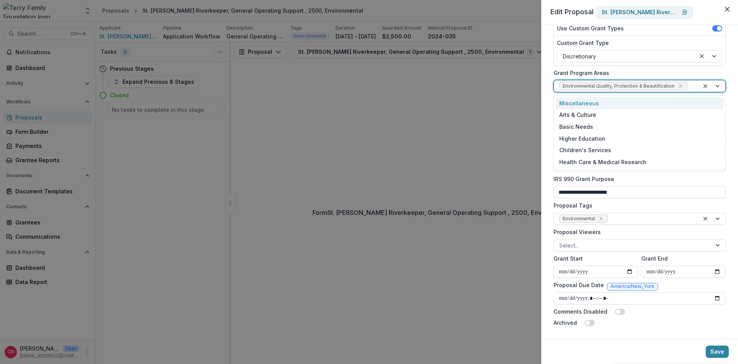
click at [576, 102] on div "Miscellaneous" at bounding box center [639, 103] width 168 height 12
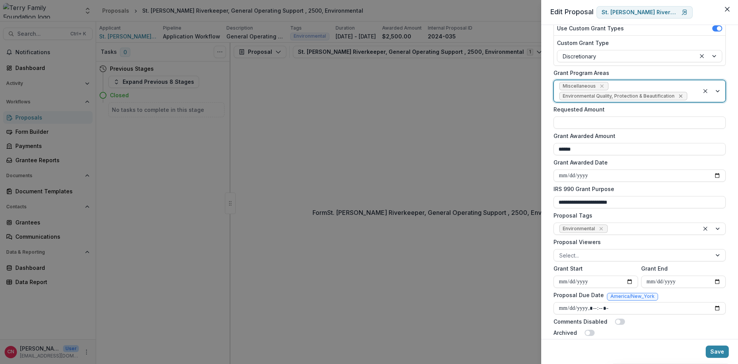
click at [678, 95] on icon "Remove Environmental Quality, Protection & Beautification" at bounding box center [679, 96] width 3 height 3
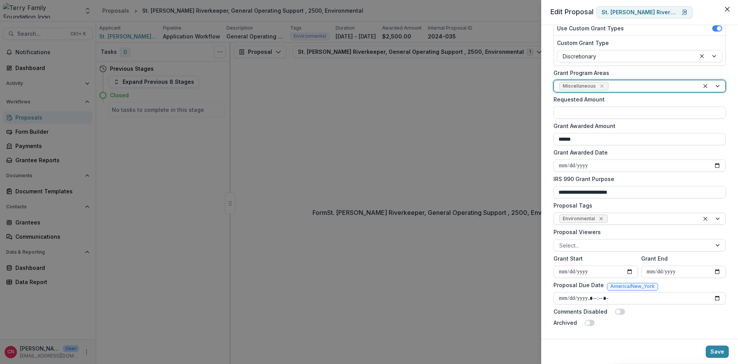
click at [599, 217] on icon "Remove Environmental" at bounding box center [600, 218] width 3 height 3
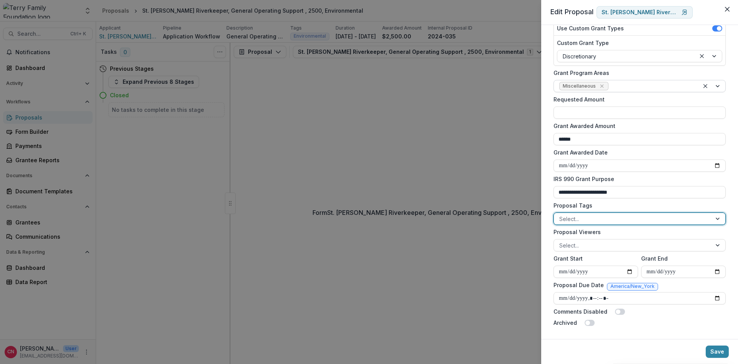
click at [718, 216] on div at bounding box center [718, 219] width 14 height 12
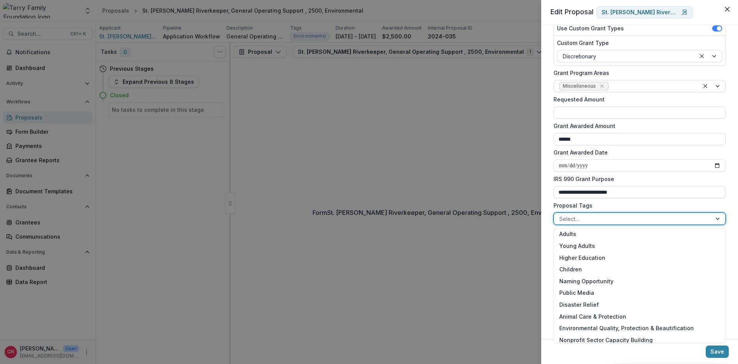
scroll to position [92, 0]
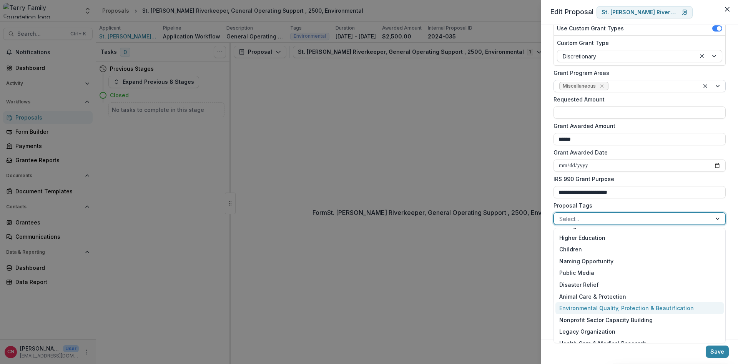
click at [636, 305] on div "Environmental Quality, Protection & Beautification" at bounding box center [639, 308] width 168 height 12
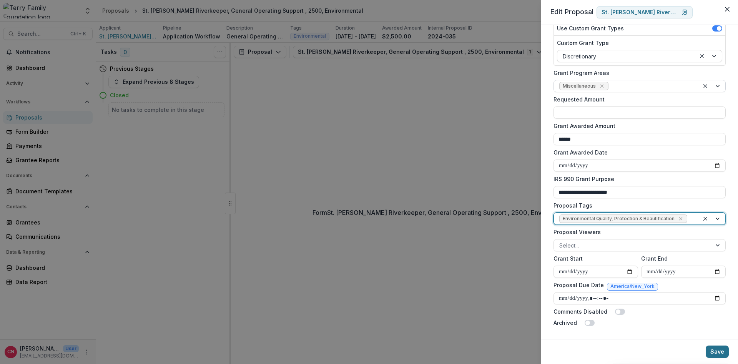
click at [712, 349] on button "Save" at bounding box center [716, 351] width 23 height 12
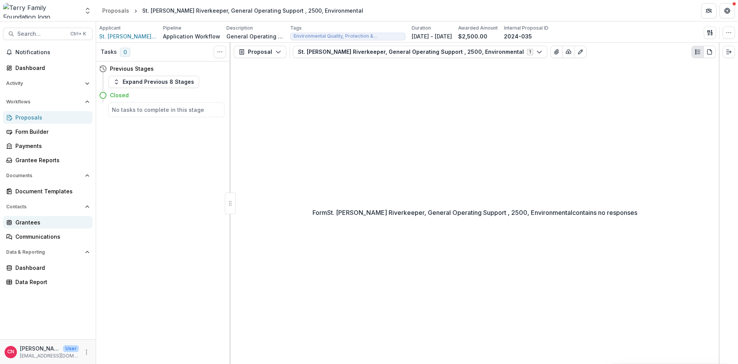
click at [34, 221] on div "Grantees" at bounding box center [50, 222] width 71 height 8
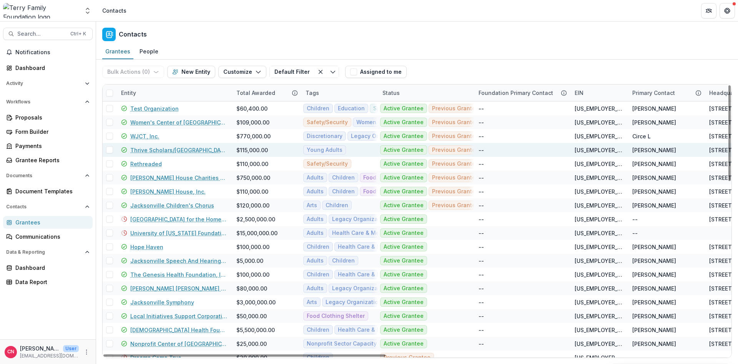
click at [179, 149] on link "Thrive Scholars/[GEOGRAPHIC_DATA]" at bounding box center [178, 150] width 97 height 8
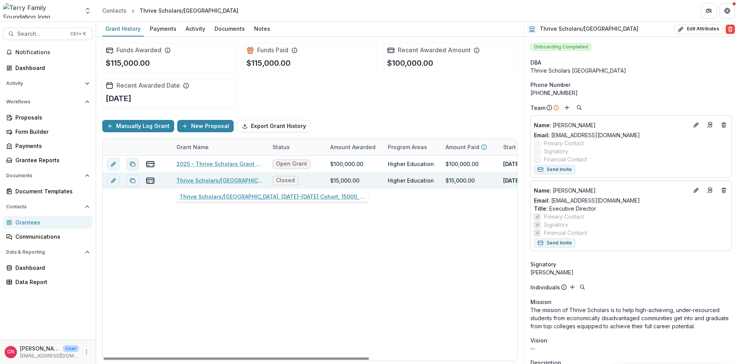
click at [201, 179] on link "Thrive Scholars/[GEOGRAPHIC_DATA], [DATE]-[DATE] Cohort, 15000, Education, Scho…" at bounding box center [219, 180] width 87 height 8
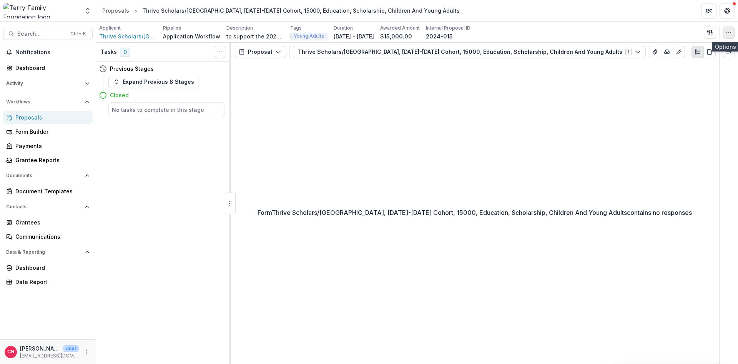
click at [728, 28] on button "button" at bounding box center [728, 33] width 12 height 12
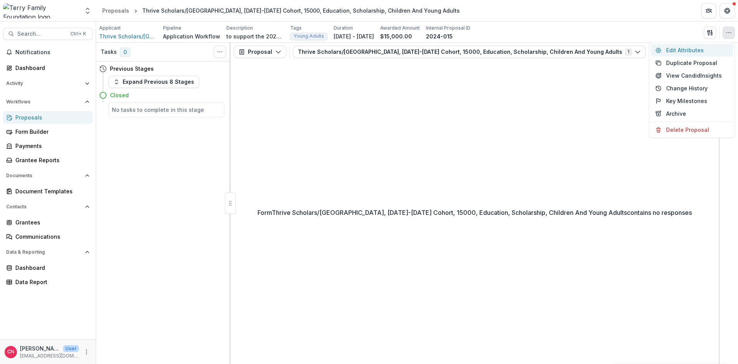
click at [670, 48] on button "Edit Attributes" at bounding box center [691, 50] width 82 height 13
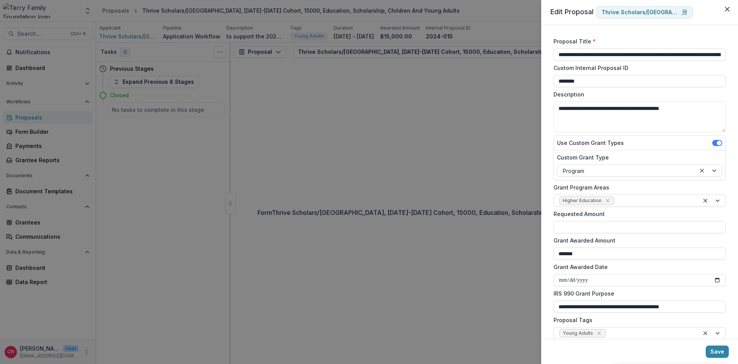
scroll to position [46, 0]
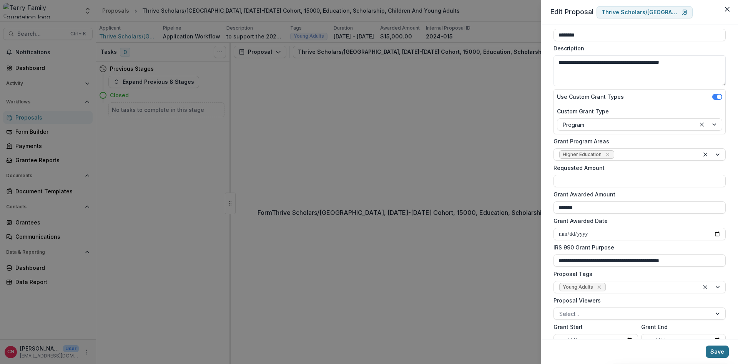
click at [716, 349] on button "Save" at bounding box center [716, 351] width 23 height 12
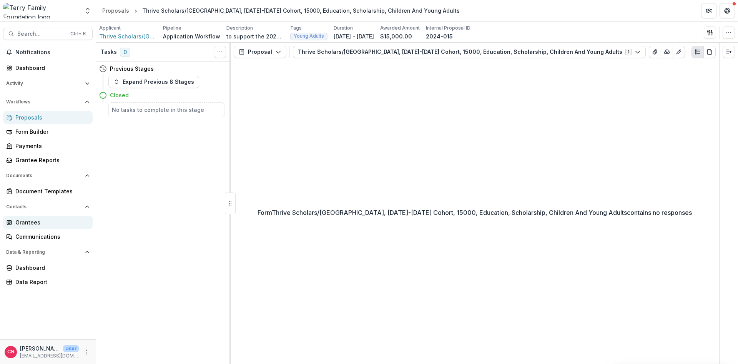
click at [18, 218] on link "Grantees" at bounding box center [48, 222] width 90 height 13
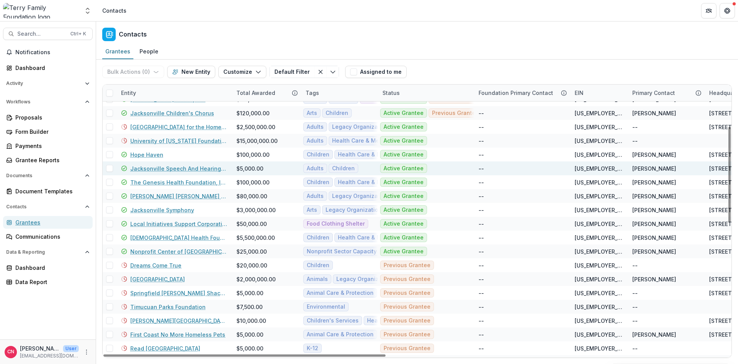
scroll to position [138, 0]
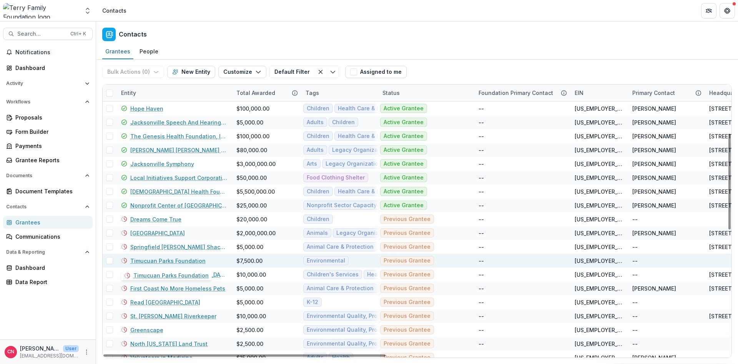
click at [161, 260] on link "Timucuan Parks Foundation" at bounding box center [167, 261] width 75 height 8
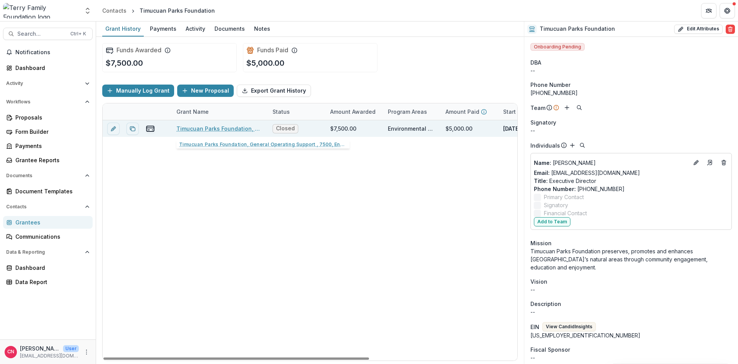
click at [199, 129] on link "Timucuan Parks Foundation, General Operating Support , 7500, Environmental" at bounding box center [219, 128] width 87 height 8
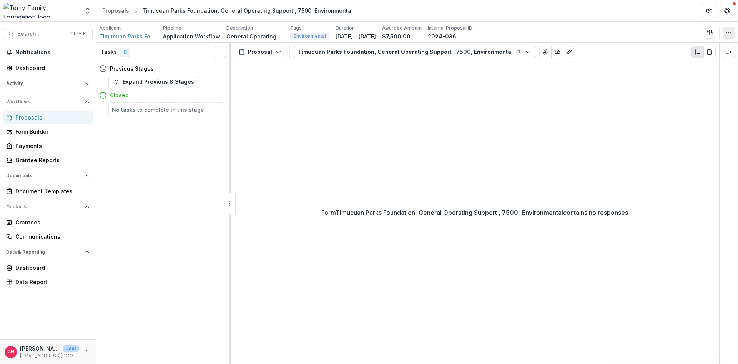
click at [729, 30] on icon "button" at bounding box center [728, 33] width 6 height 6
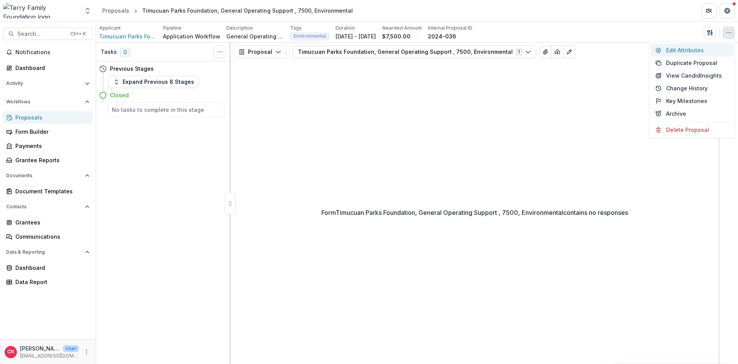
click at [675, 51] on button "Edit Attributes" at bounding box center [691, 50] width 82 height 13
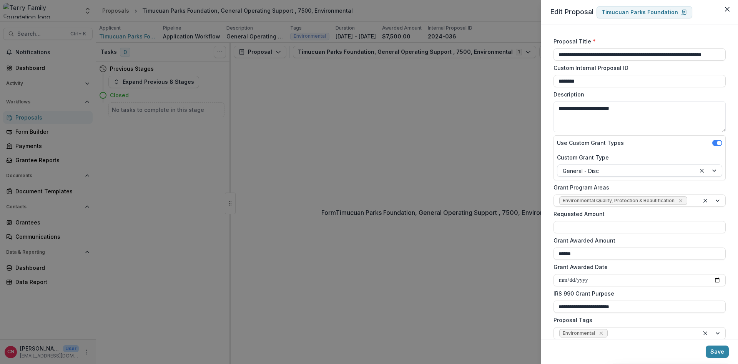
click at [715, 170] on div at bounding box center [708, 171] width 26 height 12
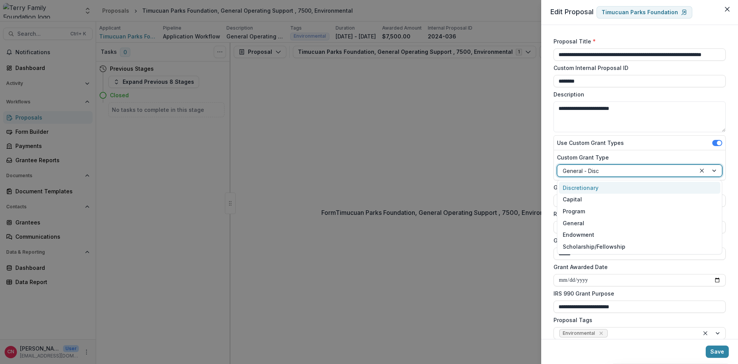
click at [589, 185] on div "Discretionary" at bounding box center [639, 188] width 161 height 12
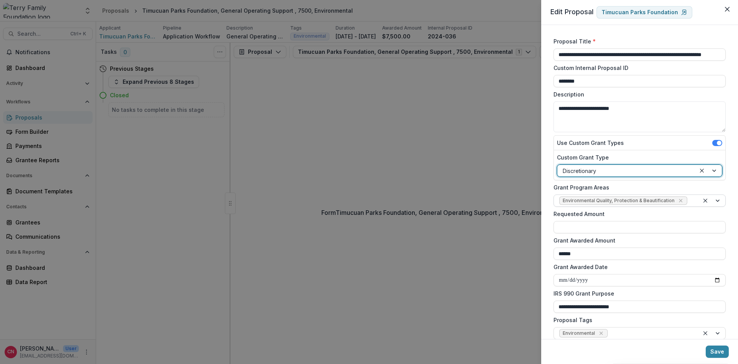
click at [715, 200] on div at bounding box center [712, 201] width 26 height 12
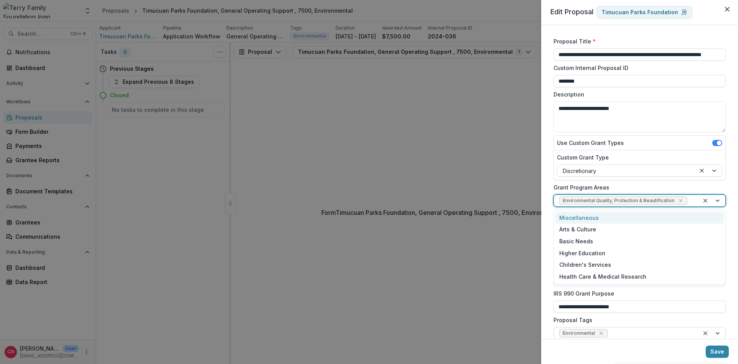
click at [582, 217] on div "Miscellaneous" at bounding box center [639, 218] width 168 height 12
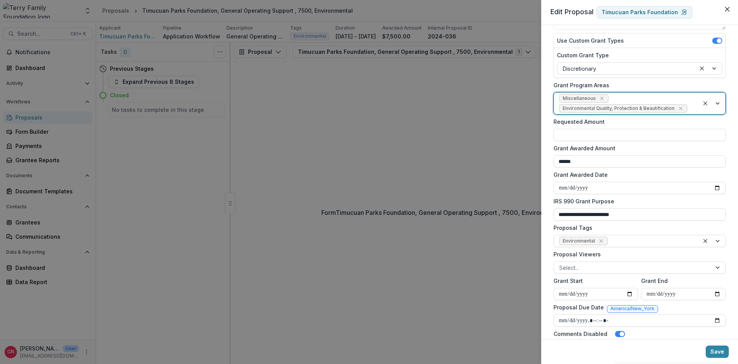
scroll to position [124, 0]
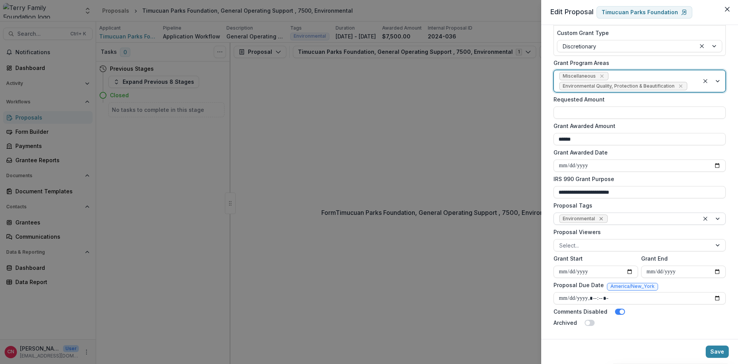
click at [599, 217] on icon "Remove Environmental" at bounding box center [600, 218] width 3 height 3
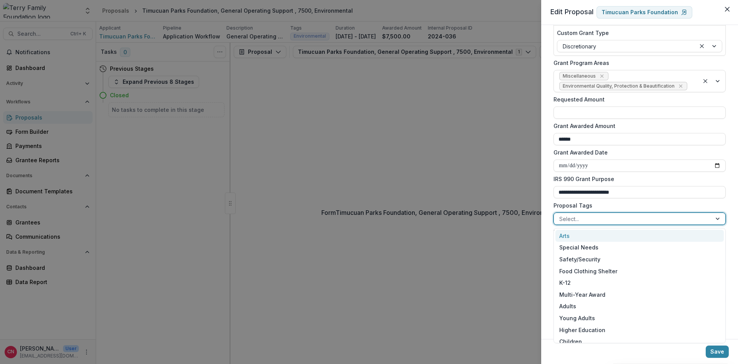
click at [716, 219] on div at bounding box center [718, 219] width 14 height 12
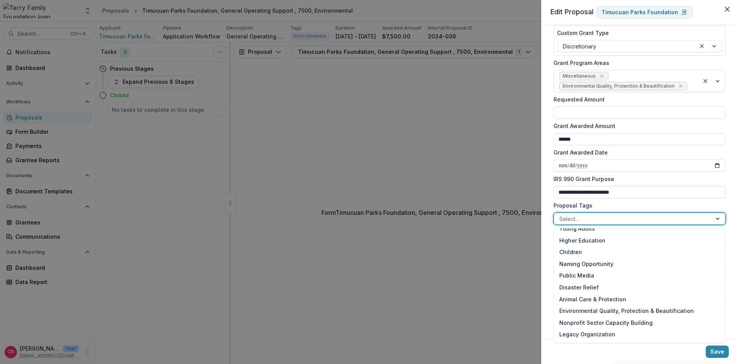
scroll to position [92, 0]
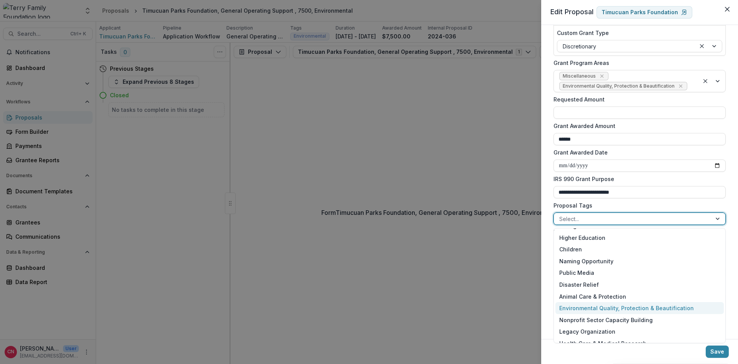
click at [655, 307] on div "Environmental Quality, Protection & Beautification" at bounding box center [639, 308] width 168 height 12
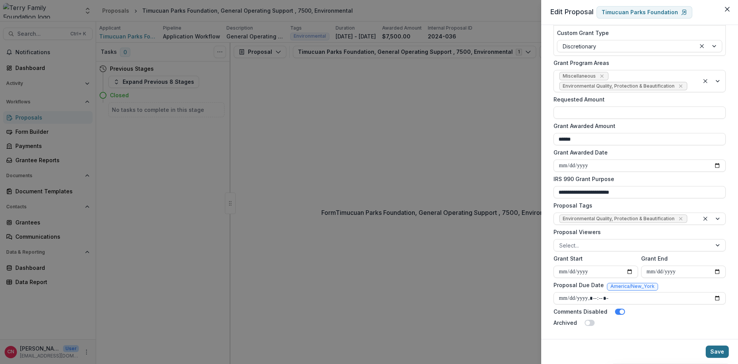
click at [716, 348] on button "Save" at bounding box center [716, 351] width 23 height 12
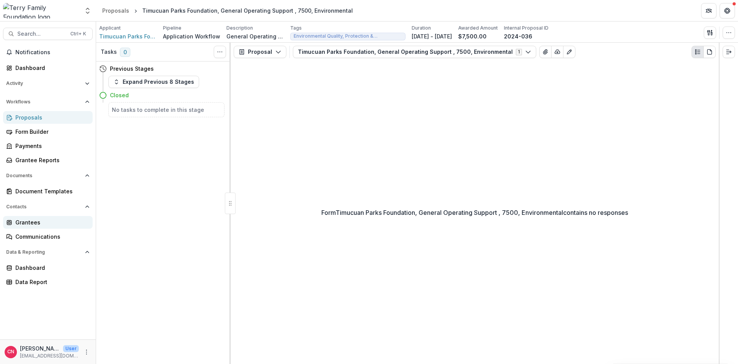
click at [24, 222] on div "Grantees" at bounding box center [50, 222] width 71 height 8
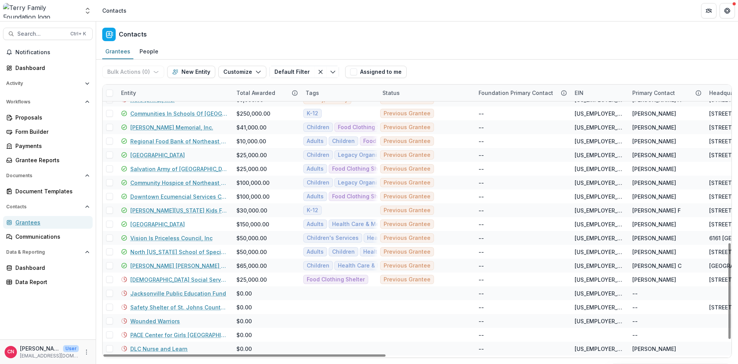
scroll to position [461, 0]
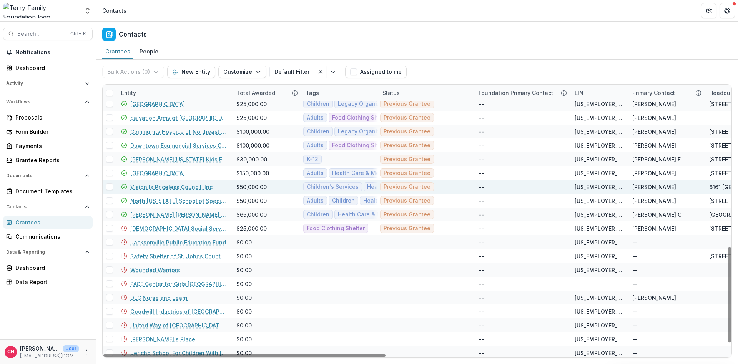
click at [174, 184] on link "Vision Is Priceless Council, Inc" at bounding box center [171, 187] width 82 height 8
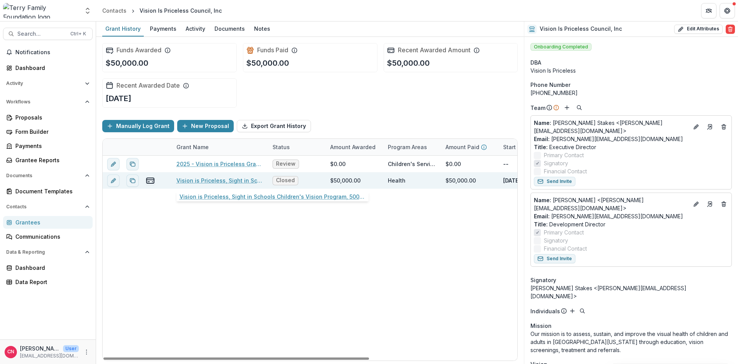
click at [222, 178] on link "Vision is Priceless, Sight in Schools Children's Vision Program, 50000, Childre…" at bounding box center [219, 180] width 87 height 8
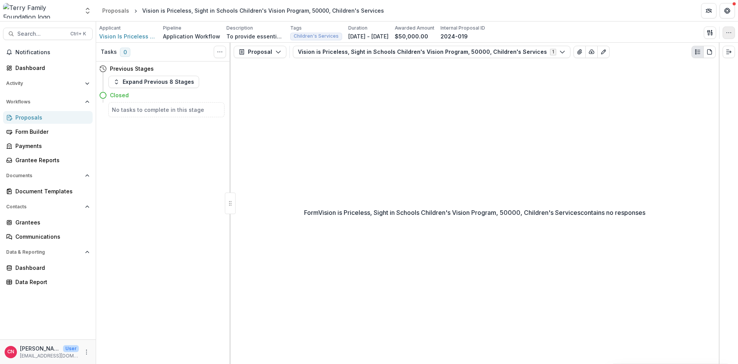
click at [725, 32] on button "button" at bounding box center [728, 33] width 12 height 12
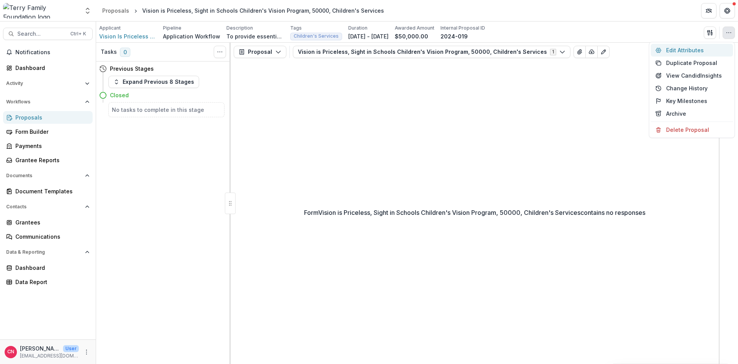
click at [677, 48] on button "Edit Attributes" at bounding box center [691, 50] width 82 height 13
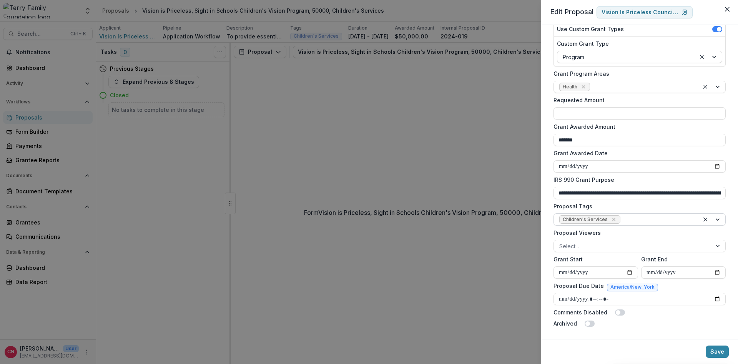
scroll to position [114, 0]
click at [614, 216] on icon "Remove Children's Services" at bounding box center [613, 219] width 6 height 6
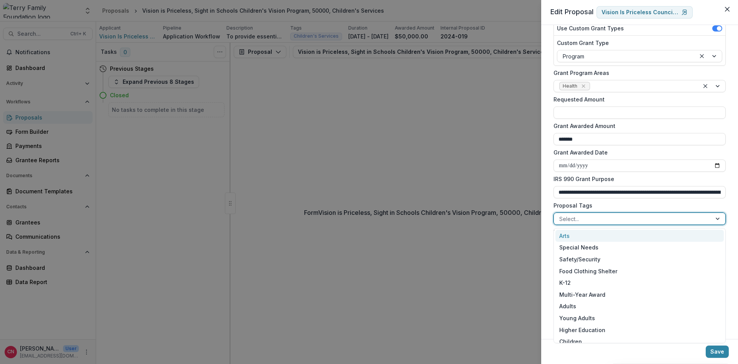
click at [719, 215] on div at bounding box center [718, 219] width 14 height 12
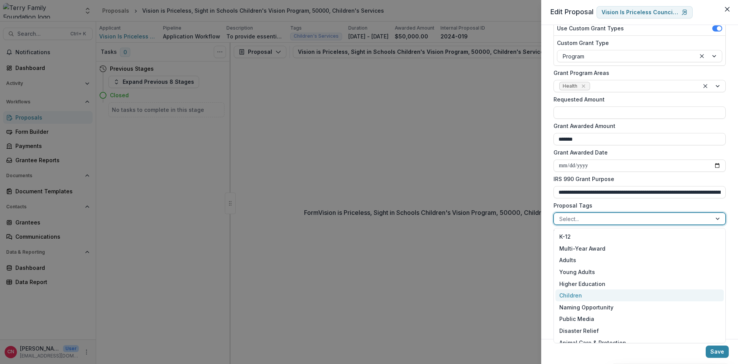
click at [569, 292] on div "Children" at bounding box center [639, 295] width 168 height 12
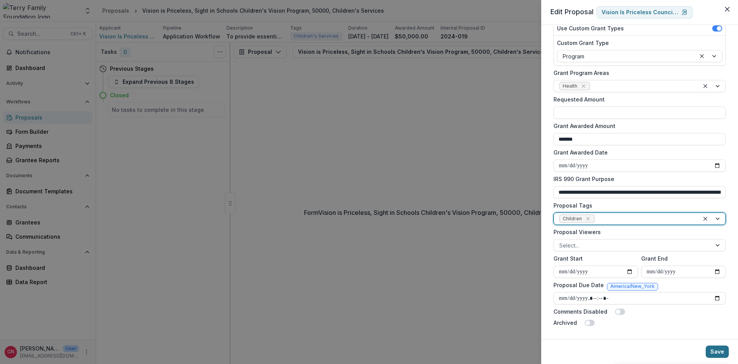
click at [717, 350] on button "Save" at bounding box center [716, 351] width 23 height 12
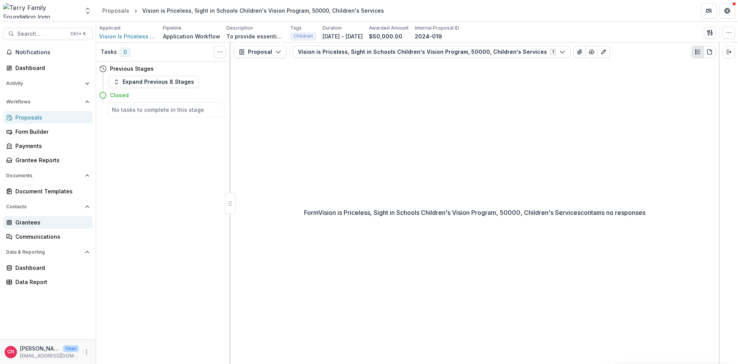
click at [25, 221] on div "Grantees" at bounding box center [50, 222] width 71 height 8
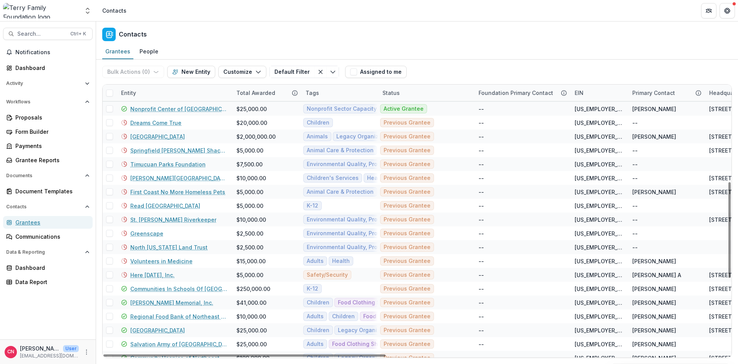
scroll to position [277, 0]
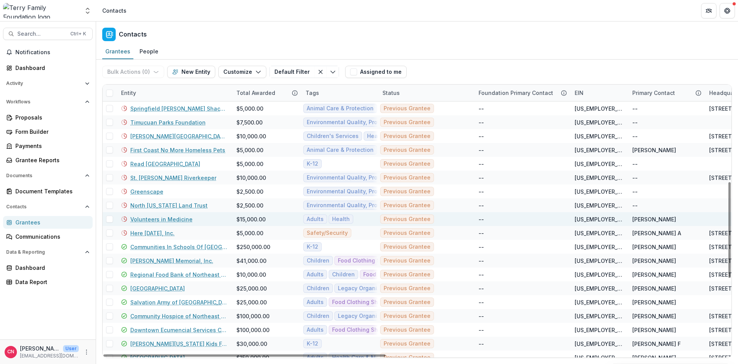
click at [156, 218] on link "Volunteers in Medicine" at bounding box center [161, 219] width 62 height 8
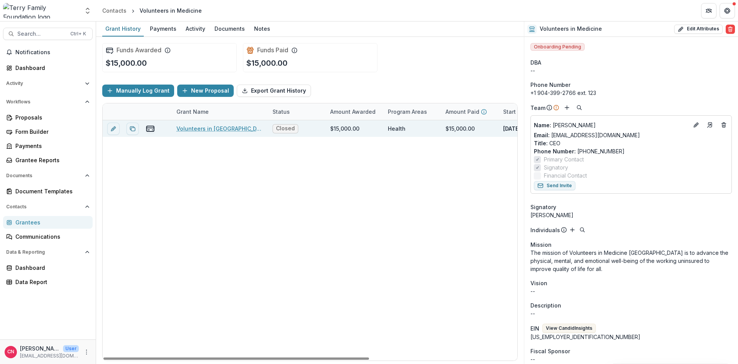
click at [195, 128] on link "Volunteers in [GEOGRAPHIC_DATA], Naming a Patient Room at the new clinic, 15000…" at bounding box center [219, 128] width 87 height 8
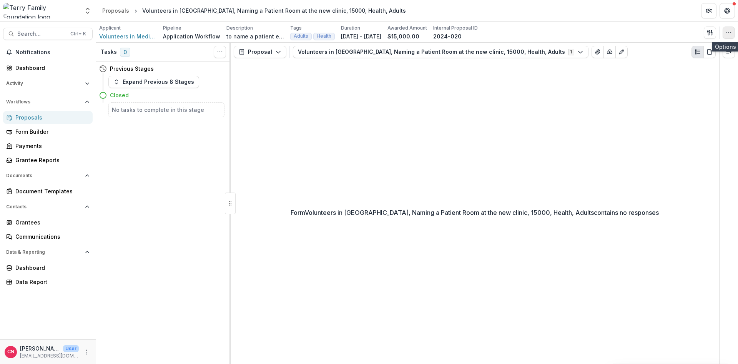
click at [732, 31] on button "button" at bounding box center [728, 33] width 12 height 12
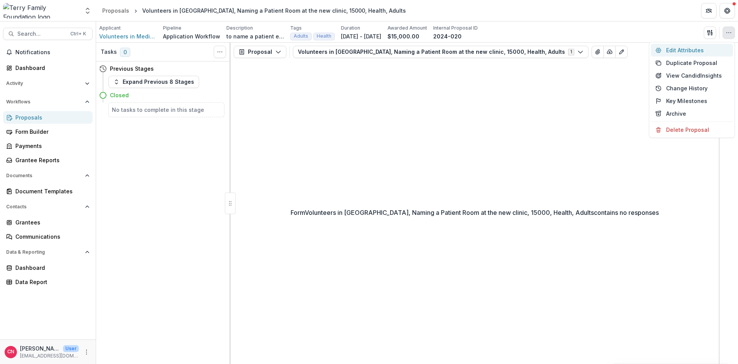
click at [677, 48] on button "Edit Attributes" at bounding box center [691, 50] width 82 height 13
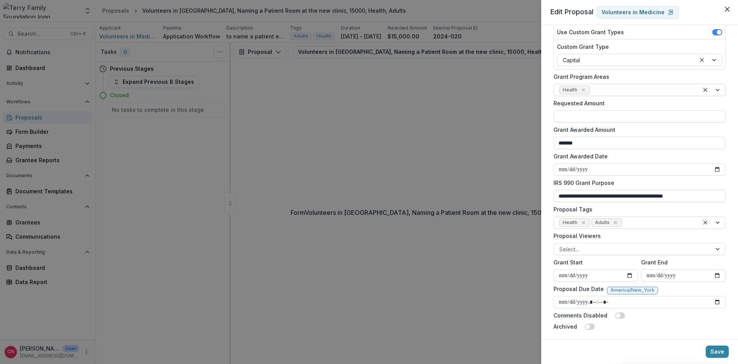
scroll to position [114, 0]
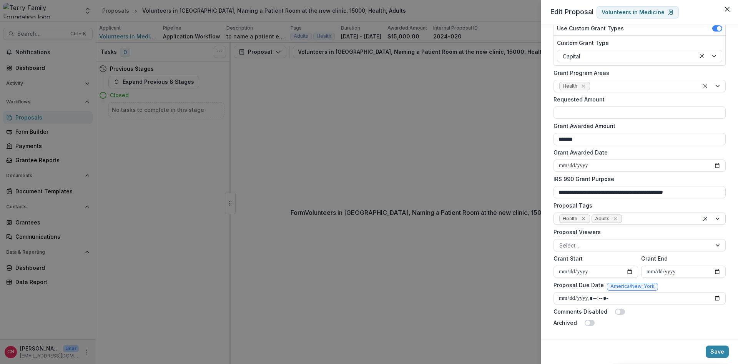
click at [584, 219] on icon "Remove Health" at bounding box center [583, 219] width 6 height 6
click at [717, 350] on button "Save" at bounding box center [716, 351] width 23 height 12
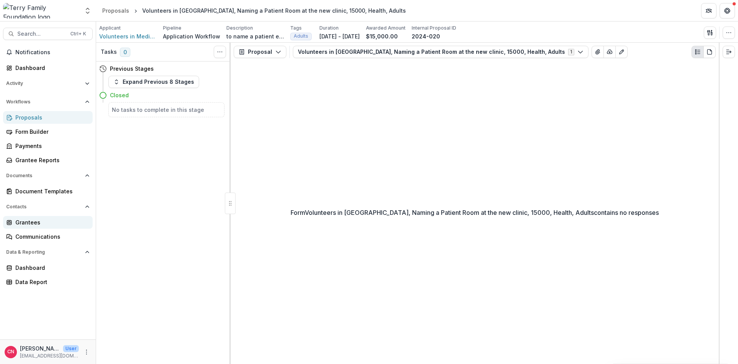
click at [28, 220] on div "Grantees" at bounding box center [50, 222] width 71 height 8
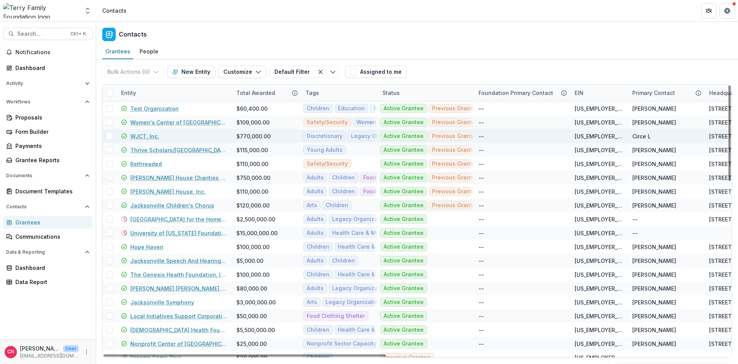
click at [146, 136] on link "WJCT, Inc." at bounding box center [144, 136] width 29 height 8
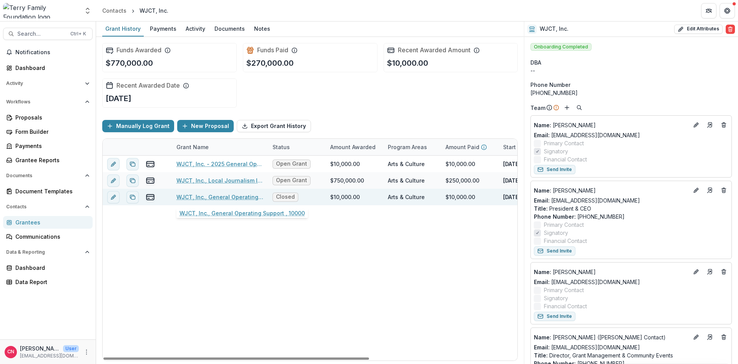
click at [206, 195] on link "WJCT, Inc., General Operating Support , 10000" at bounding box center [219, 197] width 87 height 8
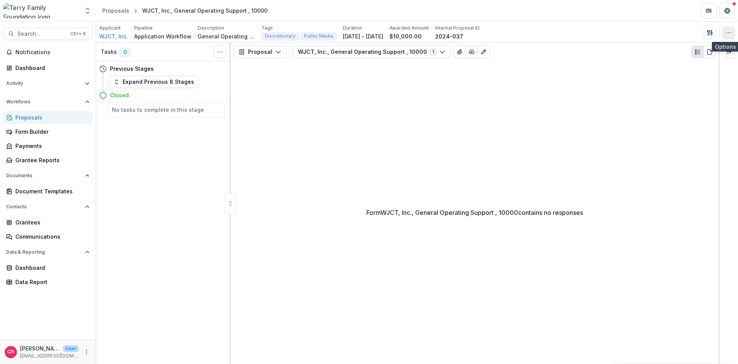
click at [724, 29] on button "button" at bounding box center [728, 33] width 12 height 12
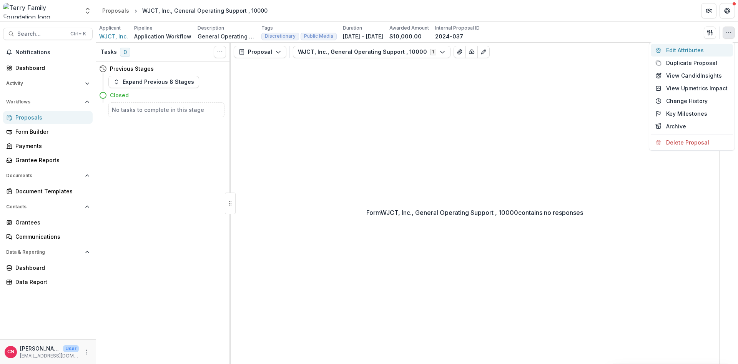
click at [687, 48] on button "Edit Attributes" at bounding box center [691, 50] width 82 height 13
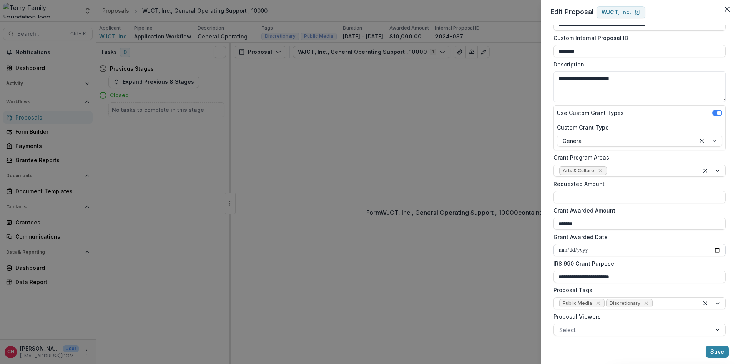
scroll to position [22, 0]
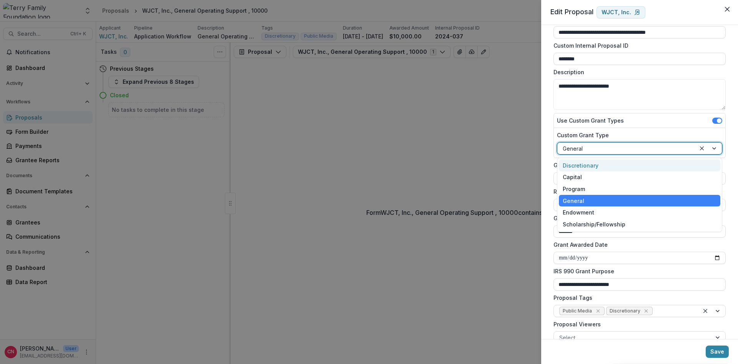
click at [713, 146] on div at bounding box center [708, 149] width 26 height 12
click at [597, 163] on div "Discretionary" at bounding box center [639, 165] width 161 height 12
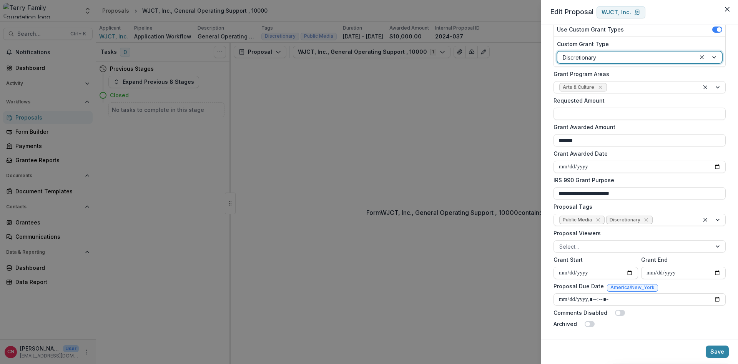
scroll to position [114, 0]
click at [643, 218] on icon "Remove Discretionary" at bounding box center [646, 219] width 6 height 6
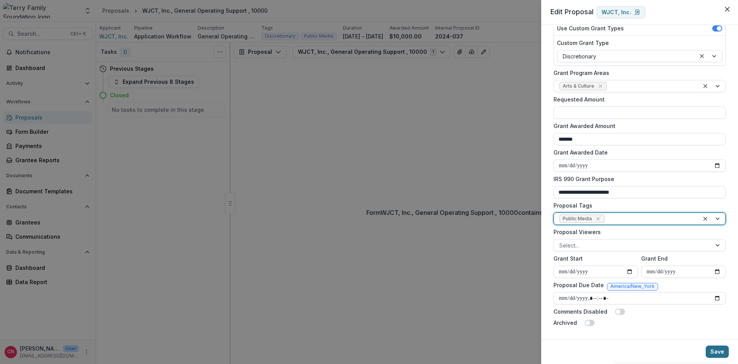
click at [714, 351] on button "Save" at bounding box center [716, 351] width 23 height 12
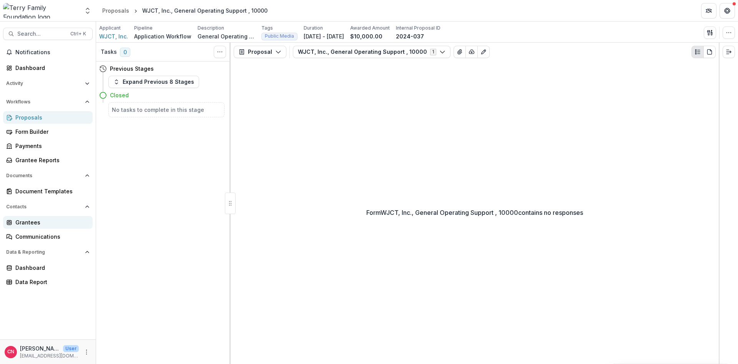
click at [25, 222] on div "Grantees" at bounding box center [50, 222] width 71 height 8
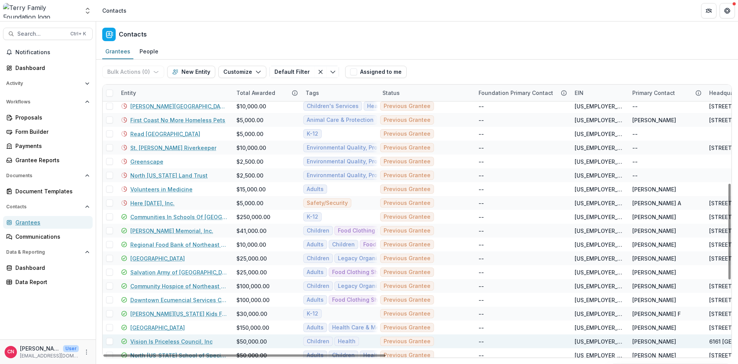
scroll to position [260, 0]
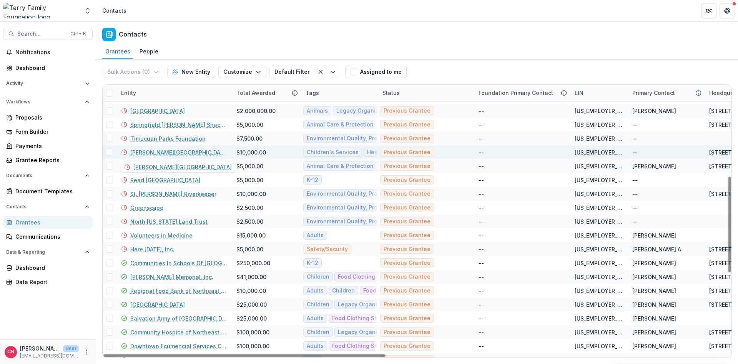
click at [151, 153] on link "[PERSON_NAME][GEOGRAPHIC_DATA]" at bounding box center [178, 152] width 97 height 8
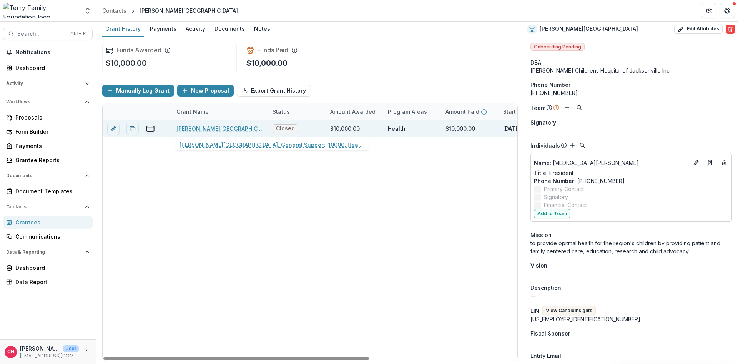
click at [211, 128] on link "[PERSON_NAME][GEOGRAPHIC_DATA], General Support, 10000, Health, Children's Serv…" at bounding box center [219, 128] width 87 height 8
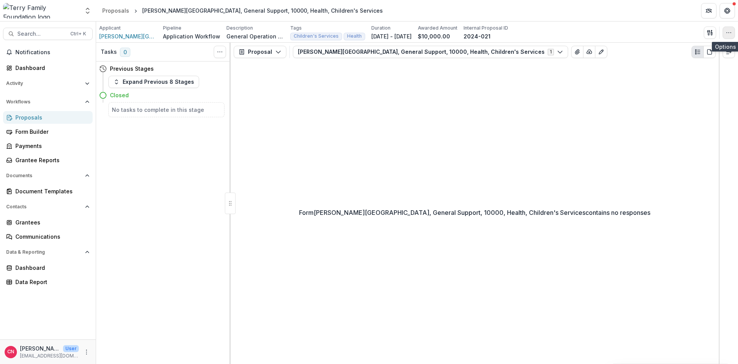
click at [729, 28] on button "button" at bounding box center [728, 33] width 12 height 12
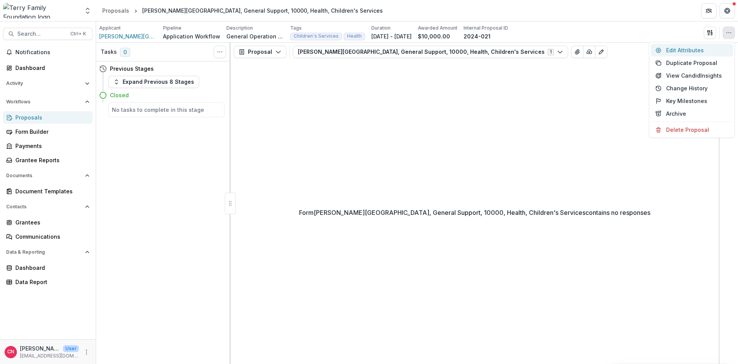
click at [677, 49] on button "Edit Attributes" at bounding box center [691, 50] width 82 height 13
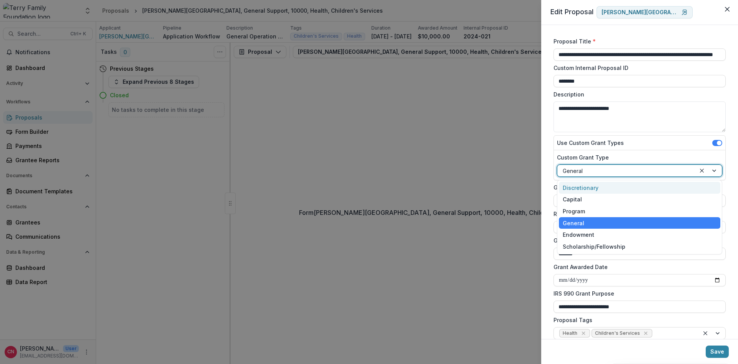
click at [714, 169] on div at bounding box center [708, 171] width 26 height 12
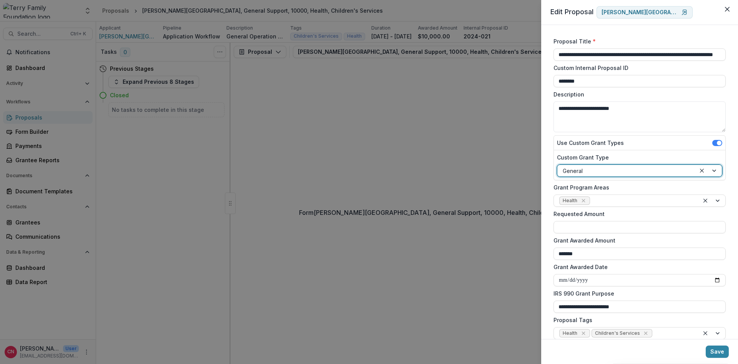
click at [714, 169] on div at bounding box center [708, 171] width 26 height 12
click at [584, 201] on icon "Remove Health" at bounding box center [582, 200] width 3 height 3
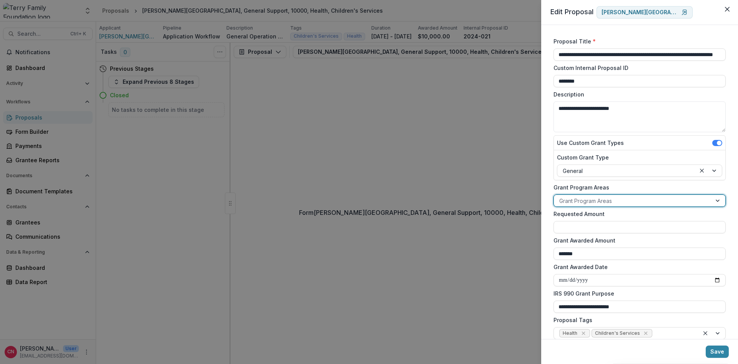
drag, startPoint x: 717, startPoint y: 200, endPoint x: 679, endPoint y: 202, distance: 38.5
click at [718, 200] on div at bounding box center [718, 201] width 14 height 12
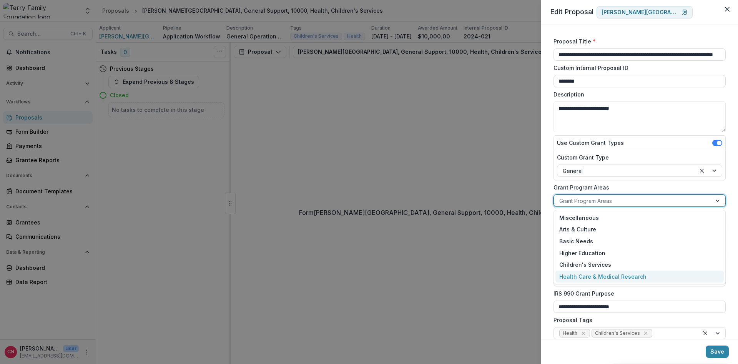
click at [631, 274] on div "Health Care & Medical Research" at bounding box center [639, 276] width 168 height 12
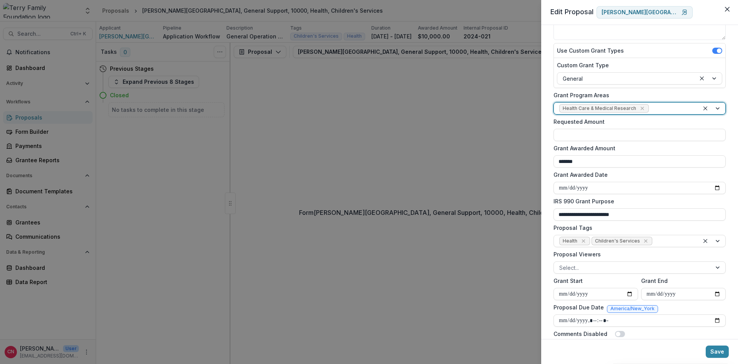
scroll to position [114, 0]
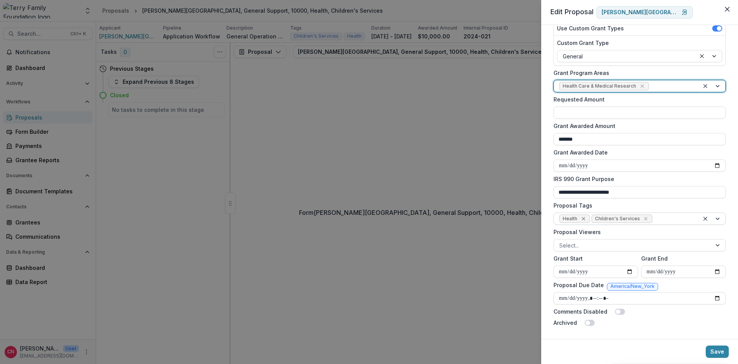
click at [584, 219] on icon "Remove Health" at bounding box center [583, 219] width 6 height 6
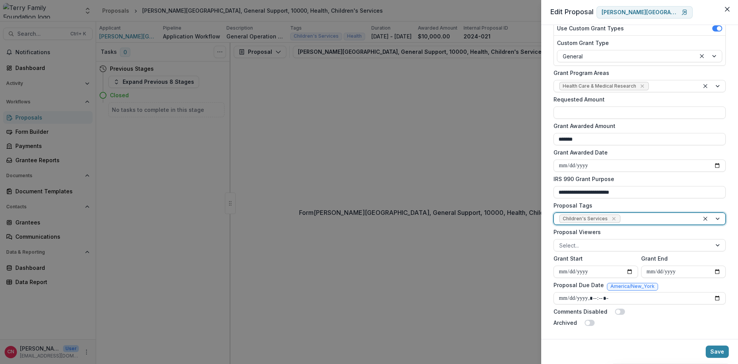
click at [715, 218] on div at bounding box center [712, 219] width 26 height 12
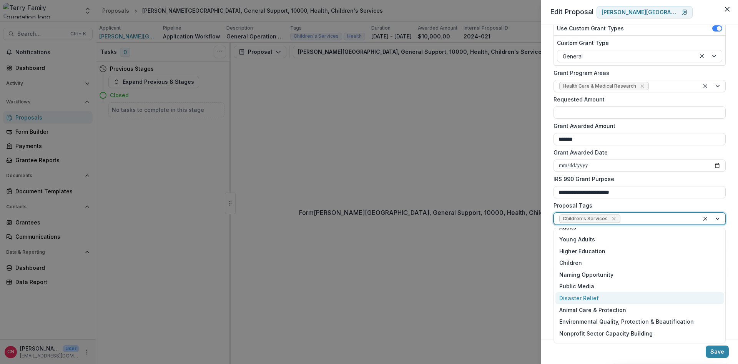
scroll to position [66, 0]
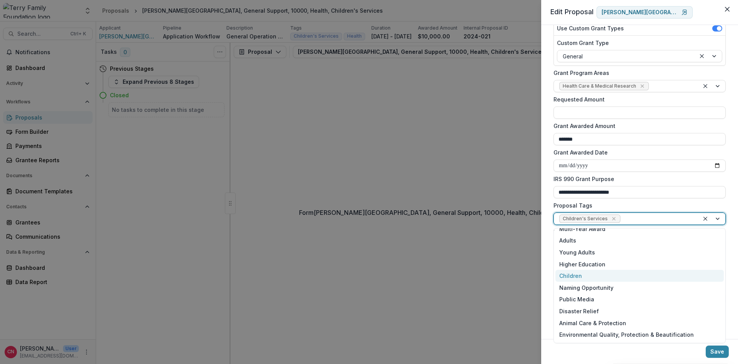
click at [570, 275] on div "Children" at bounding box center [639, 276] width 168 height 12
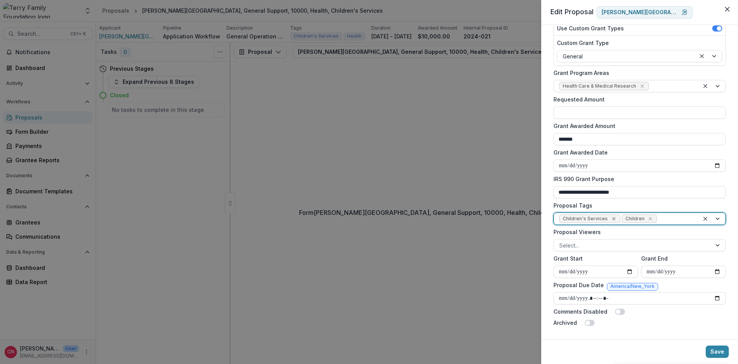
click at [611, 217] on icon "Remove Children's Services" at bounding box center [613, 219] width 6 height 6
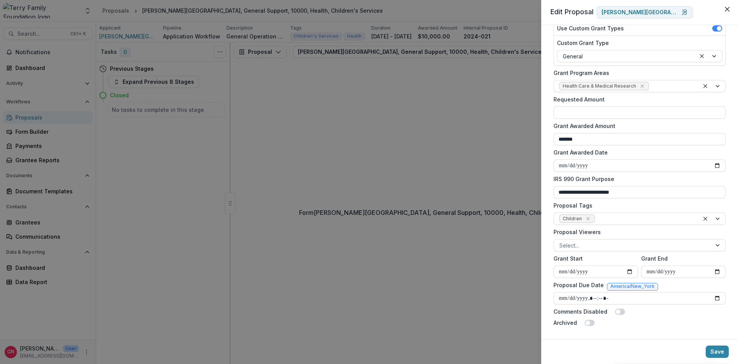
drag, startPoint x: 713, startPoint y: 347, endPoint x: 712, endPoint y: 331, distance: 16.2
click at [712, 336] on div "**********" at bounding box center [639, 182] width 197 height 364
click at [718, 350] on button "Save" at bounding box center [716, 351] width 23 height 12
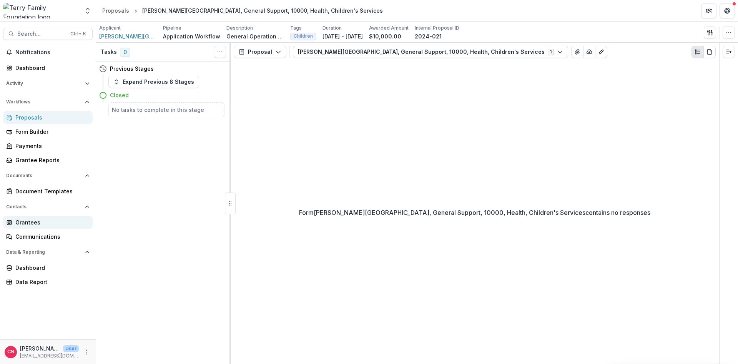
click at [29, 221] on div "Grantees" at bounding box center [50, 222] width 71 height 8
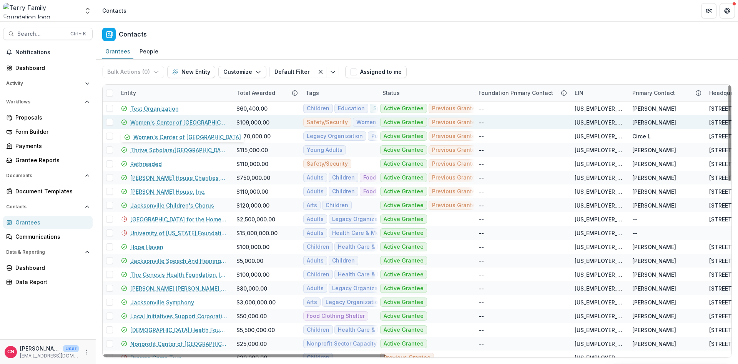
click at [179, 120] on link "Women's Center of [GEOGRAPHIC_DATA]" at bounding box center [178, 122] width 97 height 8
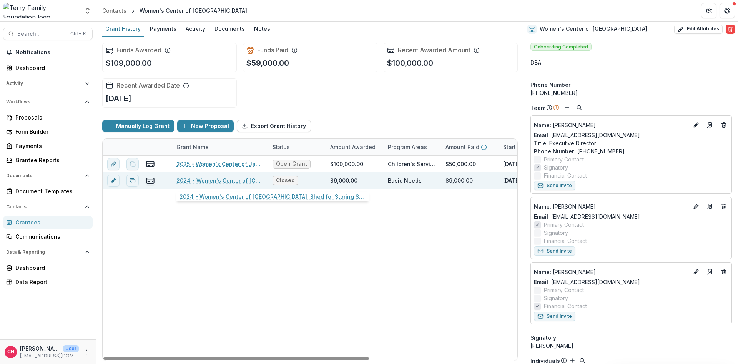
click at [234, 179] on link "2024 - Women's Center of [GEOGRAPHIC_DATA], Shed for Storing Supplies, 9000, He…" at bounding box center [219, 180] width 87 height 8
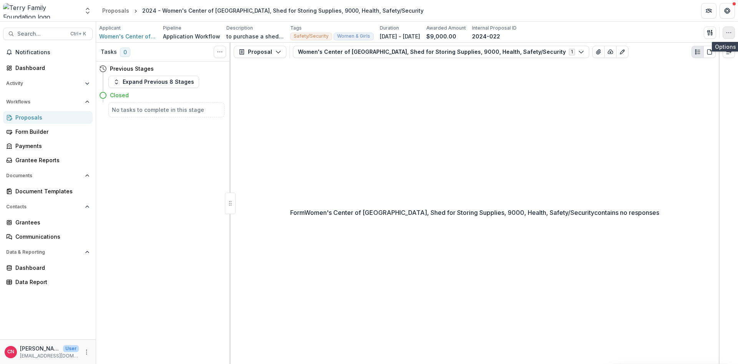
click at [730, 32] on icon "button" at bounding box center [728, 33] width 6 height 6
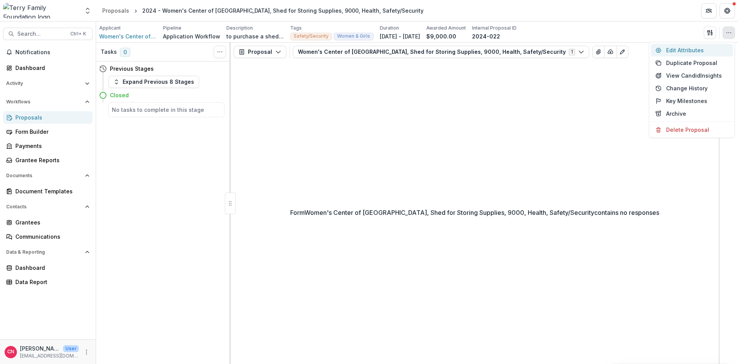
click at [690, 49] on button "Edit Attributes" at bounding box center [691, 50] width 82 height 13
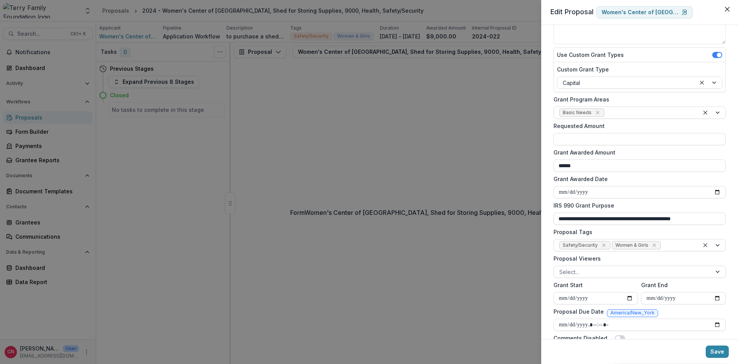
scroll to position [92, 0]
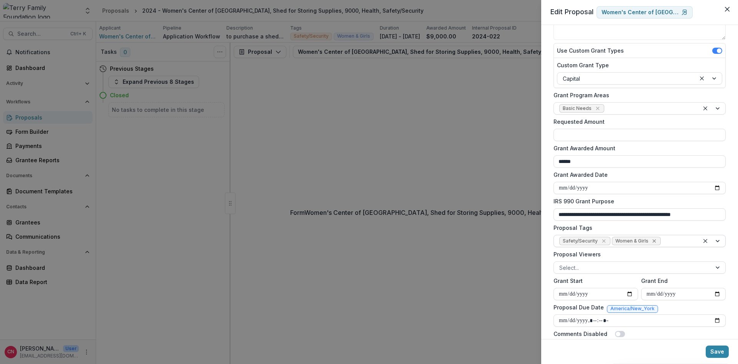
click at [653, 241] on icon "Remove Women & Girls" at bounding box center [653, 240] width 3 height 3
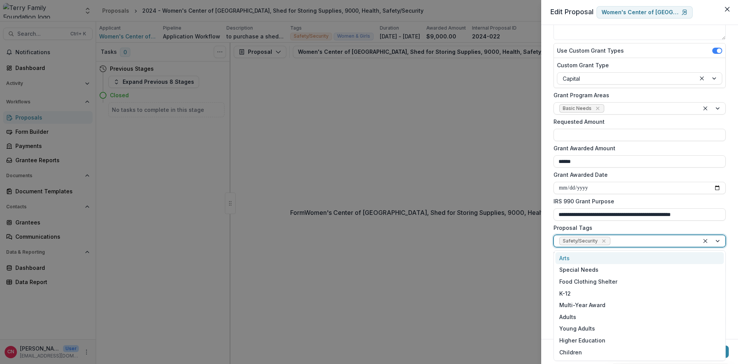
click at [717, 240] on div at bounding box center [712, 241] width 26 height 12
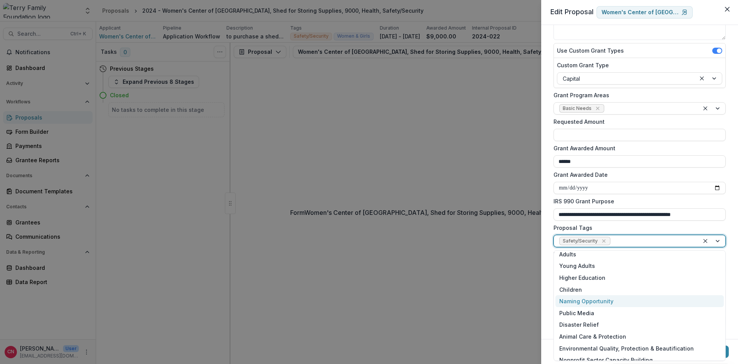
scroll to position [46, 0]
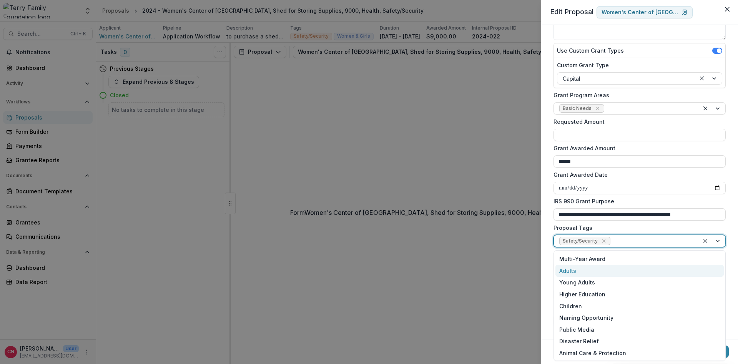
click at [569, 271] on div "Adults" at bounding box center [639, 271] width 168 height 12
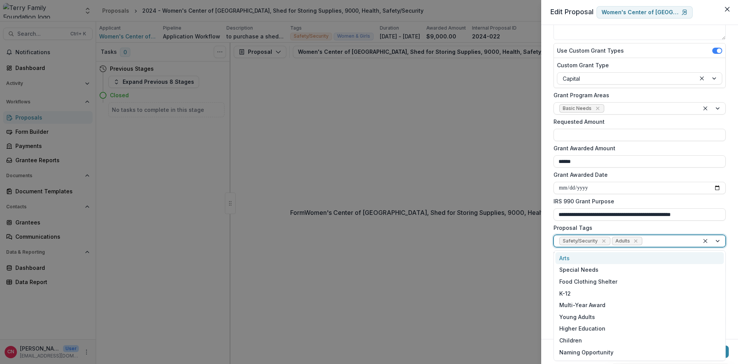
click at [718, 239] on div at bounding box center [712, 241] width 26 height 12
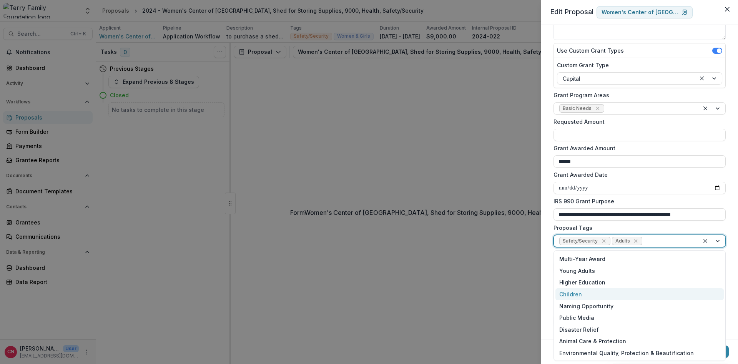
click at [576, 295] on div "Children" at bounding box center [639, 294] width 168 height 12
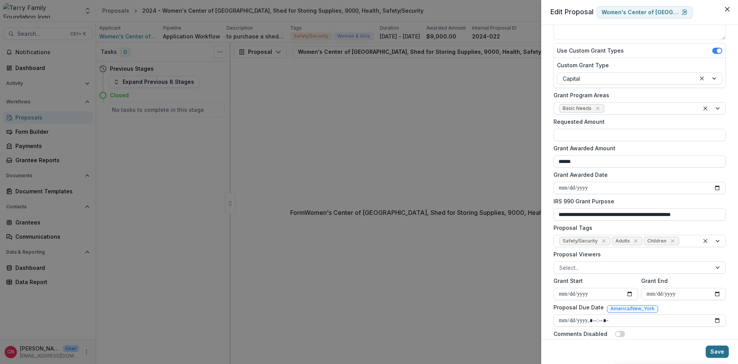
click at [721, 351] on button "Save" at bounding box center [716, 351] width 23 height 12
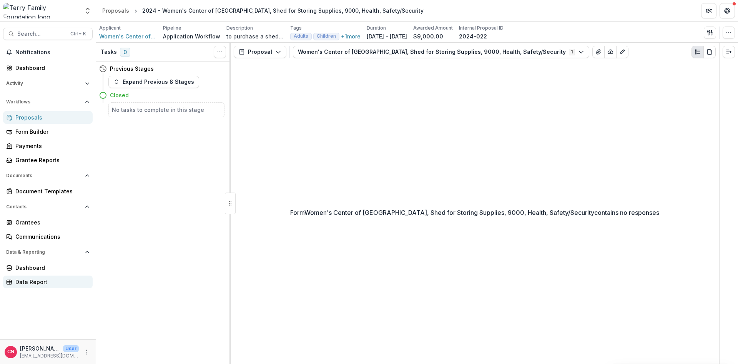
click at [24, 281] on div "Data Report" at bounding box center [50, 282] width 71 height 8
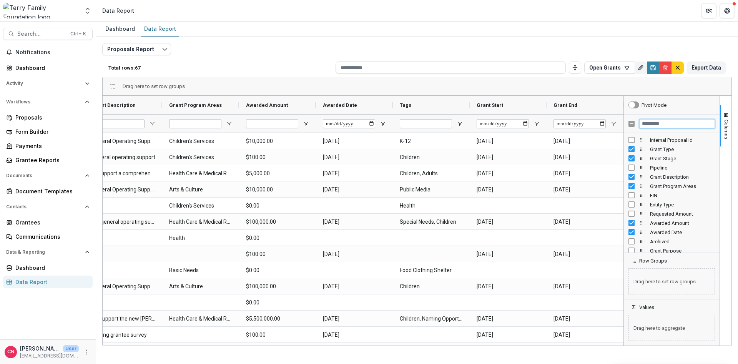
click at [663, 121] on input "Filter Columns Input" at bounding box center [677, 123] width 76 height 9
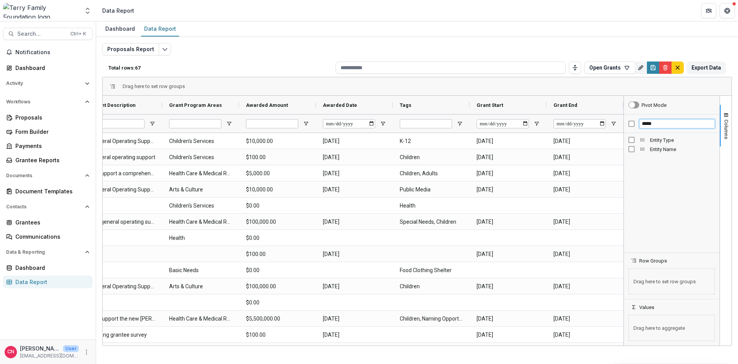
type input "*****"
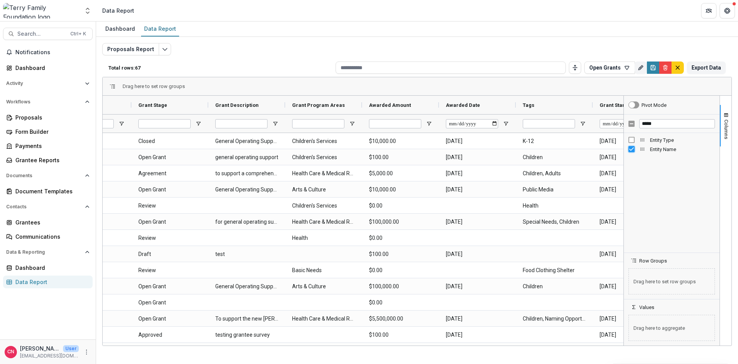
scroll to position [0, 32]
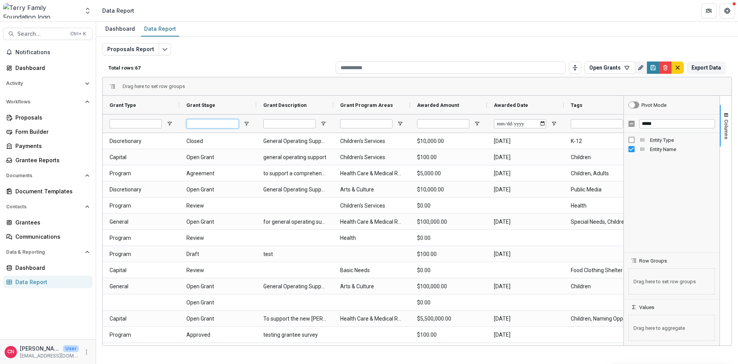
click at [216, 125] on input "Grant Stage Filter Input" at bounding box center [212, 123] width 52 height 9
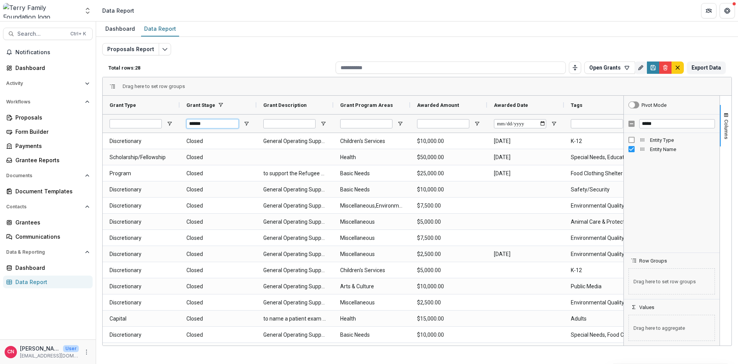
type input "******"
click at [661, 121] on input "*****" at bounding box center [677, 123] width 76 height 9
click at [702, 64] on button "Export Data" at bounding box center [706, 67] width 39 height 12
click at [163, 48] on icon "Edit selected report" at bounding box center [165, 49] width 6 height 6
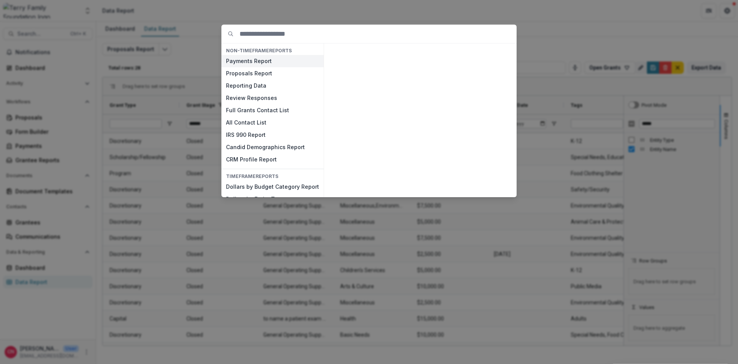
click at [248, 58] on button "Payments Report" at bounding box center [272, 61] width 102 height 12
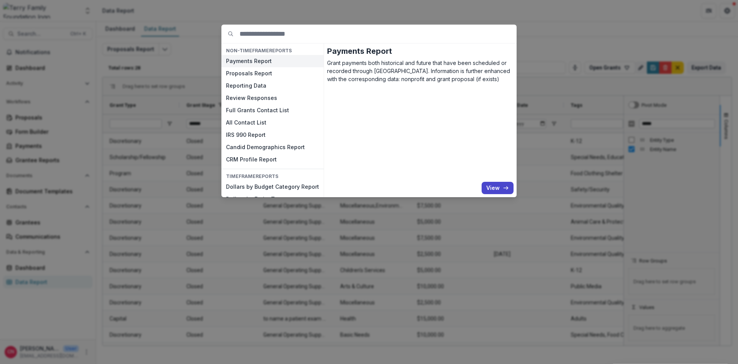
click at [262, 59] on button "Payments Report" at bounding box center [272, 61] width 102 height 12
click at [489, 186] on button "View" at bounding box center [497, 188] width 32 height 12
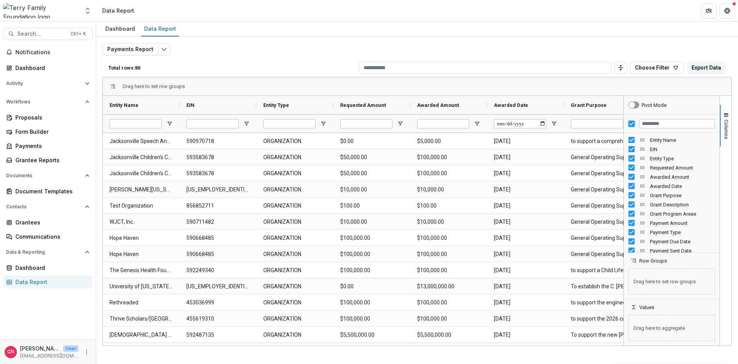
click at [628, 121] on div at bounding box center [672, 123] width 96 height 18
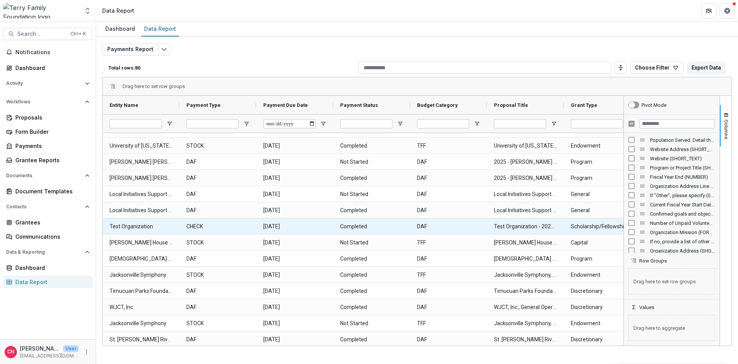
scroll to position [240, 0]
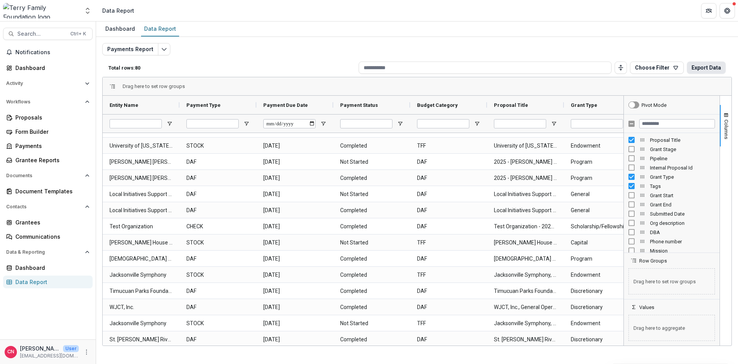
click at [705, 65] on button "Export Data" at bounding box center [706, 67] width 39 height 12
click at [32, 221] on div "Grantees" at bounding box center [50, 222] width 71 height 8
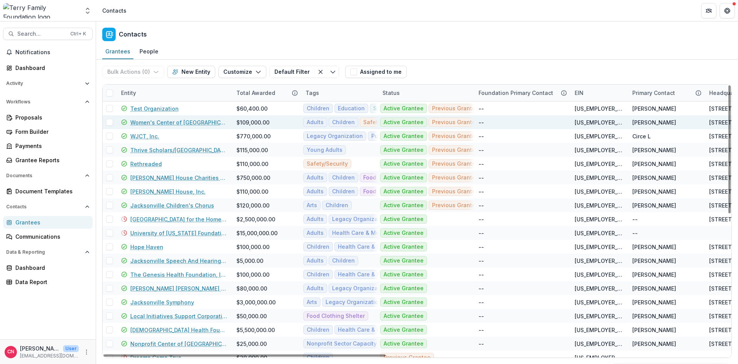
click at [187, 121] on link "Women's Center of [GEOGRAPHIC_DATA]" at bounding box center [178, 122] width 97 height 8
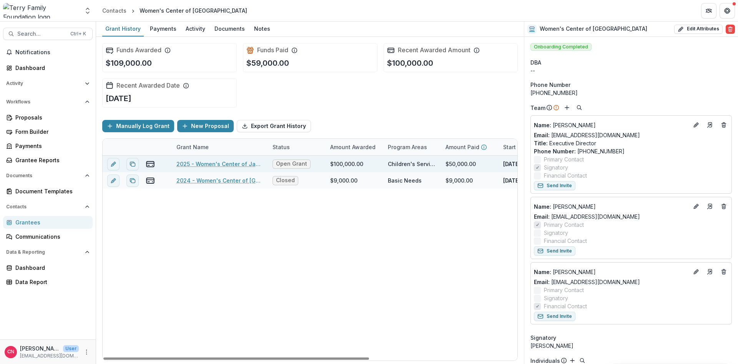
click at [223, 161] on link "2025 - Women's Center of Jacksonville - LEAD Program" at bounding box center [219, 164] width 87 height 8
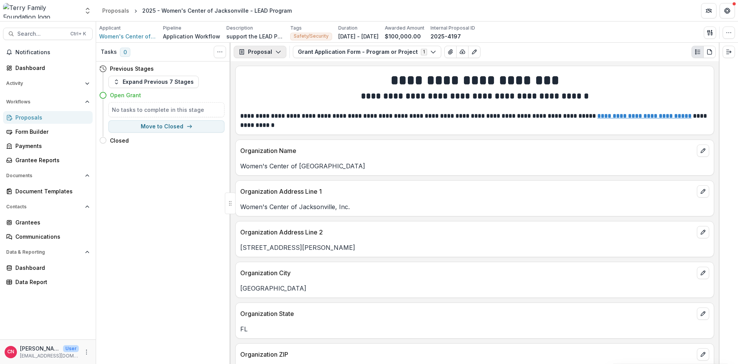
click at [275, 52] on icon "button" at bounding box center [278, 52] width 6 height 6
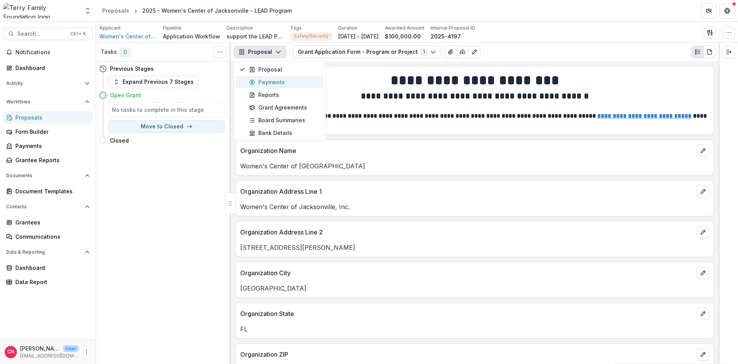
click at [273, 80] on div "Payments" at bounding box center [284, 82] width 70 height 8
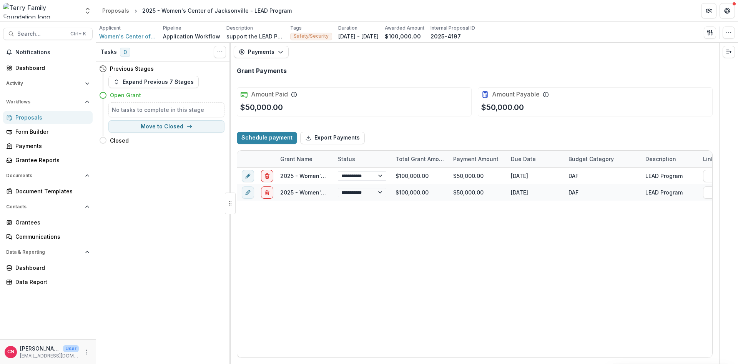
select select "**********"
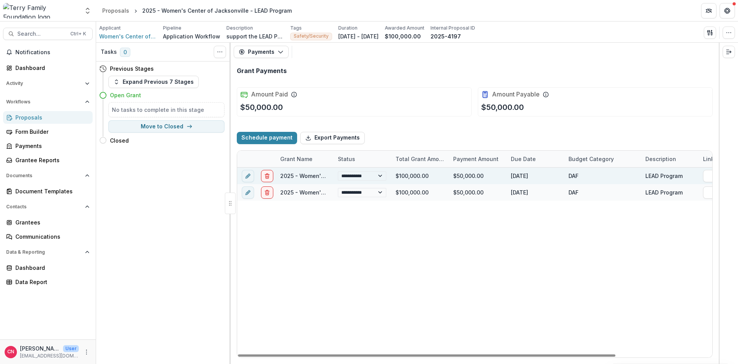
click at [303, 174] on link "2025 - Women's Center of Jacksonville - LEAD Program" at bounding box center [354, 176] width 149 height 7
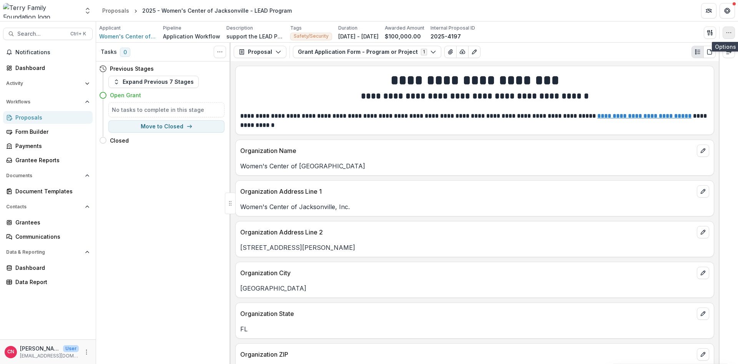
click at [726, 31] on icon "button" at bounding box center [728, 33] width 6 height 6
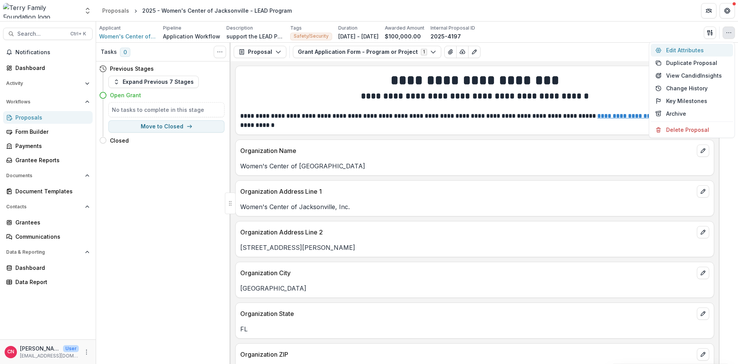
click at [679, 48] on button "Edit Attributes" at bounding box center [691, 50] width 82 height 13
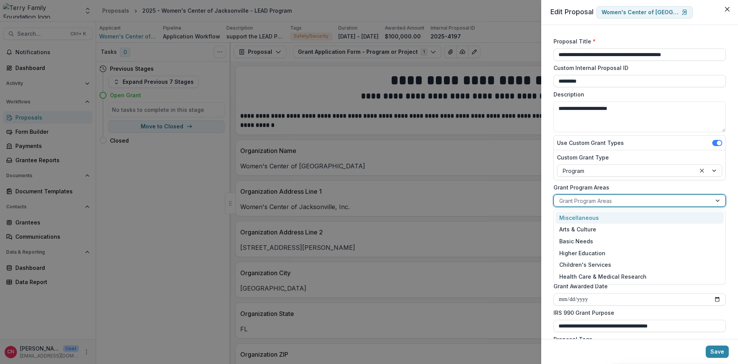
click at [717, 199] on div at bounding box center [718, 201] width 14 height 12
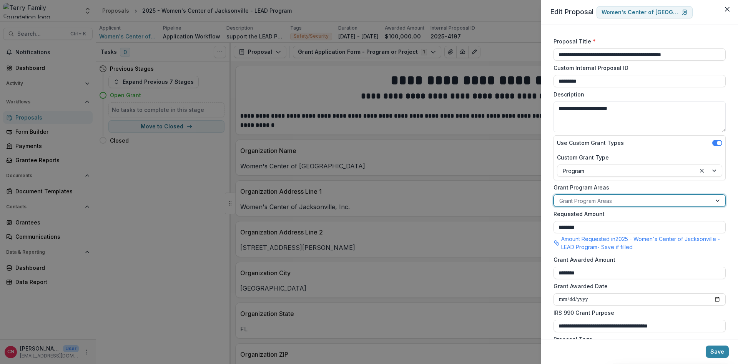
click at [613, 203] on div at bounding box center [632, 201] width 147 height 10
drag, startPoint x: 715, startPoint y: 200, endPoint x: 702, endPoint y: 204, distance: 13.6
click at [714, 200] on div at bounding box center [718, 201] width 14 height 12
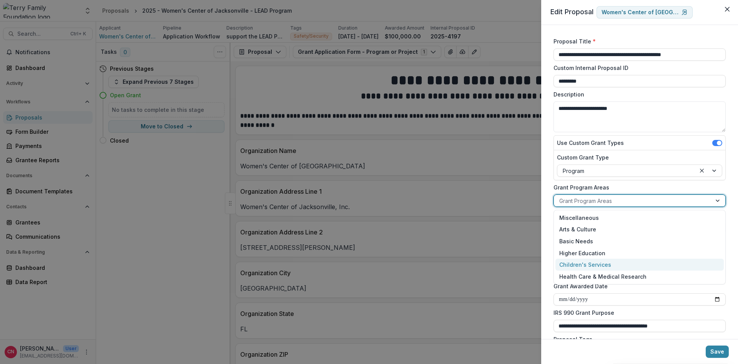
drag, startPoint x: 600, startPoint y: 264, endPoint x: 625, endPoint y: 240, distance: 34.5
click at [601, 263] on div "Children's Services" at bounding box center [639, 265] width 168 height 12
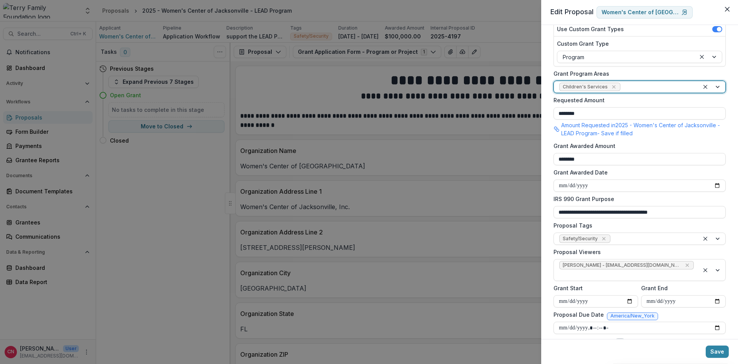
scroll to position [134, 0]
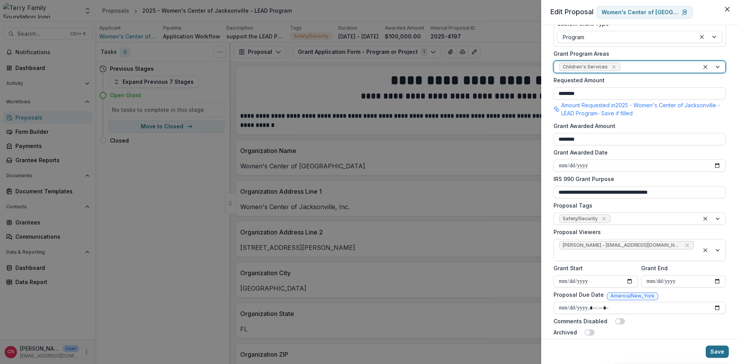
click at [717, 350] on button "Save" at bounding box center [716, 351] width 23 height 12
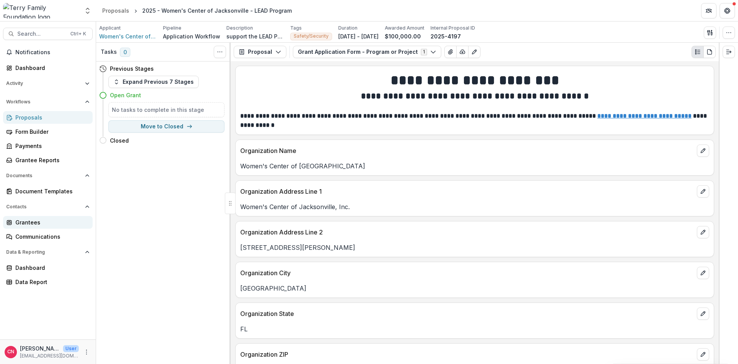
click at [28, 224] on div "Grantees" at bounding box center [50, 222] width 71 height 8
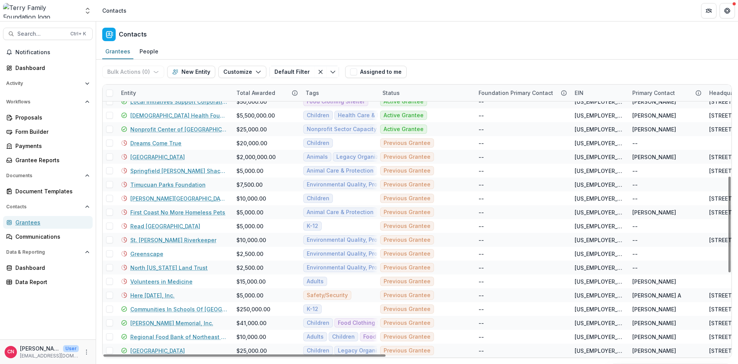
scroll to position [260, 0]
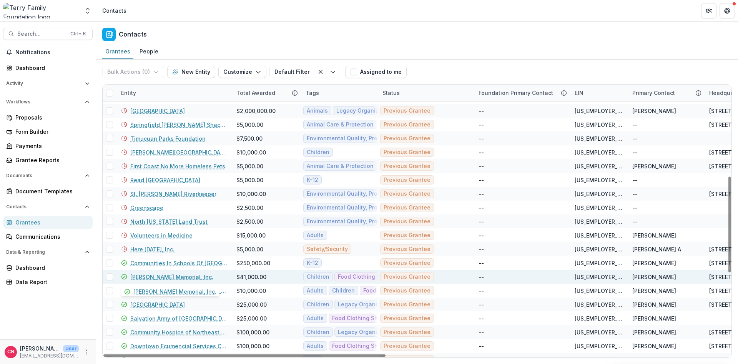
click at [160, 277] on link "[PERSON_NAME] Memorial, Inc." at bounding box center [171, 277] width 83 height 8
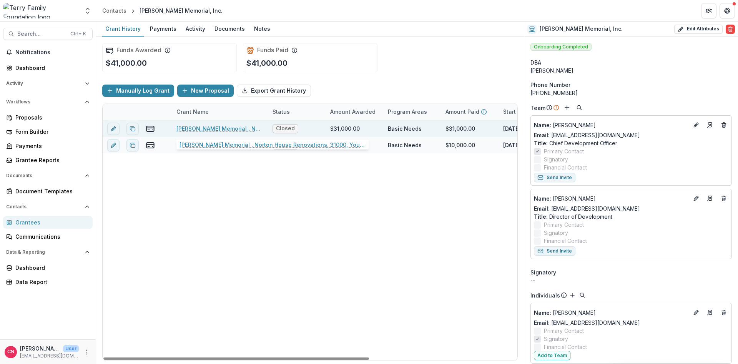
click at [231, 127] on link "[PERSON_NAME] Memorial , Norton House Renovations, 31000, Young Adults" at bounding box center [219, 128] width 87 height 8
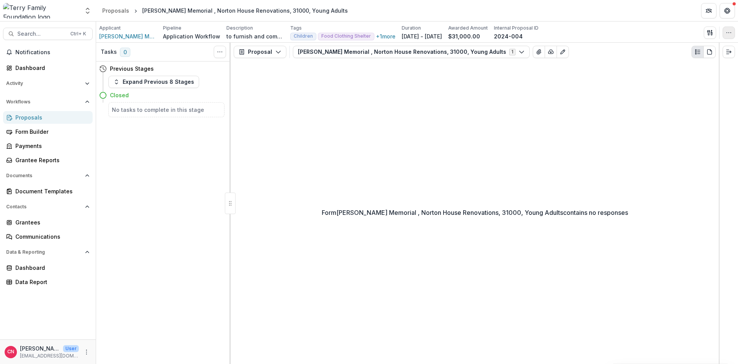
click at [728, 30] on icon "button" at bounding box center [728, 33] width 6 height 6
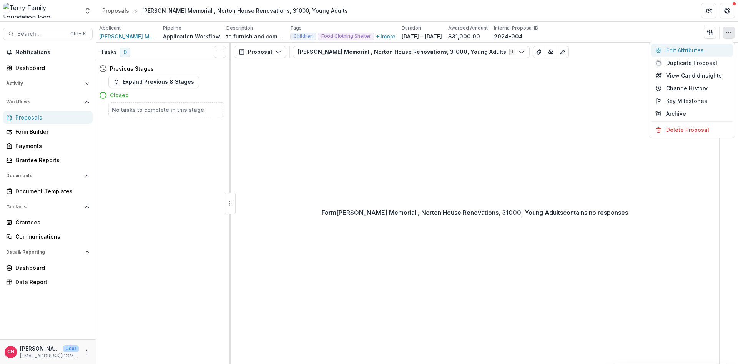
click at [675, 48] on button "Edit Attributes" at bounding box center [691, 50] width 82 height 13
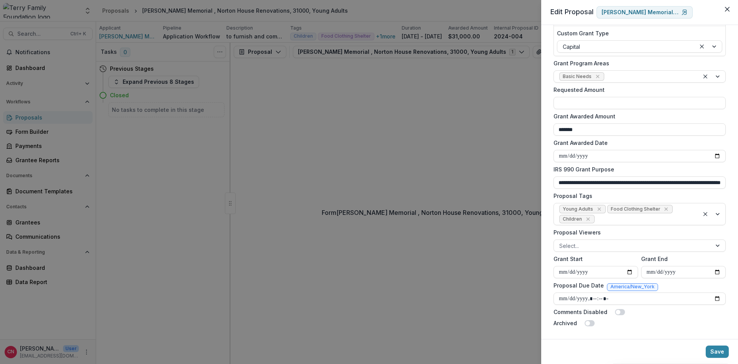
scroll to position [124, 0]
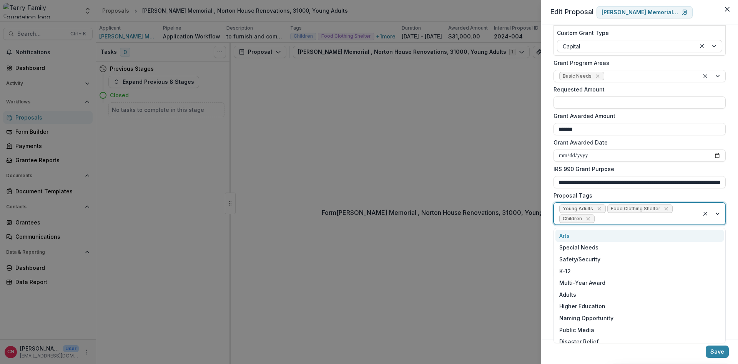
click at [717, 212] on div at bounding box center [712, 214] width 26 height 22
click at [588, 246] on div "Special Needs" at bounding box center [639, 248] width 168 height 12
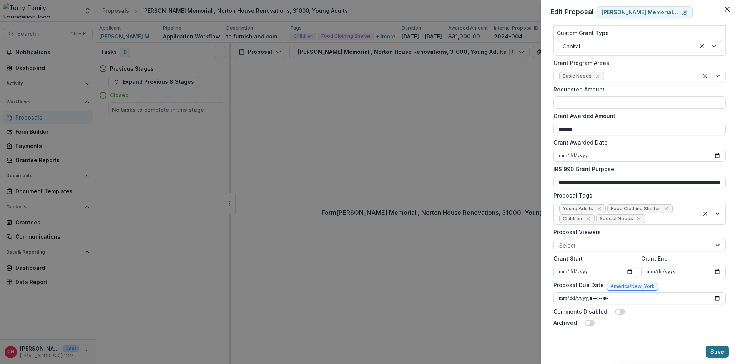
click at [714, 350] on button "Save" at bounding box center [716, 351] width 23 height 12
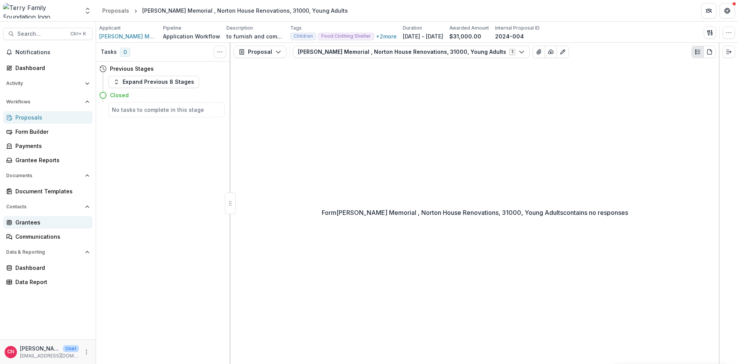
click at [25, 221] on div "Grantees" at bounding box center [50, 222] width 71 height 8
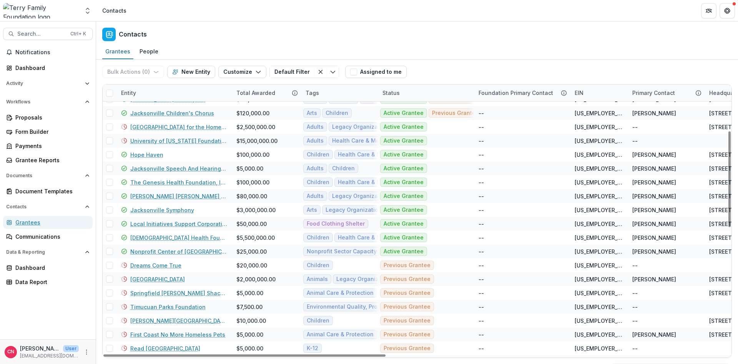
scroll to position [138, 0]
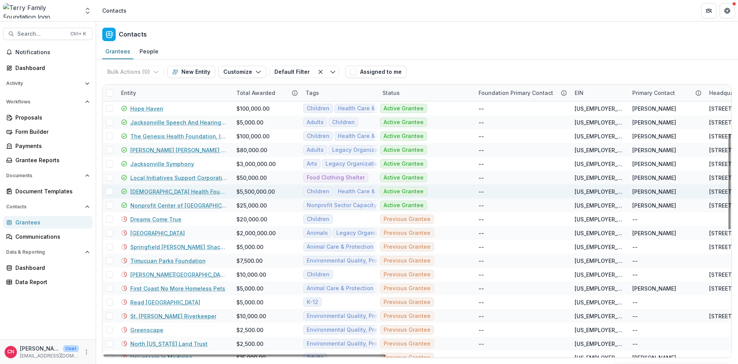
click at [151, 191] on link "[DEMOGRAPHIC_DATA] Health Foundation" at bounding box center [178, 191] width 97 height 8
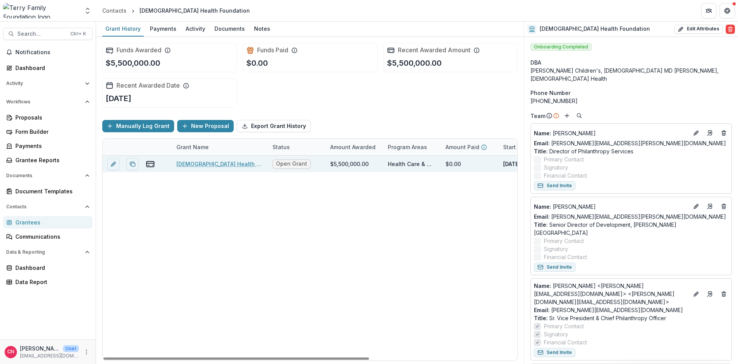
click at [211, 163] on link "[DEMOGRAPHIC_DATA] Health Foundation - 2025" at bounding box center [219, 164] width 87 height 8
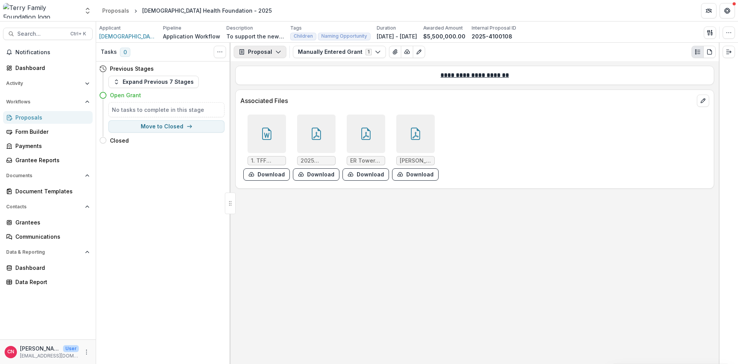
click at [277, 51] on icon "button" at bounding box center [278, 52] width 6 height 6
click at [266, 81] on div "Payments" at bounding box center [284, 82] width 70 height 8
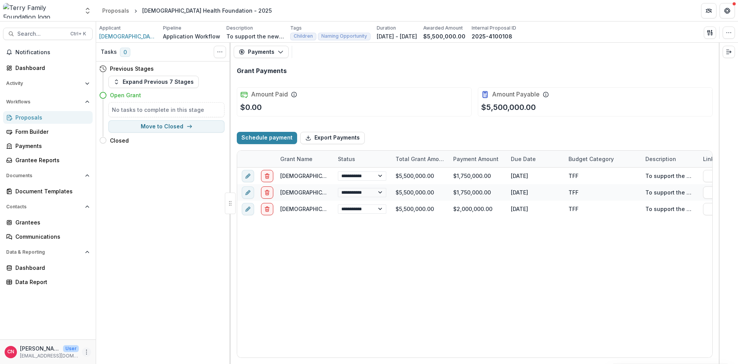
click at [87, 353] on icon "More" at bounding box center [86, 352] width 6 height 6
click at [114, 346] on button "Logout" at bounding box center [137, 348] width 82 height 13
